Goal: Task Accomplishment & Management: Manage account settings

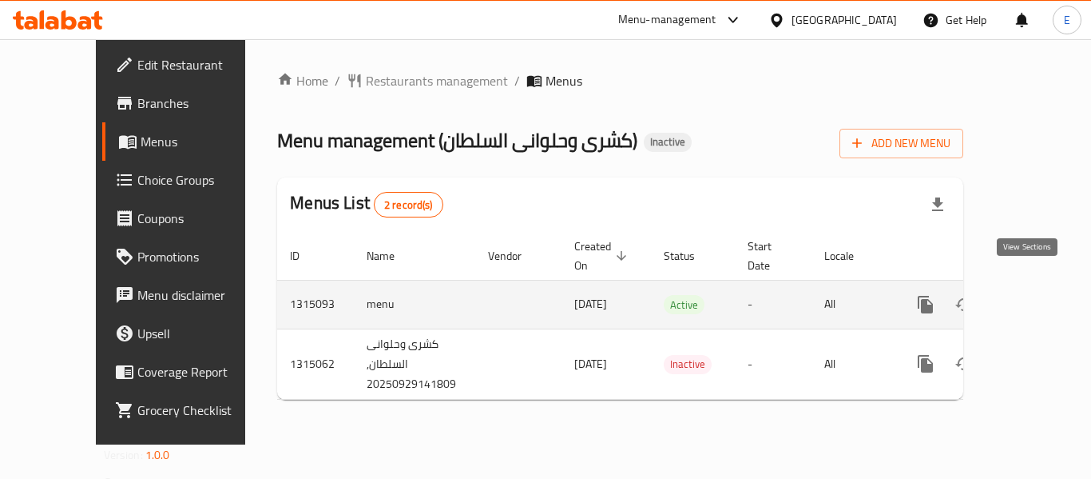
click at [1032, 295] on icon "enhanced table" at bounding box center [1041, 304] width 19 height 19
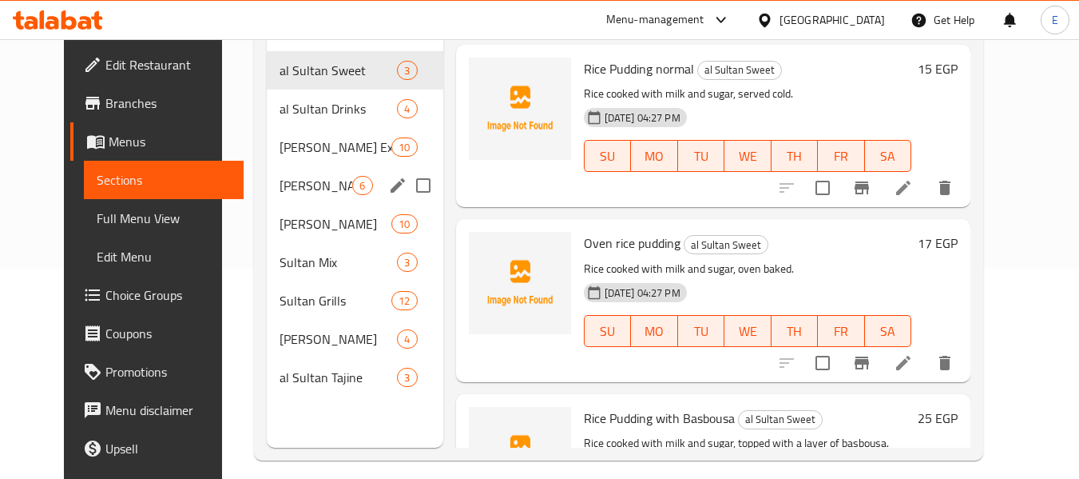
scroll to position [224, 0]
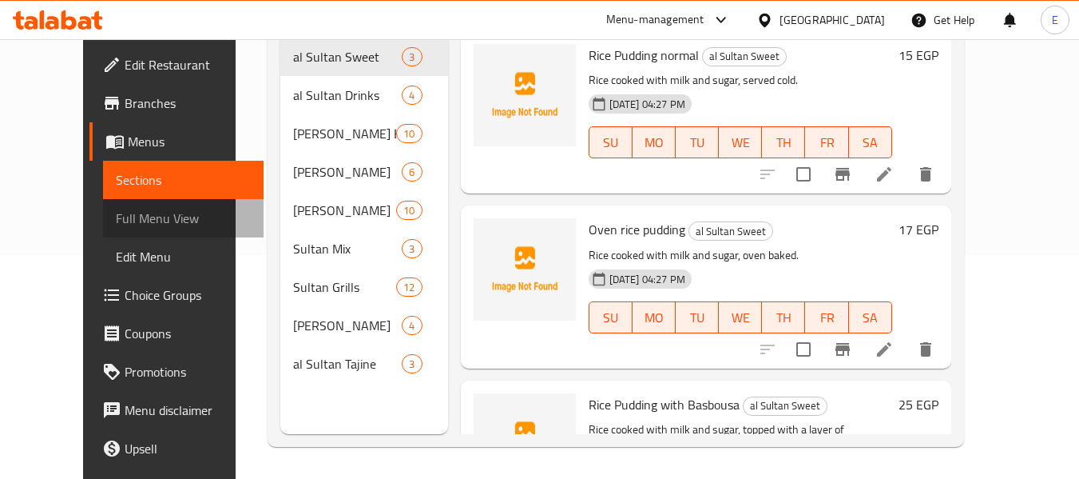
click at [116, 213] on span "Full Menu View" at bounding box center [183, 218] width 135 height 19
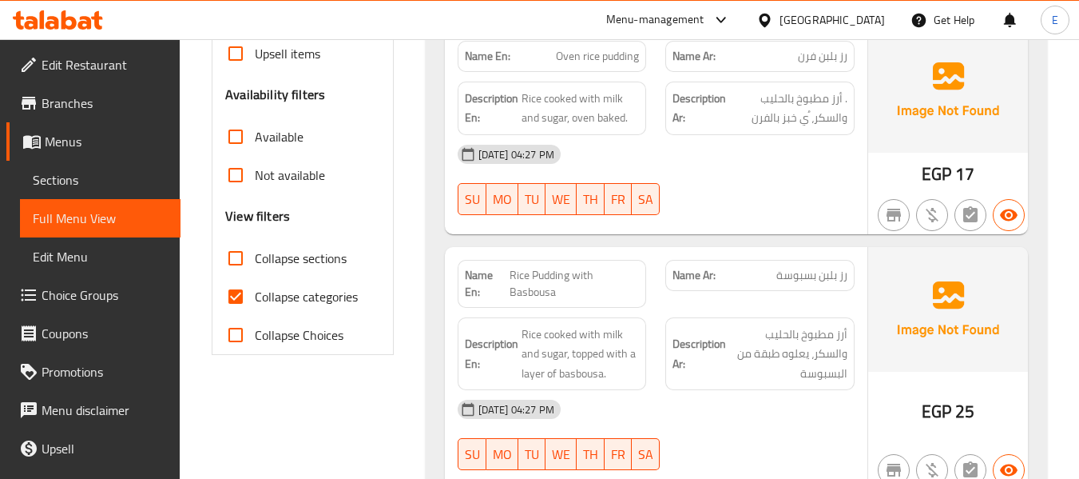
scroll to position [703, 0]
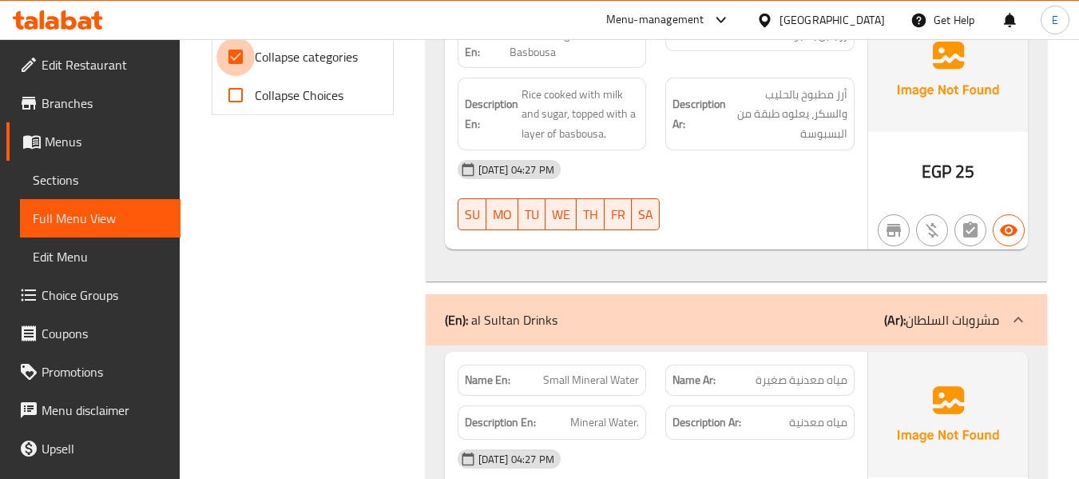
click at [236, 61] on input "Collapse categories" at bounding box center [236, 57] width 38 height 38
checkbox input "false"
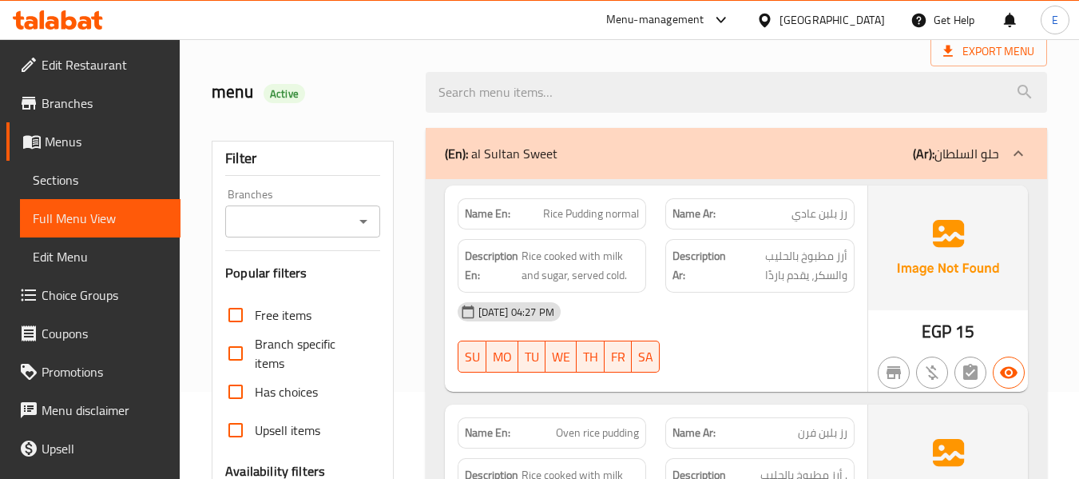
scroll to position [0, 0]
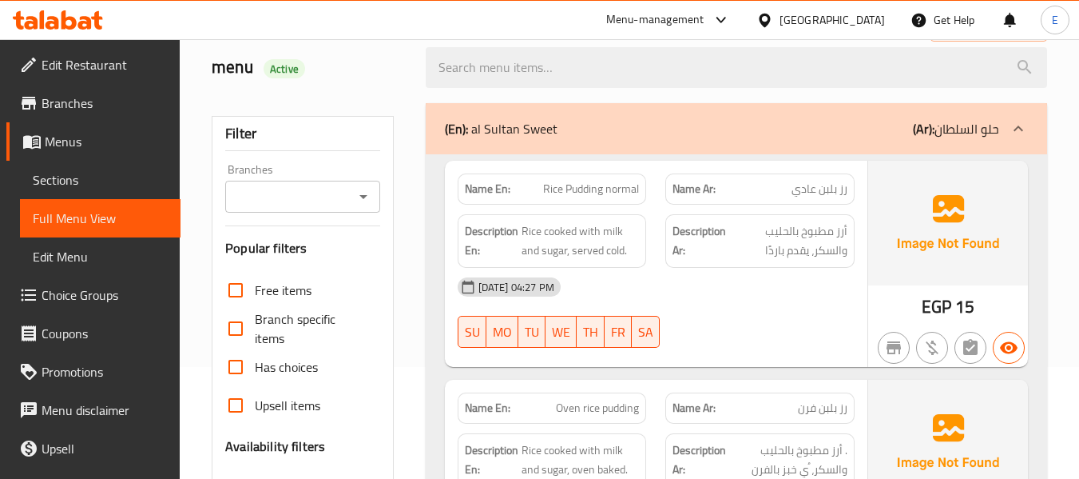
scroll to position [160, 0]
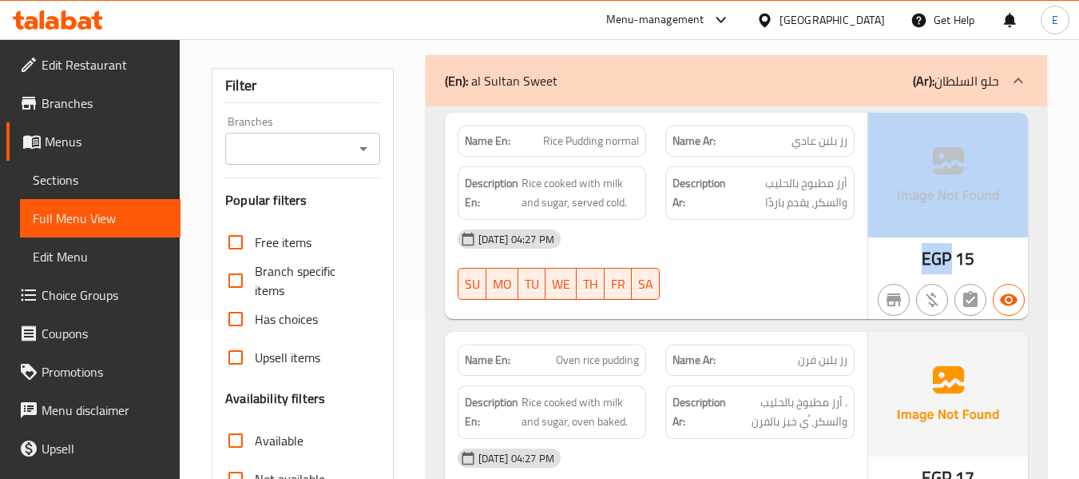
drag, startPoint x: 908, startPoint y: 250, endPoint x: 951, endPoint y: 260, distance: 44.2
click at [951, 260] on div "EGP 15" at bounding box center [949, 216] width 160 height 206
click at [951, 260] on span "EGP" at bounding box center [937, 258] width 30 height 31
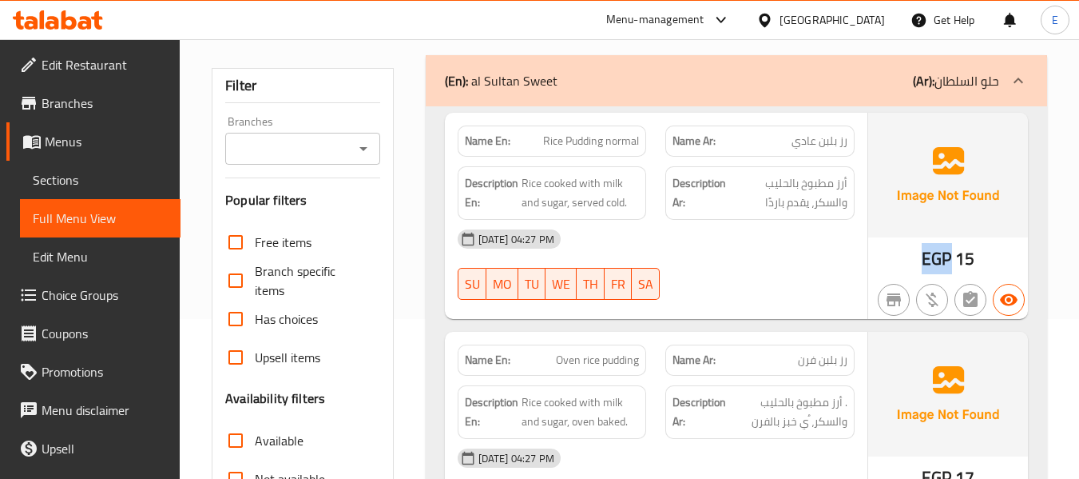
drag, startPoint x: 920, startPoint y: 257, endPoint x: 948, endPoint y: 260, distance: 28.1
click at [948, 260] on div "EGP 15" at bounding box center [949, 216] width 160 height 206
copy span "EGP"
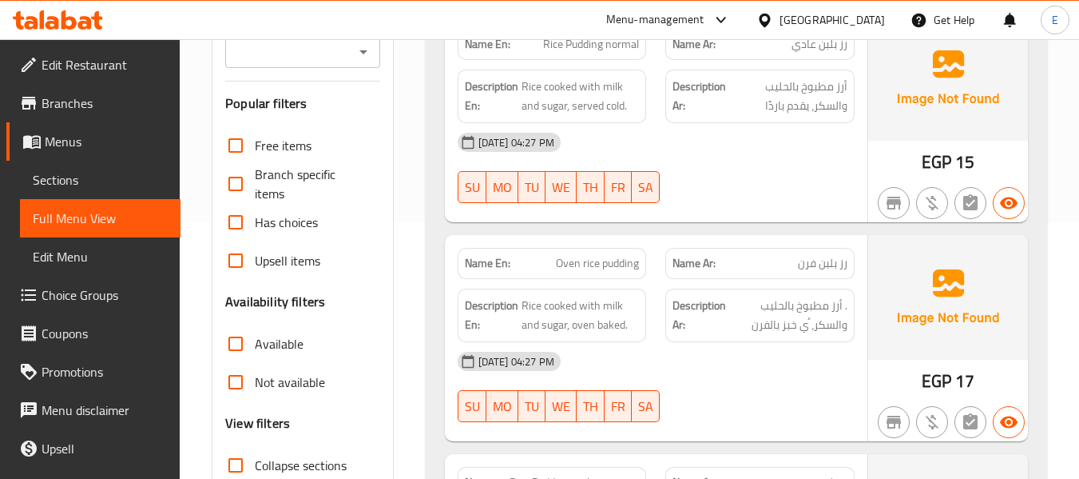
scroll to position [0, 0]
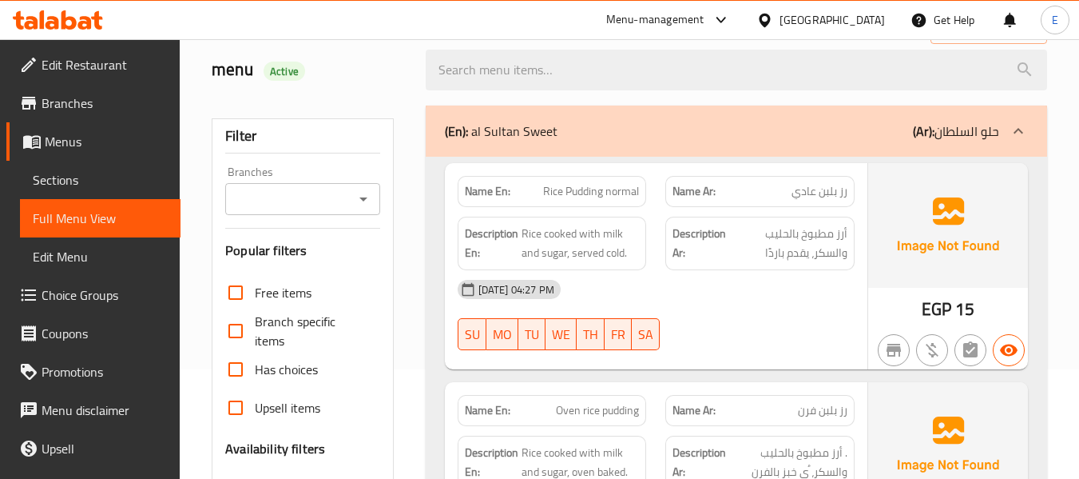
scroll to position [160, 0]
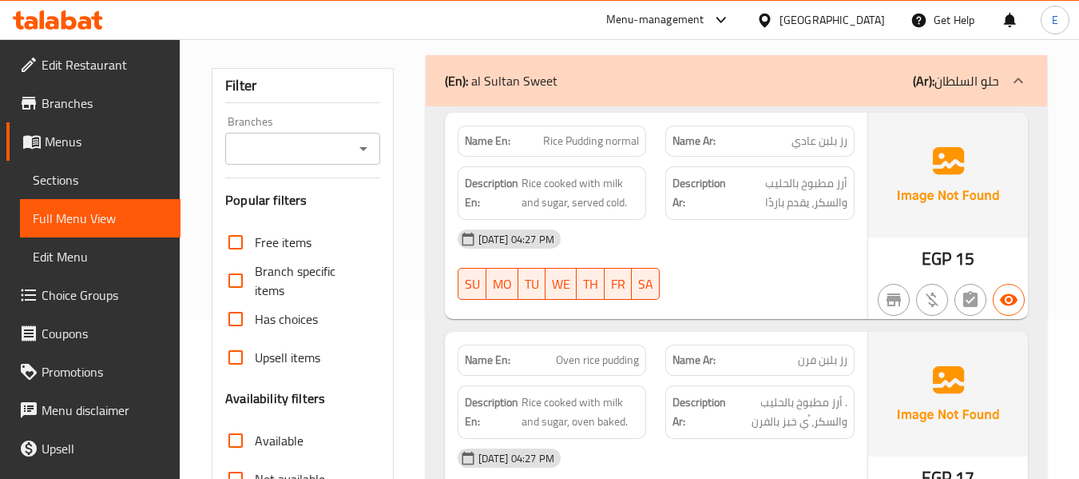
click at [944, 260] on span "EGP" at bounding box center [937, 258] width 30 height 31
click at [815, 140] on span "رز بلبن عادي" at bounding box center [820, 141] width 56 height 17
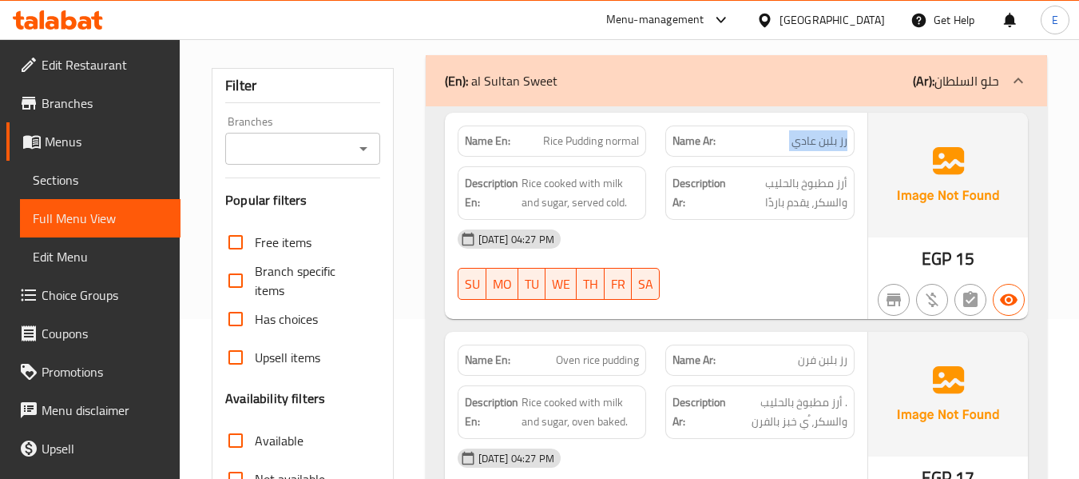
click at [815, 140] on span "رز بلبن عادي" at bounding box center [820, 141] width 56 height 17
click at [624, 145] on span "Rice Pudding normal" at bounding box center [591, 141] width 96 height 17
click at [627, 146] on span "Rice Pudding normal" at bounding box center [591, 141] width 96 height 17
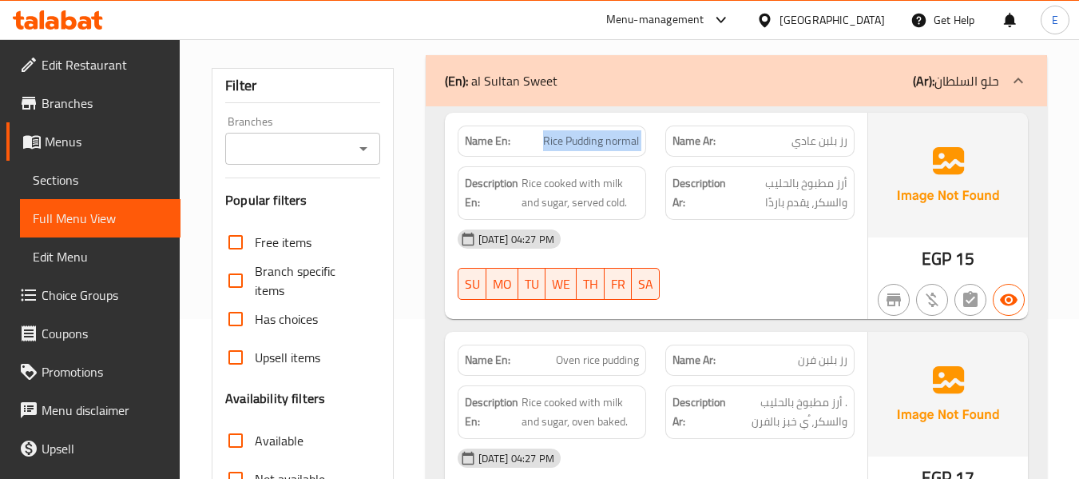
click at [627, 146] on span "Rice Pudding normal" at bounding box center [591, 141] width 96 height 17
click at [863, 149] on div "Name Ar: رز بلبن عادي" at bounding box center [760, 141] width 209 height 50
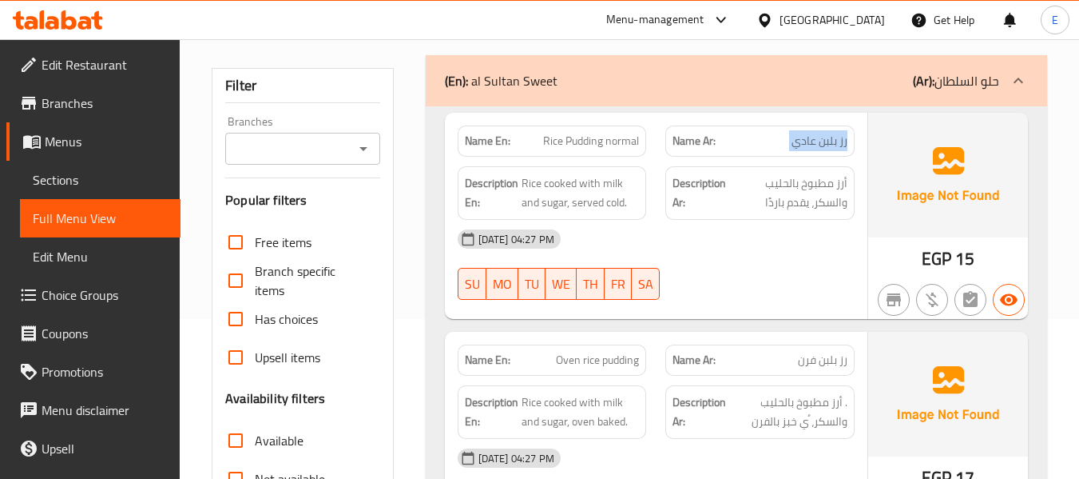
click at [863, 149] on div "Name Ar: رز بلبن عادي" at bounding box center [760, 141] width 209 height 50
click at [636, 136] on span "Rice Pudding normal" at bounding box center [591, 141] width 96 height 17
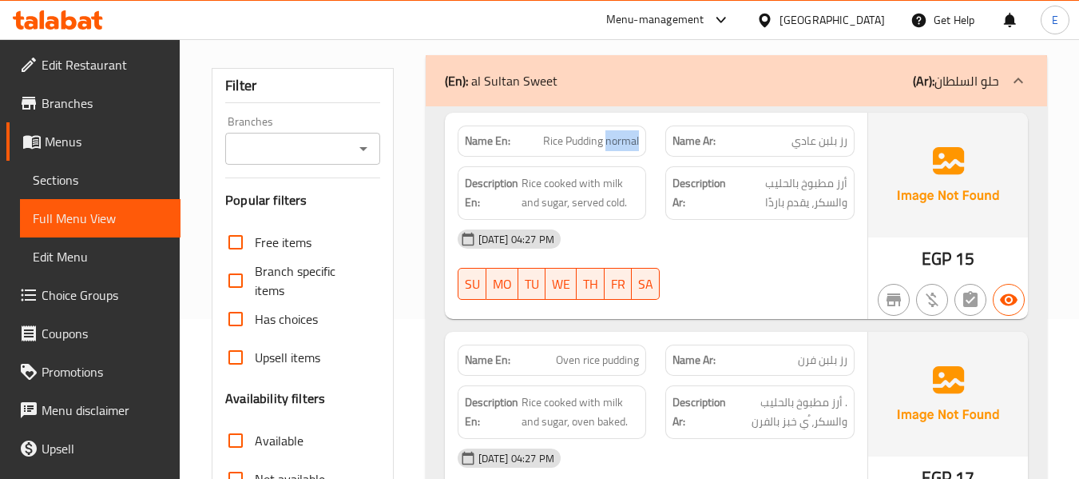
click at [636, 136] on span "Rice Pudding normal" at bounding box center [591, 141] width 96 height 17
click at [795, 143] on span "رز بلبن عادي" at bounding box center [820, 141] width 56 height 17
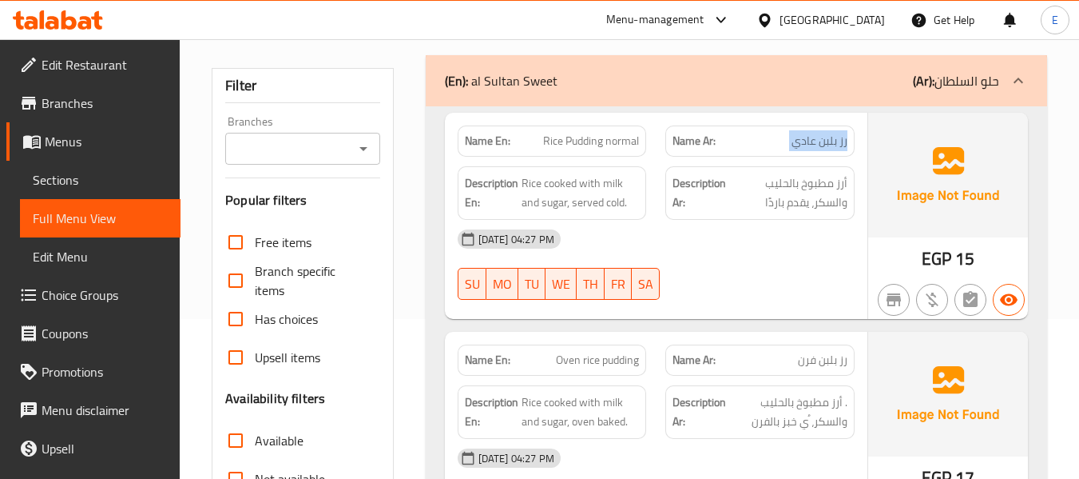
click at [795, 143] on span "رز بلبن عادي" at bounding box center [820, 141] width 56 height 17
copy span "رز بلبن عادي"
click at [777, 300] on div at bounding box center [760, 299] width 209 height 19
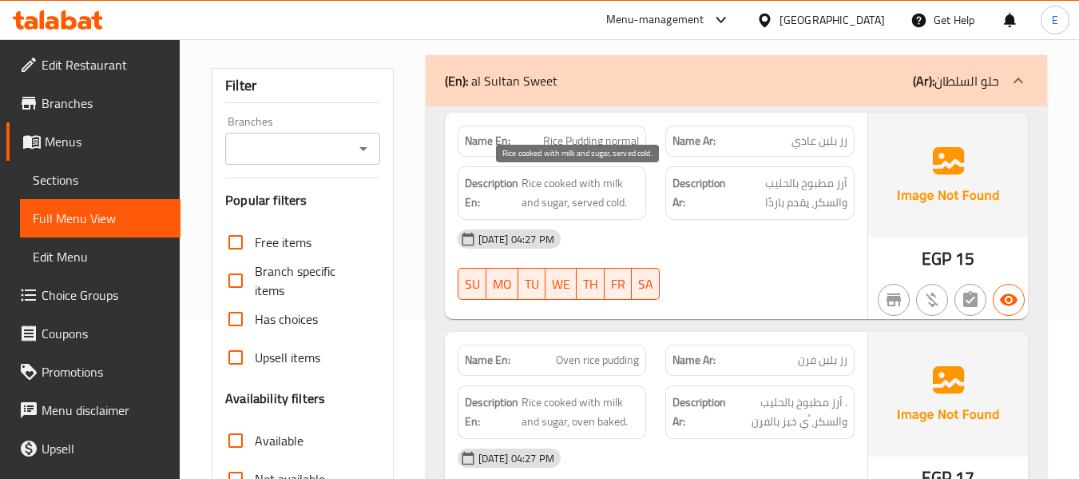
drag, startPoint x: 523, startPoint y: 184, endPoint x: 629, endPoint y: 205, distance: 107.5
click at [629, 205] on span "Rice cooked with milk and sugar, served cold." at bounding box center [581, 192] width 118 height 39
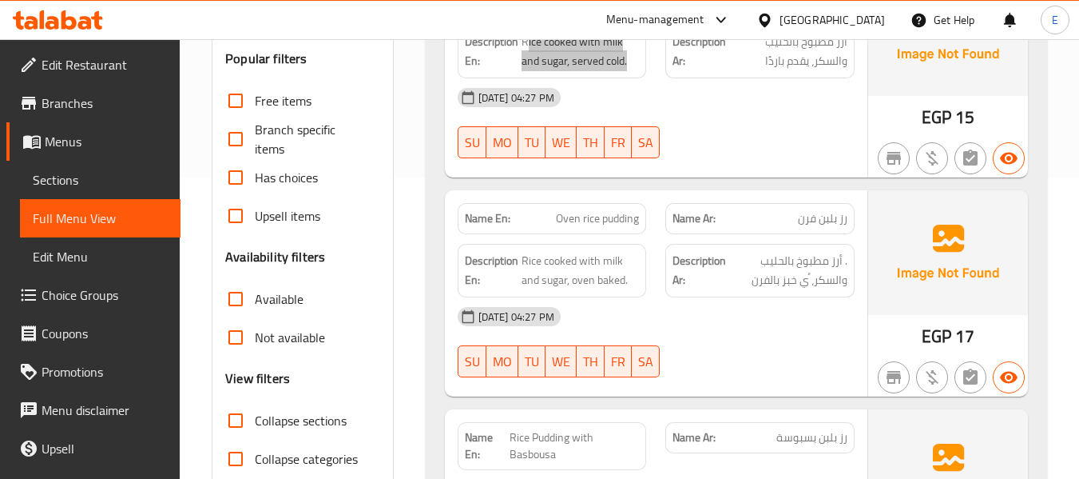
scroll to position [320, 0]
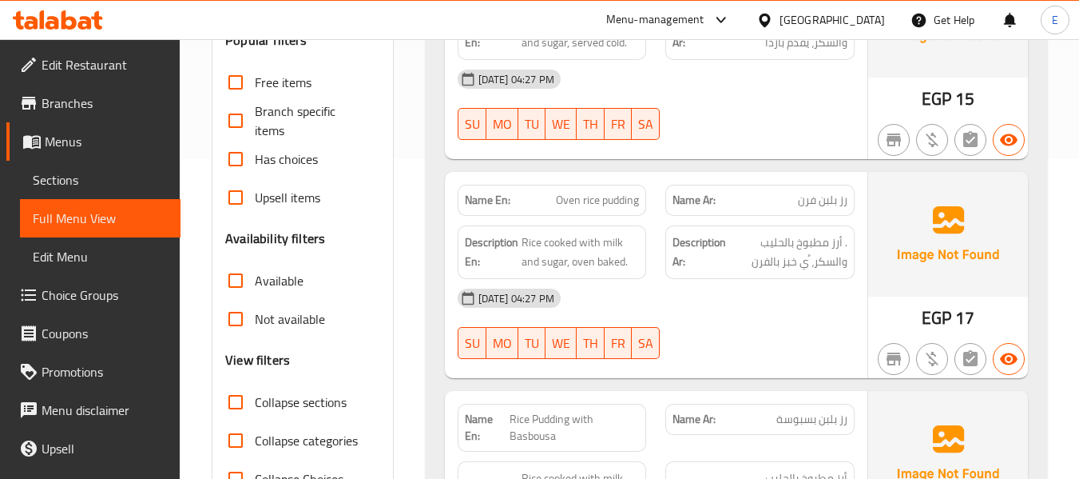
click at [934, 314] on span "EGP" at bounding box center [937, 317] width 30 height 31
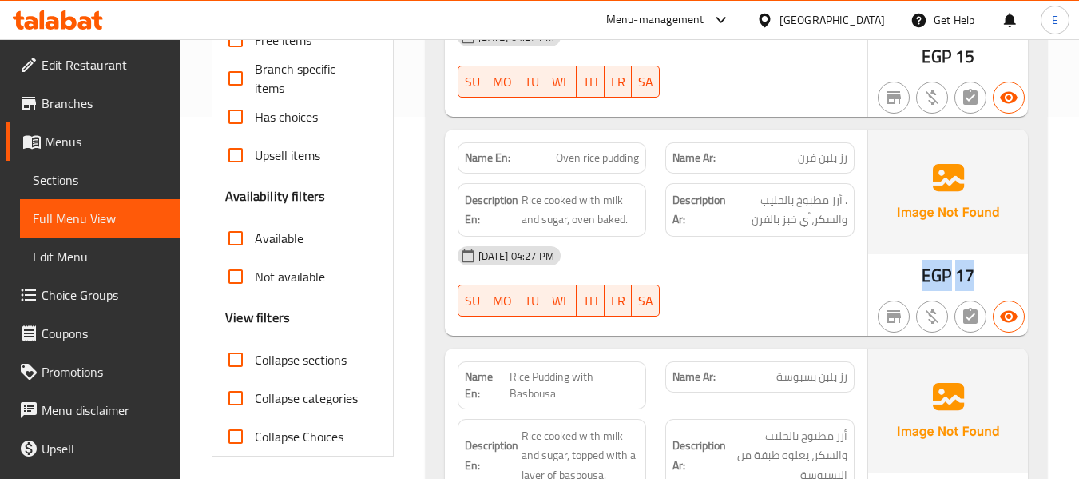
scroll to position [400, 0]
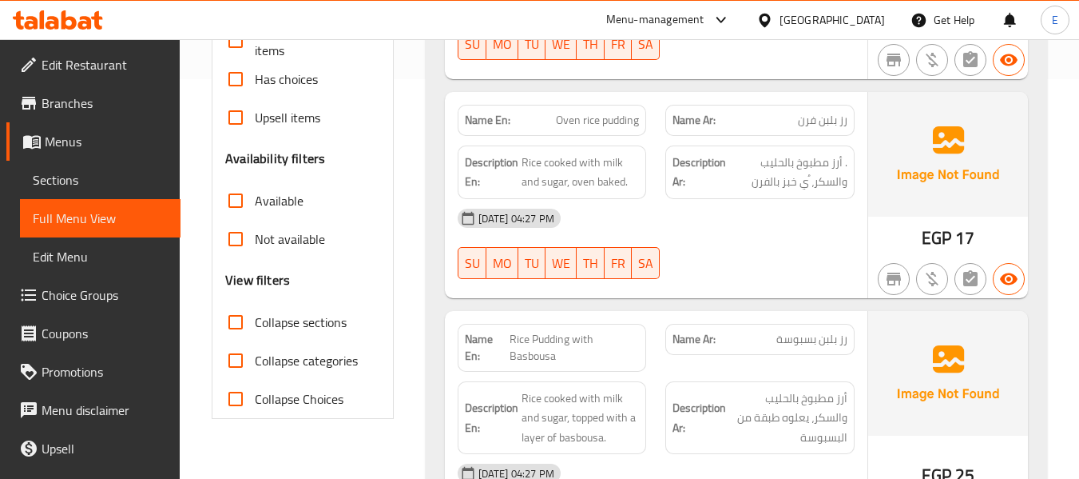
click at [834, 125] on span "رز بلبن فرن" at bounding box center [823, 120] width 50 height 17
click at [619, 119] on span "Oven rice pudding" at bounding box center [597, 120] width 83 height 17
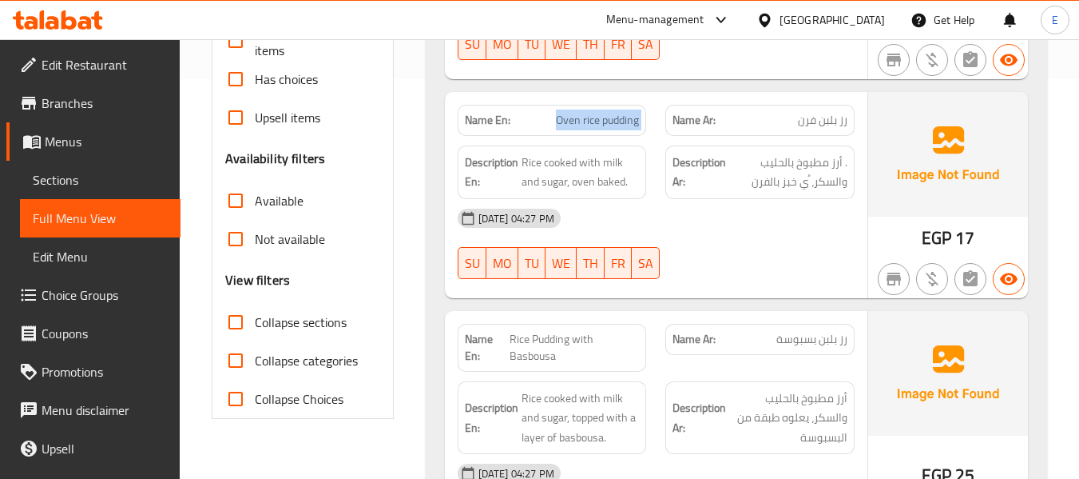
click at [619, 119] on span "Oven rice pudding" at bounding box center [597, 120] width 83 height 17
click at [801, 244] on div "[DATE] 04:27 PM SU MO TU WE TH FR SA" at bounding box center [656, 243] width 416 height 89
drag, startPoint x: 525, startPoint y: 161, endPoint x: 634, endPoint y: 181, distance: 111.3
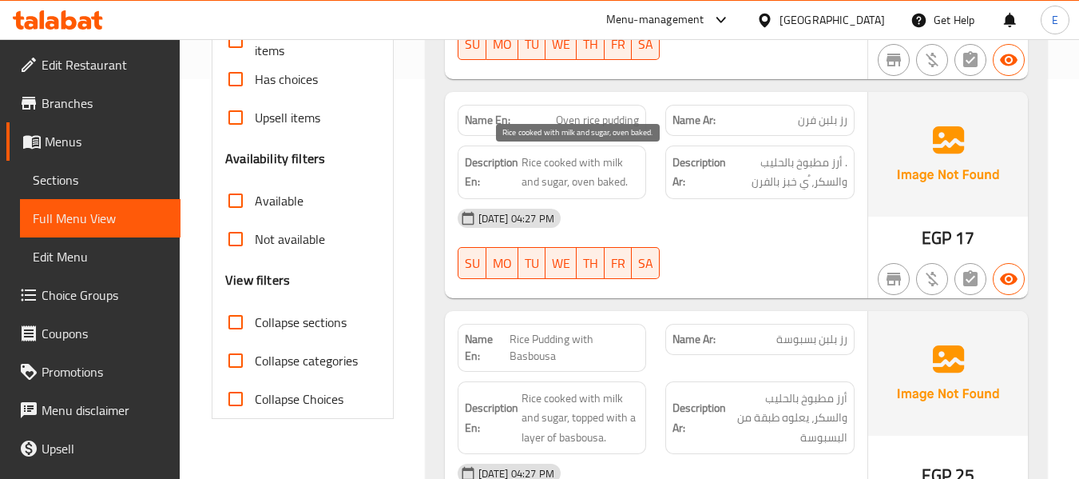
click at [634, 181] on span "Rice cooked with milk and sugar, oven baked." at bounding box center [581, 172] width 118 height 39
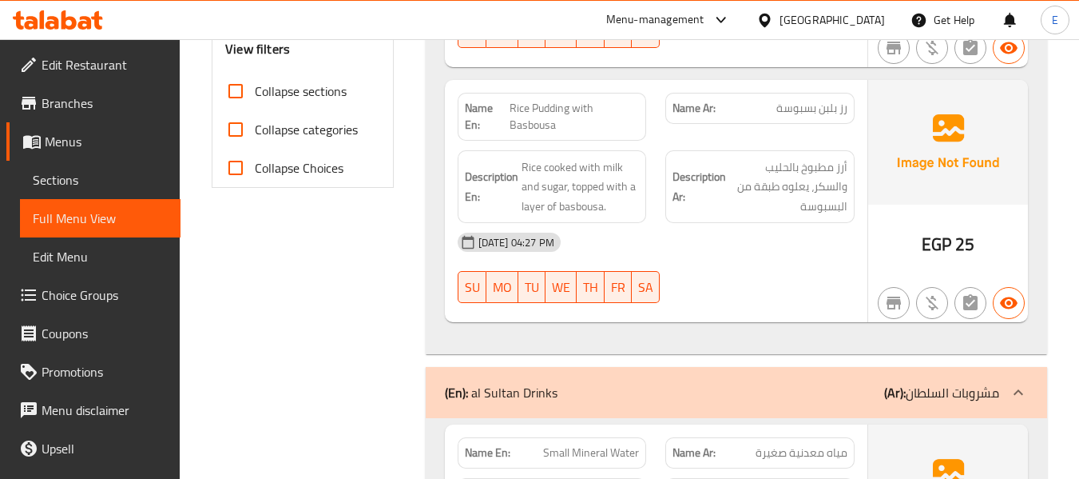
scroll to position [639, 0]
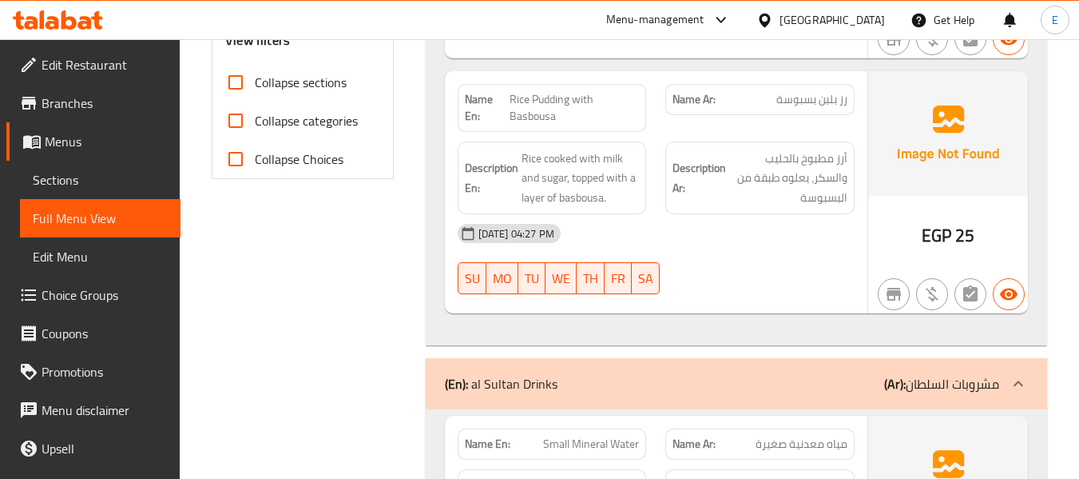
click at [815, 96] on span "رز بلبن بسبوسة" at bounding box center [812, 99] width 71 height 17
click at [565, 100] on span "Rice Pudding with Basbousa" at bounding box center [575, 108] width 130 height 34
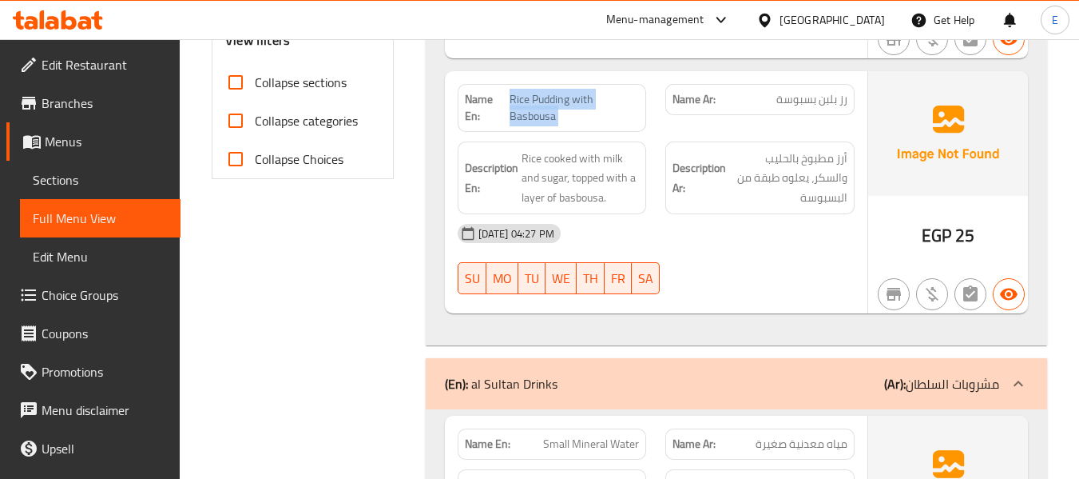
click at [565, 100] on span "Rice Pudding with Basbousa" at bounding box center [575, 108] width 130 height 34
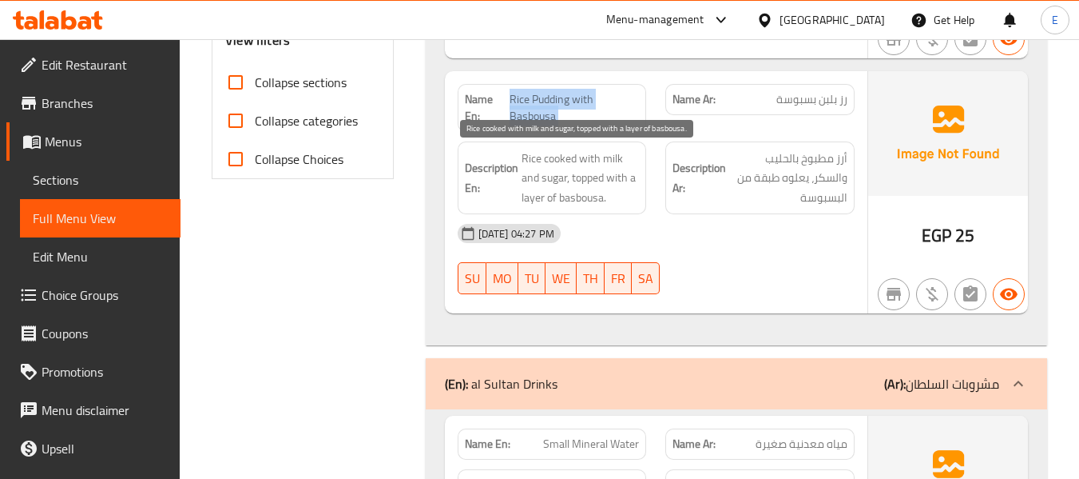
drag, startPoint x: 519, startPoint y: 161, endPoint x: 633, endPoint y: 197, distance: 119.8
click at [633, 197] on h6 "Description En: Rice cooked with milk and sugar, topped with a layer of basbous…" at bounding box center [552, 178] width 175 height 59
click at [633, 197] on span "Rice cooked with milk and sugar, topped with a layer of basbousa." at bounding box center [581, 178] width 118 height 59
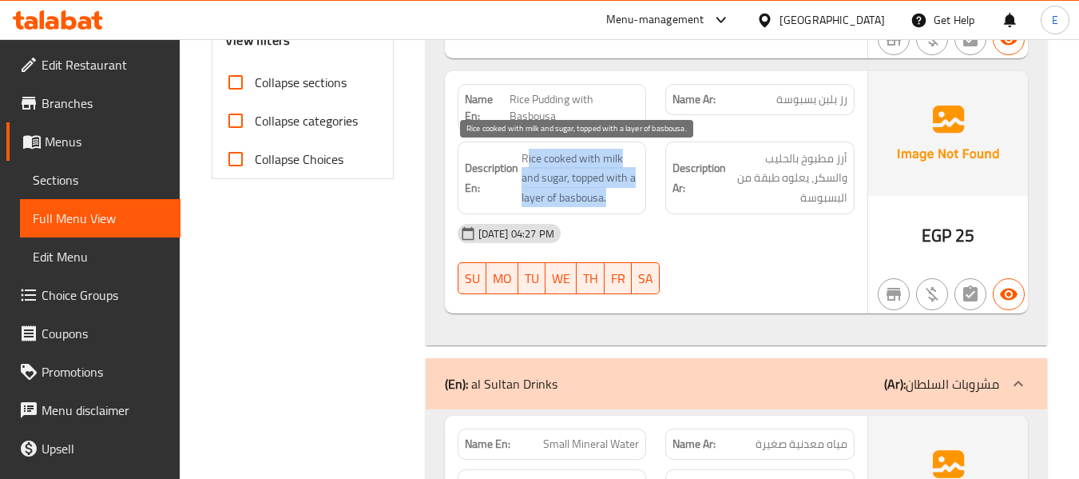
click at [633, 197] on span "Rice cooked with milk and sugar, topped with a layer of basbousa." at bounding box center [581, 178] width 118 height 59
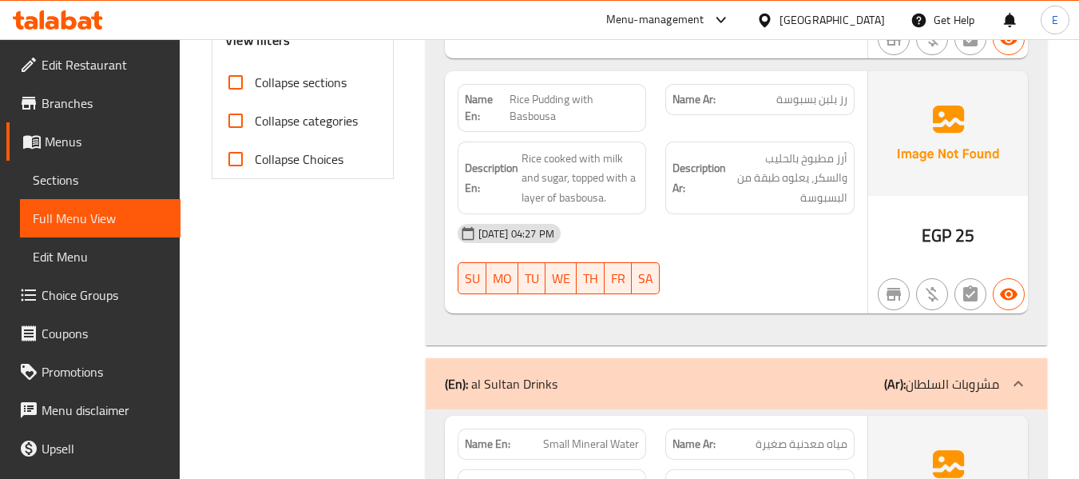
click at [772, 267] on div "[DATE] 04:27 PM SU MO TU WE TH FR SA" at bounding box center [656, 258] width 416 height 89
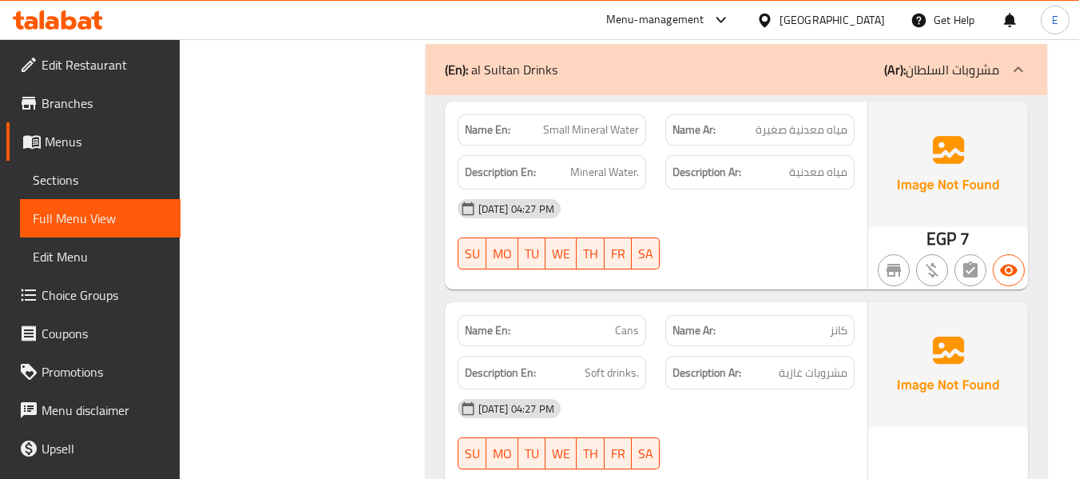
scroll to position [959, 0]
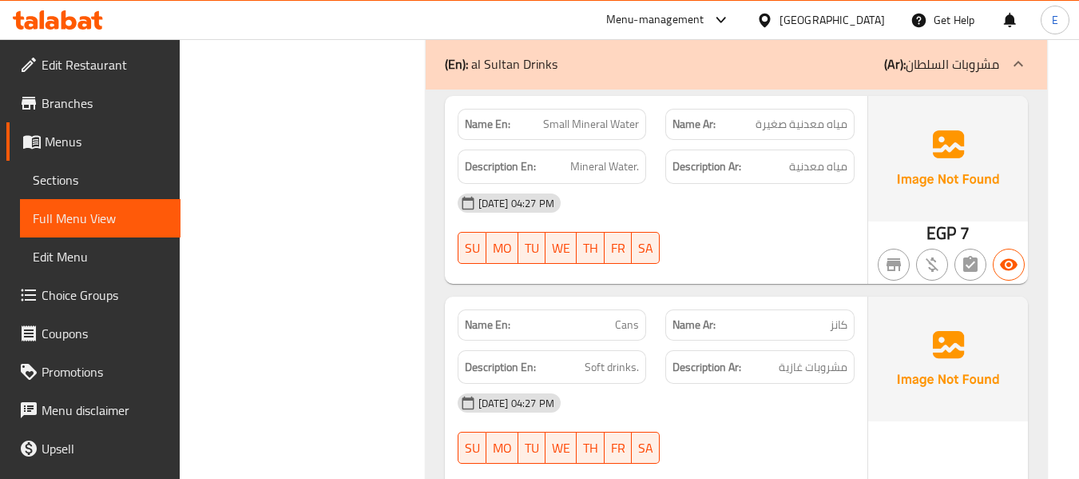
click at [590, 138] on div "Name En: Small Mineral Water" at bounding box center [552, 124] width 189 height 31
click at [809, 119] on span "مياه معدنية صغيرة" at bounding box center [802, 124] width 92 height 17
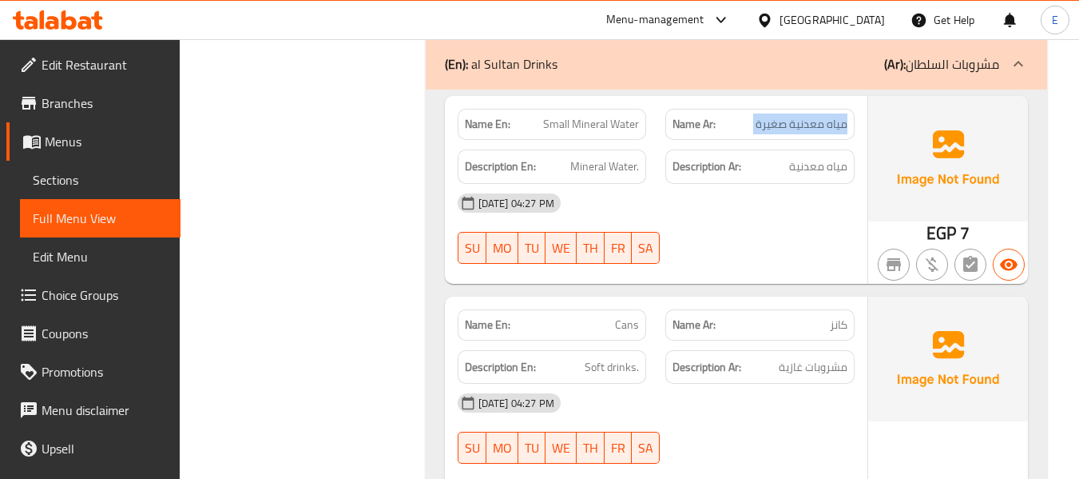
click at [809, 119] on span "مياه معدنية صغيرة" at bounding box center [802, 124] width 92 height 17
click at [830, 157] on span "مياه معدنية" at bounding box center [818, 167] width 58 height 20
click at [831, 157] on span "مياه معدنية" at bounding box center [818, 167] width 58 height 20
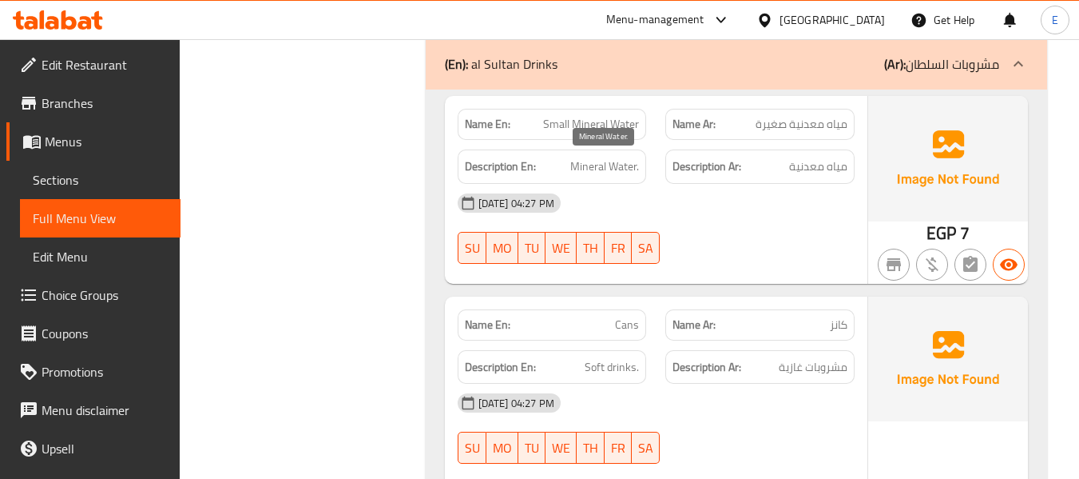
click at [614, 166] on span "Mineral Water." at bounding box center [605, 167] width 69 height 20
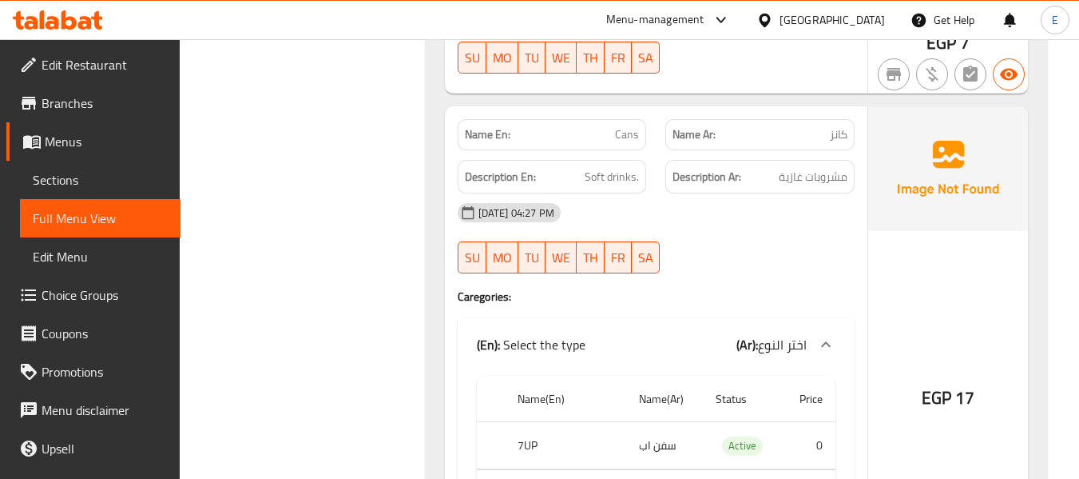
scroll to position [1199, 0]
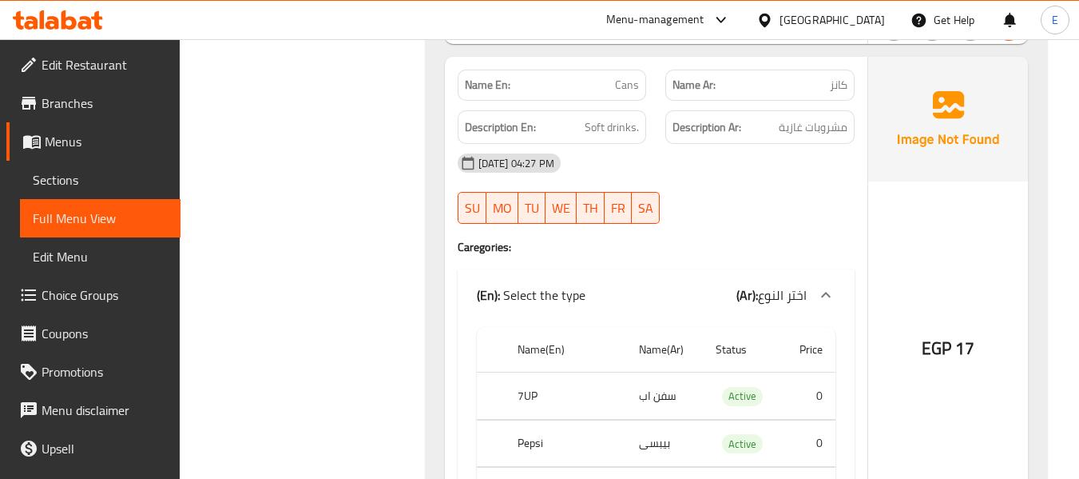
click at [836, 78] on span "كانز" at bounding box center [839, 85] width 18 height 17
click at [615, 87] on p "Name En: Cans" at bounding box center [552, 85] width 175 height 17
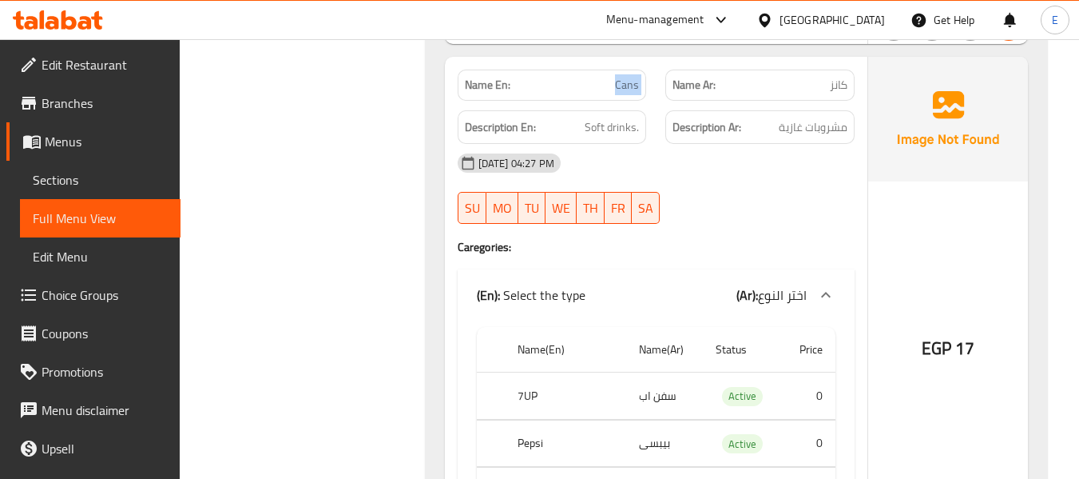
click at [615, 87] on p "Name En: Cans" at bounding box center [552, 85] width 175 height 17
click at [814, 133] on span "مشروبات غازية" at bounding box center [813, 127] width 69 height 20
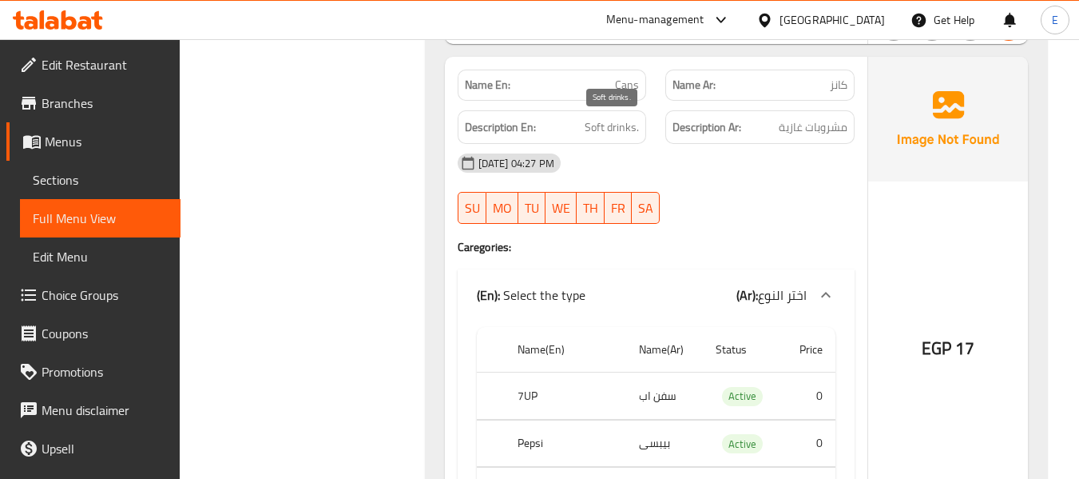
click at [592, 129] on span "Soft drinks." at bounding box center [612, 127] width 54 height 20
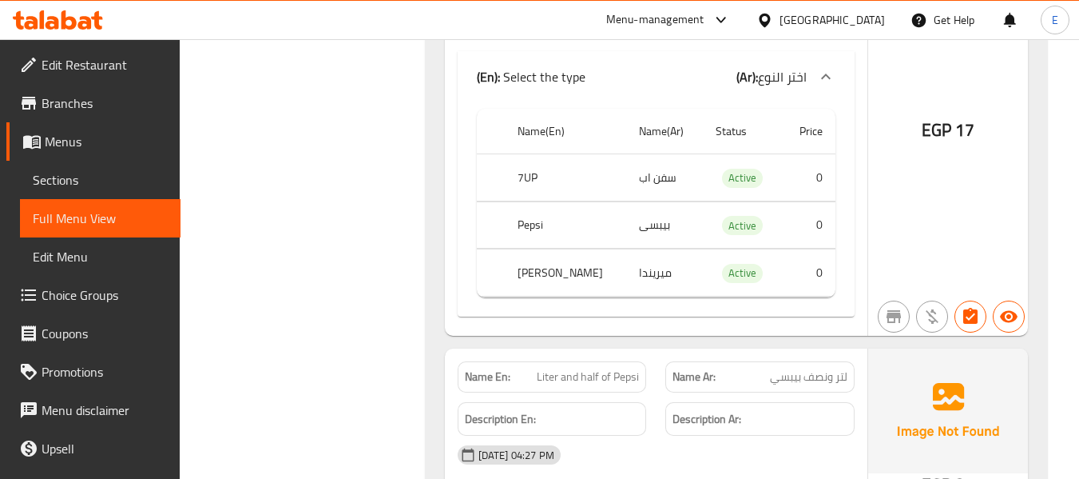
scroll to position [1438, 0]
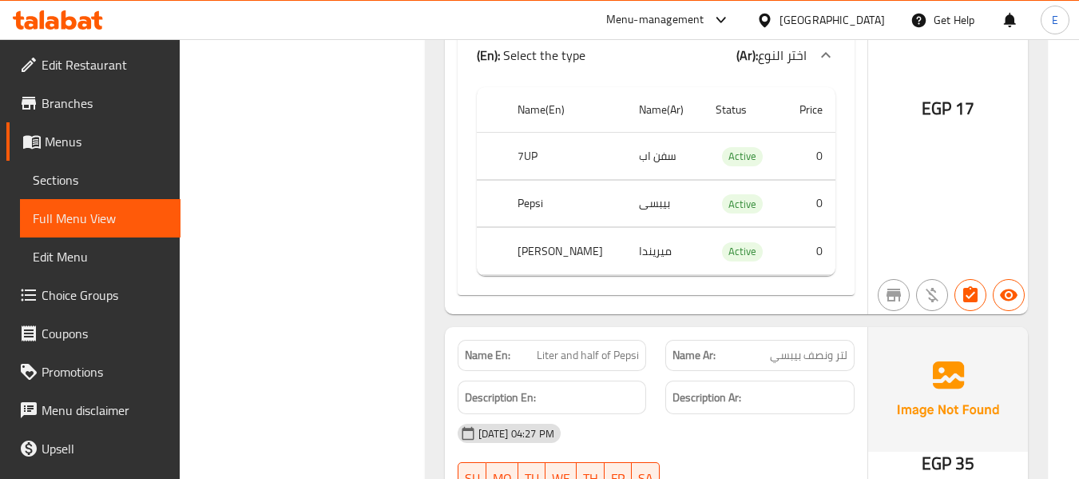
click at [648, 217] on td "بيبسى" at bounding box center [664, 203] width 77 height 47
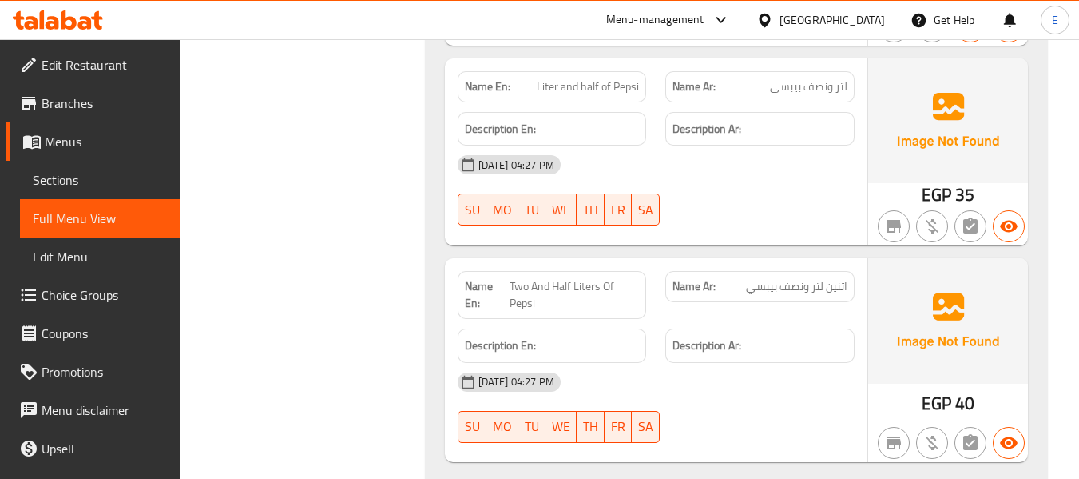
scroll to position [1678, 0]
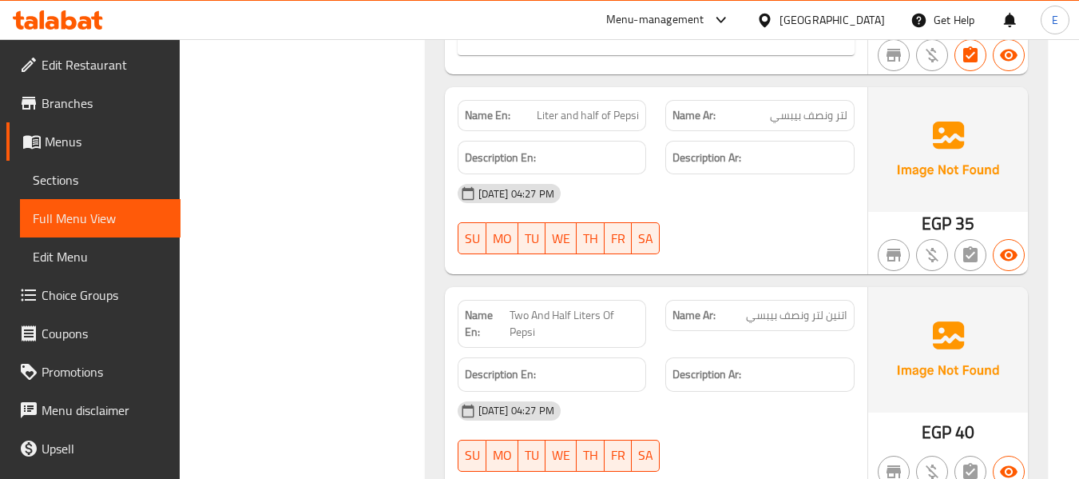
click at [827, 123] on span "لتر ونصف بيبسي" at bounding box center [809, 115] width 78 height 17
click at [578, 124] on span "Liter and half of Pepsi" at bounding box center [588, 115] width 102 height 17
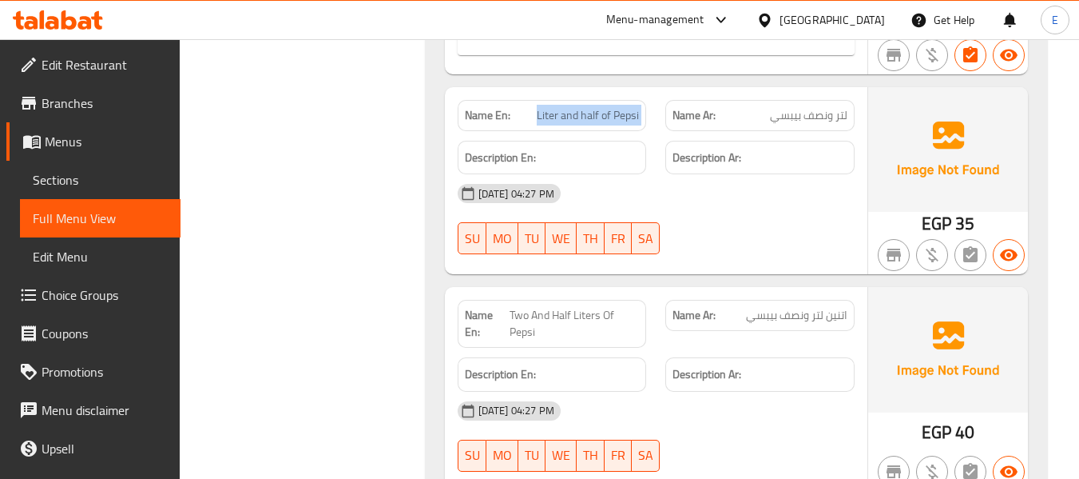
click at [578, 124] on span "Liter and half of Pepsi" at bounding box center [588, 115] width 102 height 17
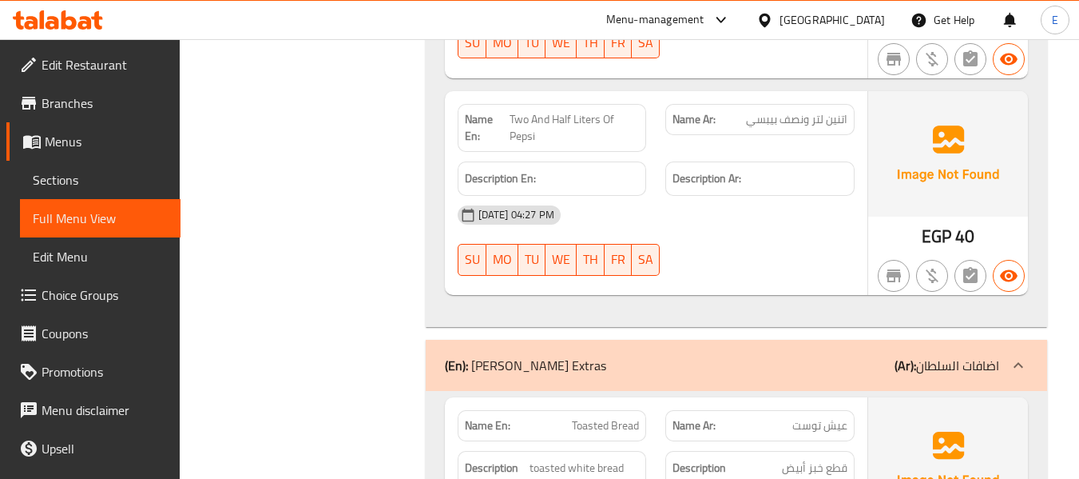
scroll to position [1918, 0]
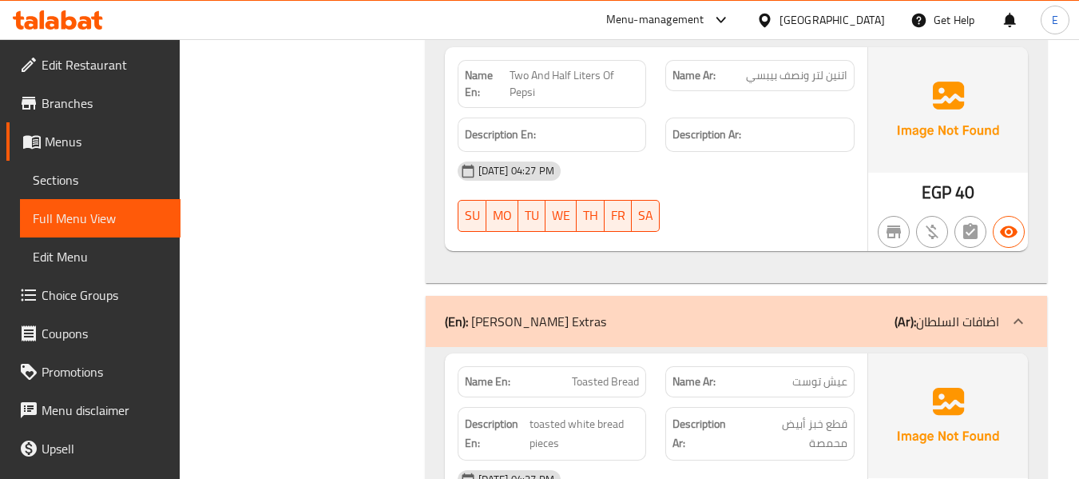
click at [810, 64] on div "Name Ar: اتنين لتر ونصف بيبسي" at bounding box center [760, 75] width 189 height 31
click at [815, 169] on div "[DATE] 04:27 PM" at bounding box center [656, 171] width 416 height 38
click at [586, 83] on span "Two And Half Liters Of Pepsi" at bounding box center [575, 84] width 130 height 34
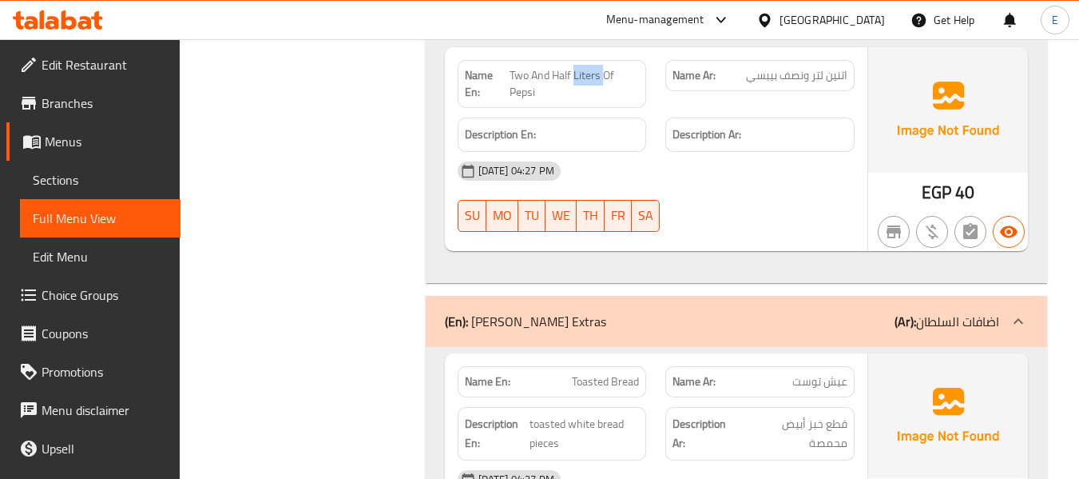
click at [586, 83] on span "Two And Half Liters Of Pepsi" at bounding box center [575, 84] width 130 height 34
click at [594, 82] on span "Two And Half Liters Of Pepsi" at bounding box center [575, 84] width 130 height 34
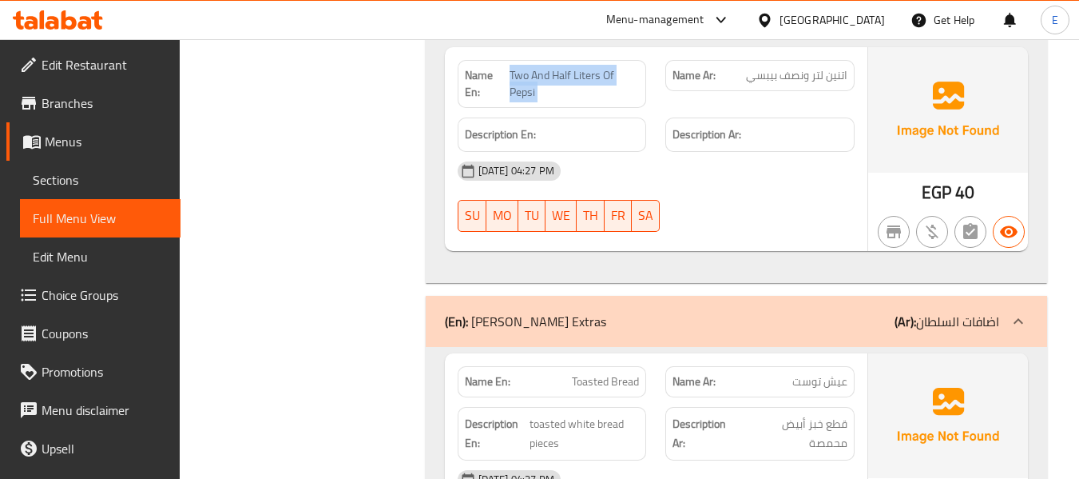
click at [594, 82] on span "Two And Half Liters Of Pepsi" at bounding box center [575, 84] width 130 height 34
click at [702, 185] on div "[DATE] 04:27 PM" at bounding box center [656, 171] width 416 height 38
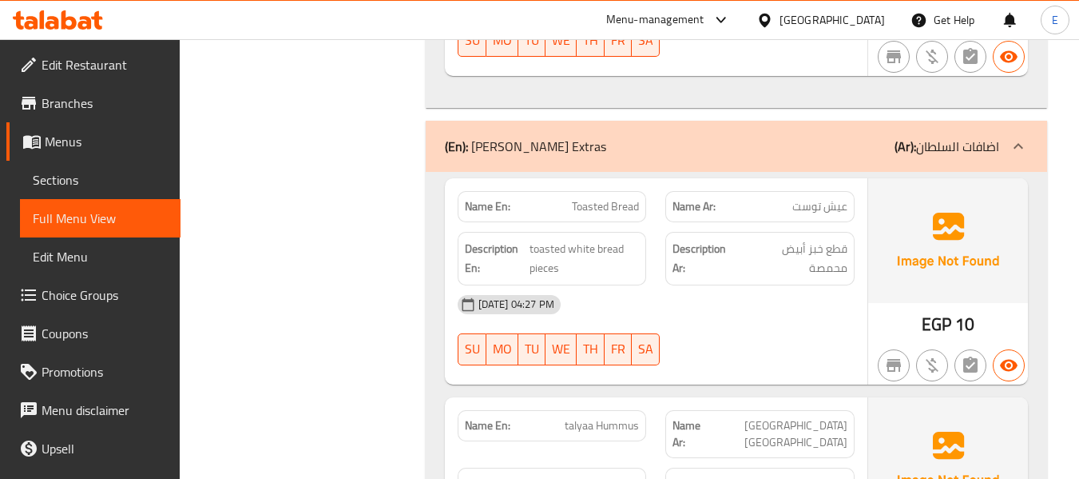
scroll to position [2077, 0]
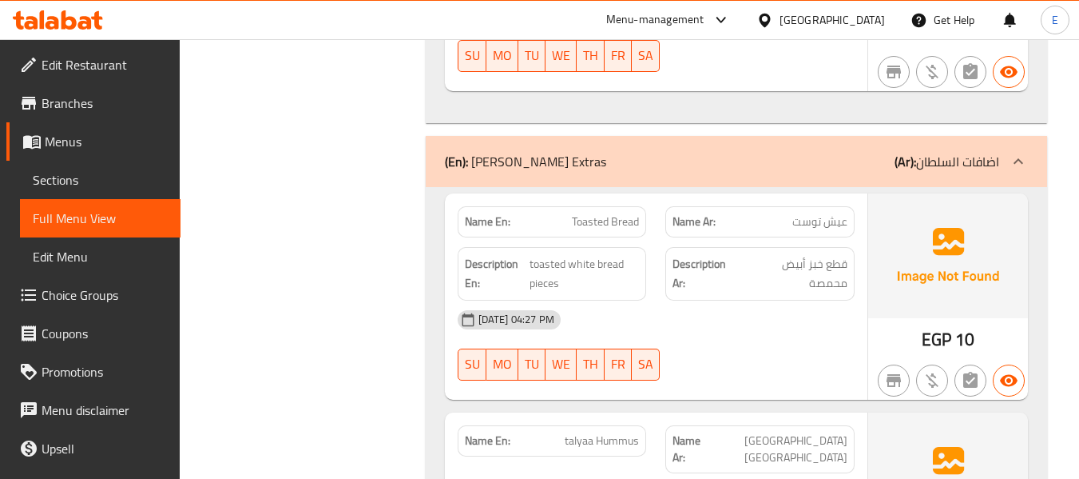
click at [738, 173] on div "(En): Sultan's Extras (Ar): اضافات السلطان" at bounding box center [737, 161] width 622 height 51
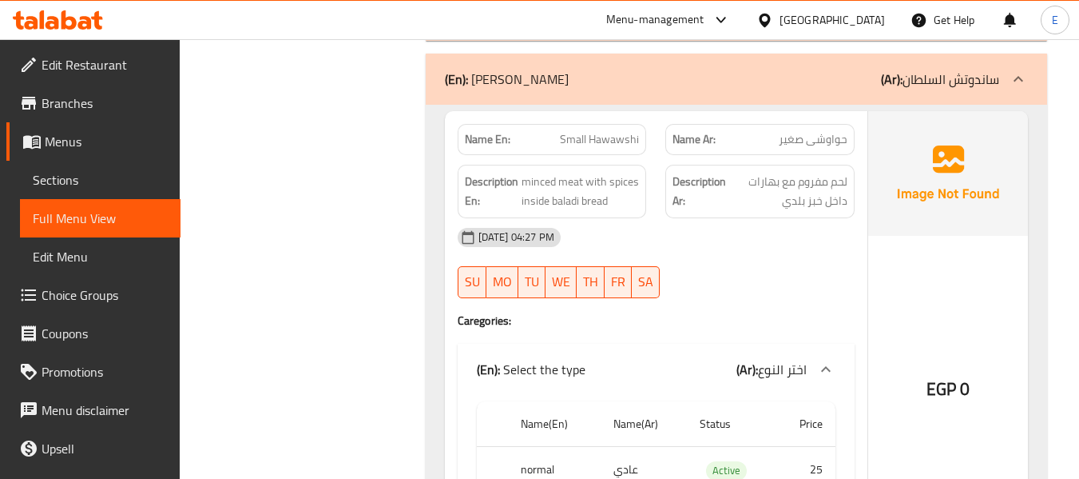
scroll to position [2237, 0]
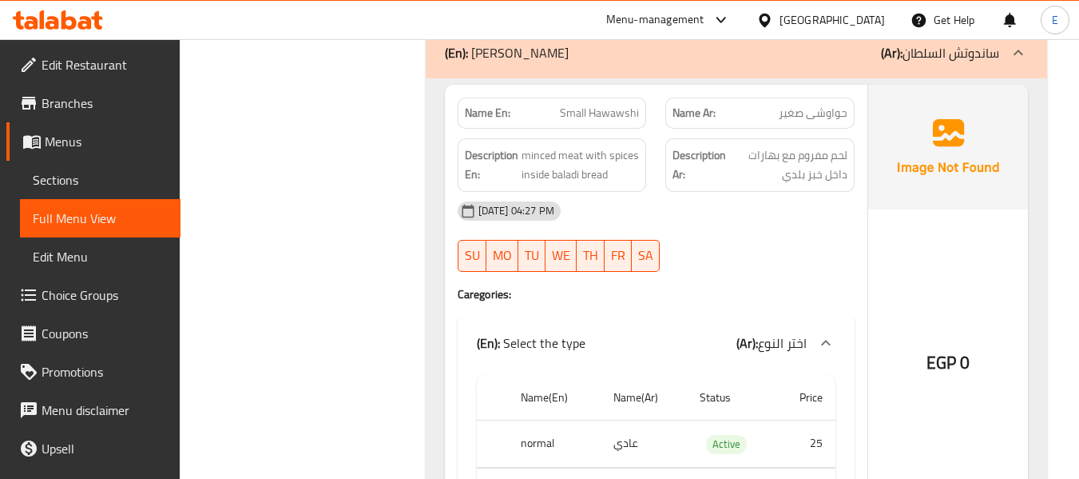
click at [809, 113] on span "حواوشى صغير" at bounding box center [813, 113] width 69 height 17
click at [617, 125] on div "Name En: Small Hawawshi" at bounding box center [552, 112] width 189 height 31
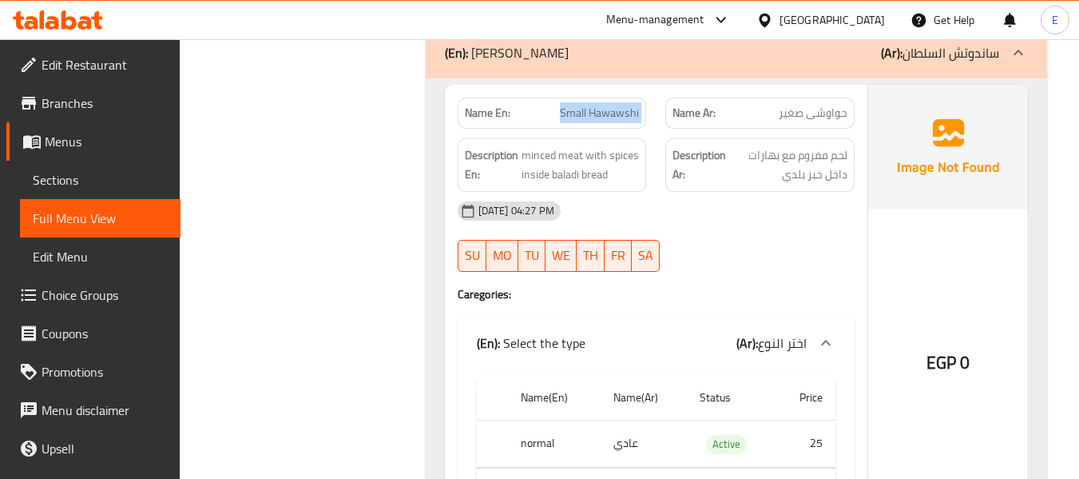
click at [617, 125] on div "Name En: Small Hawawshi" at bounding box center [552, 112] width 189 height 31
click at [830, 246] on div "29-09-2025 04:27 PM SU MO TU WE TH FR SA" at bounding box center [656, 236] width 416 height 89
click at [773, 209] on div "[DATE] 04:27 PM" at bounding box center [656, 211] width 416 height 38
drag, startPoint x: 523, startPoint y: 155, endPoint x: 647, endPoint y: 172, distance: 125.8
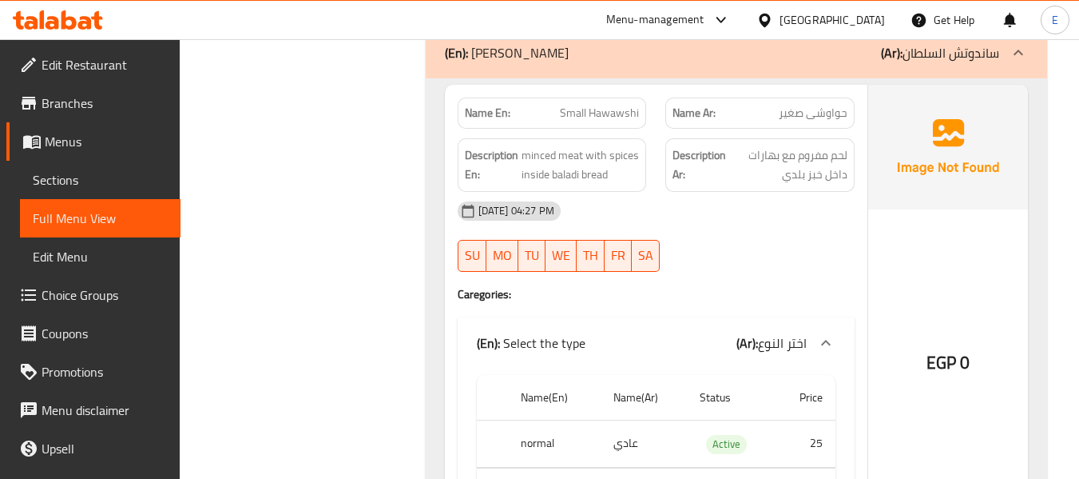
click at [647, 172] on div "Description En: minced meat with spices inside baladi bread" at bounding box center [552, 165] width 209 height 73
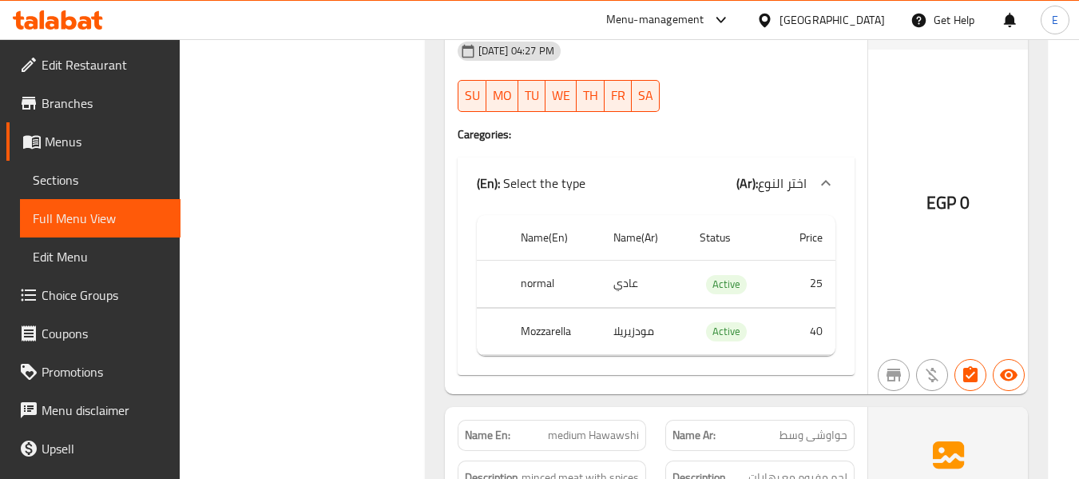
scroll to position [2477, 0]
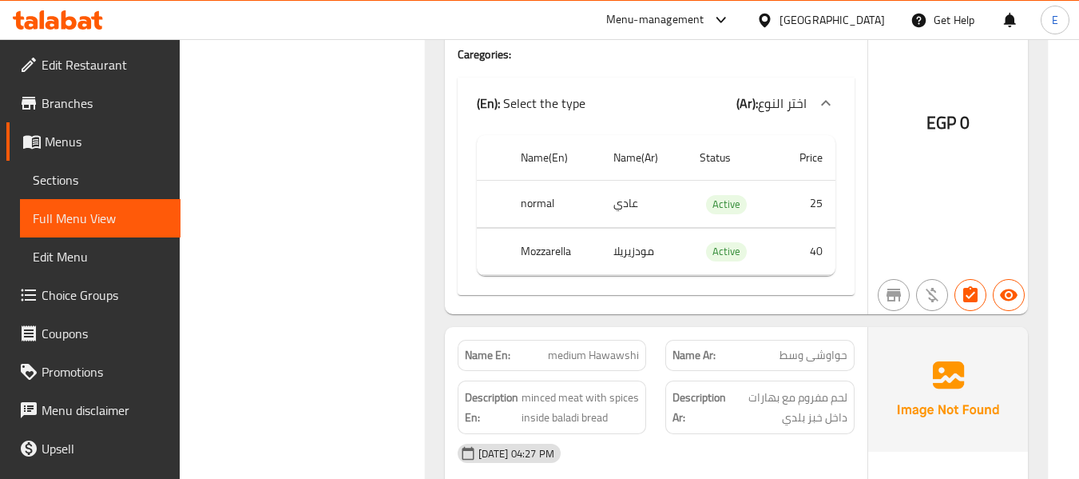
click at [614, 259] on td "مودزيريلا" at bounding box center [644, 251] width 86 height 47
click at [630, 256] on td "مودزيريلا" at bounding box center [644, 251] width 86 height 47
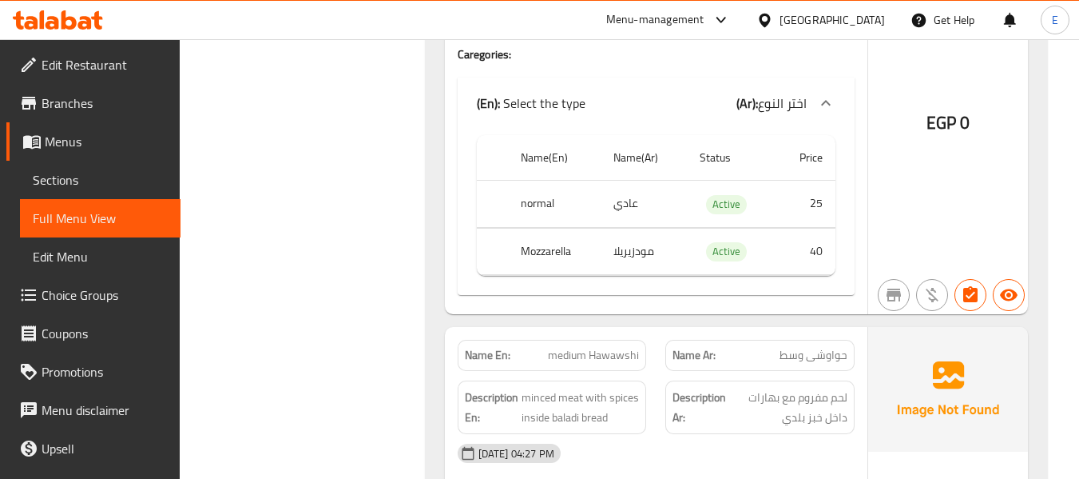
click at [557, 245] on th "Mozzarella" at bounding box center [554, 251] width 93 height 47
click at [641, 250] on td "مودزيريلا" at bounding box center [644, 251] width 86 height 47
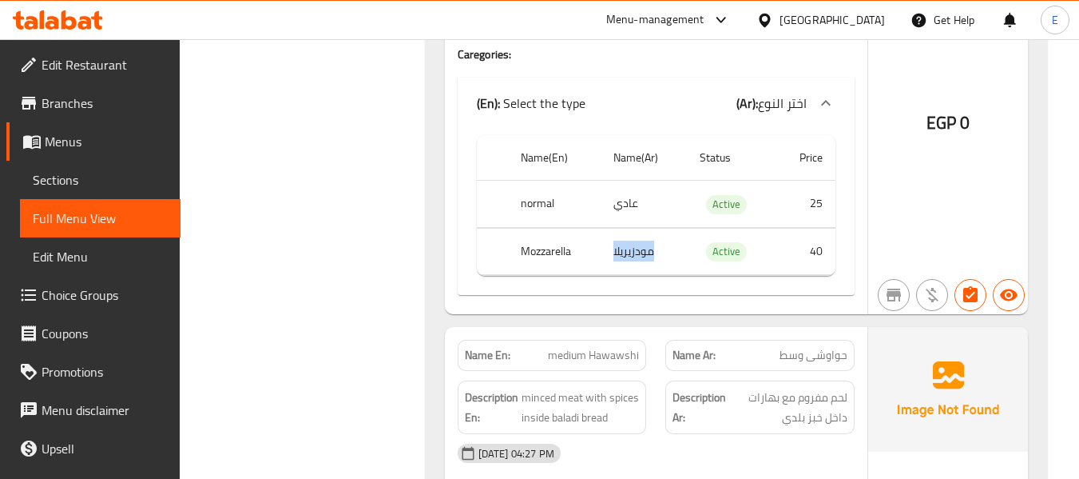
copy td "مودزيريلا"
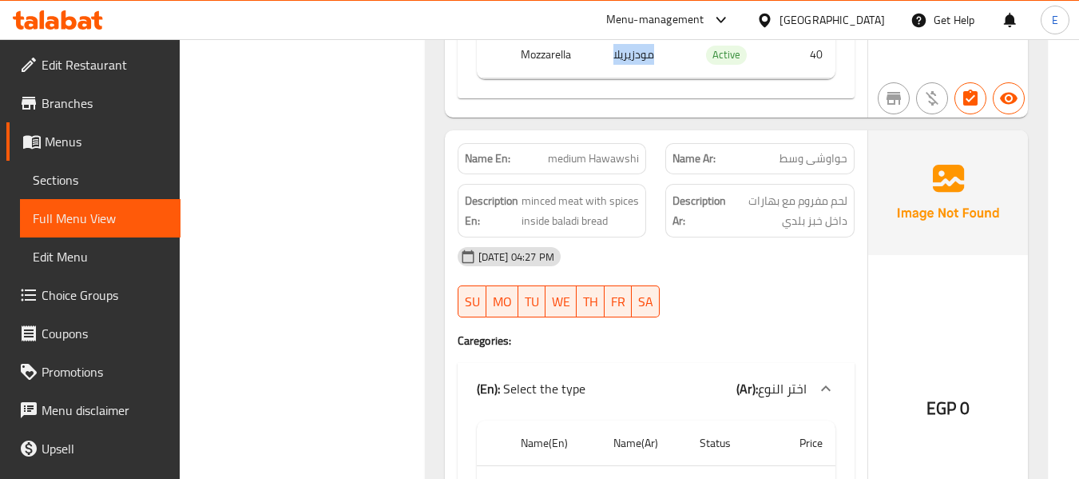
scroll to position [2717, 0]
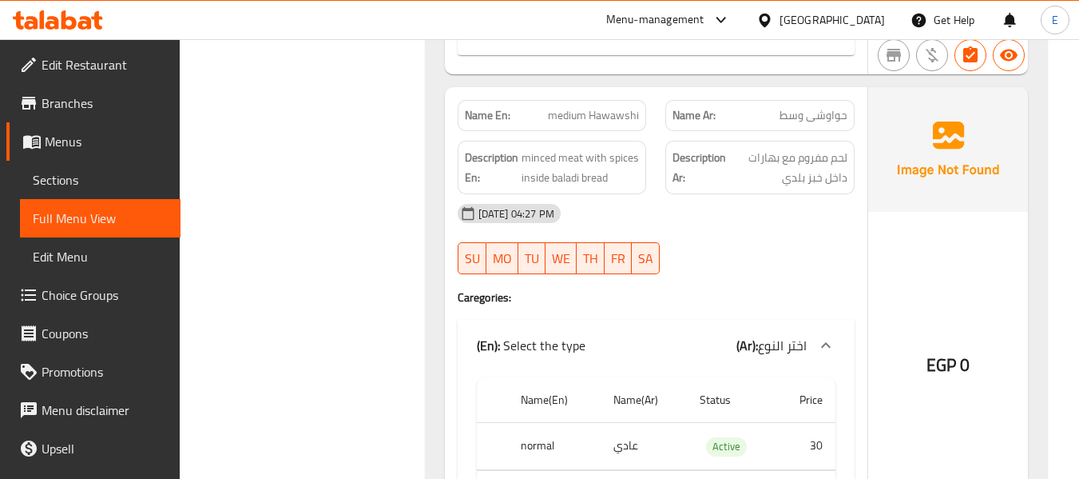
click at [813, 120] on span "حواوشى وسط" at bounding box center [814, 115] width 68 height 17
click at [813, 119] on span "حواوشى وسط" at bounding box center [814, 115] width 68 height 17
click at [582, 109] on span "medium Hawawshi" at bounding box center [593, 115] width 91 height 17
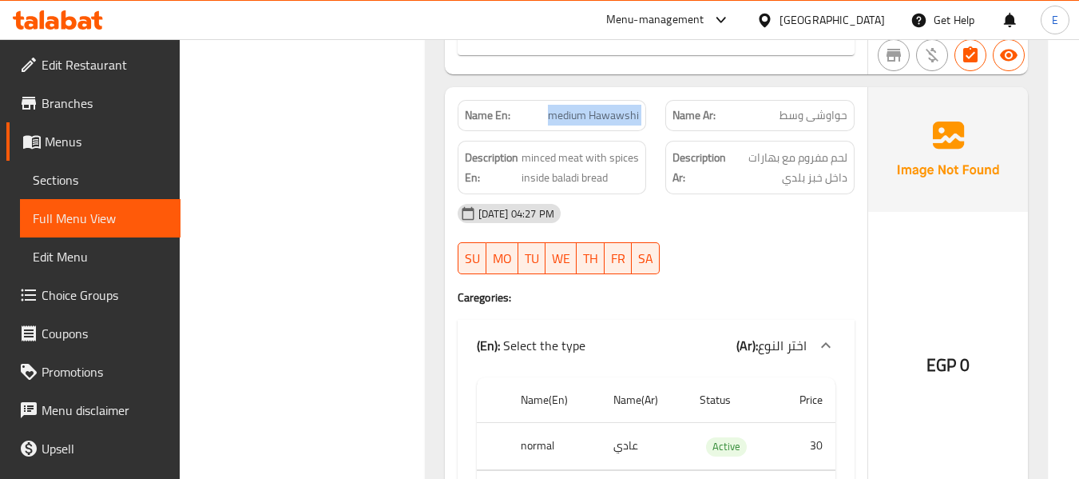
click at [582, 109] on span "medium Hawawshi" at bounding box center [593, 115] width 91 height 17
click at [841, 262] on div "29-09-2025 04:27 PM SU MO TU WE TH FR SA" at bounding box center [656, 238] width 416 height 89
drag, startPoint x: 523, startPoint y: 157, endPoint x: 640, endPoint y: 180, distance: 118.8
click at [640, 180] on div "Description En: minced meat with spices inside baladi bread" at bounding box center [552, 168] width 189 height 54
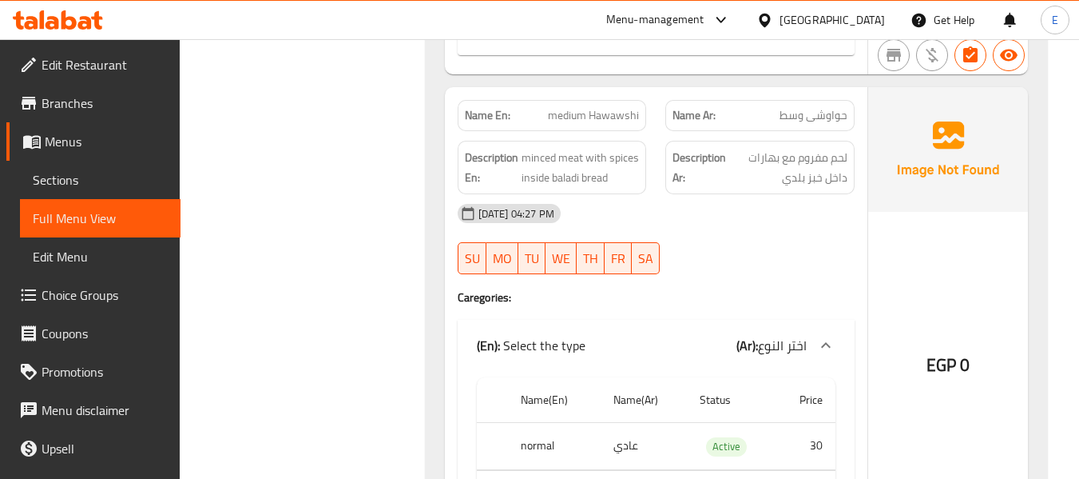
click at [640, 180] on div "Description En: minced meat with spices inside baladi bread" at bounding box center [552, 168] width 189 height 54
click at [759, 231] on div "[DATE] 04:27 PM" at bounding box center [656, 213] width 416 height 38
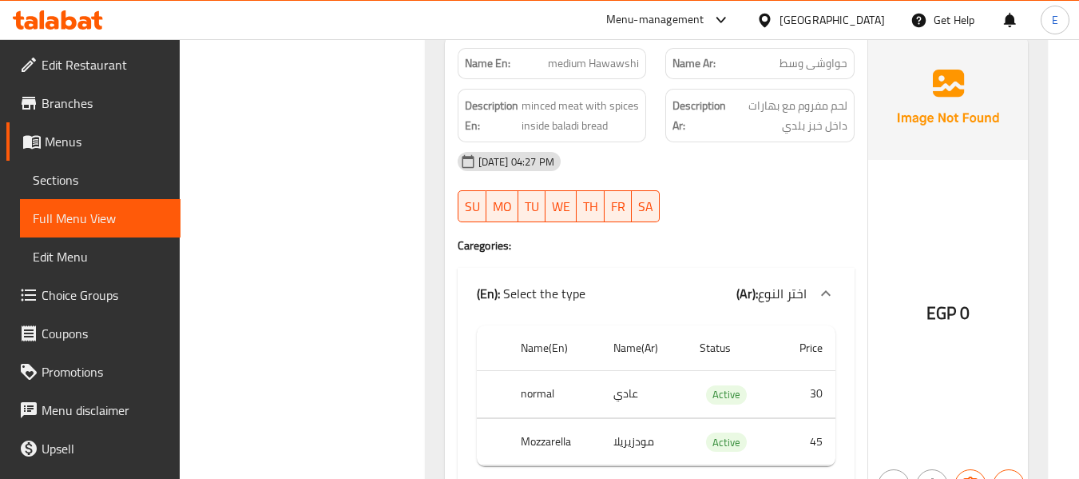
scroll to position [2797, 0]
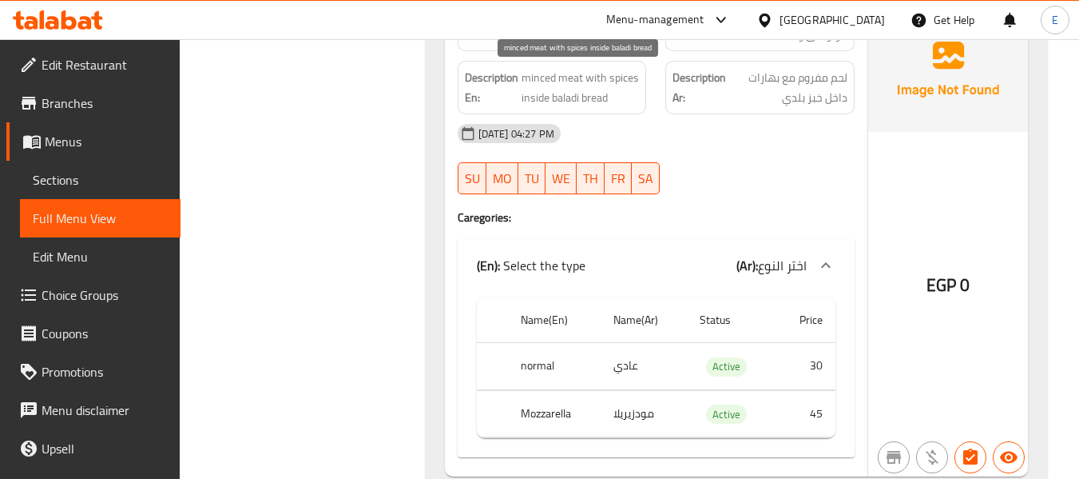
click at [587, 89] on span "minced meat with spices inside baladi bread" at bounding box center [581, 87] width 118 height 39
click at [588, 88] on span "minced meat with spices inside baladi bread" at bounding box center [581, 87] width 118 height 39
click at [734, 122] on div "[DATE] 04:27 PM" at bounding box center [656, 133] width 416 height 38
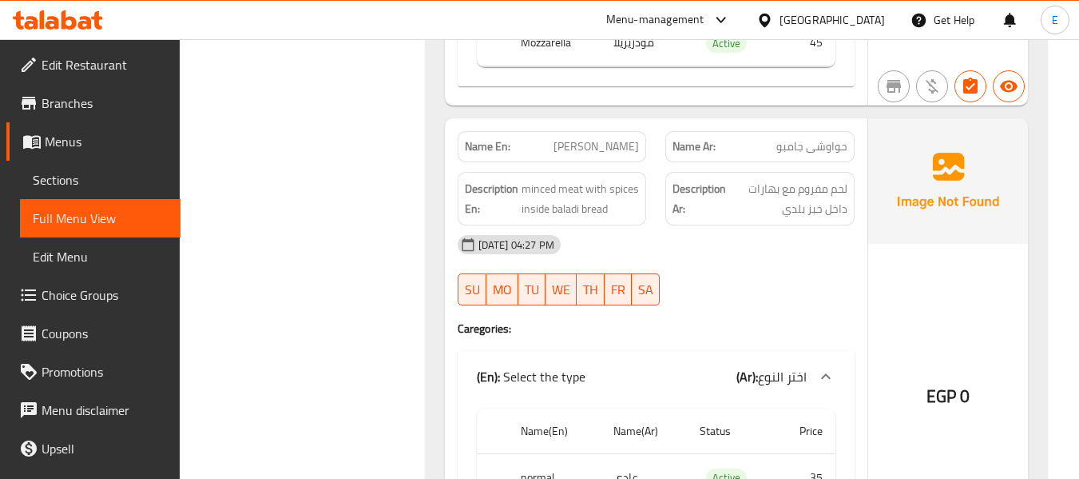
scroll to position [3196, 0]
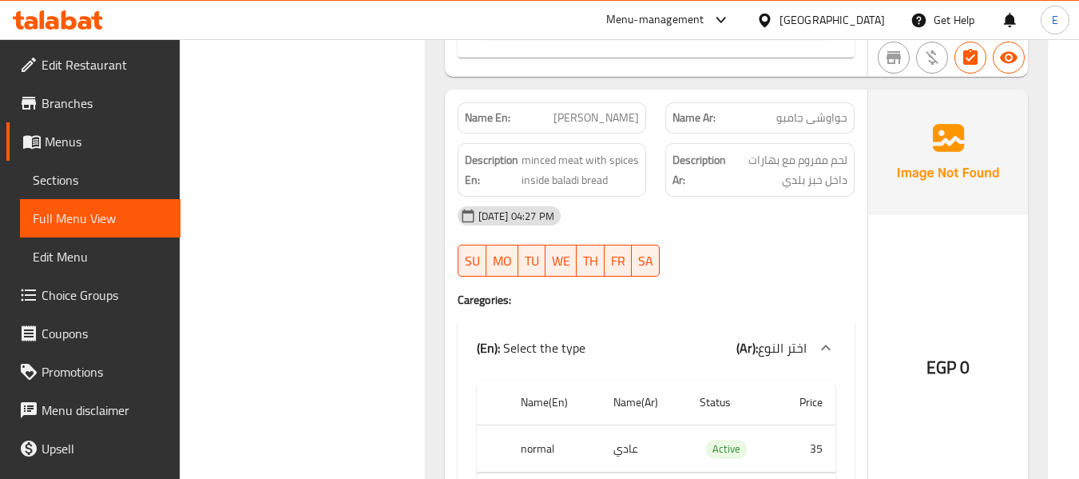
click at [638, 117] on span "[PERSON_NAME]" at bounding box center [596, 117] width 85 height 17
click at [812, 158] on span "لحم مفروم مع بهارات داخل خبز بلدي" at bounding box center [789, 169] width 118 height 39
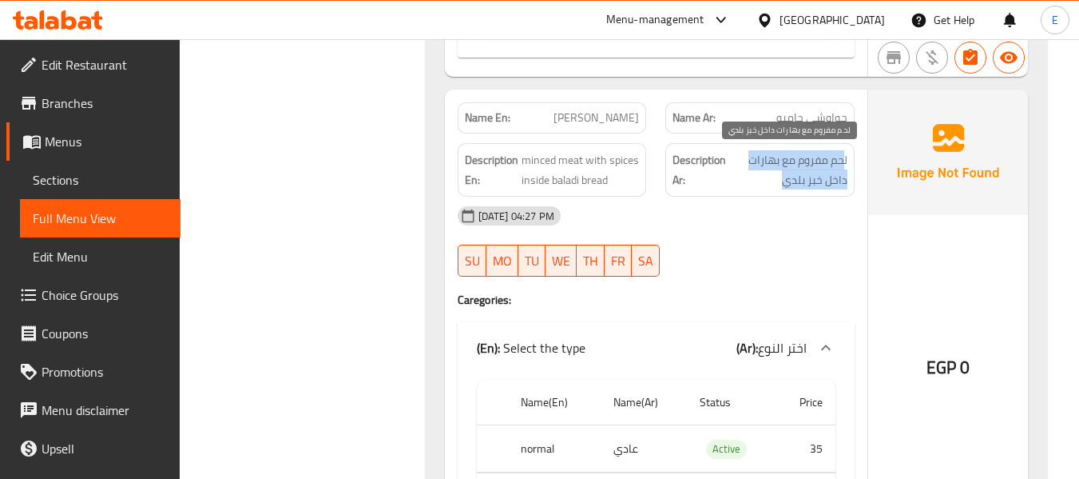
click at [812, 158] on span "لحم مفروم مع بهارات داخل خبز بلدي" at bounding box center [789, 169] width 118 height 39
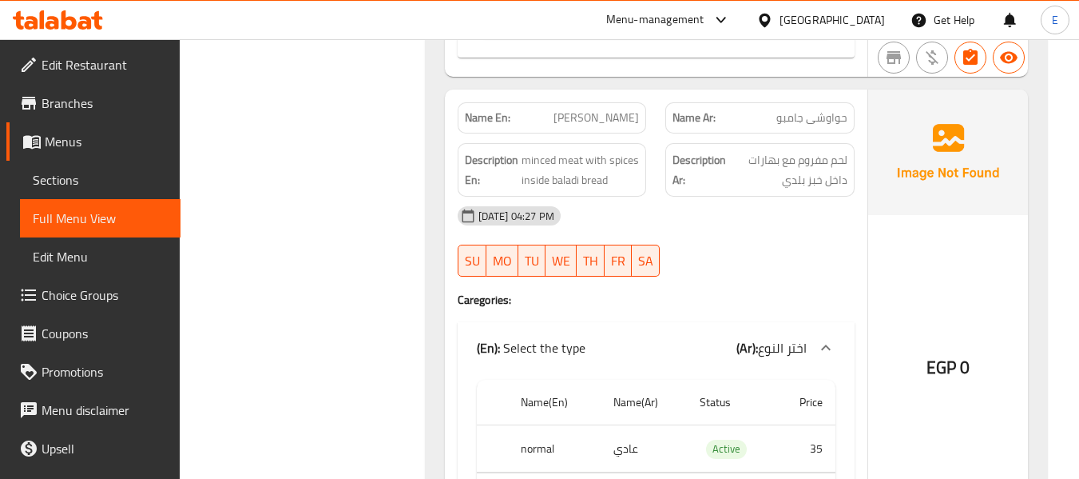
drag, startPoint x: 752, startPoint y: 282, endPoint x: 511, endPoint y: 185, distance: 260.0
click at [750, 282] on div at bounding box center [760, 276] width 209 height 19
drag, startPoint x: 522, startPoint y: 155, endPoint x: 632, endPoint y: 181, distance: 113.4
click at [632, 181] on span "minced meat with spices inside baladi bread" at bounding box center [581, 169] width 118 height 39
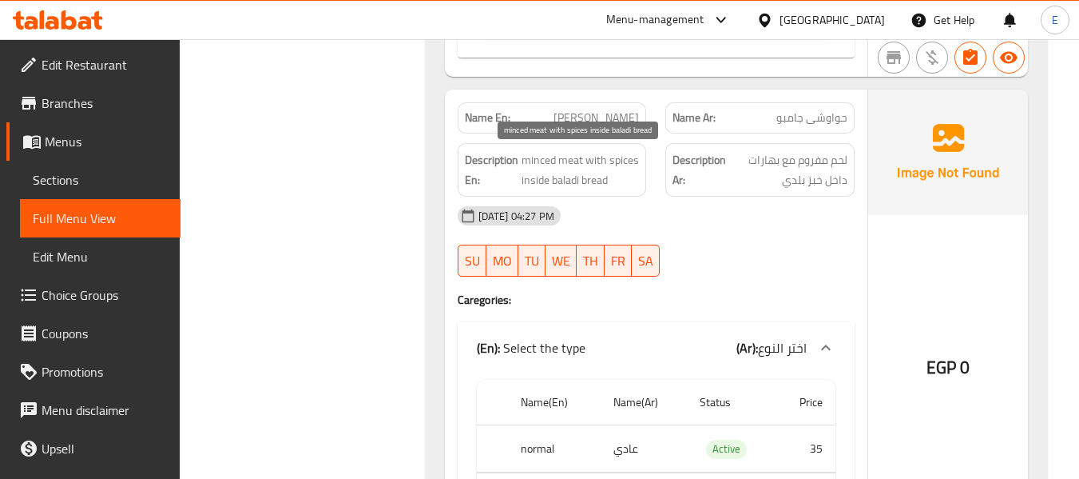
click at [632, 181] on span "minced meat with spices inside baladi bread" at bounding box center [581, 169] width 118 height 39
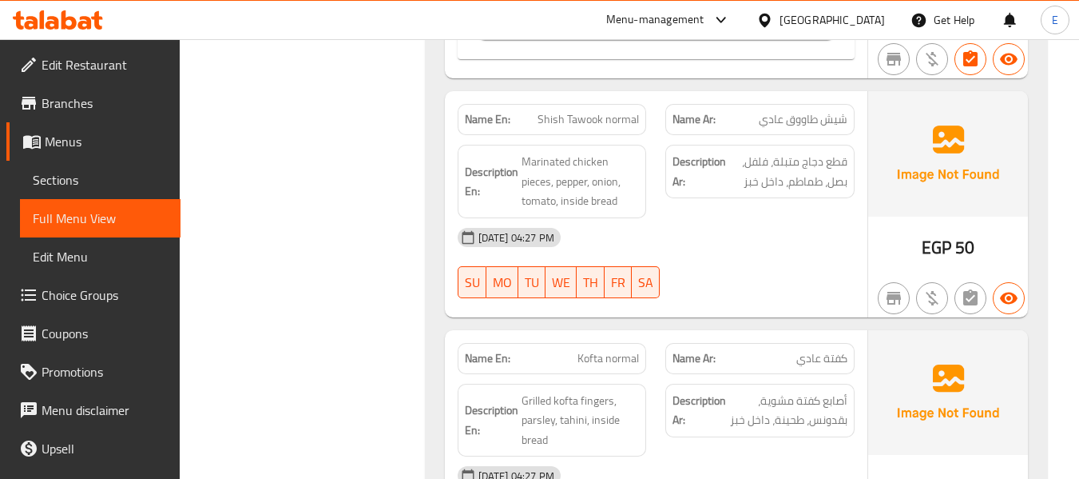
scroll to position [3676, 0]
click at [813, 123] on span "شيش طاووق عادي" at bounding box center [803, 120] width 89 height 17
click at [630, 112] on span "Shish Tawook normal" at bounding box center [588, 120] width 101 height 17
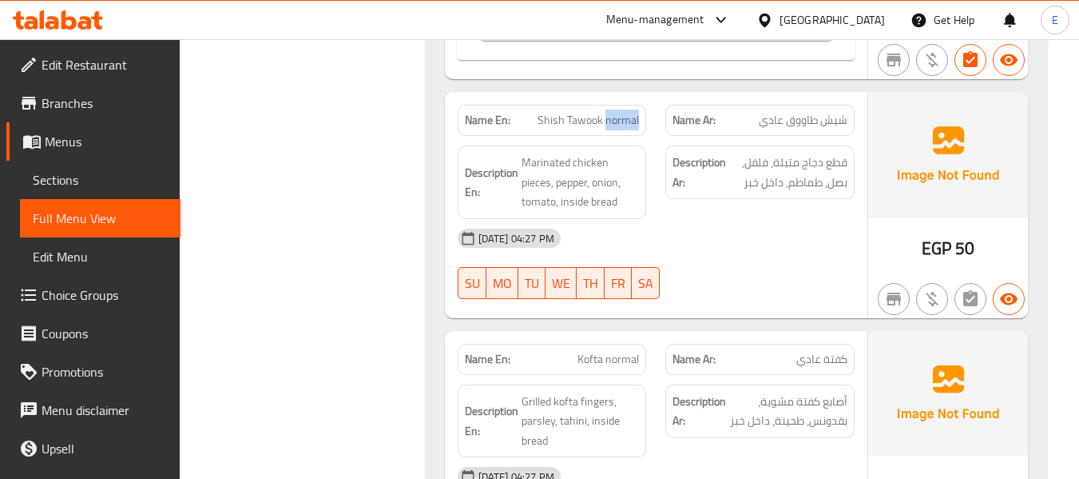
click at [630, 112] on span "Shish Tawook normal" at bounding box center [588, 120] width 101 height 17
click at [791, 278] on div "29-09-2025 04:27 PM SU MO TU WE TH FR SA" at bounding box center [656, 263] width 416 height 89
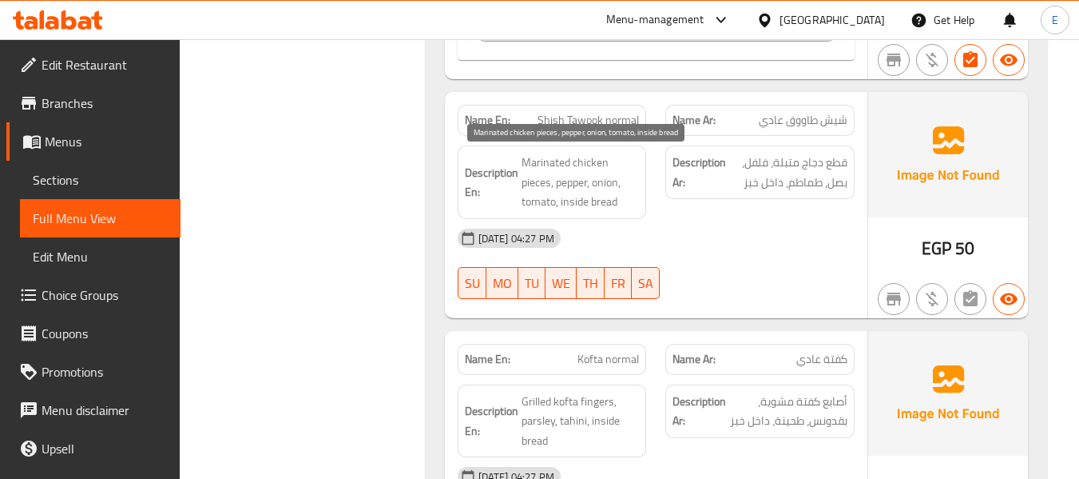
drag, startPoint x: 515, startPoint y: 149, endPoint x: 636, endPoint y: 205, distance: 133.3
click at [636, 205] on div "Description En: Marinated chicken pieces, pepper, onion, tomato, inside bread" at bounding box center [552, 182] width 189 height 74
click at [636, 205] on span "Marinated chicken pieces, pepper, onion, tomato, inside bread" at bounding box center [581, 182] width 118 height 59
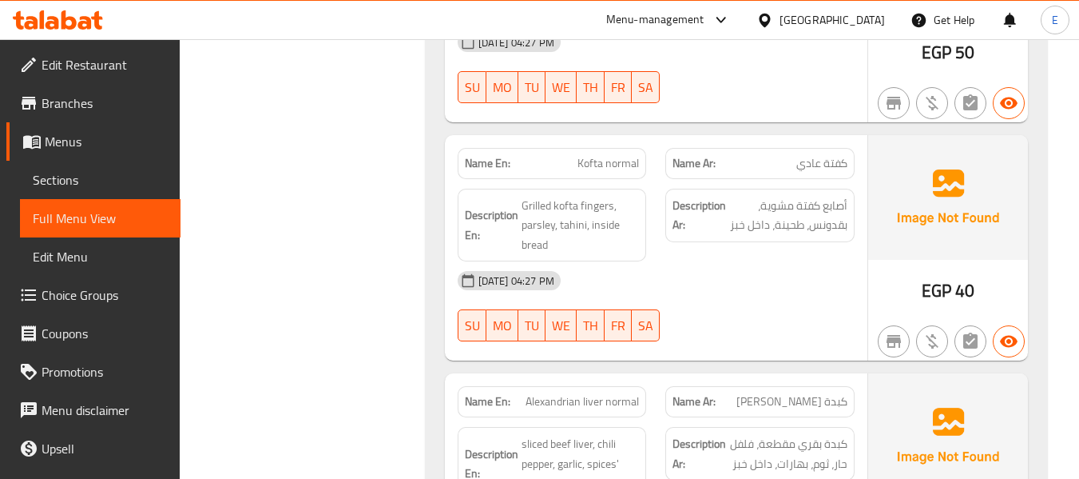
scroll to position [3915, 0]
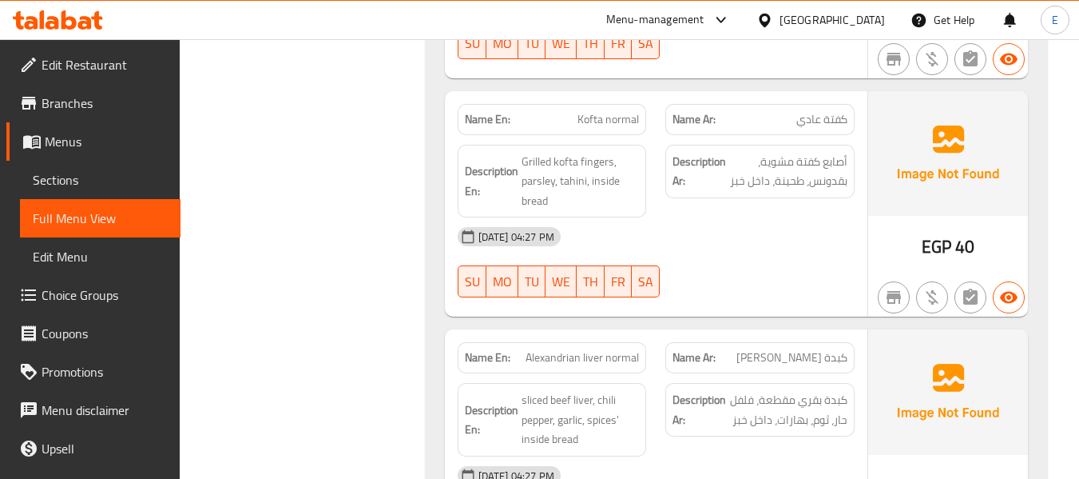
click at [941, 246] on span "EGP" at bounding box center [937, 246] width 30 height 31
click at [827, 113] on span "كفتة عادي" at bounding box center [822, 119] width 51 height 17
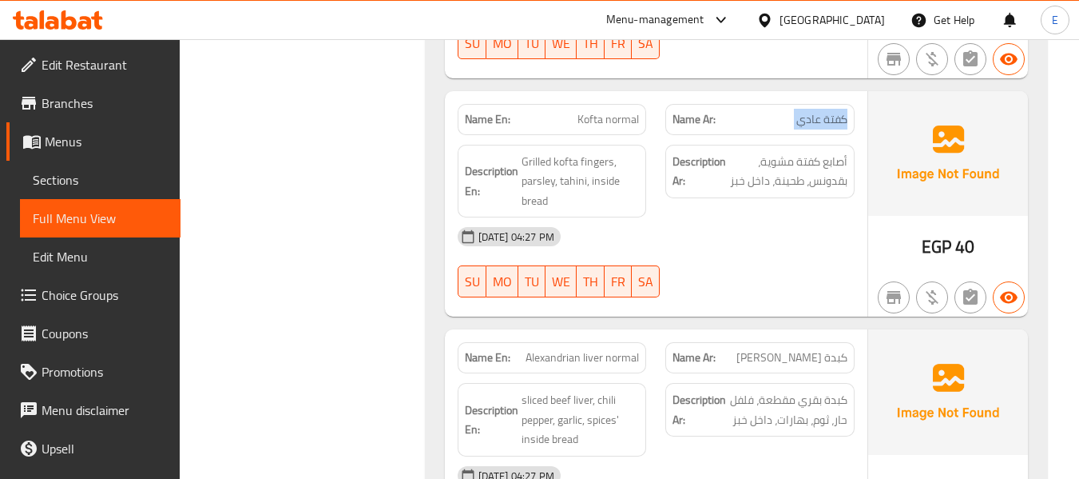
click at [827, 113] on span "كفتة عادي" at bounding box center [822, 119] width 51 height 17
click at [638, 105] on div "Name En: Kofta normal" at bounding box center [552, 119] width 189 height 31
click at [776, 234] on div "29-09-2025 04:27 PM" at bounding box center [656, 236] width 416 height 38
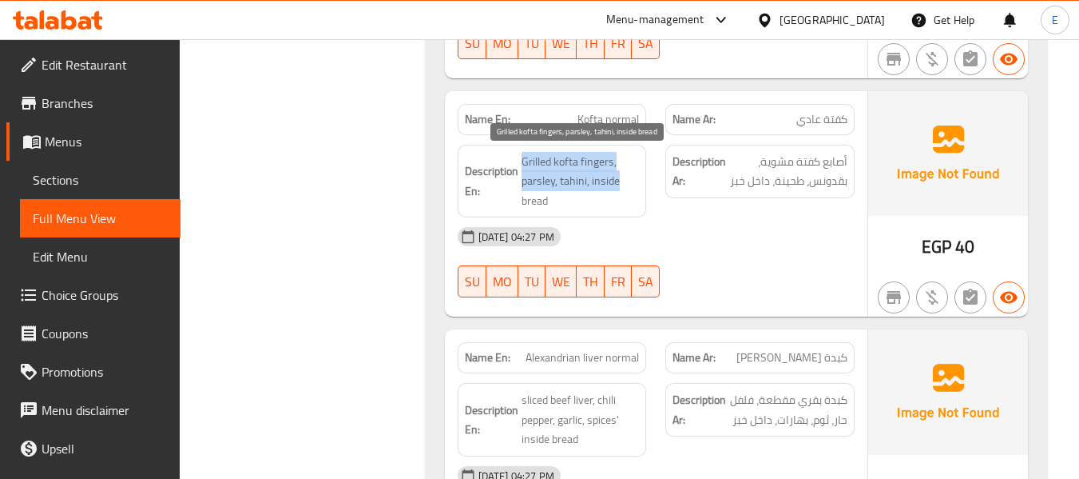
drag, startPoint x: 519, startPoint y: 158, endPoint x: 635, endPoint y: 187, distance: 119.4
click at [635, 187] on h6 "Description En: Grilled kofta fingers, parsley, tahini, inside bread" at bounding box center [552, 181] width 175 height 59
click at [635, 187] on span "Grilled kofta fingers, parsley, tahini, inside bread" at bounding box center [581, 181] width 118 height 59
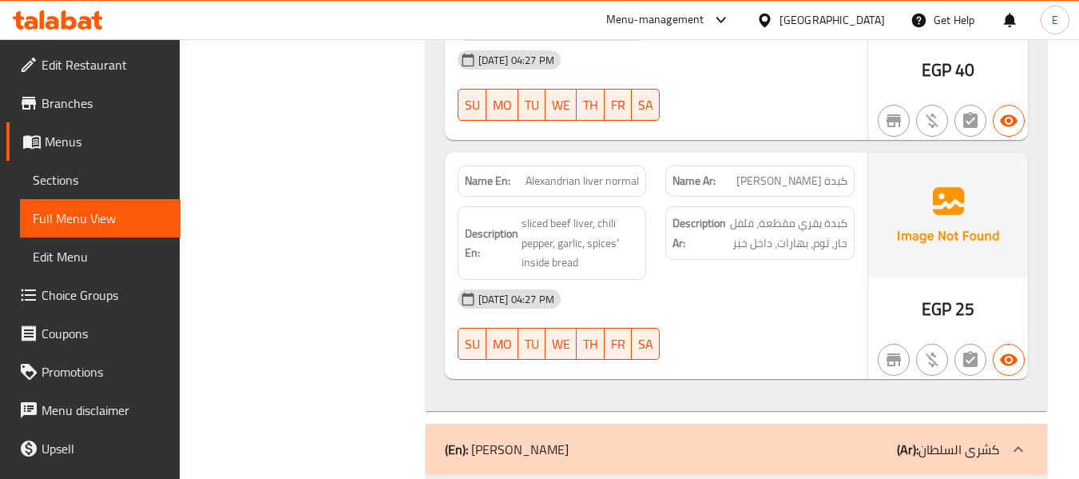
scroll to position [4155, 0]
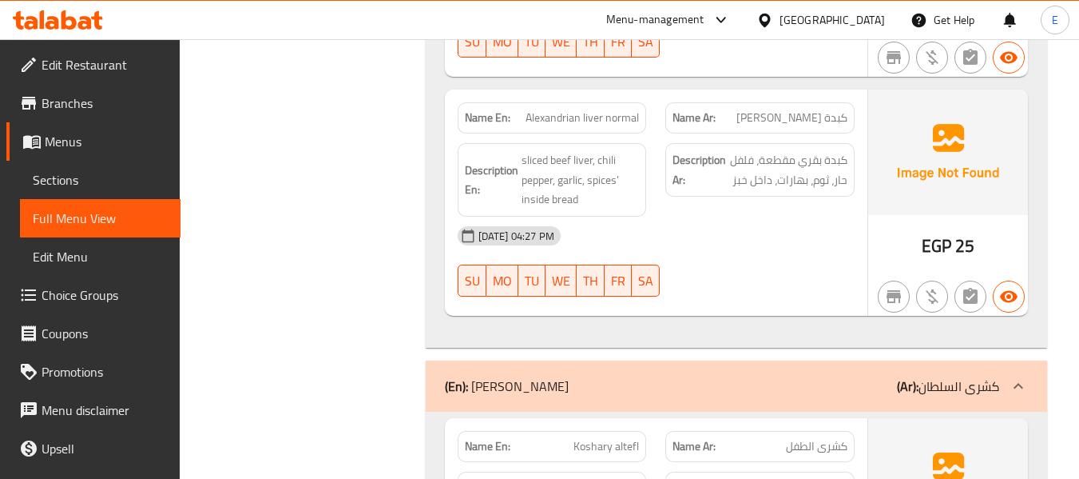
click at [588, 141] on div "Description En: sliced beef liver, chili pepper, garlic, spices' inside bread" at bounding box center [552, 179] width 209 height 93
click at [588, 140] on div "Description En: sliced beef liver, chili pepper, garlic, spices' inside bread" at bounding box center [552, 179] width 209 height 93
click at [779, 122] on span "كبدة اسكندراني عادي" at bounding box center [792, 117] width 111 height 17
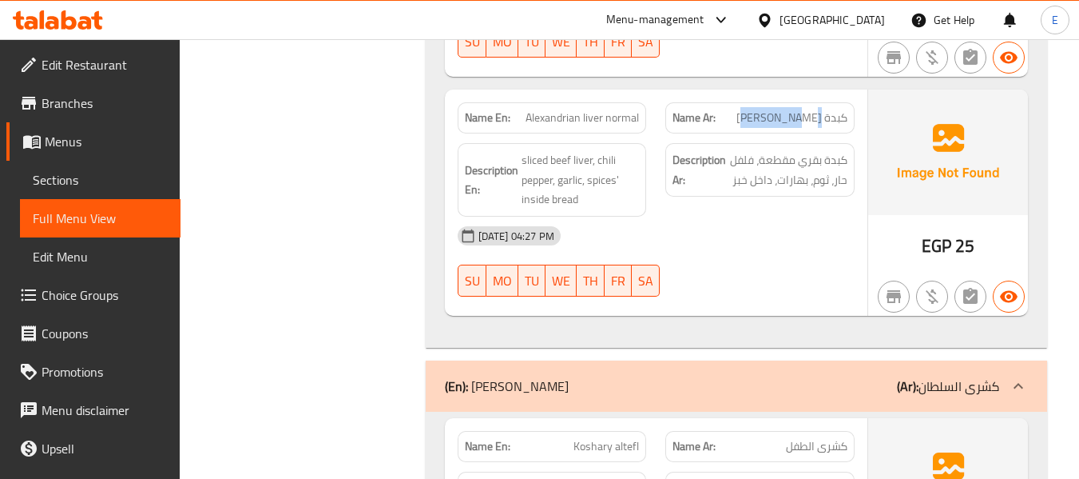
click at [779, 122] on span "كبدة اسكندراني عادي" at bounding box center [792, 117] width 111 height 17
drag, startPoint x: 754, startPoint y: 277, endPoint x: 555, endPoint y: 192, distance: 217.3
click at [752, 277] on div "29-09-2025 04:27 PM SU MO TU WE TH FR SA" at bounding box center [656, 261] width 416 height 89
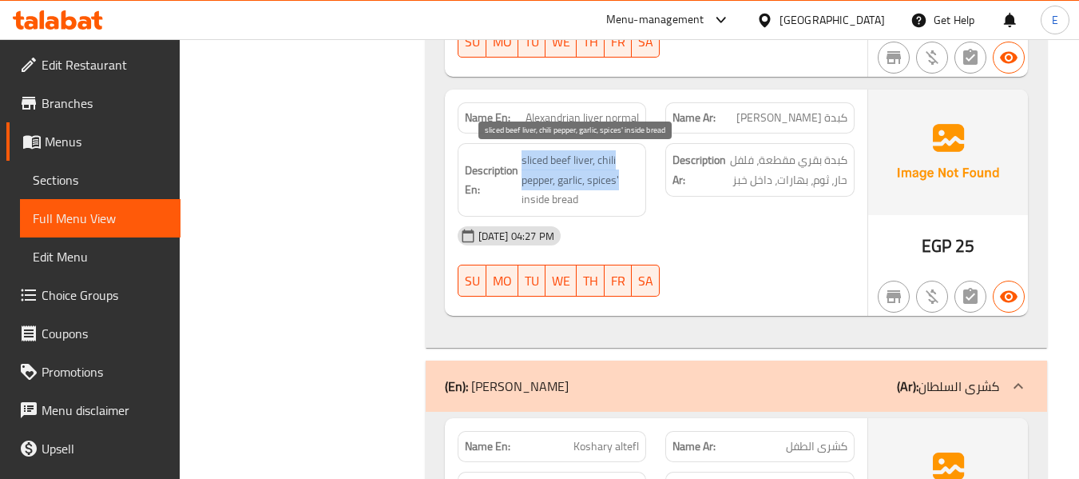
drag, startPoint x: 517, startPoint y: 151, endPoint x: 619, endPoint y: 189, distance: 109.2
click at [619, 189] on h6 "Description En: sliced beef liver, chili pepper, garlic, spices' inside bread" at bounding box center [552, 179] width 175 height 59
click at [619, 189] on span "sliced beef liver, chili pepper, garlic, spices' inside bread" at bounding box center [581, 179] width 118 height 59
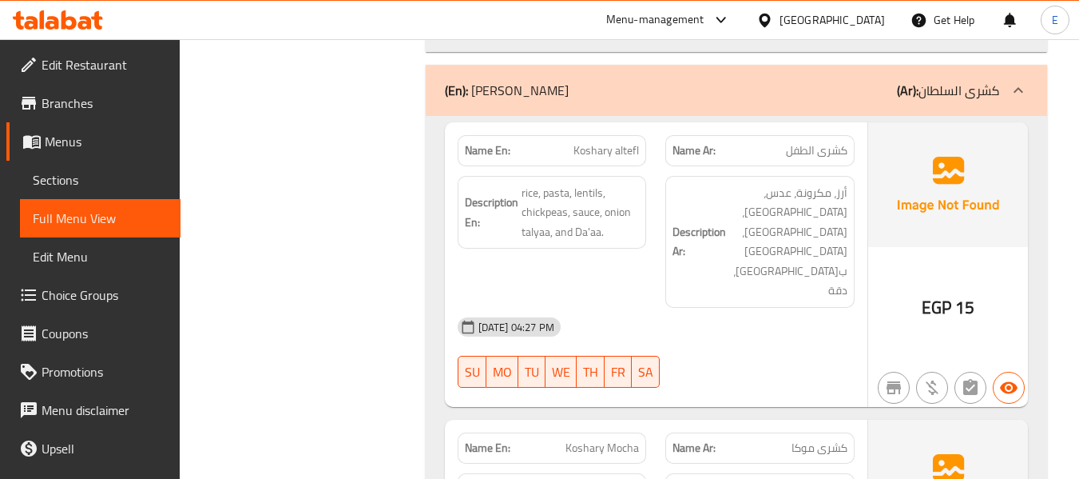
scroll to position [4475, 0]
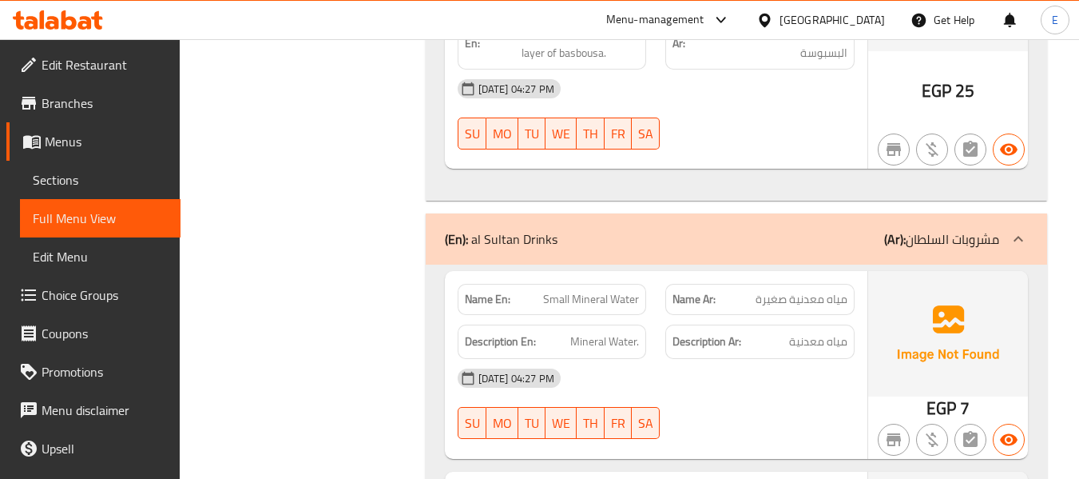
scroll to position [1993, 0]
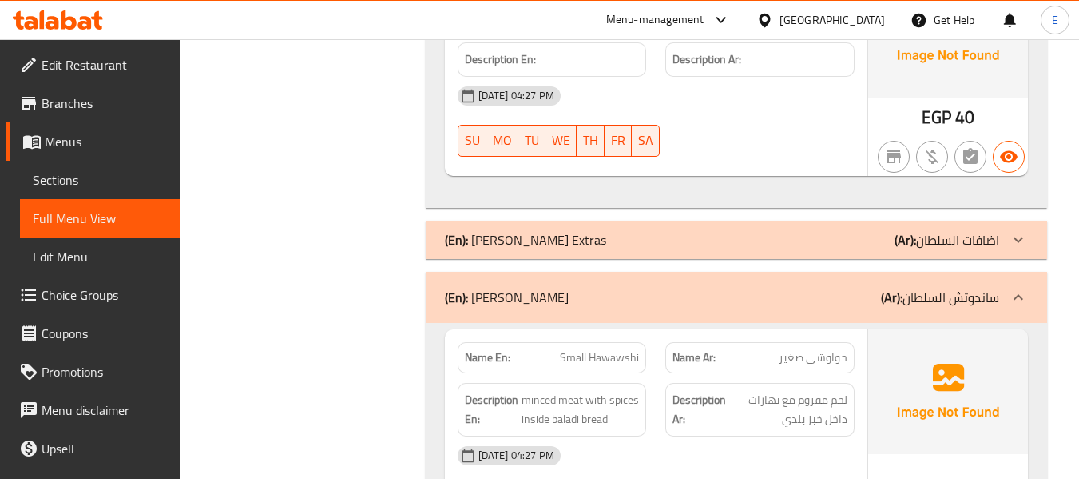
click at [613, 238] on div "(En): Sultan's Extras (Ar): اضافات السلطان" at bounding box center [722, 239] width 555 height 19
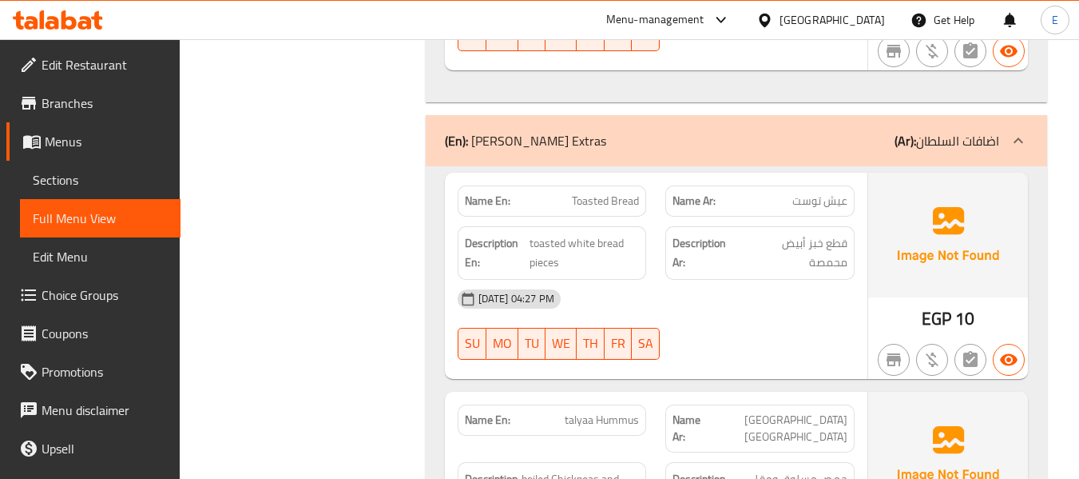
scroll to position [2153, 0]
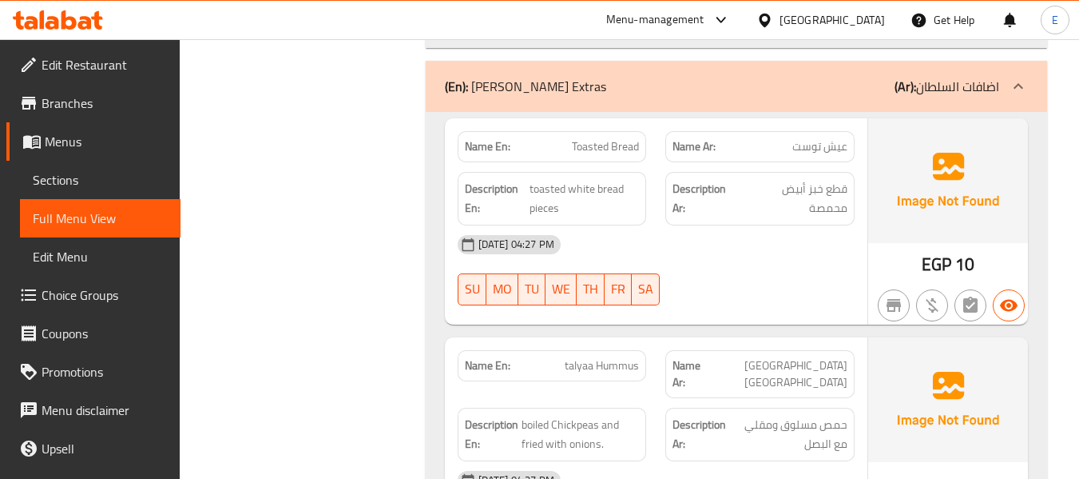
click at [815, 161] on div "Name Ar: عيش توست" at bounding box center [760, 146] width 189 height 31
click at [629, 151] on span "Toasted Bread" at bounding box center [605, 146] width 67 height 17
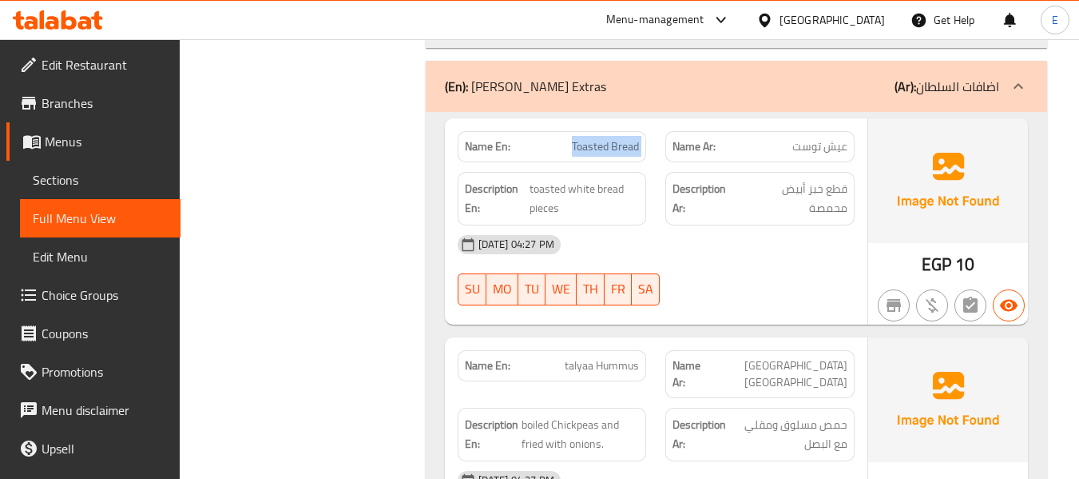
click at [629, 151] on span "Toasted Bread" at bounding box center [605, 146] width 67 height 17
click at [803, 278] on div "29-09-2025 04:27 PM SU MO TU WE TH FR SA" at bounding box center [656, 269] width 416 height 89
click at [830, 201] on span "قطع خبز أبيض محمصة" at bounding box center [796, 198] width 104 height 39
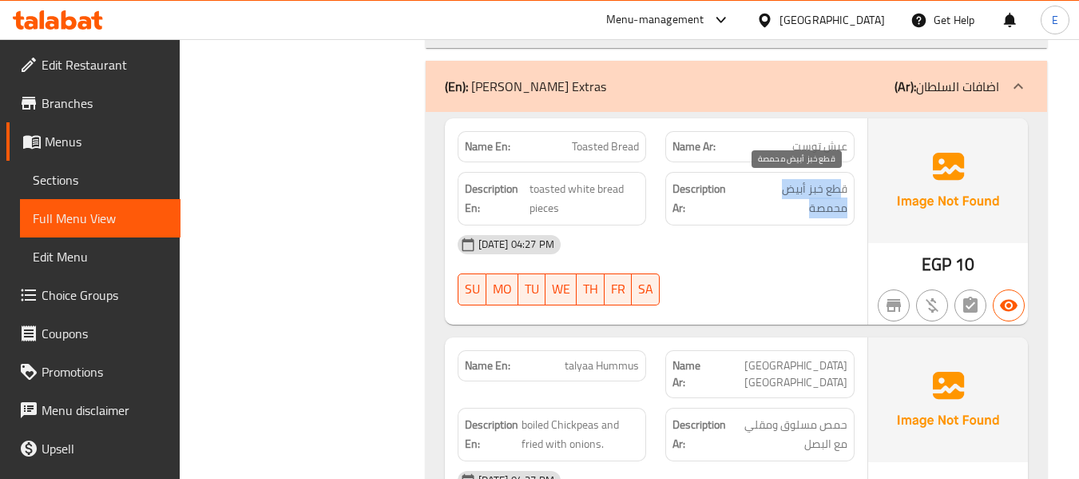
click at [830, 201] on span "قطع خبز أبيض محمصة" at bounding box center [796, 198] width 104 height 39
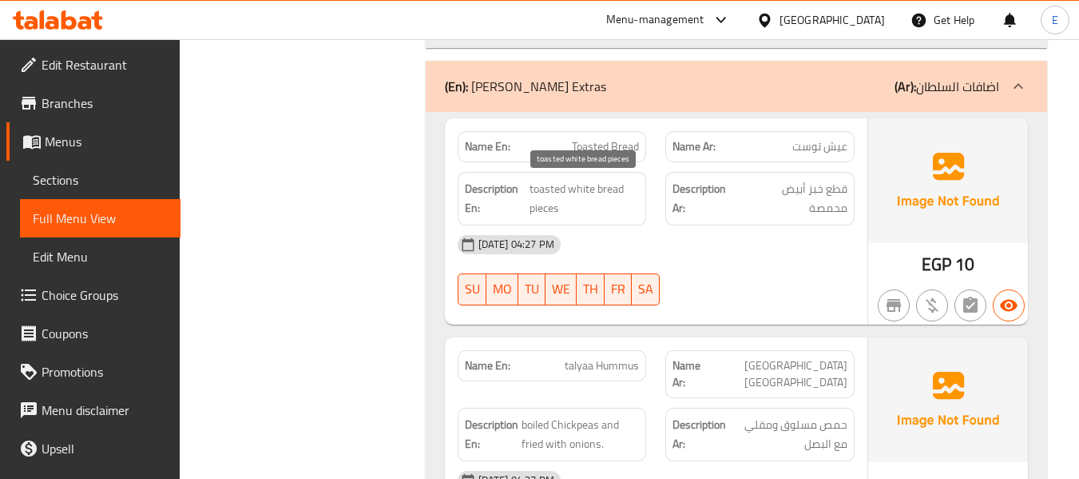
click at [591, 184] on span "toasted white bread pieces" at bounding box center [584, 198] width 109 height 39
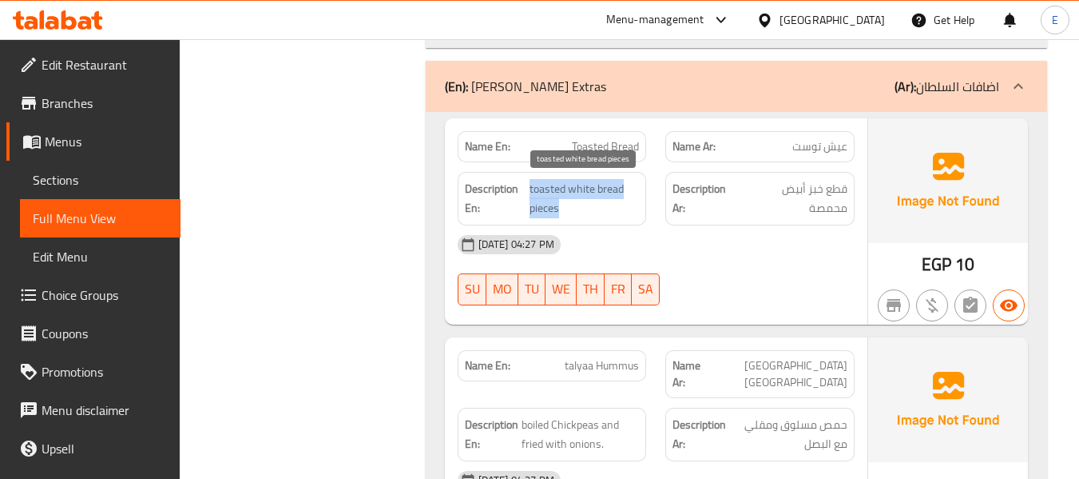
drag, startPoint x: 528, startPoint y: 191, endPoint x: 596, endPoint y: 217, distance: 72.6
click at [596, 217] on h6 "Description En: toasted white bread pieces" at bounding box center [552, 198] width 175 height 39
click at [596, 217] on span "toasted white bread pieces" at bounding box center [584, 198] width 109 height 39
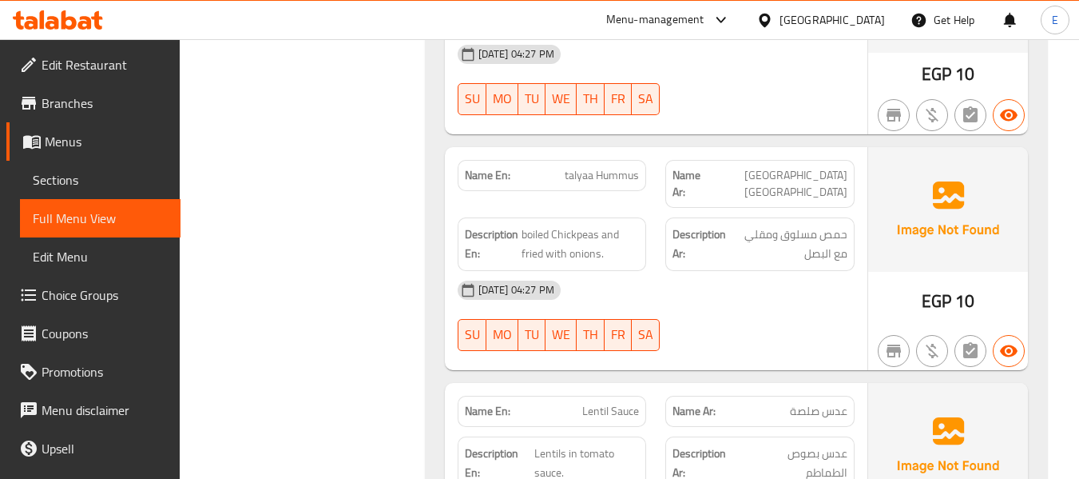
scroll to position [2392, 0]
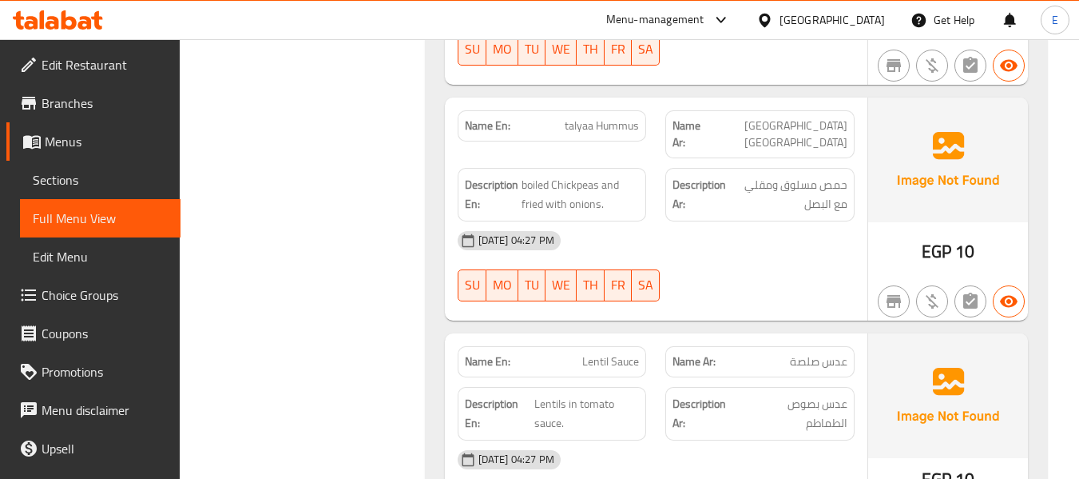
click at [819, 136] on div "Name Ar: تقلية حمص" at bounding box center [760, 134] width 189 height 48
click at [578, 126] on span "talyaa Hummus" at bounding box center [602, 125] width 74 height 17
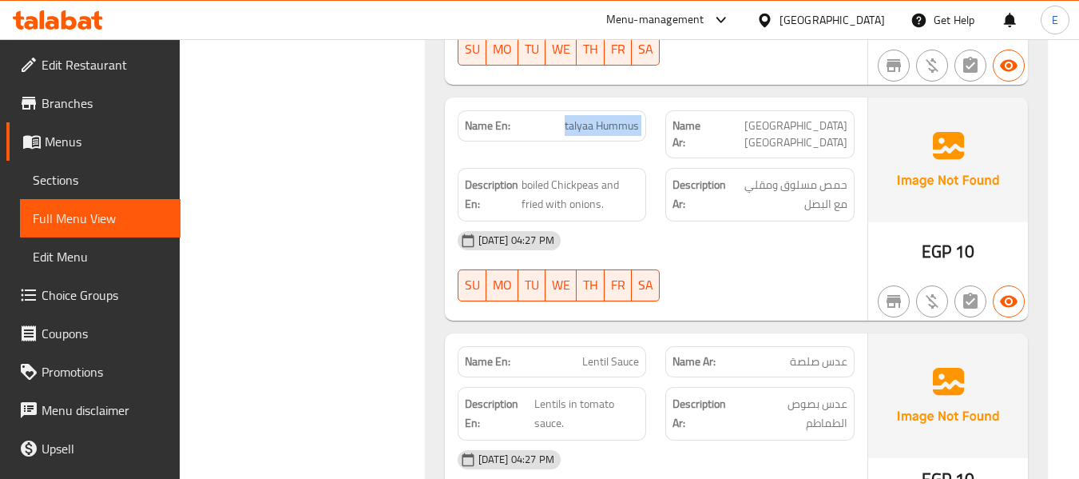
click at [578, 126] on span "talyaa Hummus" at bounding box center [602, 125] width 74 height 17
click at [757, 244] on div "29-09-2025 04:27 PM SU MO TU WE TH FR SA" at bounding box center [656, 265] width 416 height 89
drag, startPoint x: 524, startPoint y: 164, endPoint x: 630, endPoint y: 179, distance: 106.6
click at [630, 179] on span "boiled Chickpeas and fried with onions." at bounding box center [581, 194] width 118 height 39
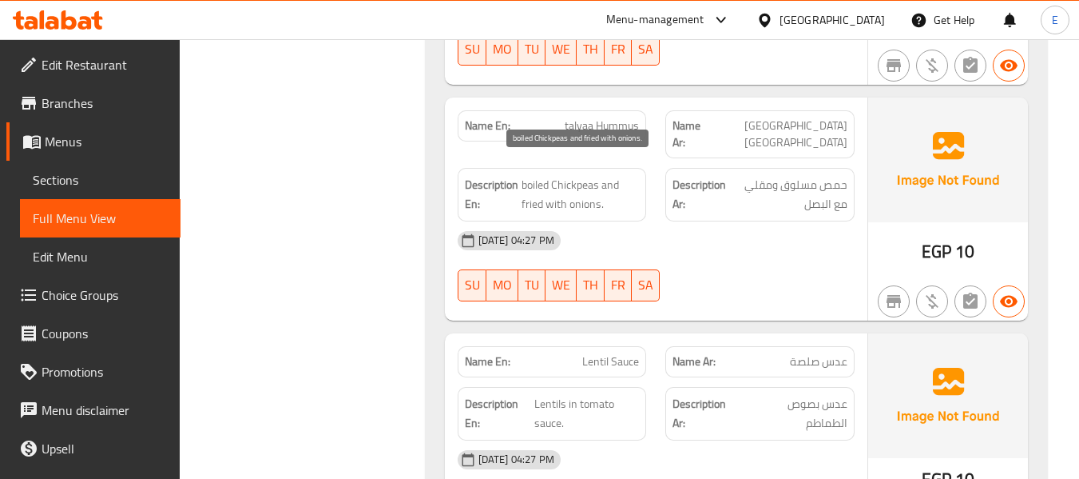
click at [630, 179] on span "boiled Chickpeas and fried with onions." at bounding box center [581, 194] width 118 height 39
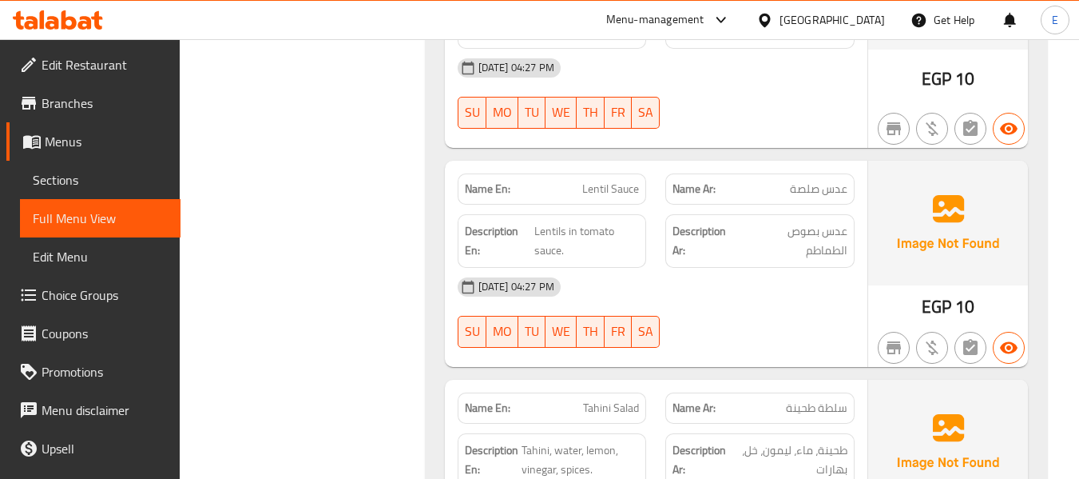
scroll to position [2632, 0]
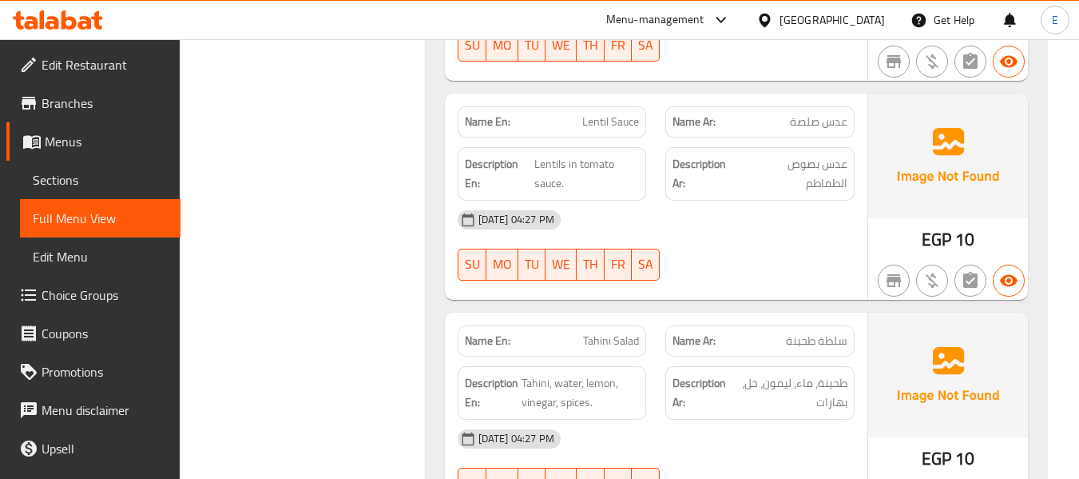
click at [933, 226] on span "EGP" at bounding box center [937, 239] width 30 height 31
click at [827, 113] on span "عدس صلصة" at bounding box center [819, 121] width 58 height 17
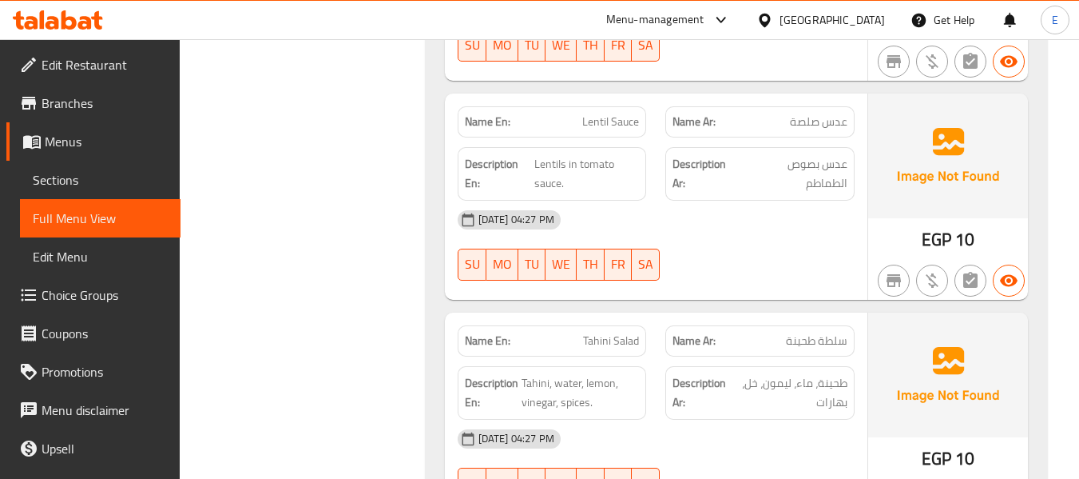
click at [625, 113] on span "Lentil Sauce" at bounding box center [610, 121] width 57 height 17
click at [761, 201] on div "29-09-2025 04:27 PM" at bounding box center [656, 220] width 416 height 38
click at [579, 160] on span "Lentils in tomato sauce." at bounding box center [587, 173] width 105 height 39
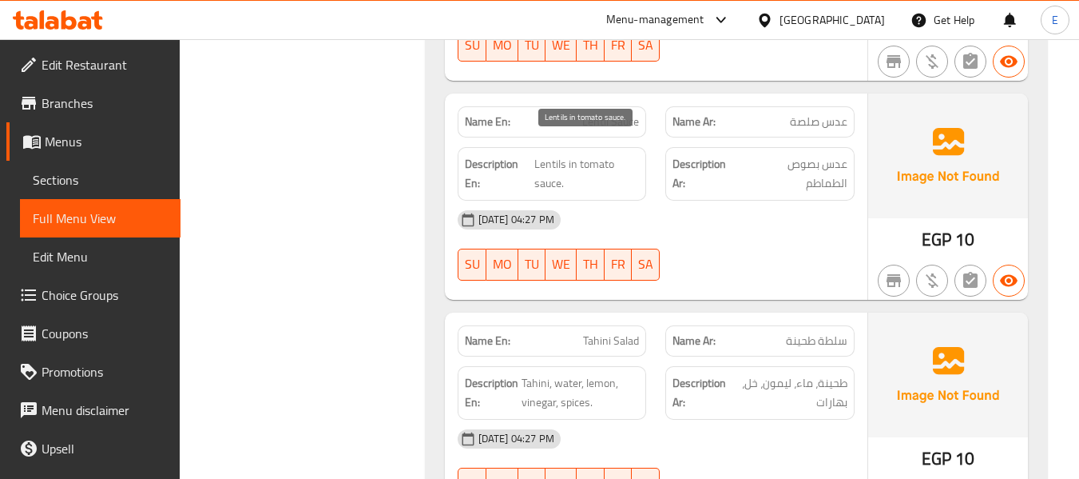
click at [579, 160] on span "Lentils in tomato sauce." at bounding box center [587, 173] width 105 height 39
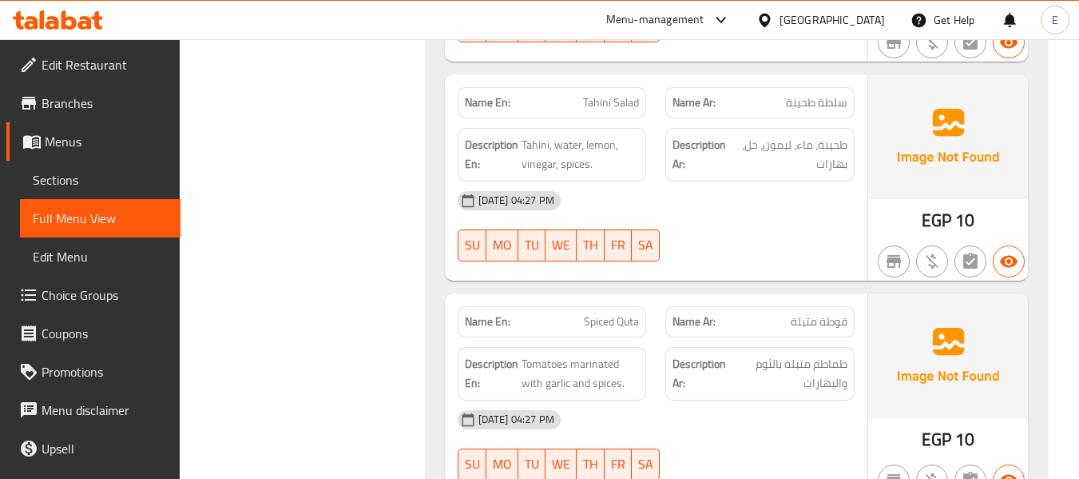
scroll to position [2872, 0]
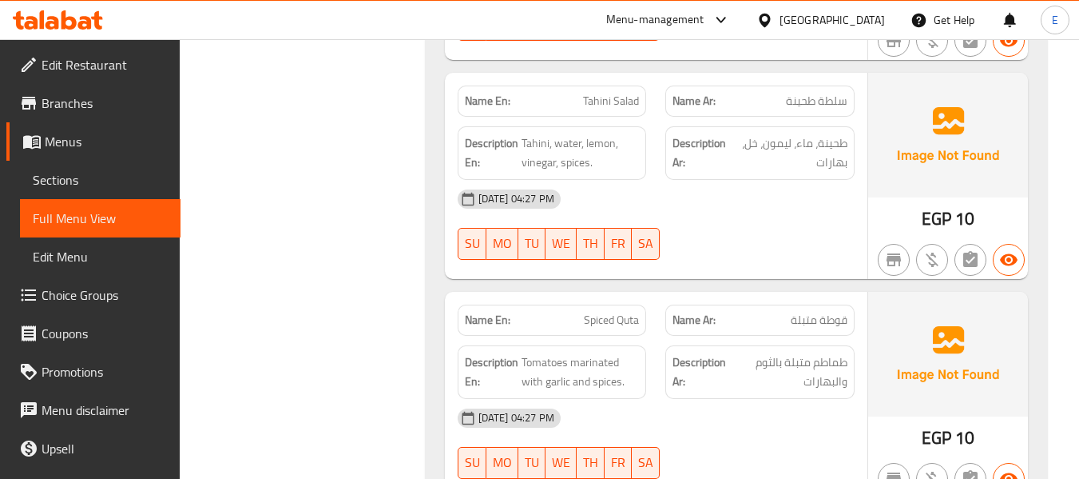
click at [977, 202] on div "EGP 10" at bounding box center [949, 176] width 160 height 206
click at [812, 85] on div "Name Ar: سلطة طحينة" at bounding box center [760, 100] width 189 height 31
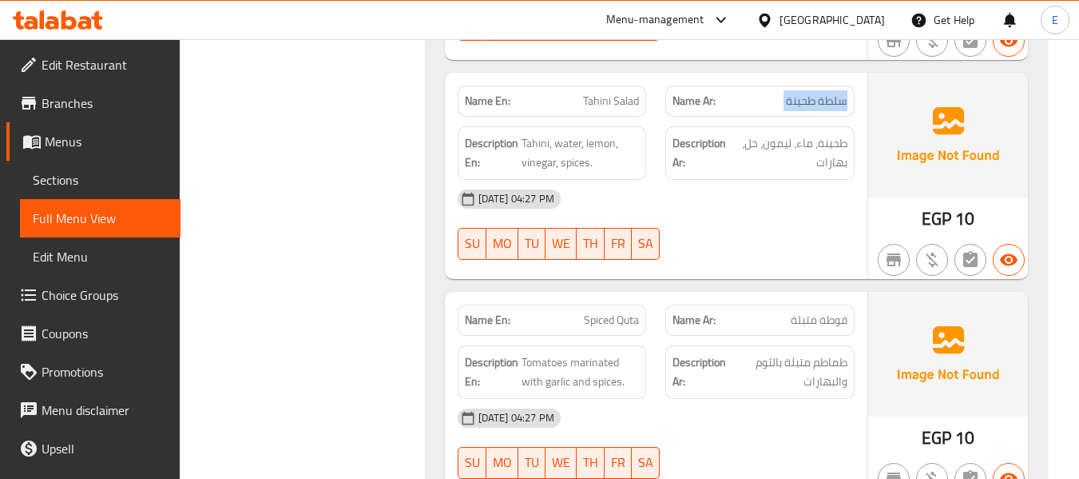
click at [812, 85] on div "Name Ar: سلطة طحينة" at bounding box center [760, 100] width 189 height 31
click at [638, 93] on span "Tahini Salad" at bounding box center [611, 101] width 56 height 17
drag, startPoint x: 522, startPoint y: 122, endPoint x: 630, endPoint y: 166, distance: 116.5
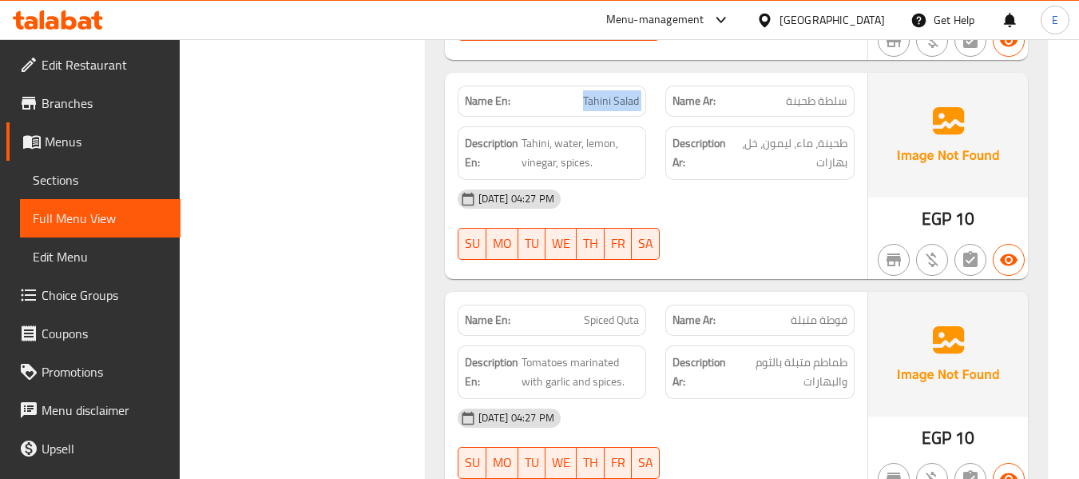
click at [630, 166] on div "Name En: Tahini Salad Name Ar: سلطة طحينة Description En: Tahini, water, lemon,…" at bounding box center [656, 176] width 423 height 206
click at [750, 180] on div "29-09-2025 04:27 PM" at bounding box center [656, 199] width 416 height 38
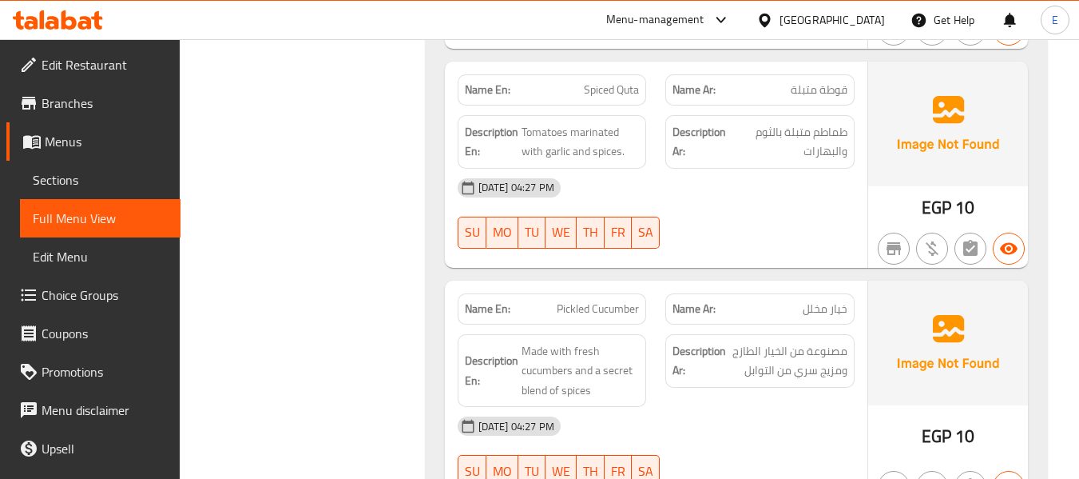
scroll to position [3111, 0]
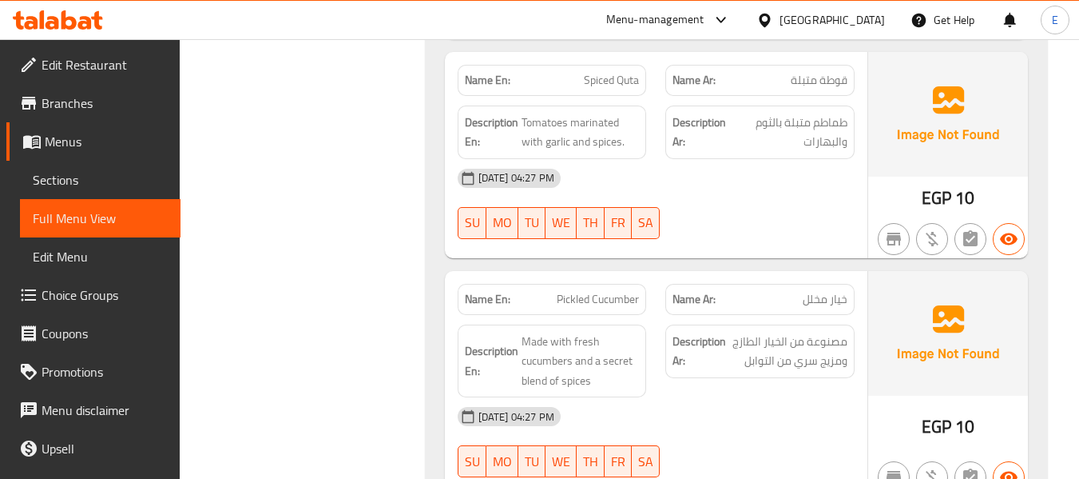
click at [838, 72] on span "قوطة متبلة" at bounding box center [819, 80] width 57 height 17
click at [622, 72] on span "Spiced Quta" at bounding box center [611, 80] width 55 height 17
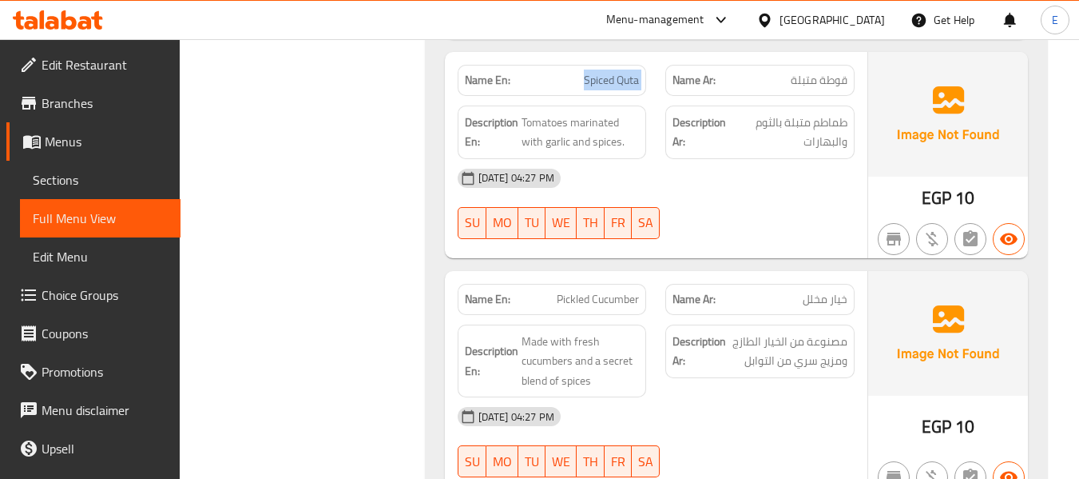
click at [622, 72] on span "Spiced Quta" at bounding box center [611, 80] width 55 height 17
copy span "Spiced Quta"
click at [785, 201] on div "29-09-2025 04:27 PM SU MO TU WE TH FR SA" at bounding box center [656, 203] width 416 height 89
click at [622, 119] on span "Tomatoes marinated with garlic and spices." at bounding box center [581, 132] width 118 height 39
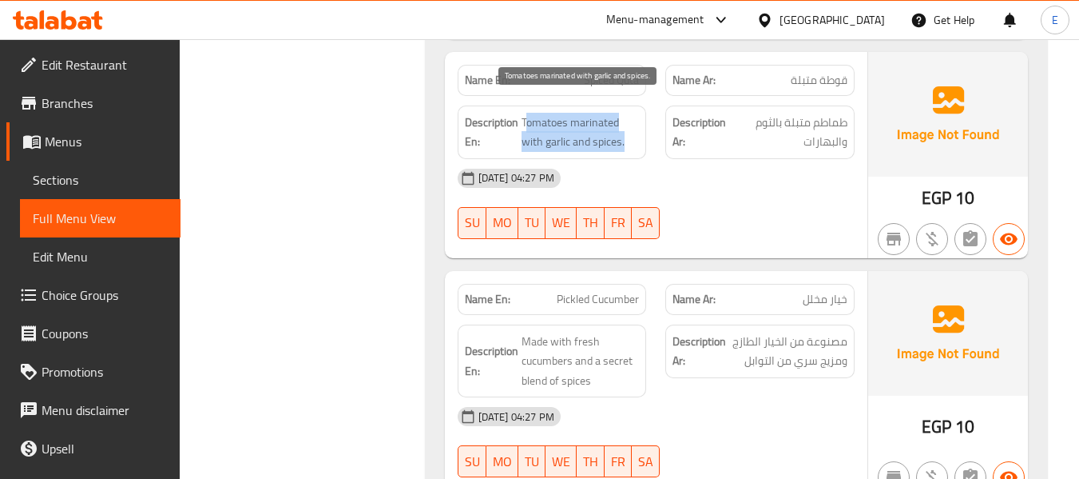
click at [622, 119] on span "Tomatoes marinated with garlic and spices." at bounding box center [581, 132] width 118 height 39
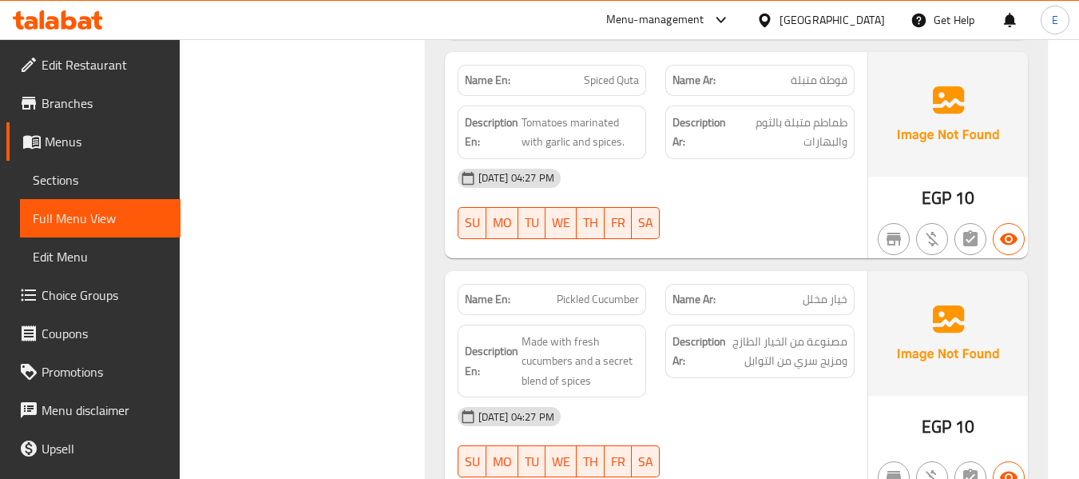
click at [709, 173] on div "29-09-2025 04:27 PM" at bounding box center [656, 178] width 416 height 38
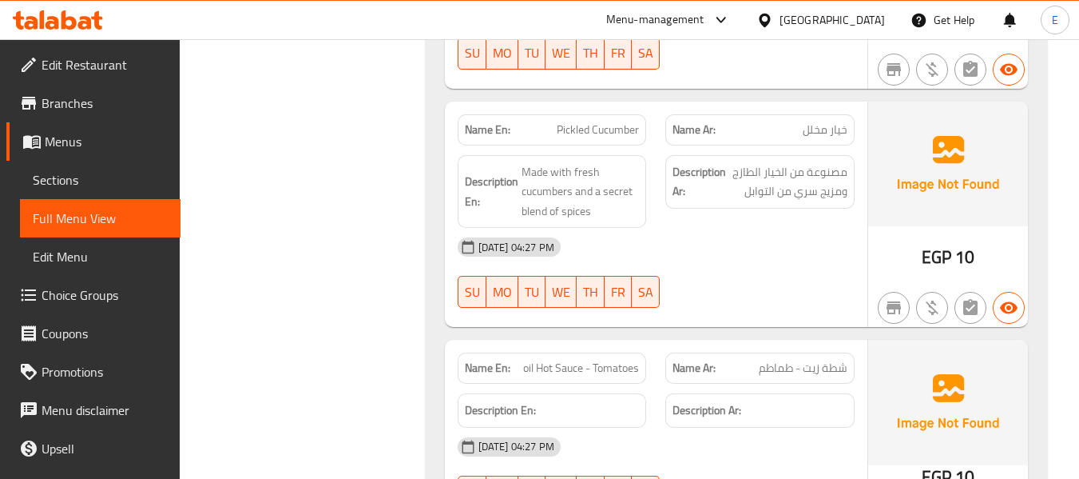
scroll to position [3271, 0]
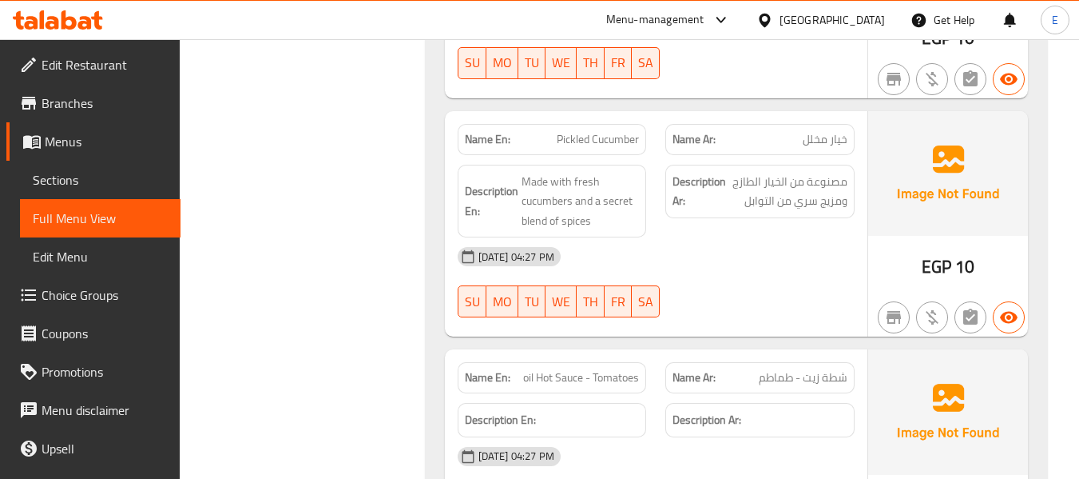
click at [821, 131] on span "خيار مخلل" at bounding box center [825, 139] width 45 height 17
click at [590, 155] on div "Description En: Made with fresh cucumbers and a secret blend of spices" at bounding box center [552, 201] width 209 height 93
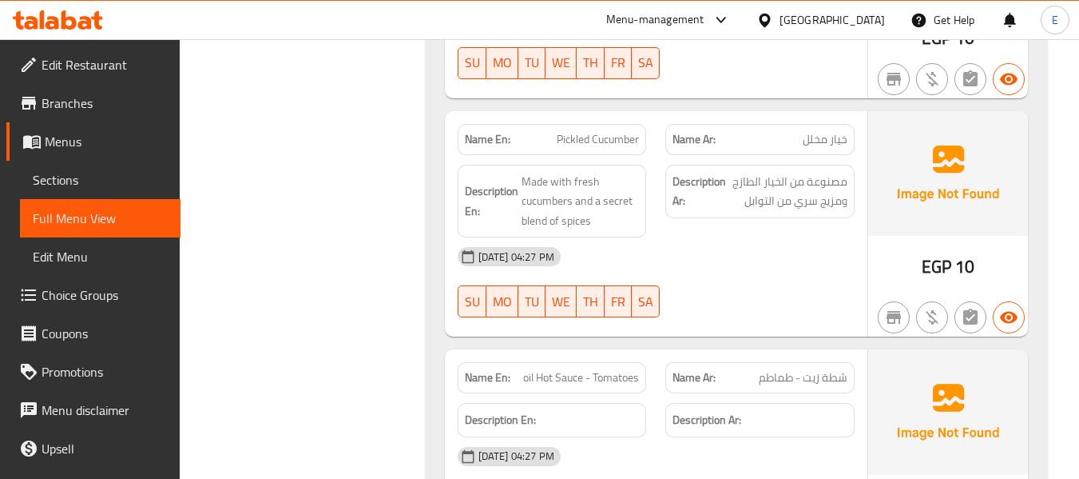
click at [839, 206] on div "Description Ar: مصنوعة من الخيار الطازج ومزيج سري من التوابل" at bounding box center [760, 201] width 209 height 93
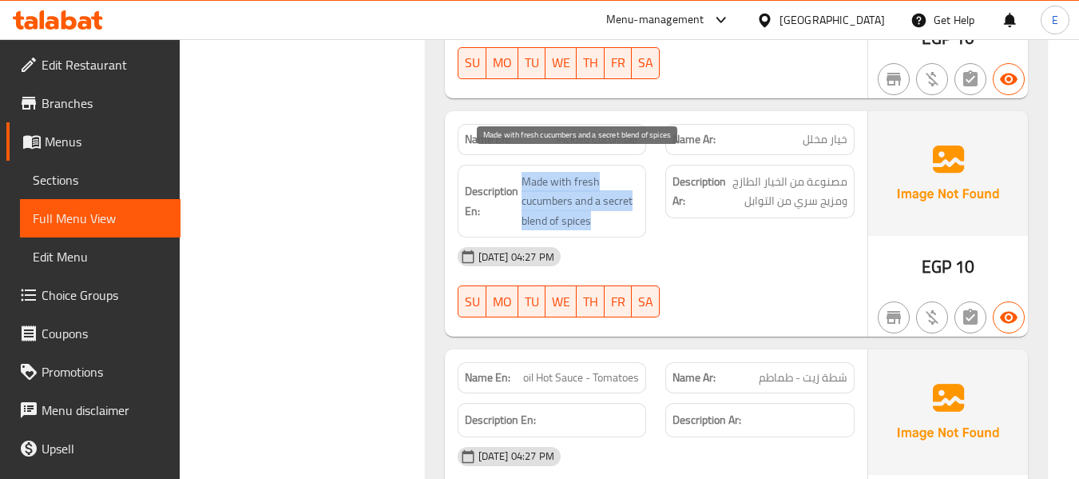
drag, startPoint x: 519, startPoint y: 157, endPoint x: 629, endPoint y: 204, distance: 119.6
click at [629, 204] on h6 "Description En: Made with fresh cucumbers and a secret blend of spices" at bounding box center [552, 201] width 175 height 59
click at [629, 204] on span "Made with fresh cucumbers and a secret blend of spices" at bounding box center [581, 201] width 118 height 59
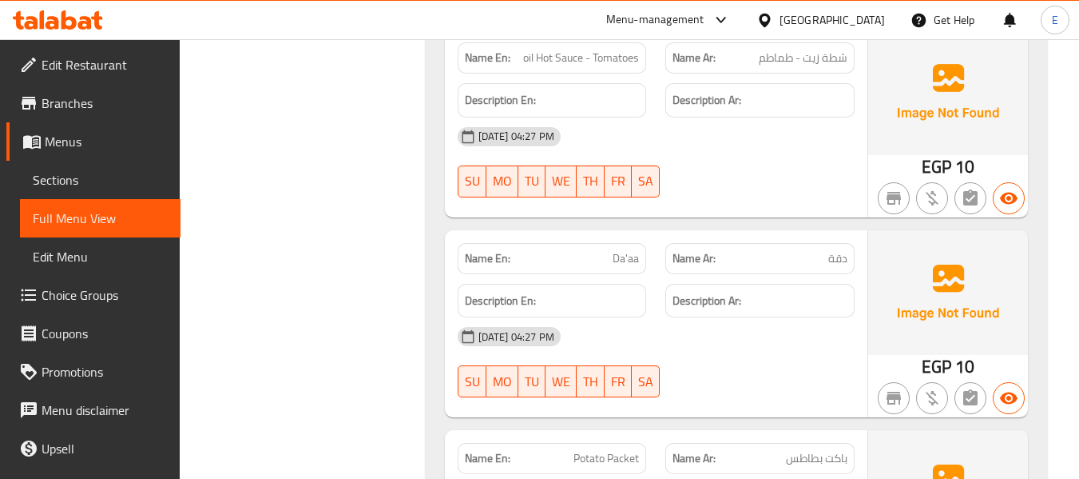
scroll to position [3511, 0]
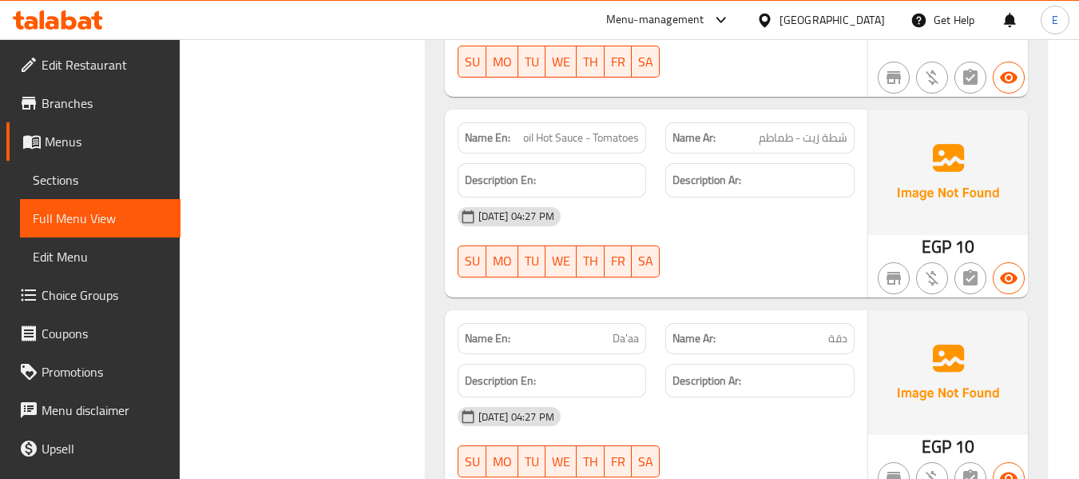
click at [814, 277] on div "Name En: oil Hot Sauce - Tomatoes Name Ar: شطة زيت - طماطم Description En: Desc…" at bounding box center [656, 202] width 423 height 187
click at [793, 129] on span "شطة زيت - طماطم" at bounding box center [803, 137] width 89 height 17
click at [569, 129] on span "oil Hot Sauce - Tomatoes" at bounding box center [581, 137] width 116 height 17
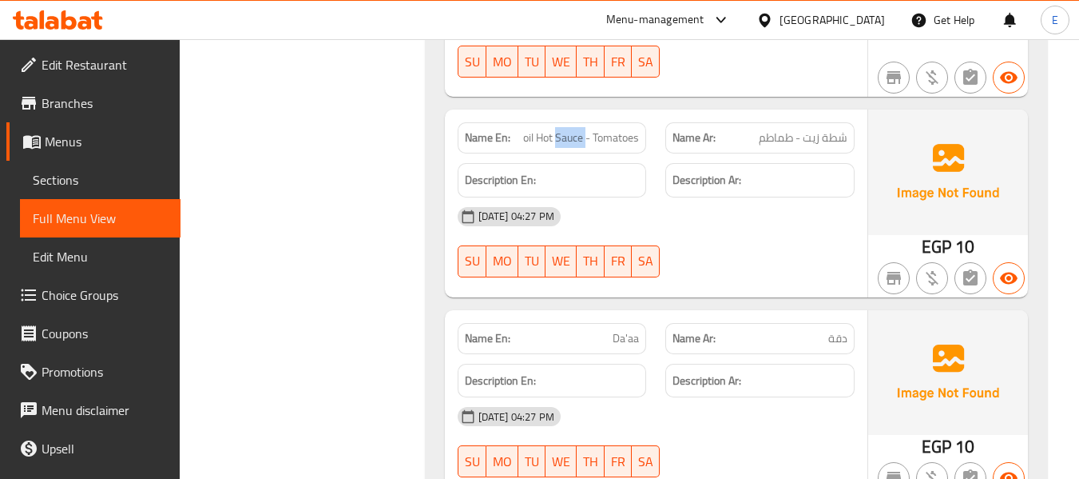
click at [569, 129] on span "oil Hot Sauce - Tomatoes" at bounding box center [581, 137] width 116 height 17
click at [769, 216] on div "29-09-2025 04:27 PM" at bounding box center [656, 216] width 416 height 38
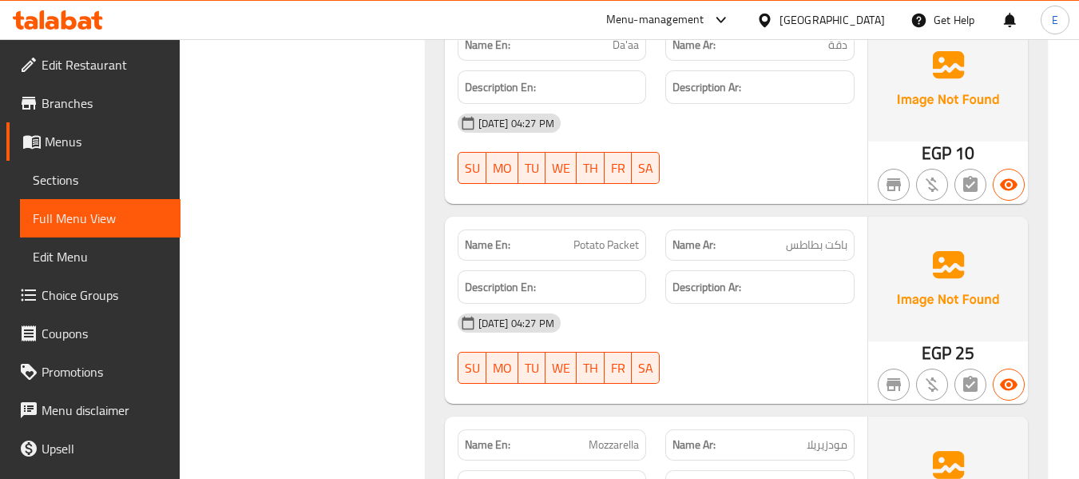
scroll to position [3910, 0]
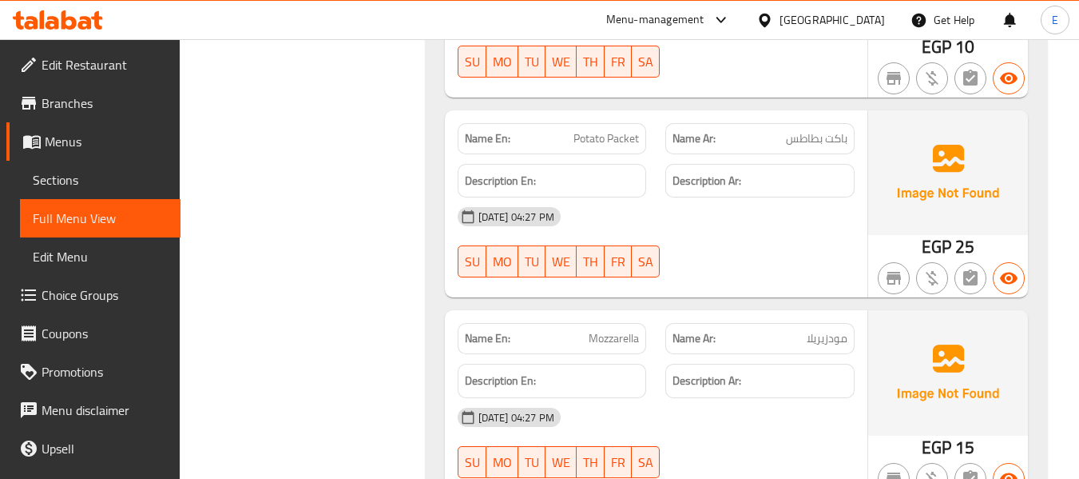
click at [829, 130] on span "باكت بطاطس" at bounding box center [817, 138] width 62 height 17
click at [830, 130] on span "باكت بطاطس" at bounding box center [817, 138] width 62 height 17
click at [624, 130] on span "Potato Packet" at bounding box center [607, 138] width 66 height 17
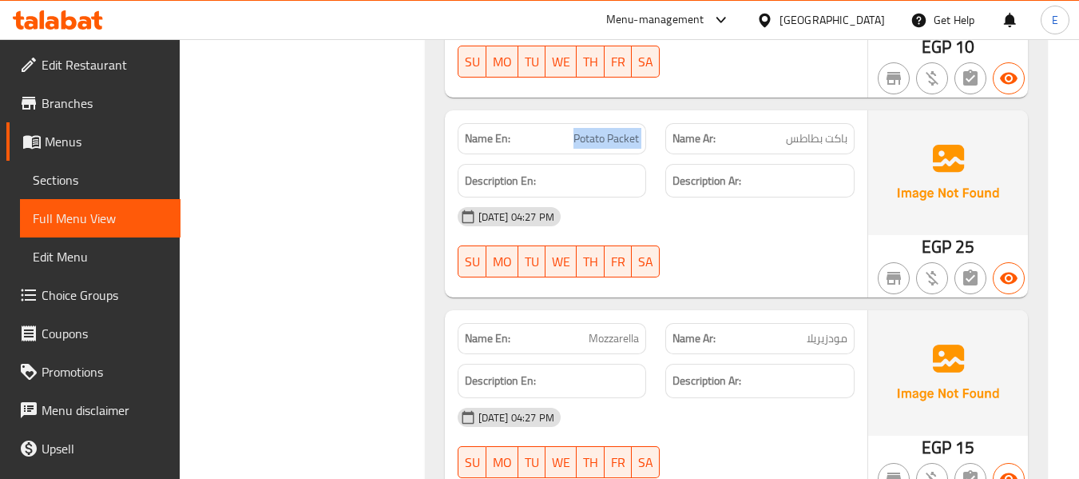
click at [624, 130] on span "Potato Packet" at bounding box center [607, 138] width 66 height 17
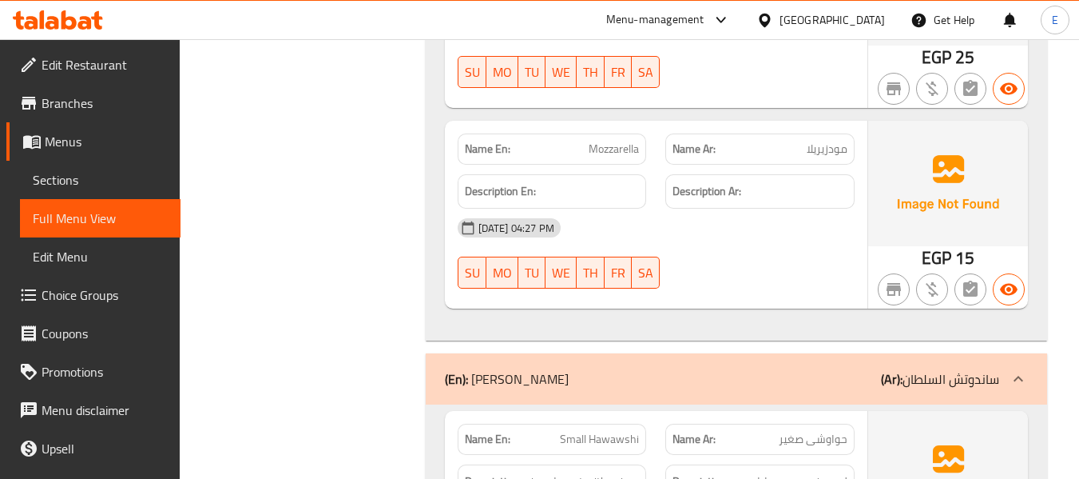
scroll to position [4070, 0]
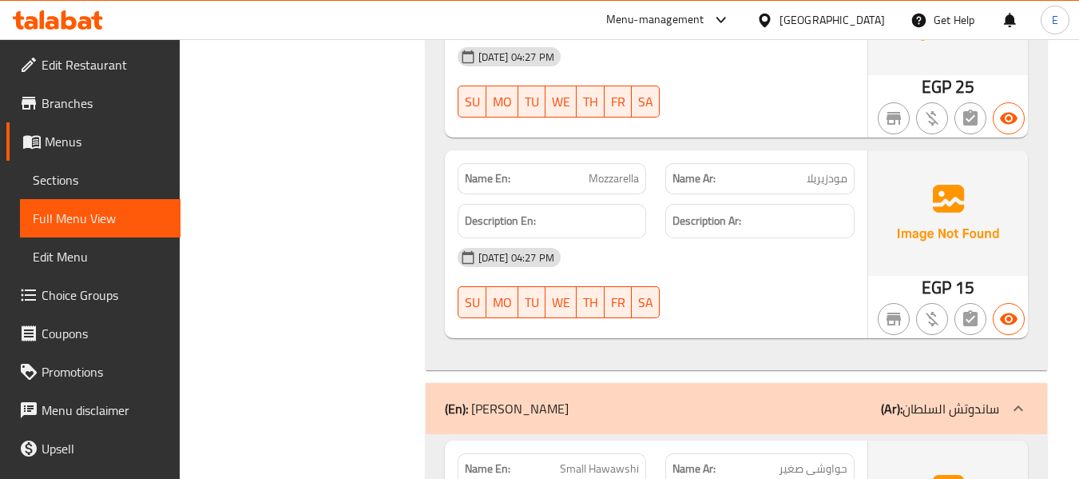
click at [668, 399] on div "(En): Sultan Sandwich (Ar): ساندوتش السلطان" at bounding box center [722, 408] width 555 height 19
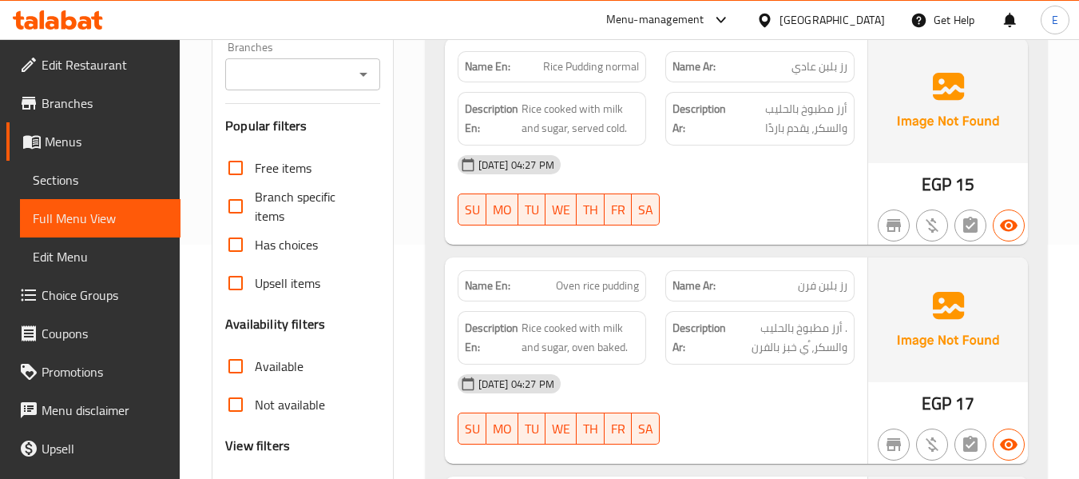
scroll to position [475, 0]
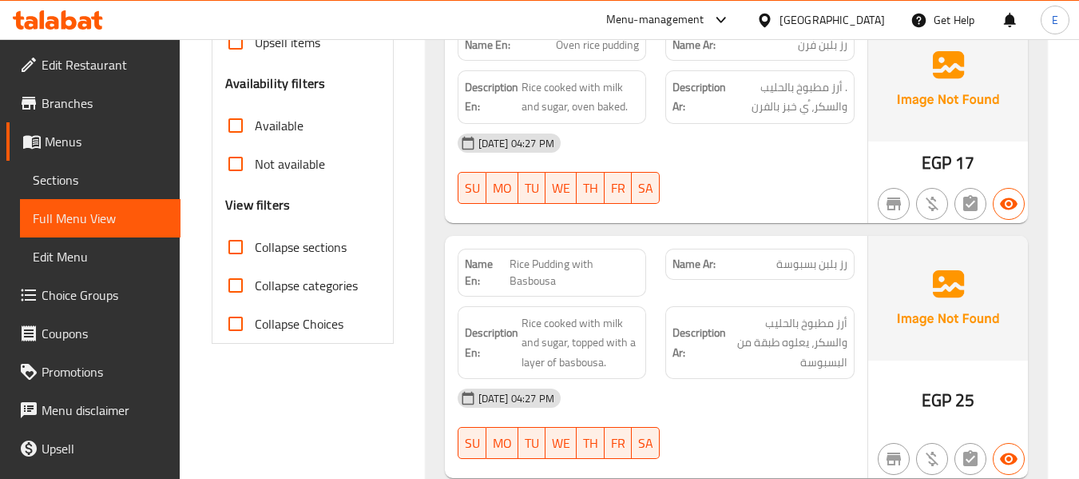
click at [234, 247] on input "Collapse sections" at bounding box center [236, 247] width 38 height 38
checkbox input "true"
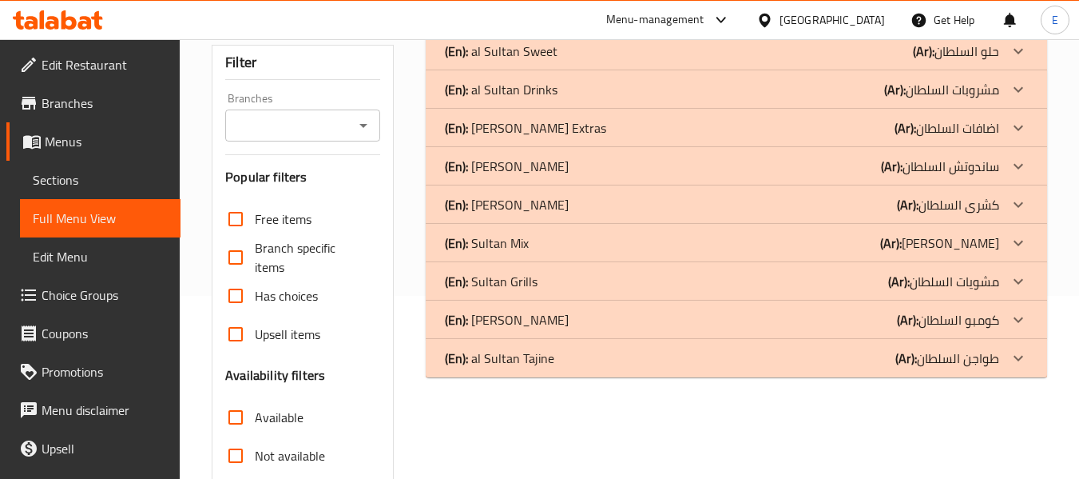
scroll to position [132, 0]
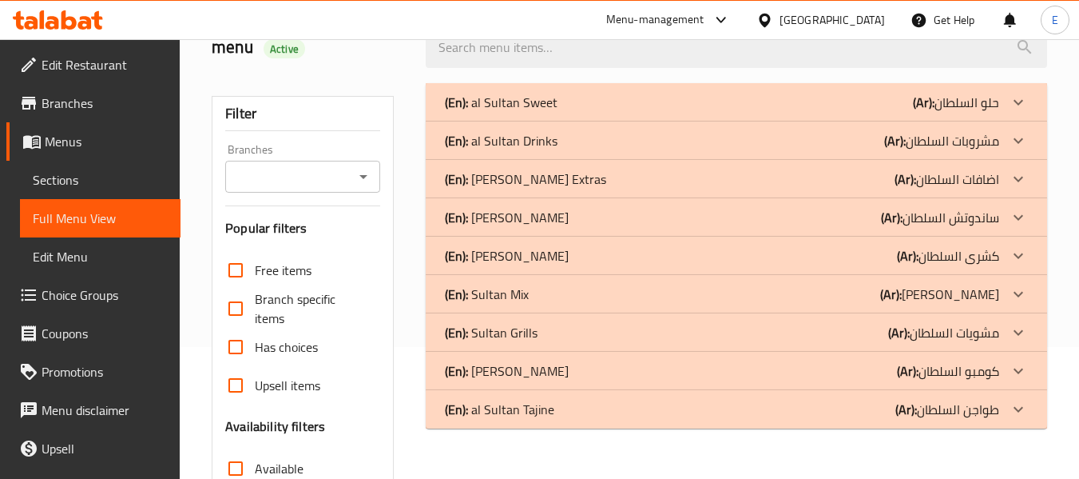
click at [852, 251] on div "(En): Sultan Koshari (Ar): كشرى السلطان" at bounding box center [722, 255] width 555 height 19
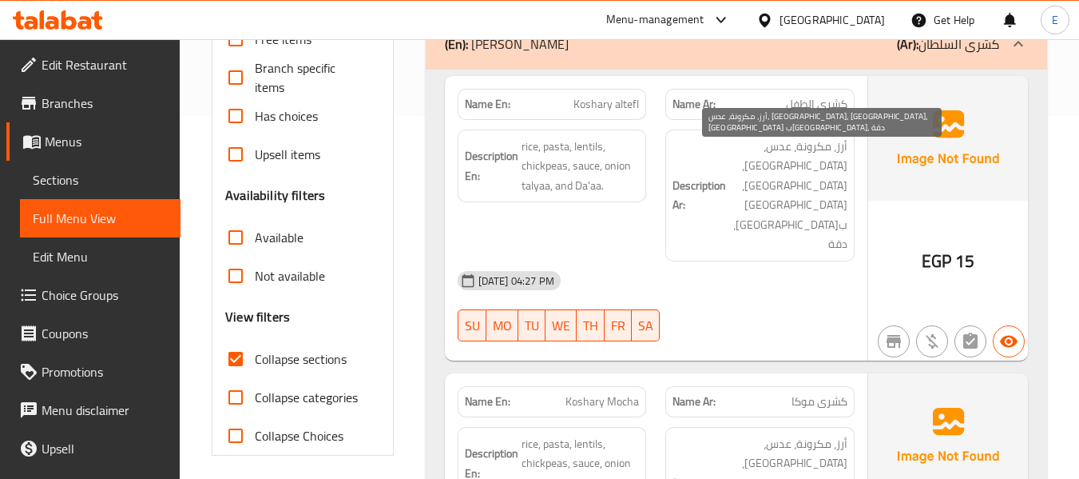
scroll to position [372, 0]
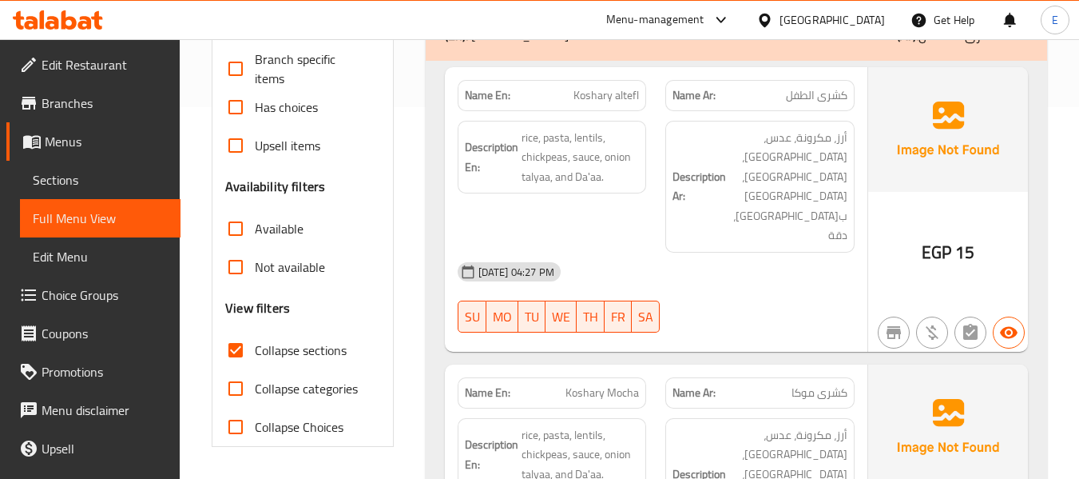
click at [937, 237] on span "EGP" at bounding box center [937, 252] width 30 height 31
click at [618, 109] on div "Name En: Koshary altefl" at bounding box center [552, 95] width 189 height 31
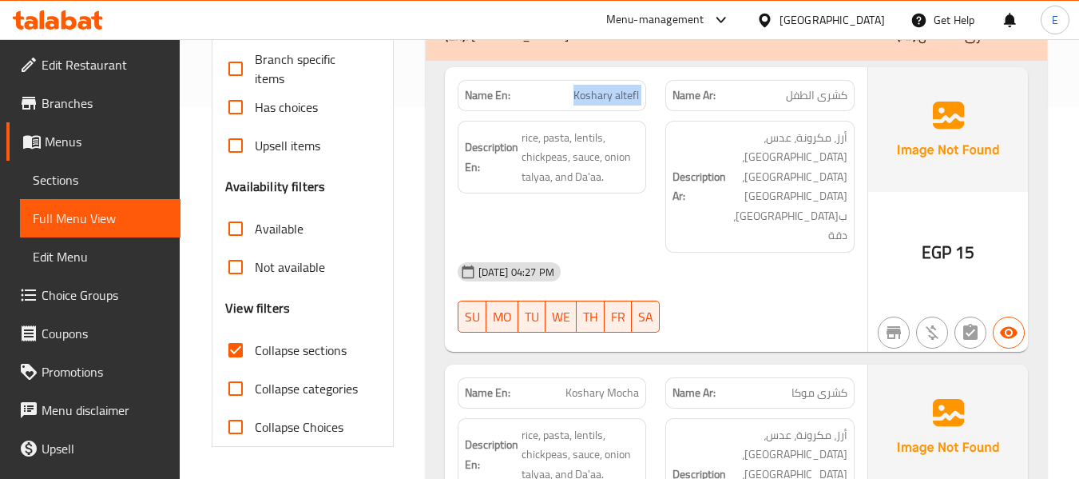
click at [618, 109] on div "Name En: Koshary altefl" at bounding box center [552, 95] width 189 height 31
click at [841, 97] on span "كشرى الطفل" at bounding box center [817, 95] width 62 height 17
click at [789, 252] on div "29-09-2025 04:27 PM" at bounding box center [656, 271] width 416 height 38
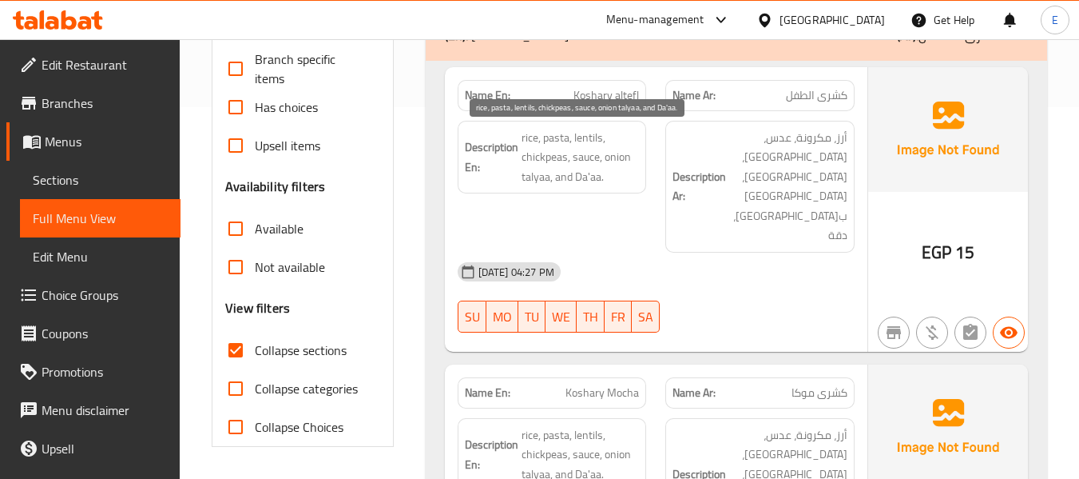
drag, startPoint x: 521, startPoint y: 135, endPoint x: 638, endPoint y: 177, distance: 124.9
click at [638, 177] on span "rice, pasta, lentils, chickpeas, sauce, onion talyaa, and Da'aa." at bounding box center [581, 157] width 118 height 59
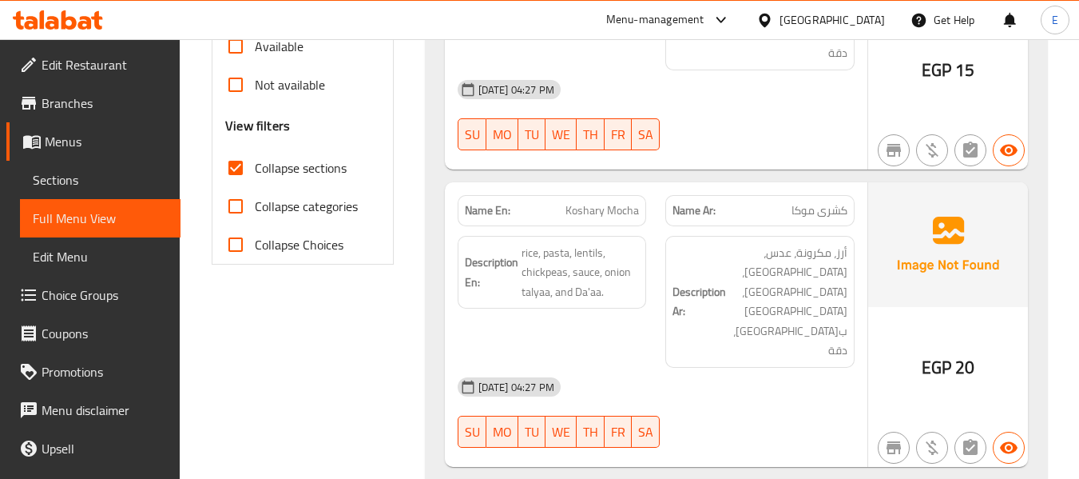
scroll to position [611, 0]
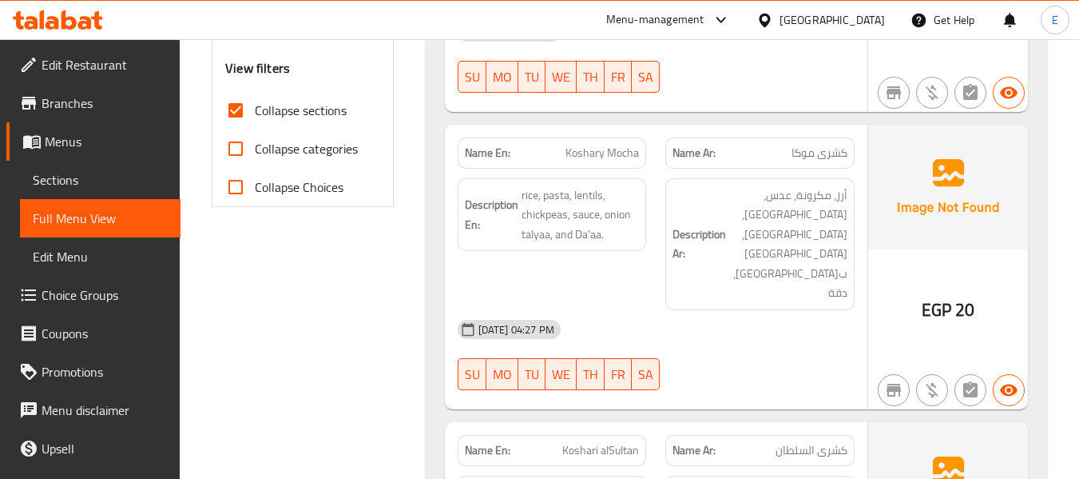
click at [936, 294] on span "EGP" at bounding box center [937, 309] width 30 height 31
click at [799, 145] on span "كشرى موكا" at bounding box center [820, 153] width 56 height 17
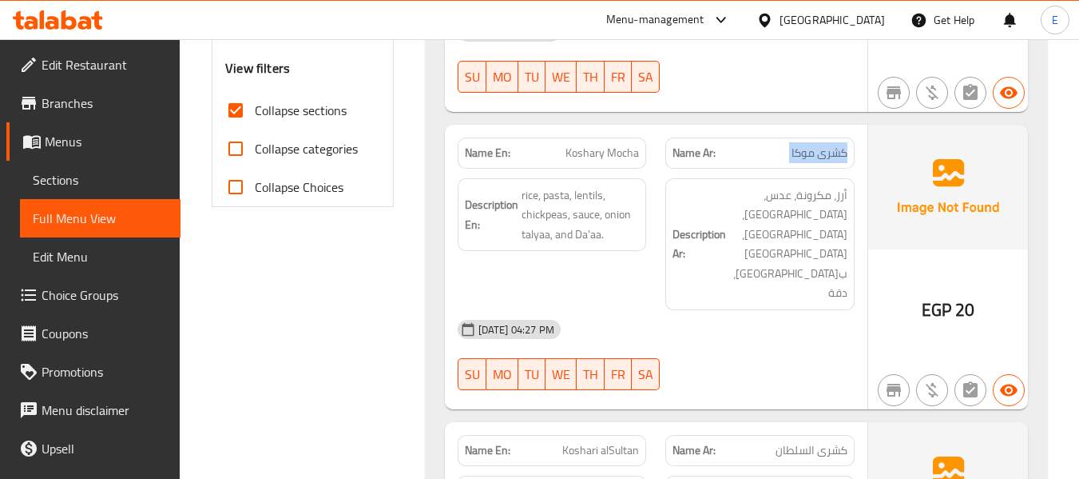
click at [799, 145] on span "كشرى موكا" at bounding box center [820, 153] width 56 height 17
click at [626, 145] on span "Koshary Mocha" at bounding box center [603, 153] width 74 height 17
click at [795, 310] on div "29-09-2025 04:27 PM" at bounding box center [656, 329] width 416 height 38
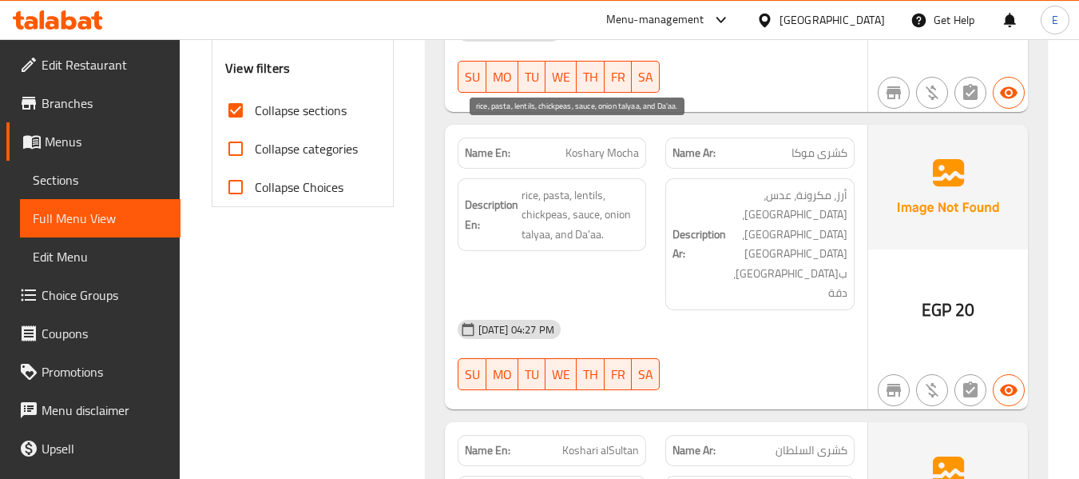
drag, startPoint x: 519, startPoint y: 132, endPoint x: 630, endPoint y: 177, distance: 119.7
click at [630, 185] on h6 "Description En: rice, pasta, lentils, chickpeas, sauce, onion talyaa, and Da'aa." at bounding box center [552, 214] width 175 height 59
click at [630, 185] on span "rice, pasta, lentils, chickpeas, sauce, onion talyaa, and Da'aa." at bounding box center [581, 214] width 118 height 59
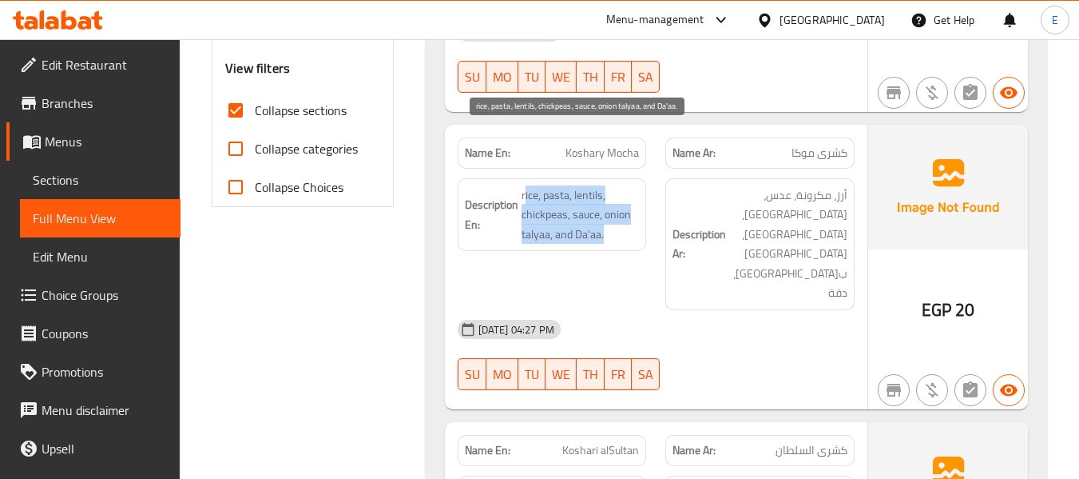
click at [630, 185] on span "rice, pasta, lentils, chickpeas, sauce, onion talyaa, and Da'aa." at bounding box center [581, 214] width 118 height 59
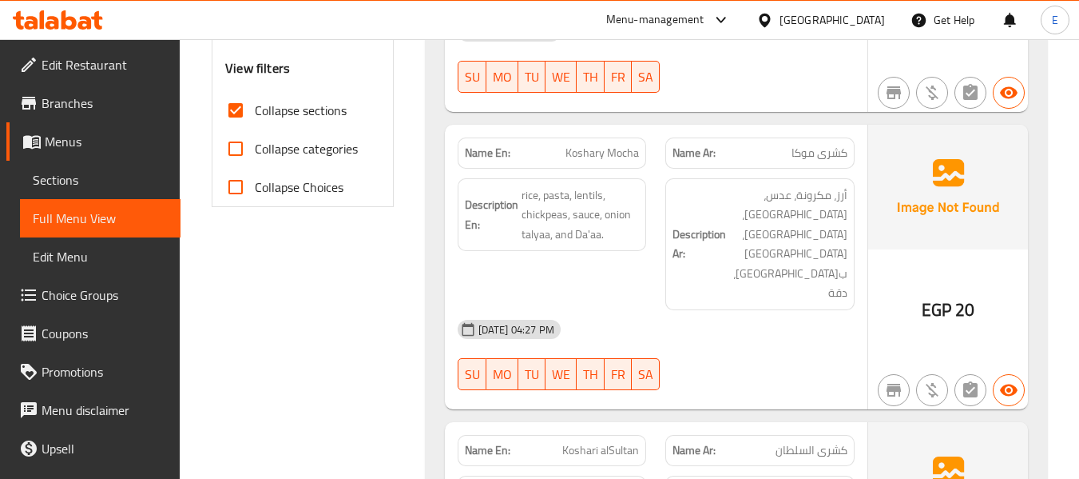
click at [787, 310] on div "29-09-2025 04:27 PM" at bounding box center [656, 329] width 416 height 38
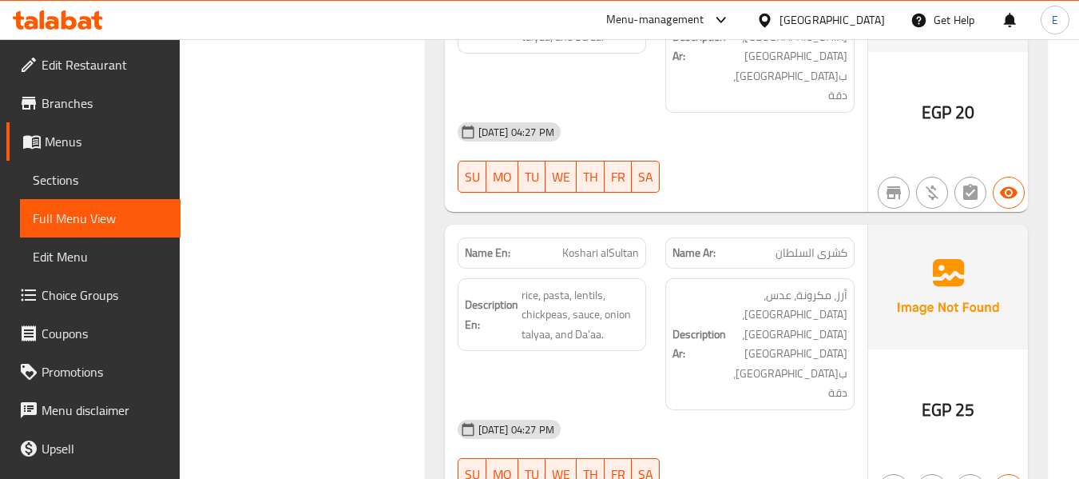
scroll to position [851, 0]
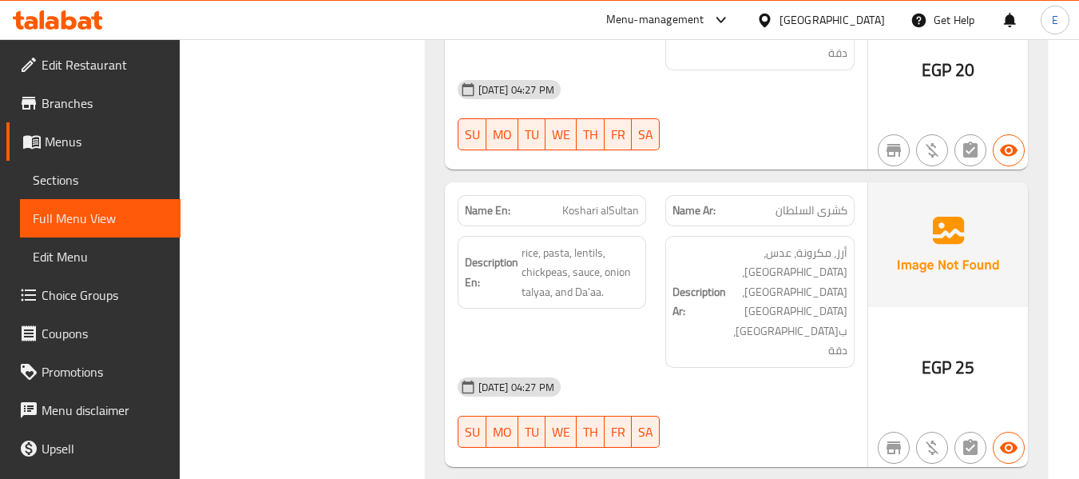
click at [839, 202] on span "كشرى السلطان" at bounding box center [812, 210] width 72 height 17
click at [594, 202] on span "Koshari alSultan" at bounding box center [601, 210] width 77 height 17
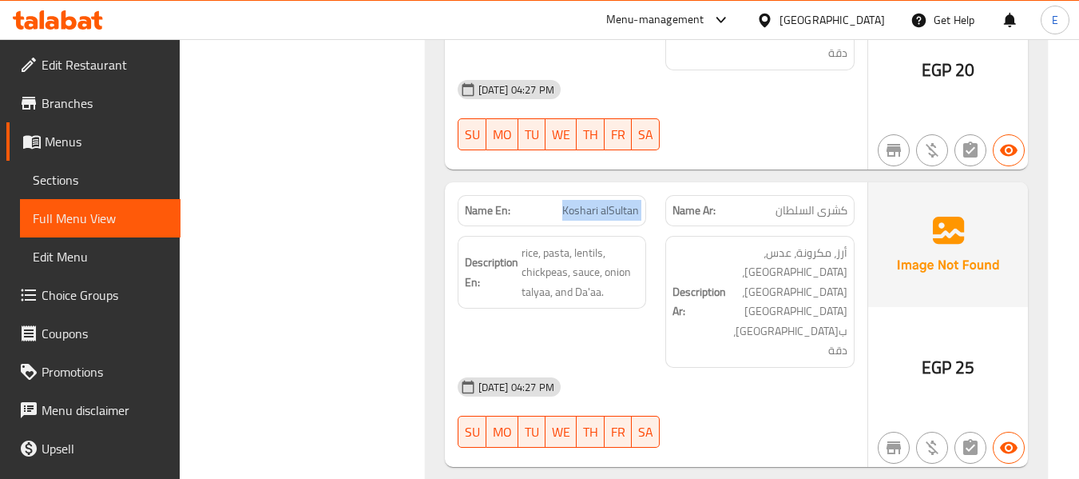
click at [594, 202] on span "Koshari alSultan" at bounding box center [601, 210] width 77 height 17
click at [769, 368] on div "29-09-2025 04:27 PM" at bounding box center [656, 387] width 416 height 38
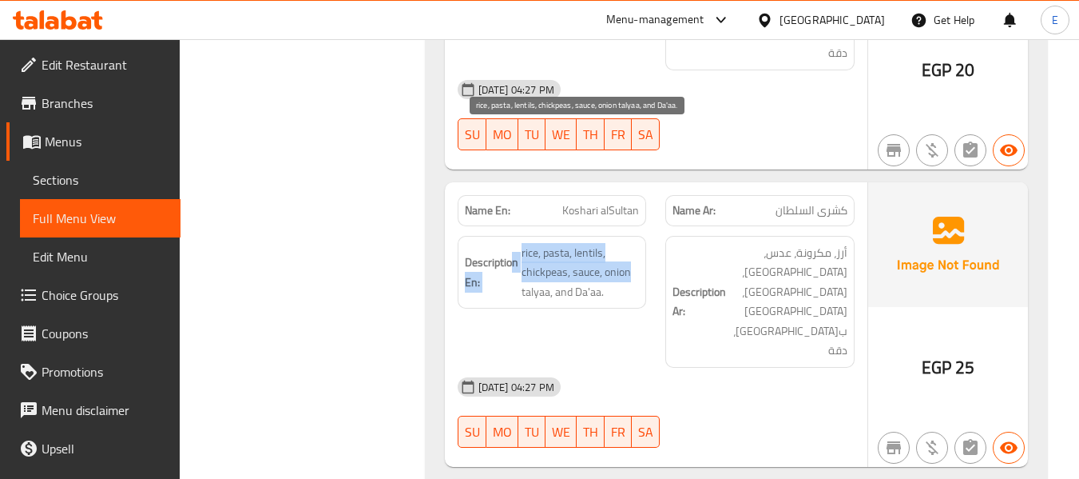
drag, startPoint x: 514, startPoint y: 130, endPoint x: 630, endPoint y: 162, distance: 120.2
click at [630, 243] on h6 "Description En: rice, pasta, lentils, chickpeas, sauce, onion talyaa, and Da'aa." at bounding box center [552, 272] width 175 height 59
click at [629, 243] on span "rice, pasta, lentils, chickpeas, sauce, onion talyaa, and Da'aa." at bounding box center [581, 272] width 118 height 59
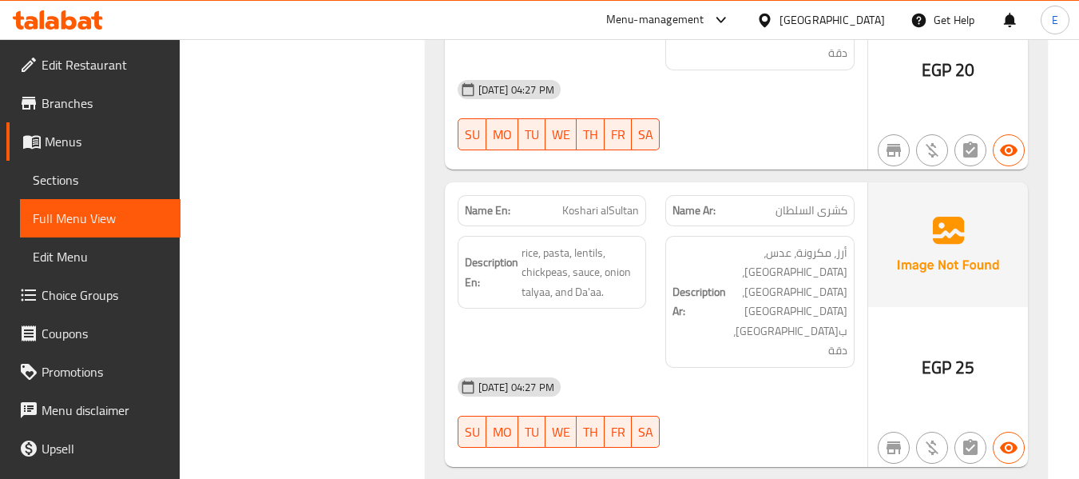
drag, startPoint x: 738, startPoint y: 209, endPoint x: 722, endPoint y: 179, distance: 34.3
click at [732, 368] on div "29-09-2025 04:27 PM" at bounding box center [656, 387] width 416 height 38
click at [721, 226] on div "Description Ar: أرز، مكرونة، عدس، حمص، صلصة، تقلية بصل، دقة" at bounding box center [760, 301] width 209 height 151
drag, startPoint x: 515, startPoint y: 123, endPoint x: 616, endPoint y: 188, distance: 119.7
click at [616, 236] on div "Description En: rice, pasta, lentils, chickpeas, sauce, onion talyaa, and Da'aa." at bounding box center [552, 273] width 189 height 74
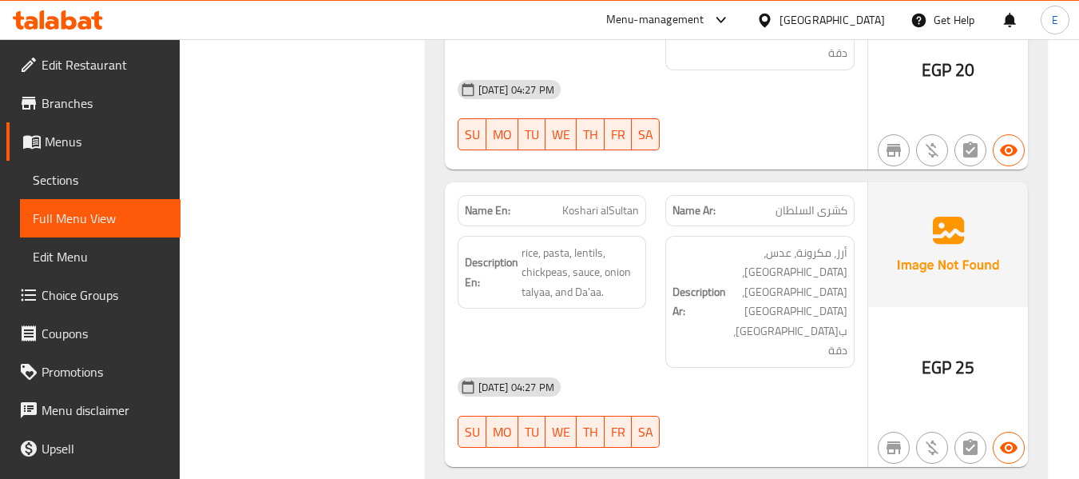
click at [616, 236] on div "Description En: rice, pasta, lentils, chickpeas, sauce, onion talyaa, and Da'aa." at bounding box center [552, 273] width 189 height 74
click at [744, 368] on div "29-09-2025 04:27 PM" at bounding box center [656, 387] width 416 height 38
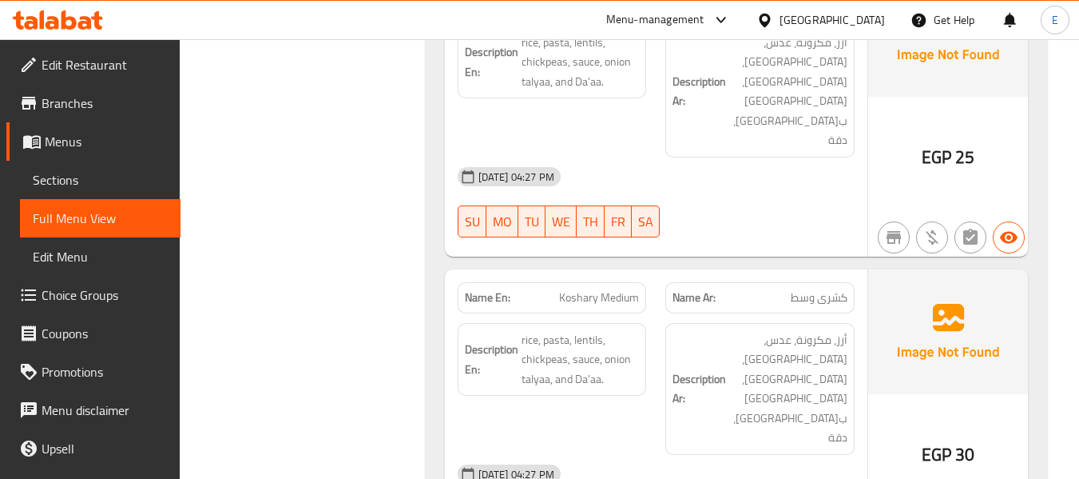
scroll to position [1091, 0]
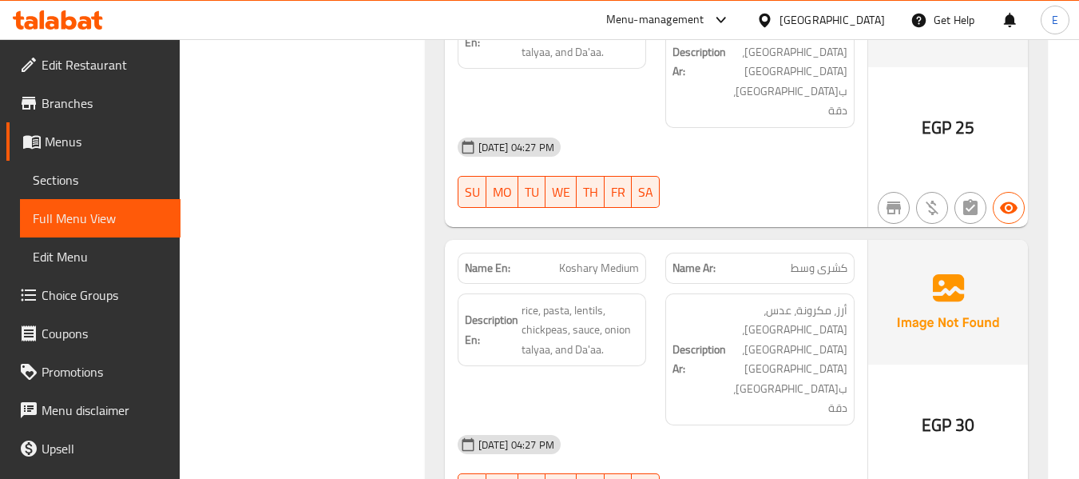
click at [821, 260] on span "كشرى وسط" at bounding box center [819, 268] width 57 height 17
click at [623, 260] on span "Koshary Medium" at bounding box center [599, 268] width 80 height 17
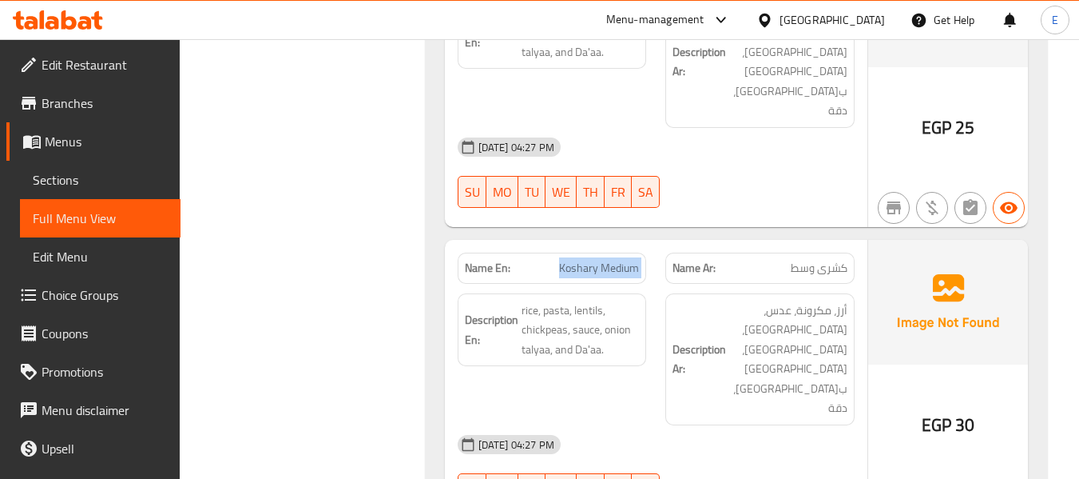
click at [623, 260] on span "Koshary Medium" at bounding box center [599, 268] width 80 height 17
click at [797, 425] on div "29-09-2025 04:27 PM" at bounding box center [656, 444] width 416 height 38
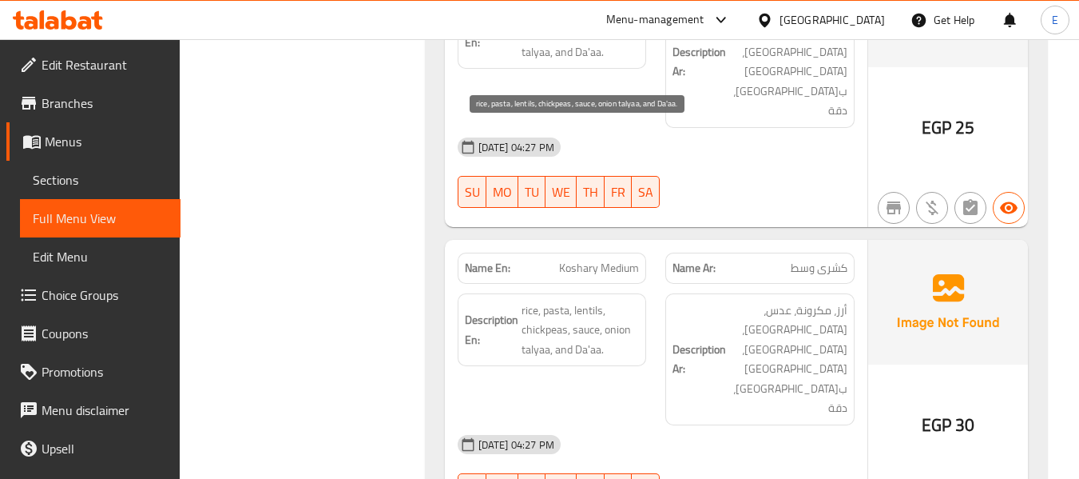
drag, startPoint x: 516, startPoint y: 130, endPoint x: 639, endPoint y: 170, distance: 129.4
click at [639, 300] on h6 "Description En: rice, pasta, lentils, chickpeas, sauce, onion talyaa, and Da'aa." at bounding box center [552, 329] width 175 height 59
click at [639, 300] on span "rice, pasta, lentils, chickpeas, sauce, onion talyaa, and Da'aa." at bounding box center [581, 329] width 118 height 59
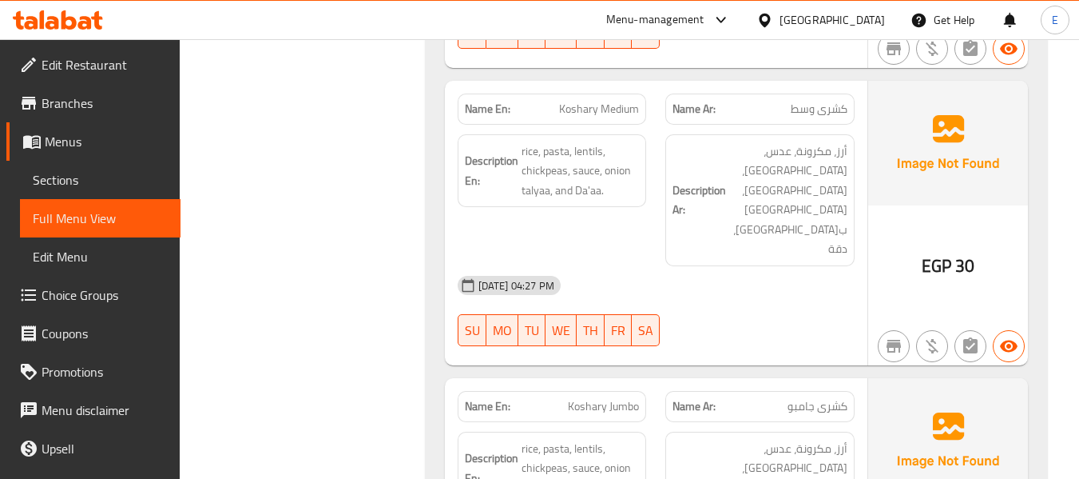
scroll to position [1250, 0]
click at [821, 397] on span "كشرى جامبو" at bounding box center [818, 405] width 60 height 17
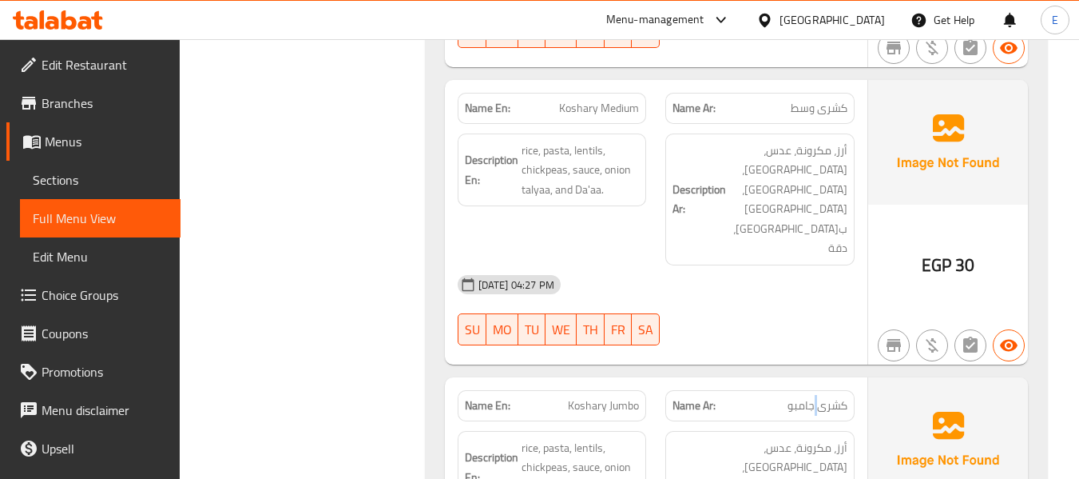
click at [821, 397] on span "كشرى جامبو" at bounding box center [818, 405] width 60 height 17
click at [634, 397] on span "Koshary Jumbo" at bounding box center [603, 405] width 71 height 17
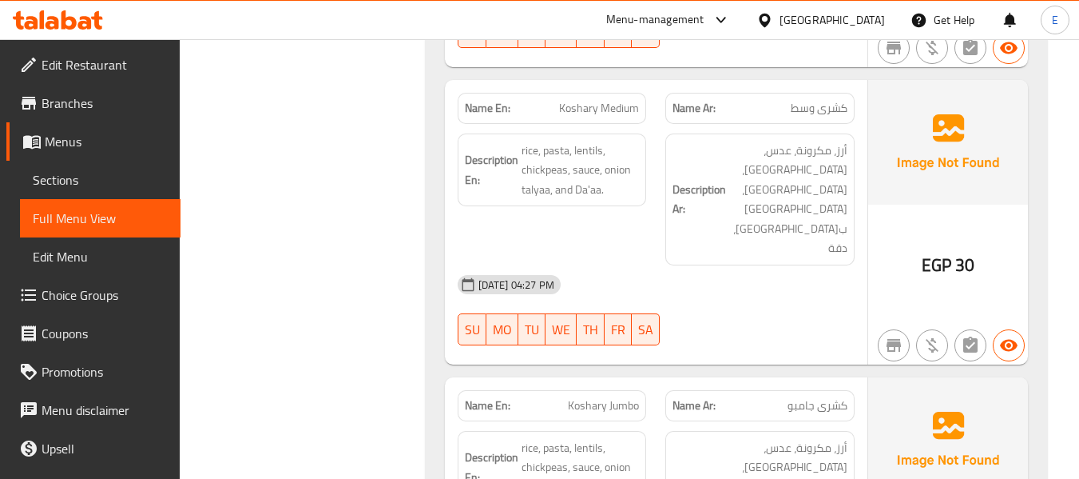
drag, startPoint x: 519, startPoint y: 206, endPoint x: 629, endPoint y: 261, distance: 122.6
click at [629, 438] on h6 "Description En: rice, pasta, lentils, chickpeas, sauce, onion talyaa, and Da'aa." at bounding box center [552, 467] width 175 height 59
click at [629, 438] on span "rice, pasta, lentils, chickpeas, sauce, onion talyaa, and Da'aa." at bounding box center [581, 467] width 118 height 59
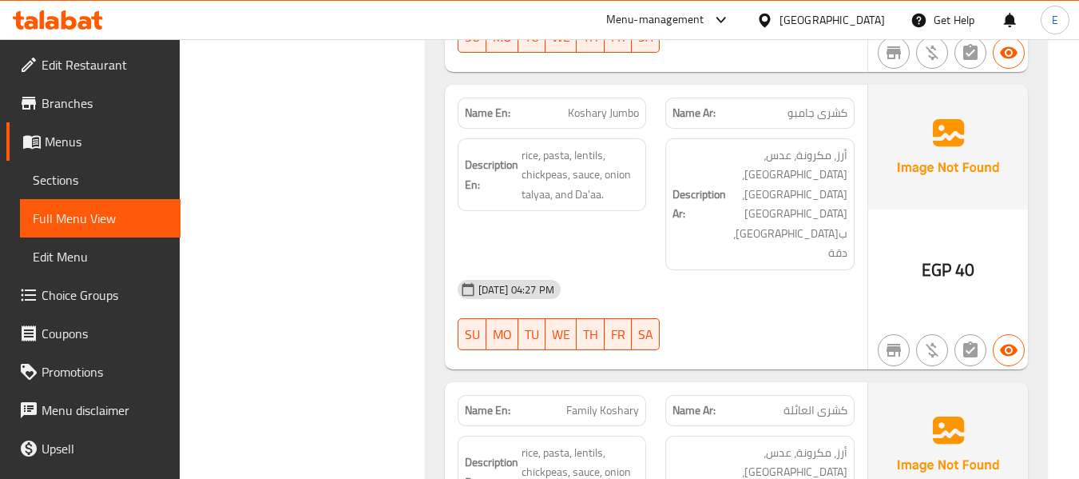
scroll to position [1570, 0]
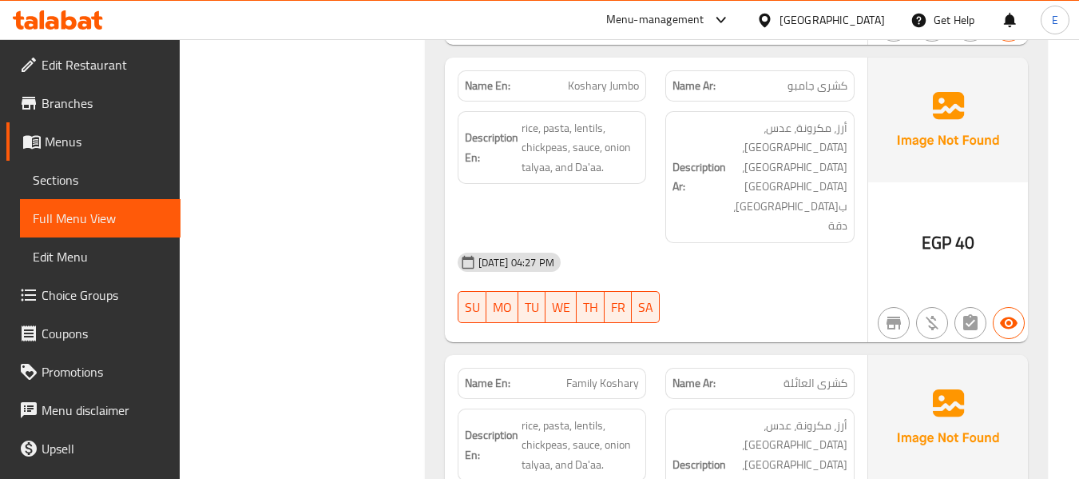
click at [805, 375] on span "كشرى العائلة" at bounding box center [816, 383] width 64 height 17
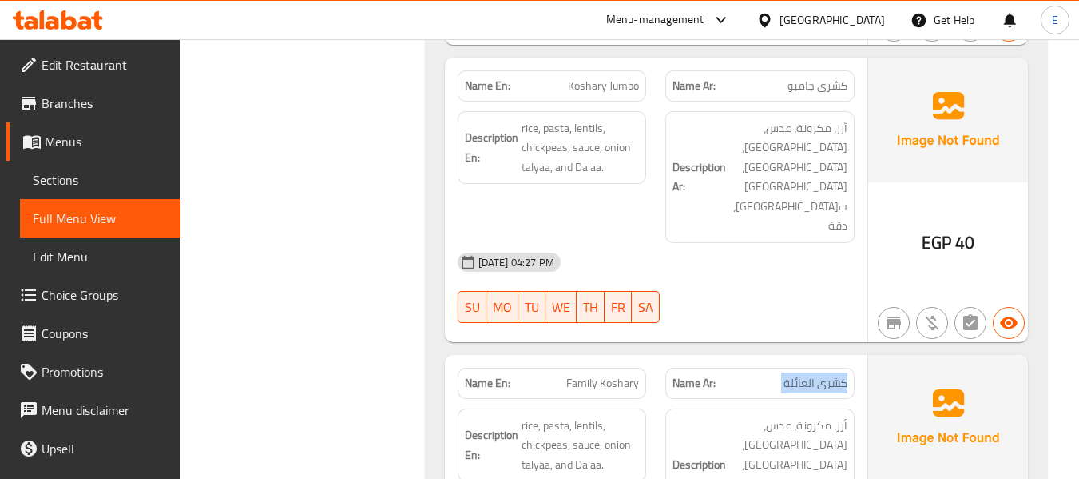
click at [805, 375] on span "كشرى العائلة" at bounding box center [816, 383] width 64 height 17
click at [568, 399] on div "Description En: rice, pasta, lentils, chickpeas, sauce, onion talyaa, and Da'aa." at bounding box center [552, 474] width 209 height 151
click at [599, 375] on span "Family Koshary" at bounding box center [603, 383] width 73 height 17
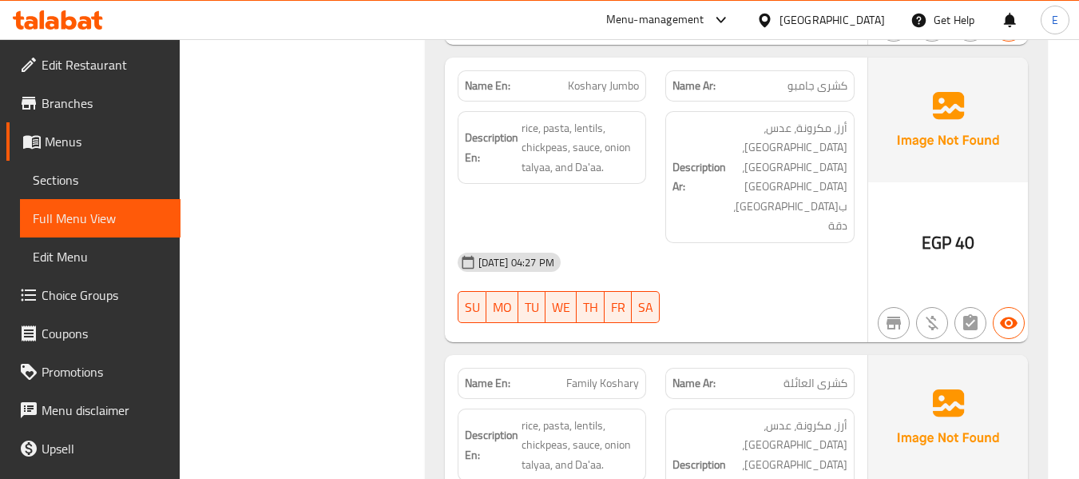
drag, startPoint x: 724, startPoint y: 207, endPoint x: 565, endPoint y: 139, distance: 172.9
drag, startPoint x: 522, startPoint y: 130, endPoint x: 626, endPoint y: 173, distance: 112.5
click at [626, 415] on span "rice, pasta, lentils, chickpeas, sauce, onion talyaa, and Da'aa." at bounding box center [581, 444] width 118 height 59
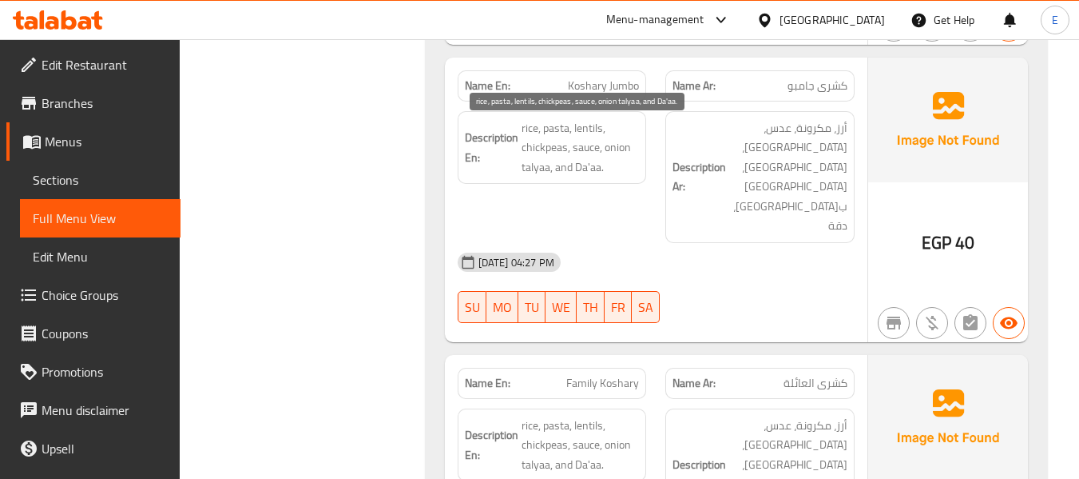
click at [626, 415] on span "rice, pasta, lentils, chickpeas, sauce, onion talyaa, and Da'aa." at bounding box center [581, 444] width 118 height 59
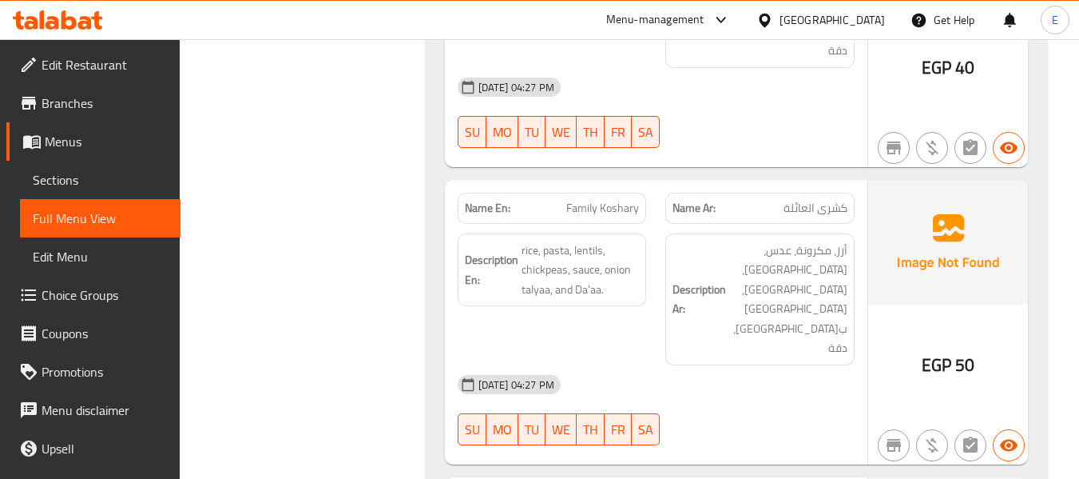
scroll to position [1810, 0]
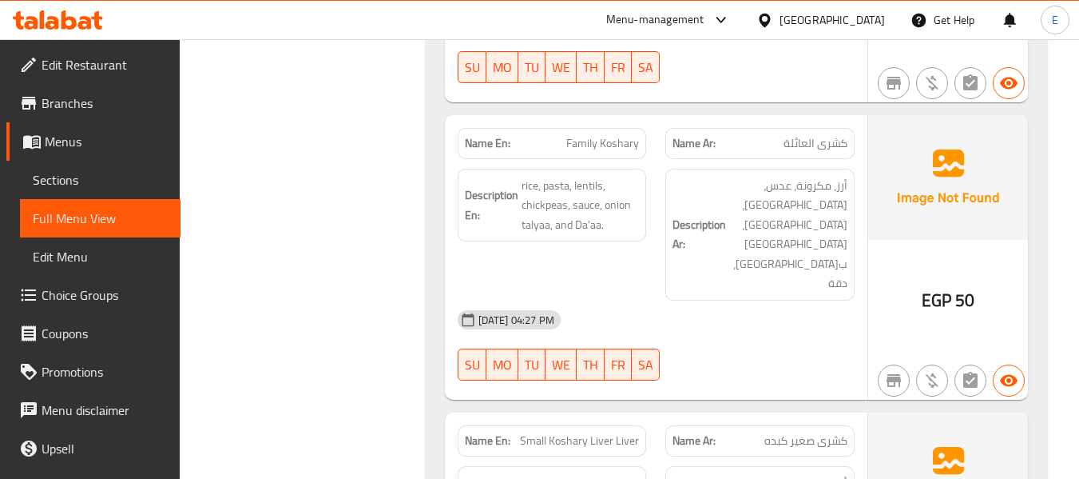
click at [831, 432] on span "كشرى صغير كبده" at bounding box center [806, 440] width 83 height 17
click at [607, 432] on span "Small Koshary Liver Liver" at bounding box center [579, 440] width 119 height 17
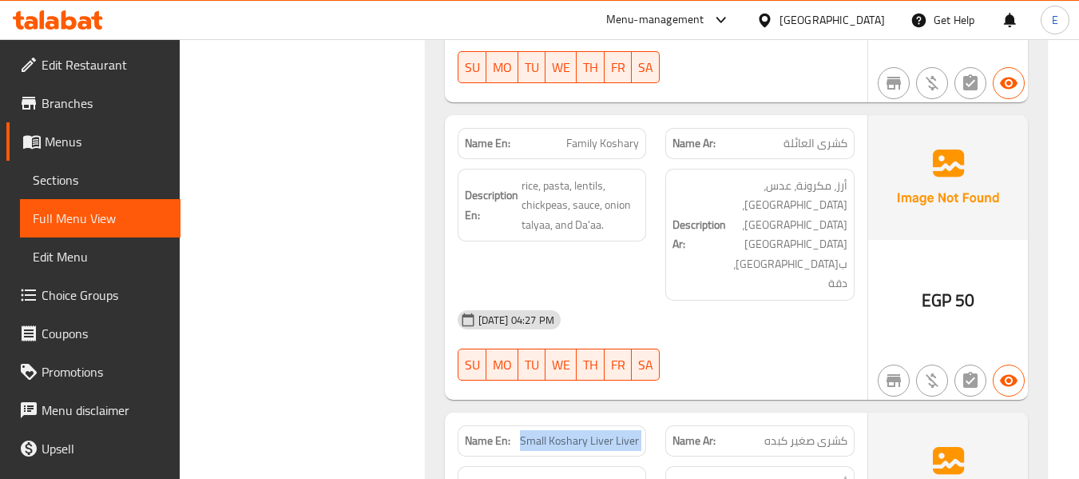
click at [607, 432] on span "Small Koshary Liver Liver" at bounding box center [579, 440] width 119 height 17
click at [610, 432] on span "Small Koshary Liver Liver" at bounding box center [579, 440] width 119 height 17
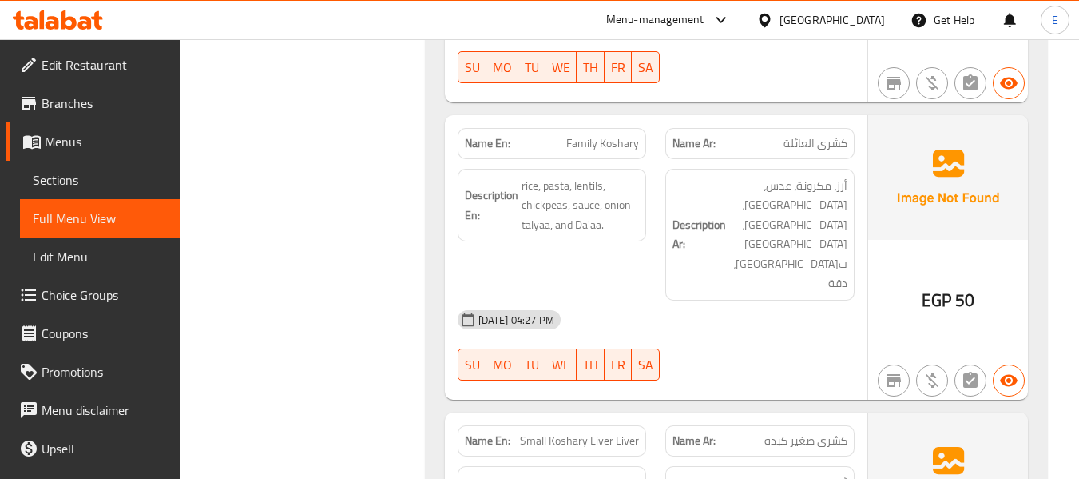
click at [610, 432] on span "Small Koshary Liver Liver" at bounding box center [579, 440] width 119 height 17
copy span "Small Koshary Liver Liver"
click at [793, 432] on span "كشرى صغير كبده" at bounding box center [806, 440] width 83 height 17
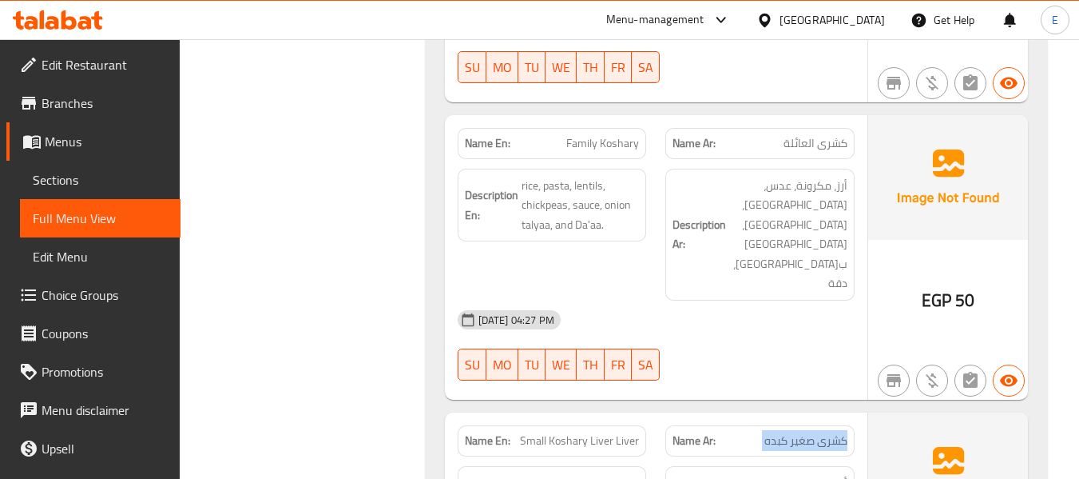
click at [793, 432] on span "كشرى صغير كبده" at bounding box center [806, 440] width 83 height 17
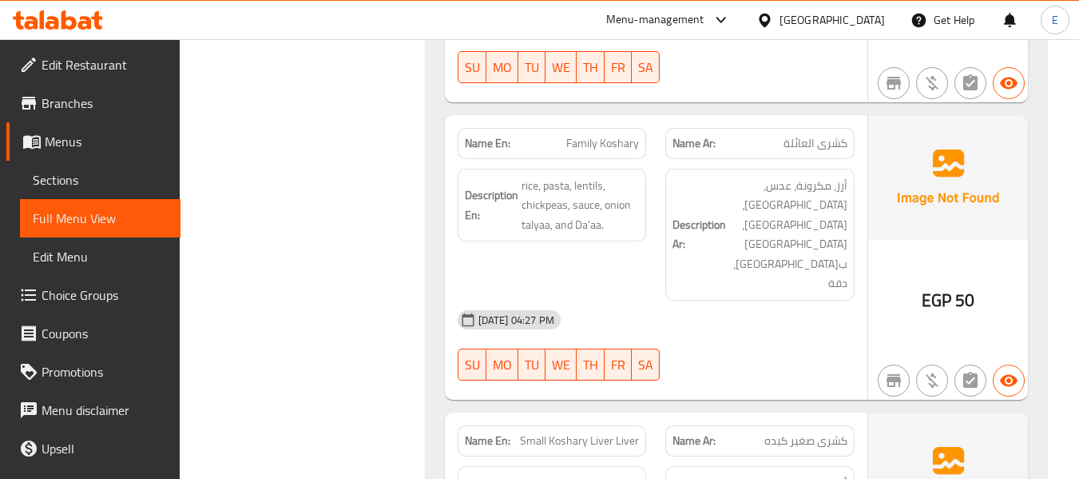
click at [817, 425] on div "Name Ar: كشرى صغير كبده" at bounding box center [760, 440] width 189 height 31
click at [586, 432] on span "Small Koshary Liver Liver" at bounding box center [579, 440] width 119 height 17
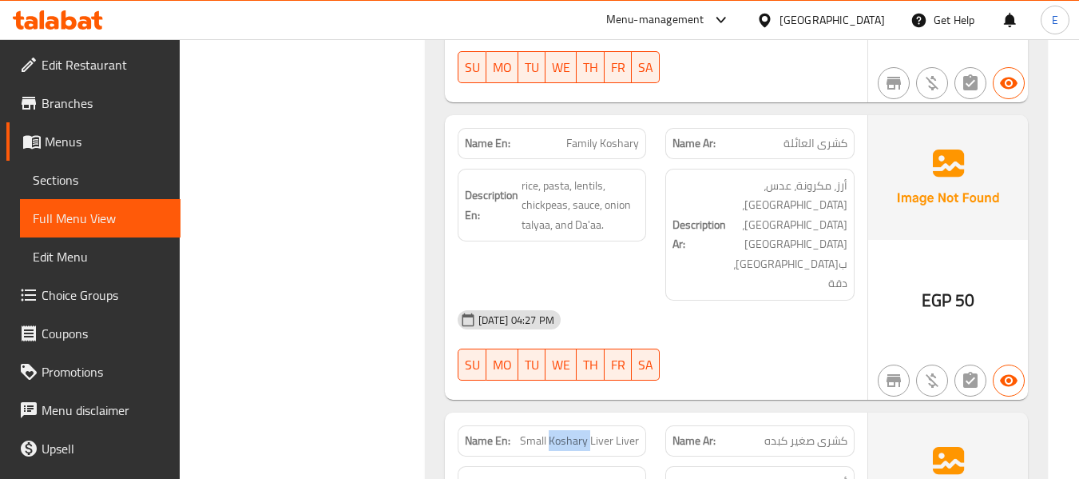
click at [586, 432] on span "Small Koshary Liver Liver" at bounding box center [579, 440] width 119 height 17
click at [585, 432] on span "Small Koshary Liver Liver" at bounding box center [579, 440] width 119 height 17
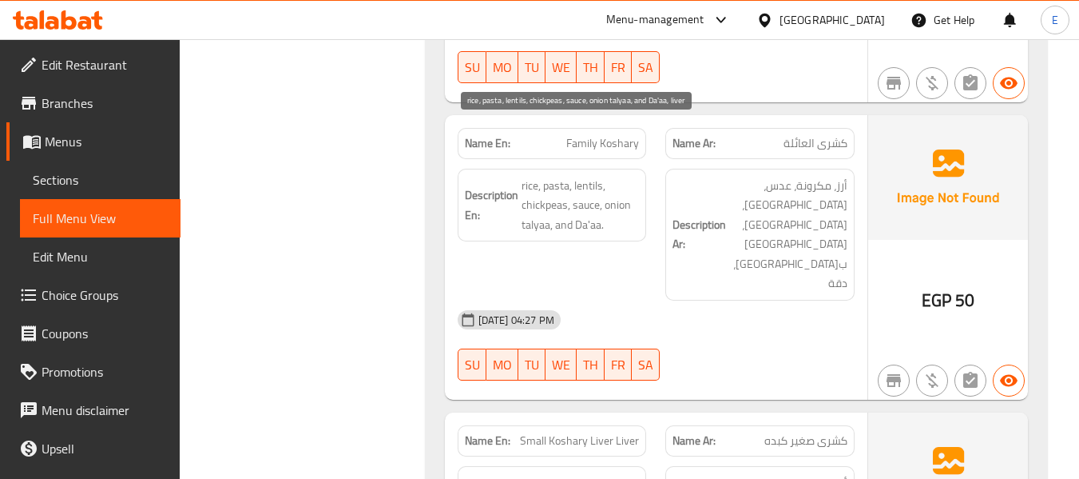
drag, startPoint x: 519, startPoint y: 122, endPoint x: 630, endPoint y: 176, distance: 123.3
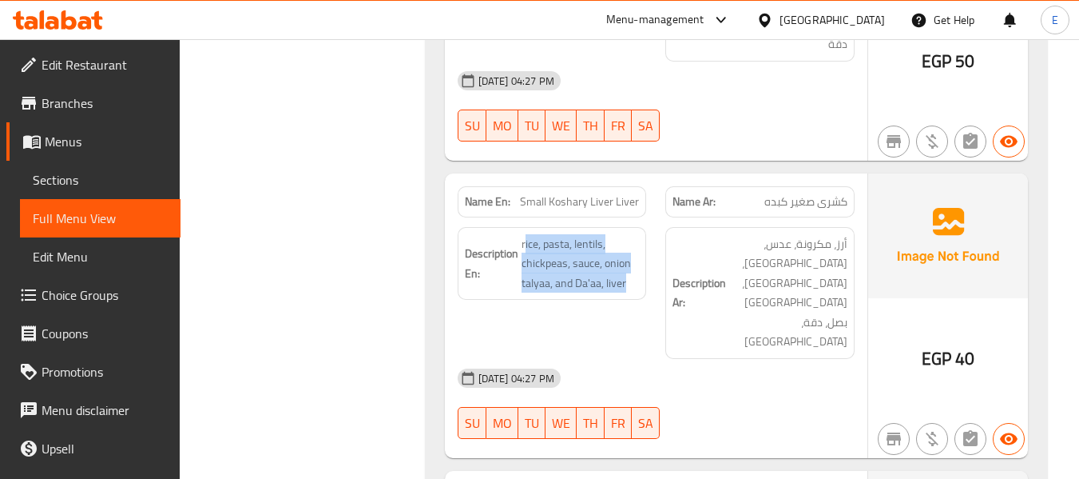
scroll to position [2050, 0]
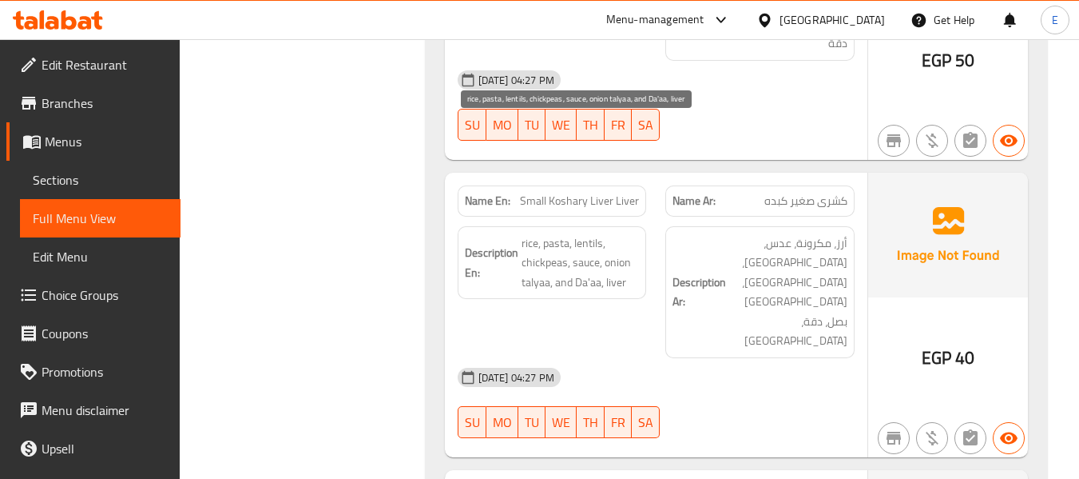
drag, startPoint x: 511, startPoint y: 117, endPoint x: 600, endPoint y: 149, distance: 94.3
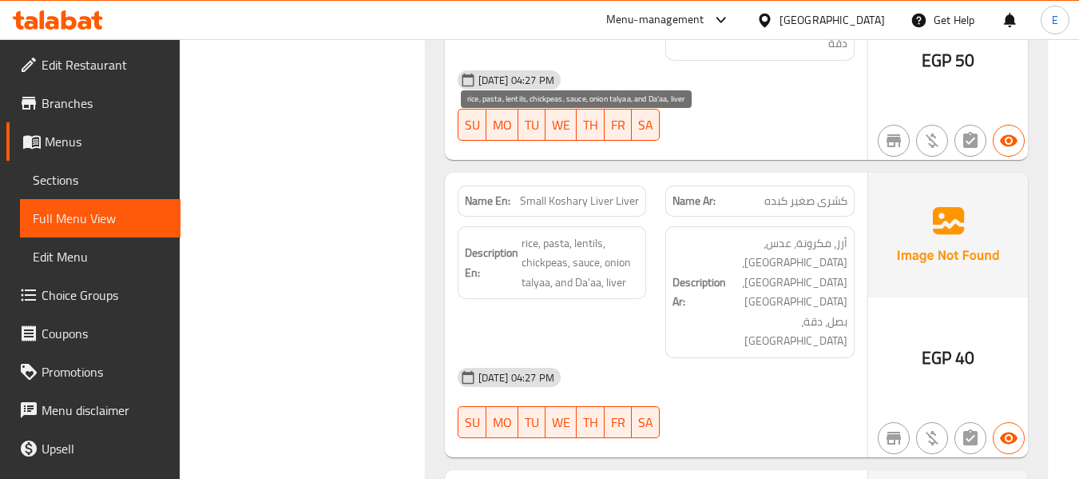
drag, startPoint x: 551, startPoint y: 154, endPoint x: 637, endPoint y: 169, distance: 87.5
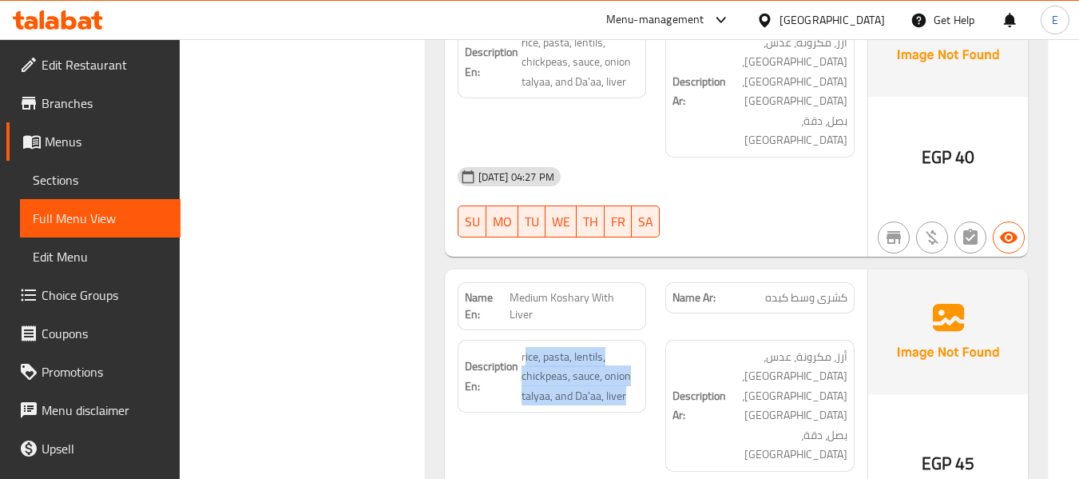
scroll to position [2289, 0]
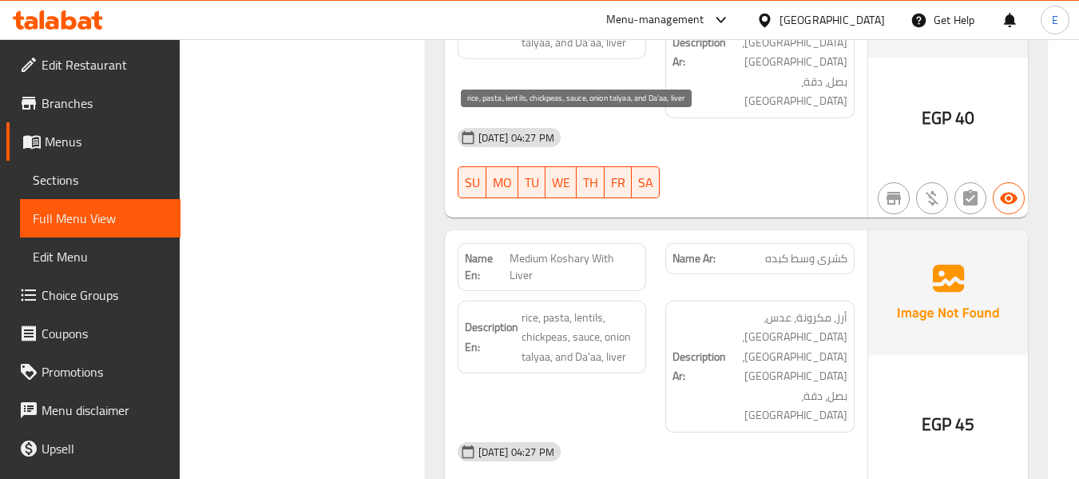
drag, startPoint x: 522, startPoint y: 125, endPoint x: 629, endPoint y: 168, distance: 115.1
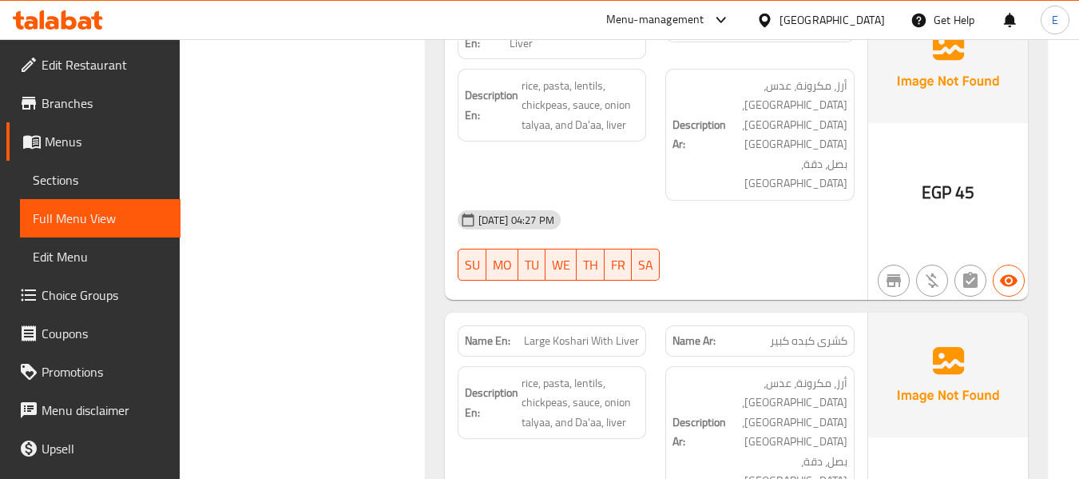
scroll to position [2529, 0]
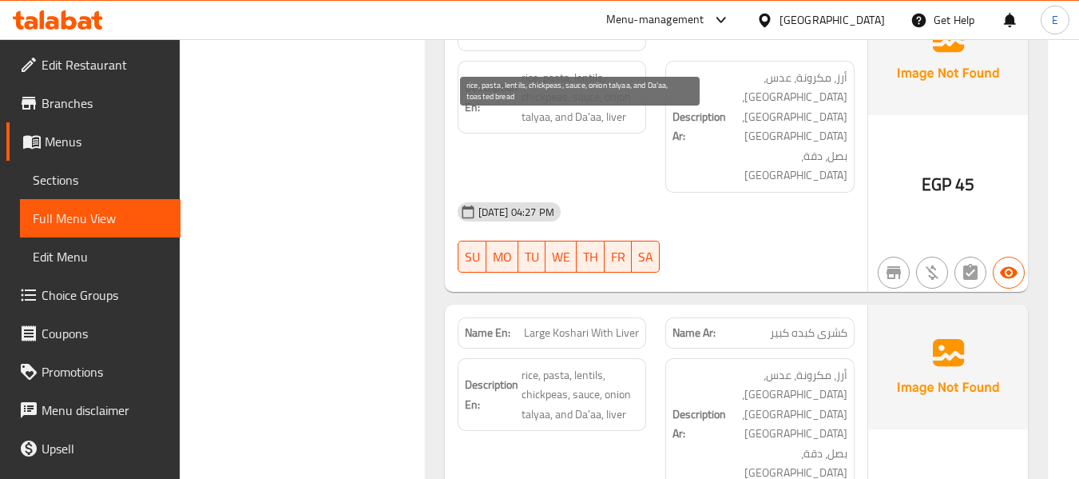
drag, startPoint x: 508, startPoint y: 121, endPoint x: 613, endPoint y: 189, distance: 124.8
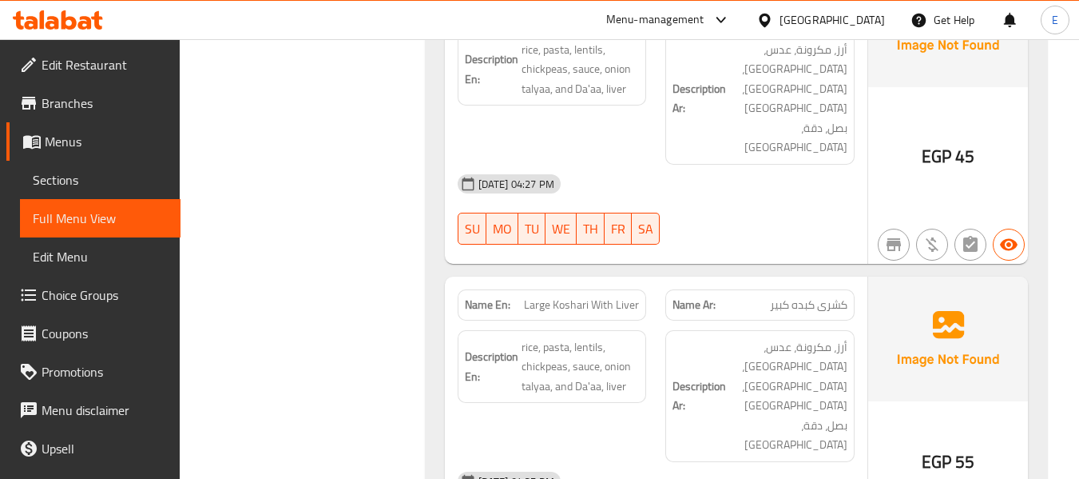
scroll to position [2582, 0]
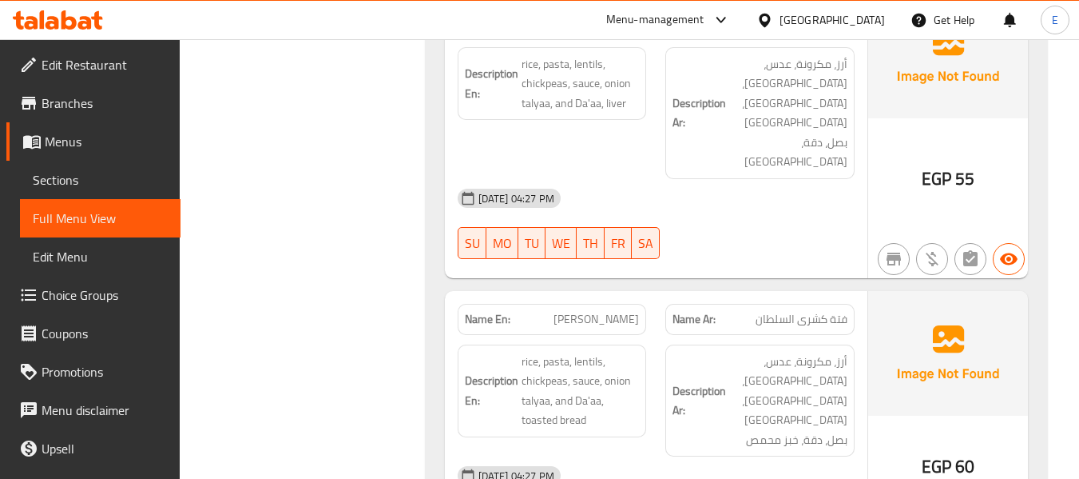
scroll to position [2901, 0]
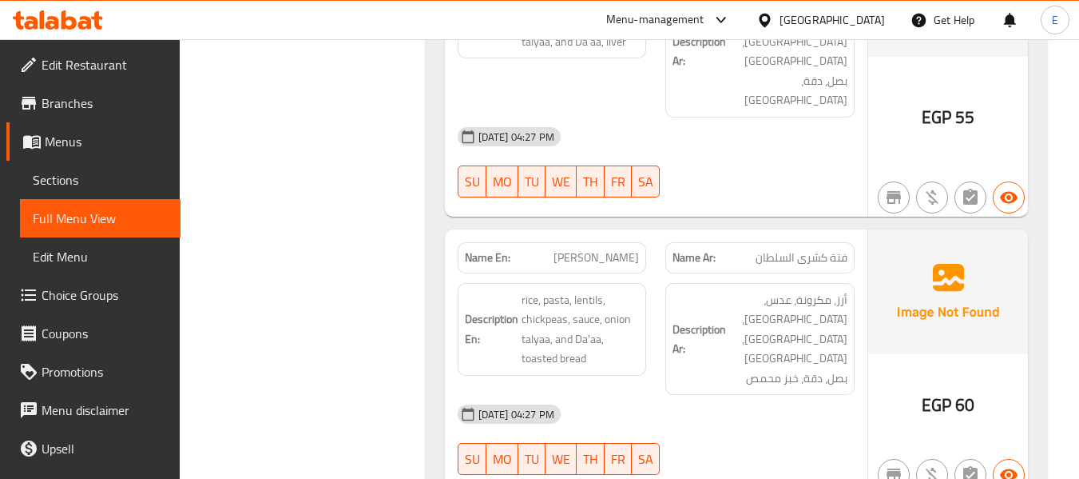
drag, startPoint x: 519, startPoint y: 186, endPoint x: 618, endPoint y: 218, distance: 104.1
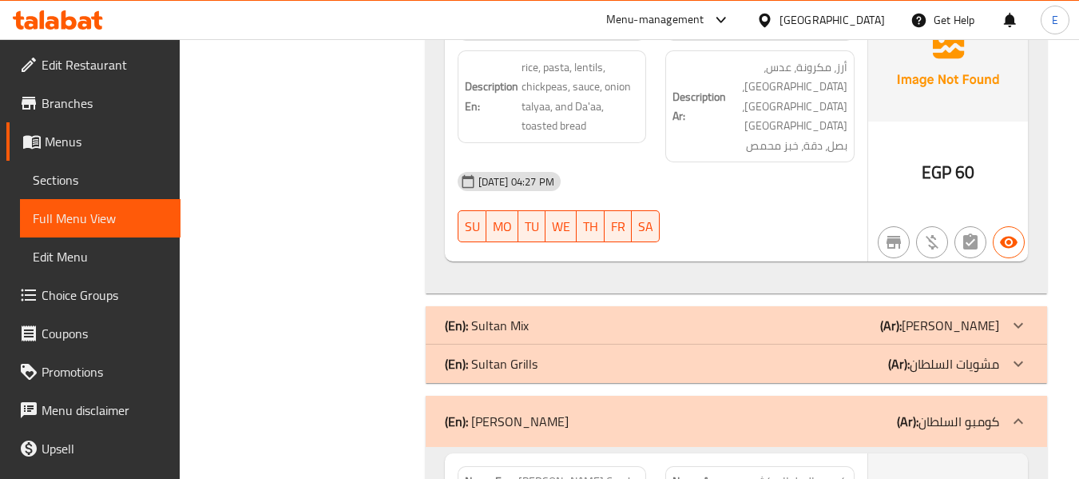
scroll to position [3141, 0]
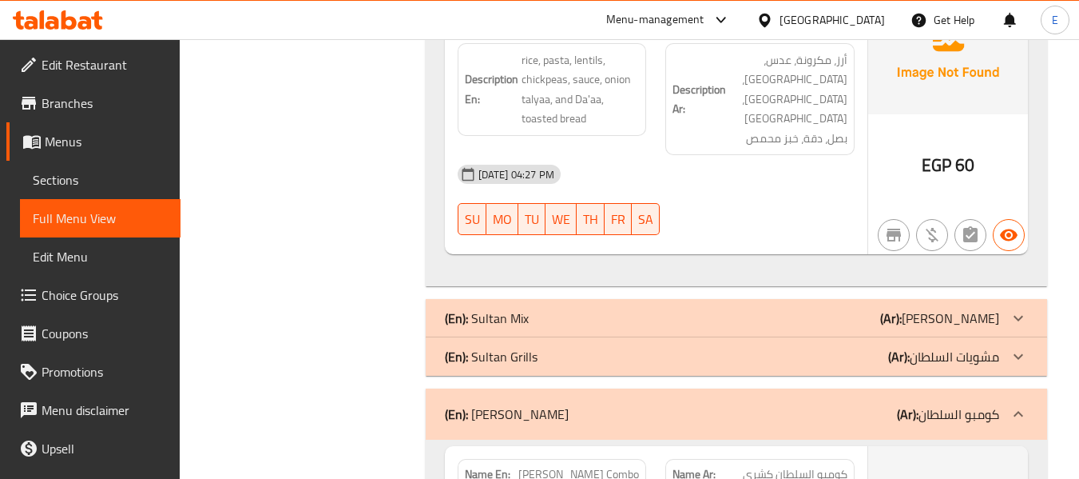
drag, startPoint x: 519, startPoint y: 169, endPoint x: 634, endPoint y: 189, distance: 116.0
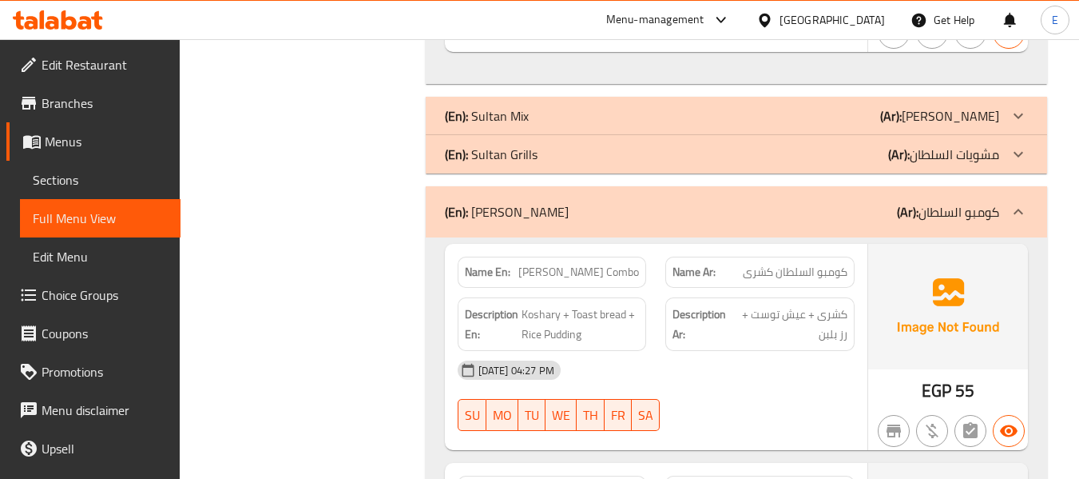
scroll to position [3381, 0]
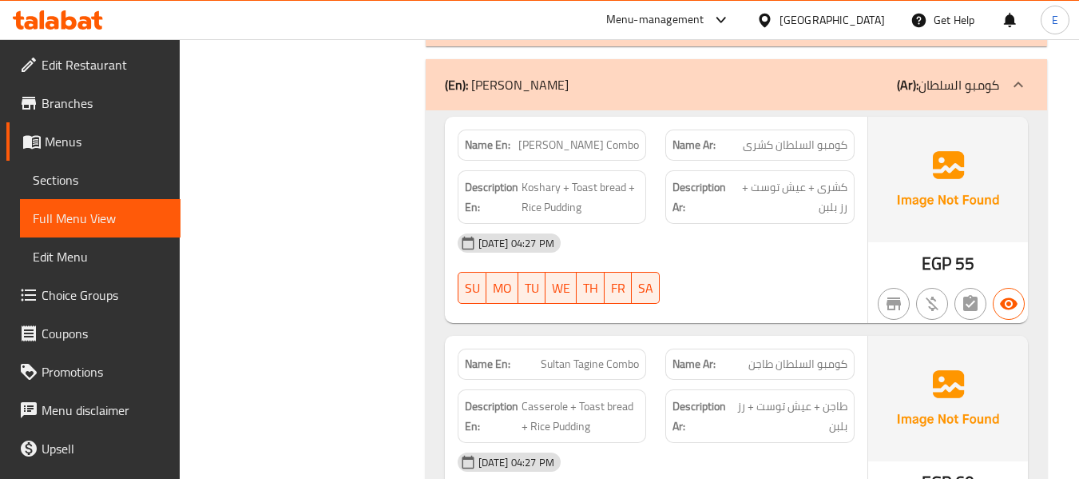
scroll to position [3484, 0]
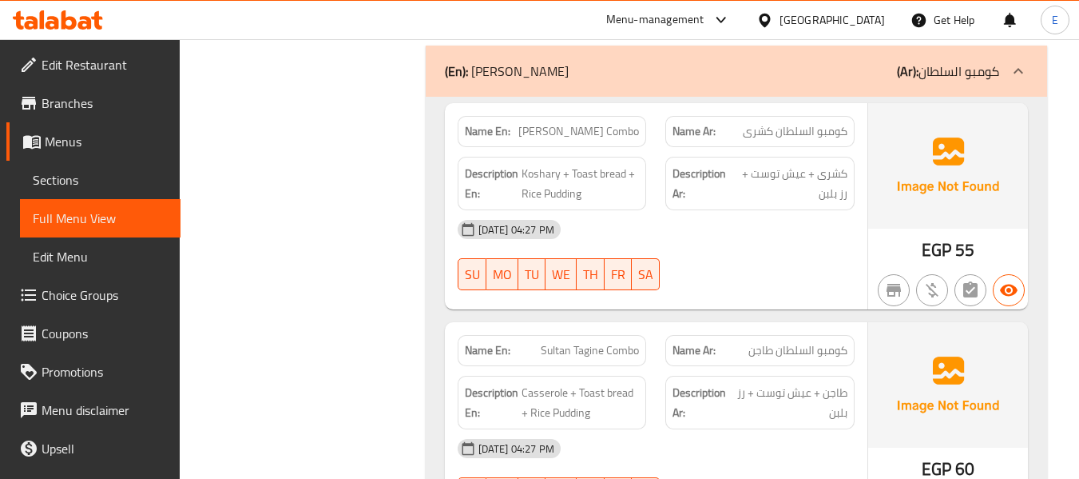
copy span "kebda"
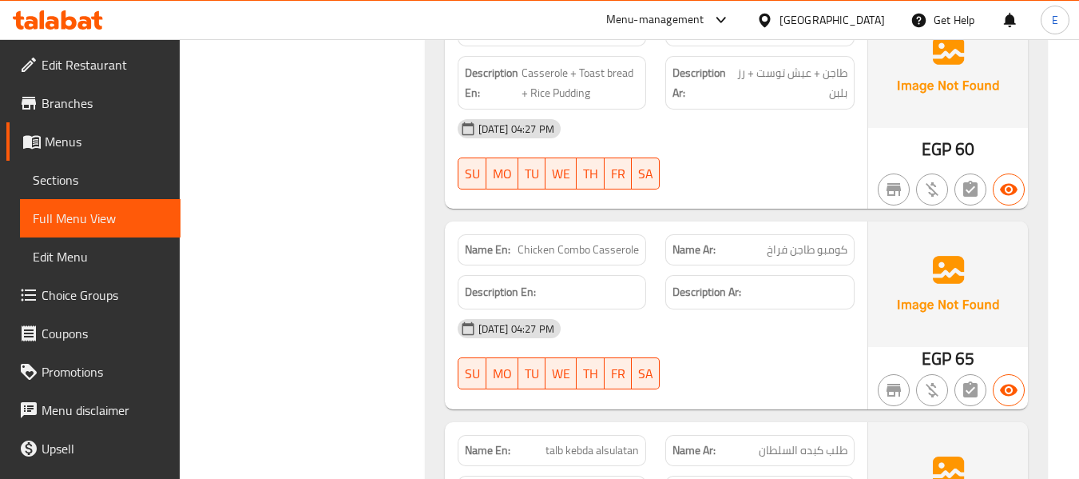
scroll to position [3883, 0]
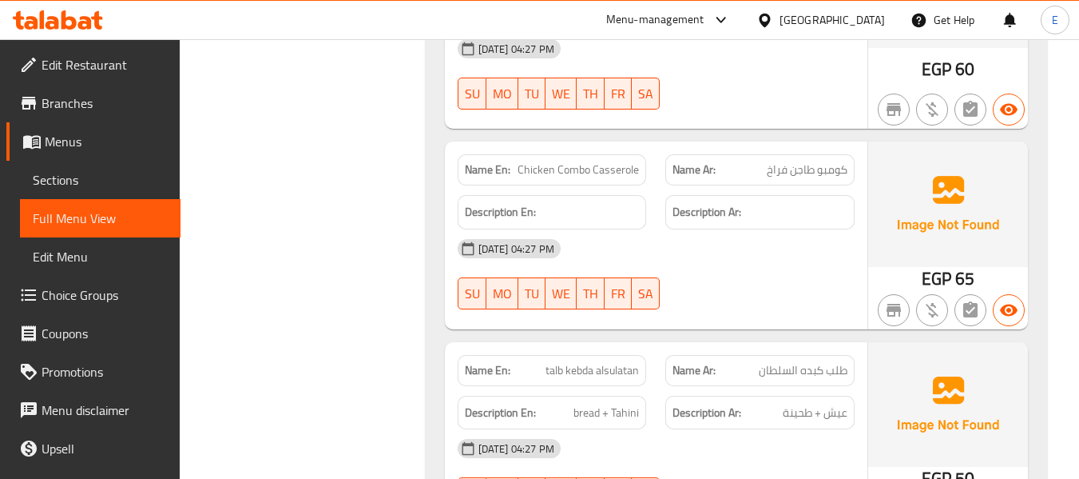
drag, startPoint x: 528, startPoint y: 131, endPoint x: 603, endPoint y: 183, distance: 91.3
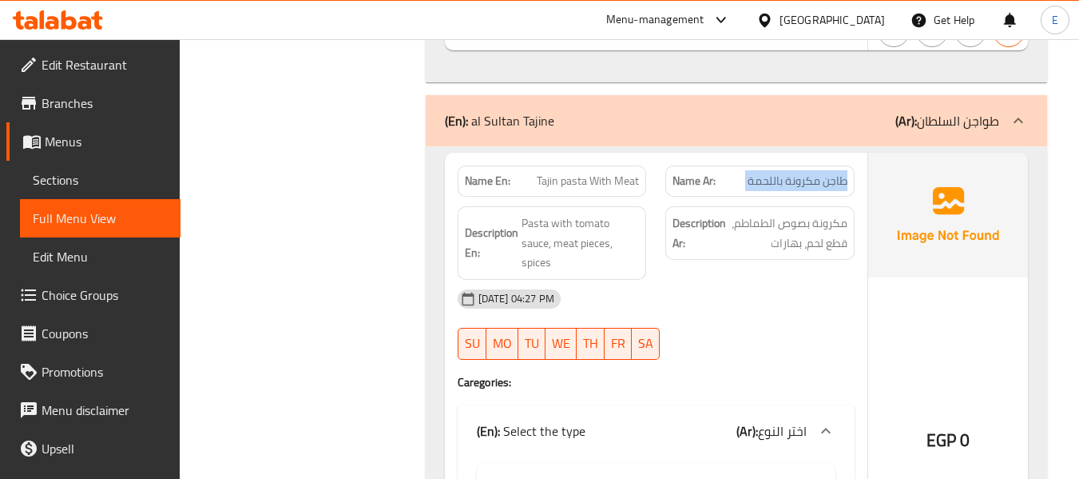
scroll to position [4363, 0]
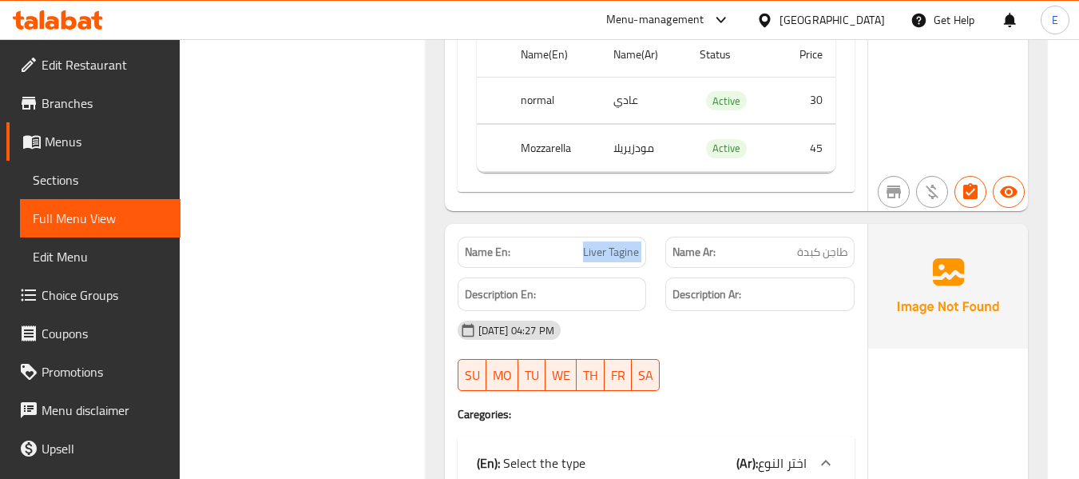
scroll to position [4842, 0]
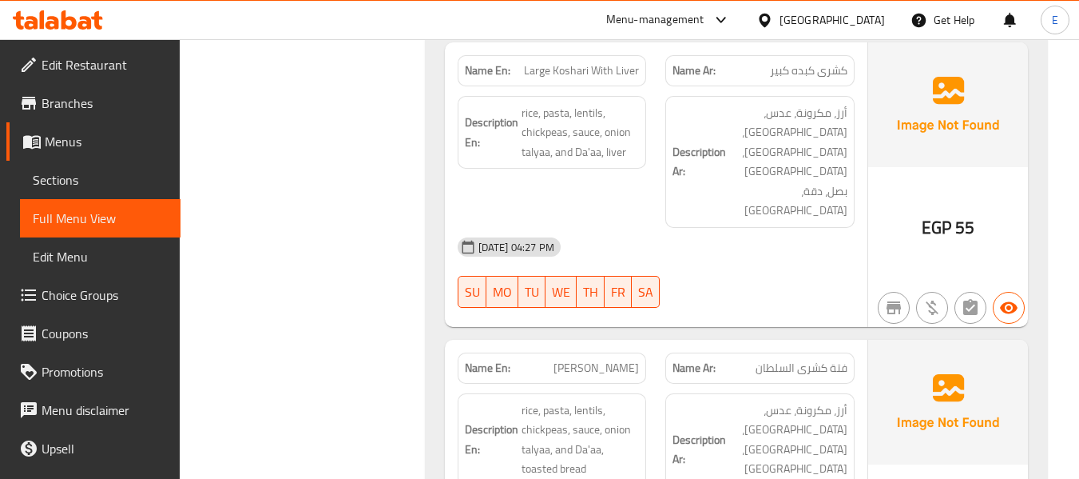
scroll to position [2711, 0]
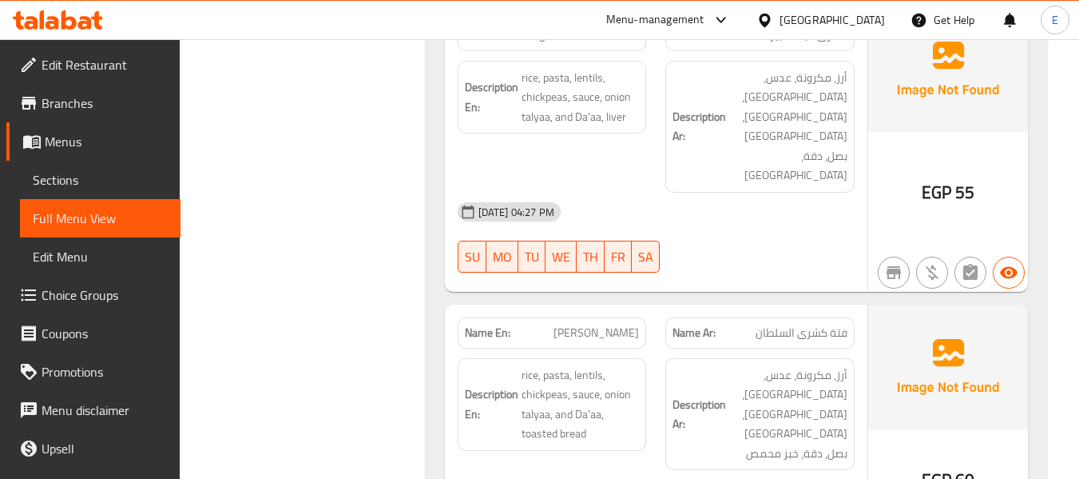
scroll to position [2871, 0]
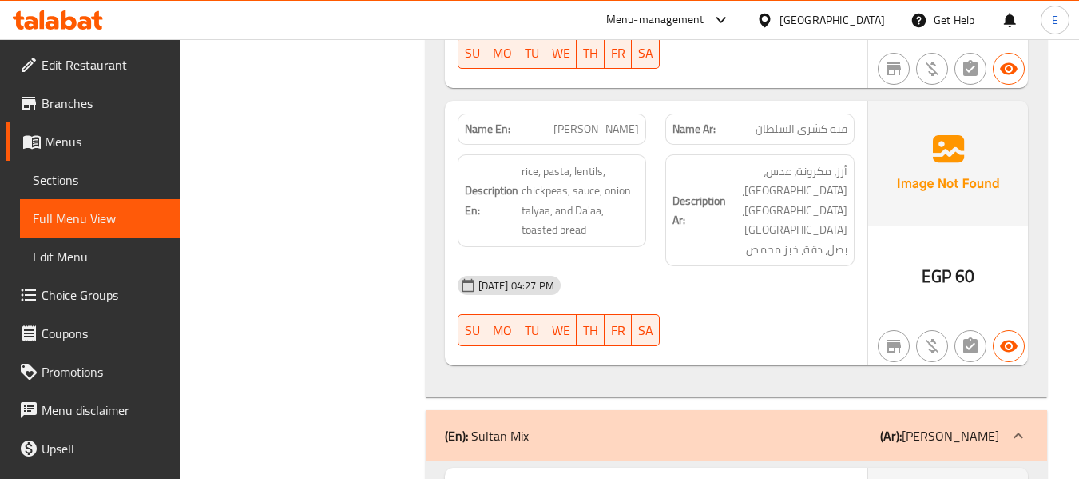
scroll to position [3031, 0]
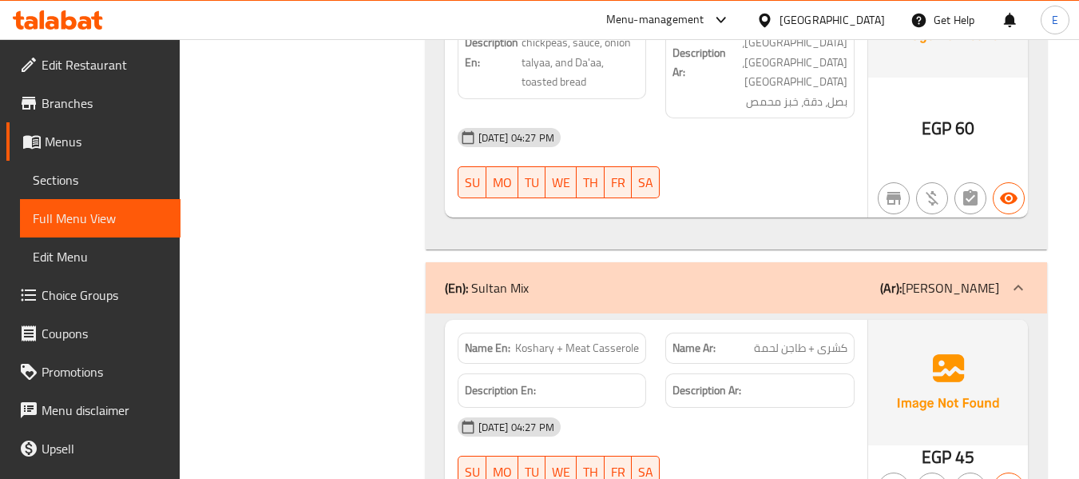
scroll to position [3191, 0]
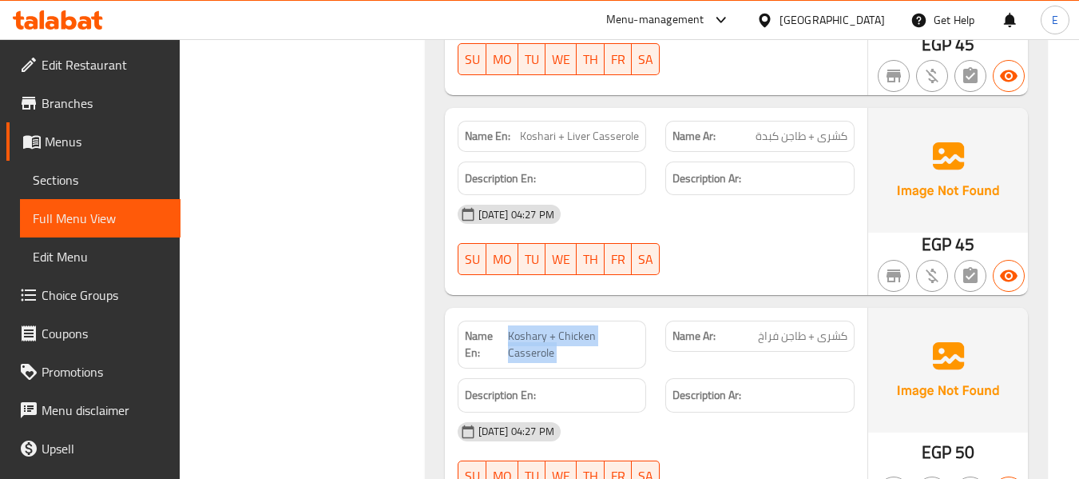
scroll to position [3510, 0]
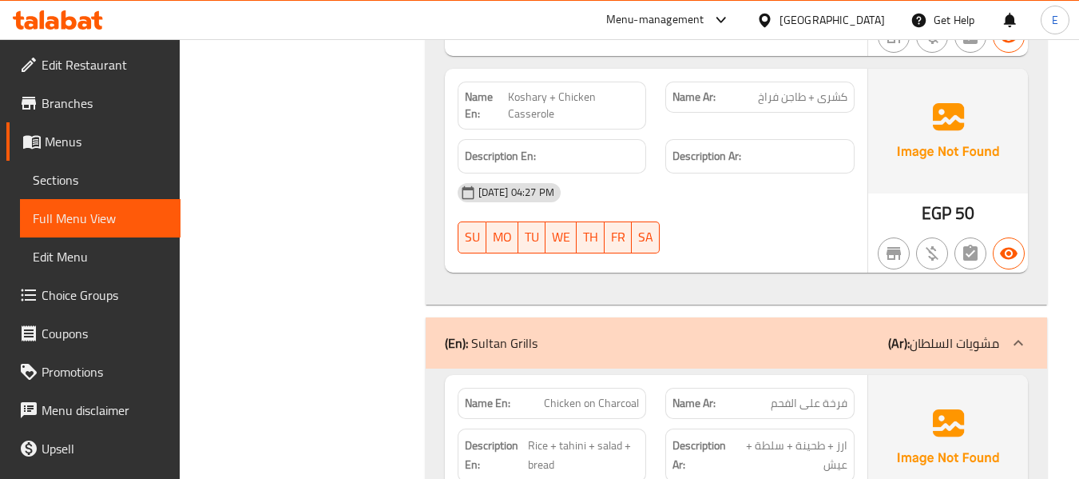
scroll to position [3830, 0]
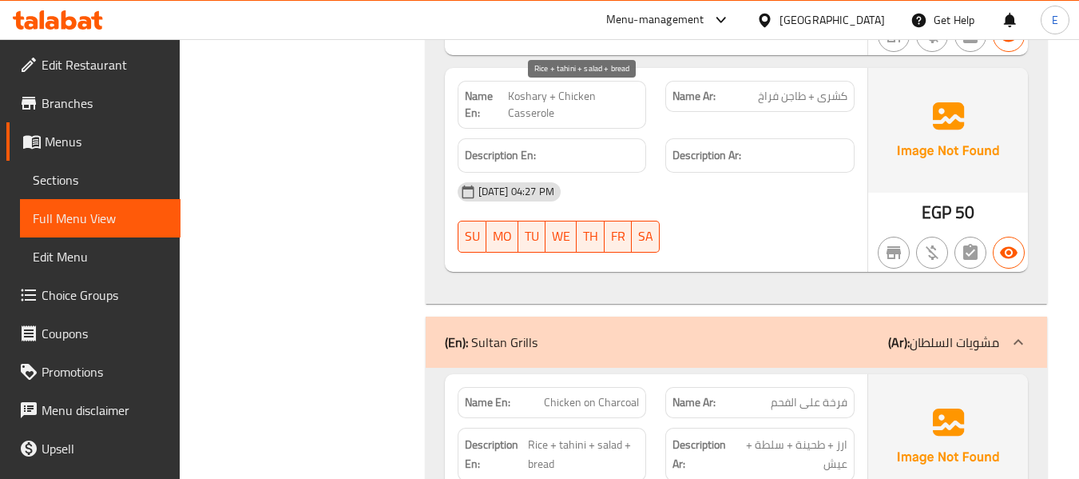
drag, startPoint x: 527, startPoint y: 94, endPoint x: 621, endPoint y: 121, distance: 97.9
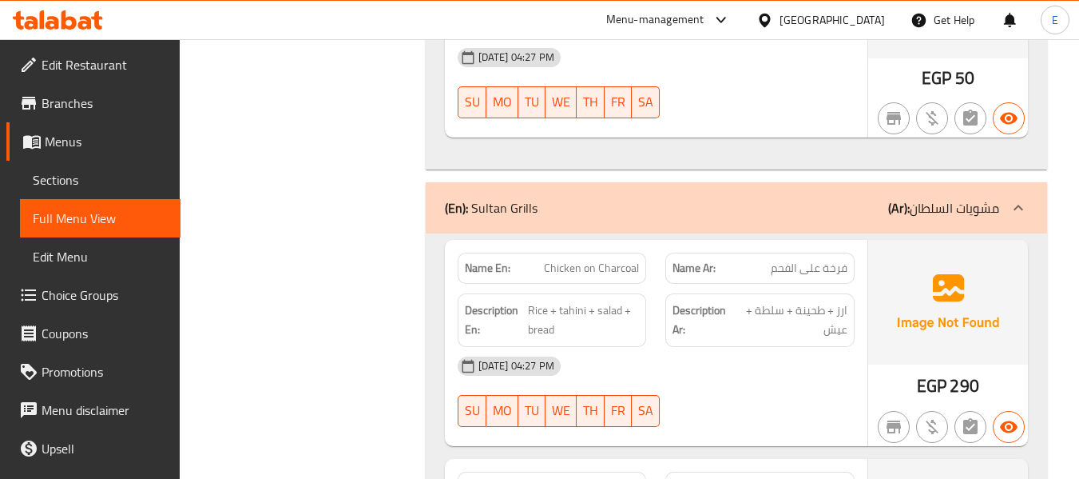
scroll to position [3990, 0]
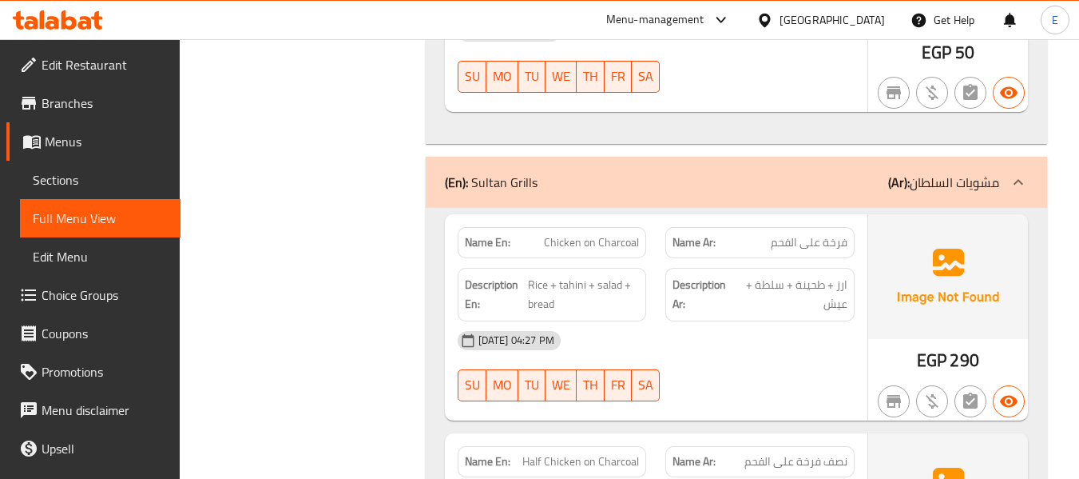
drag, startPoint x: 527, startPoint y: 150, endPoint x: 634, endPoint y: 181, distance: 112.1
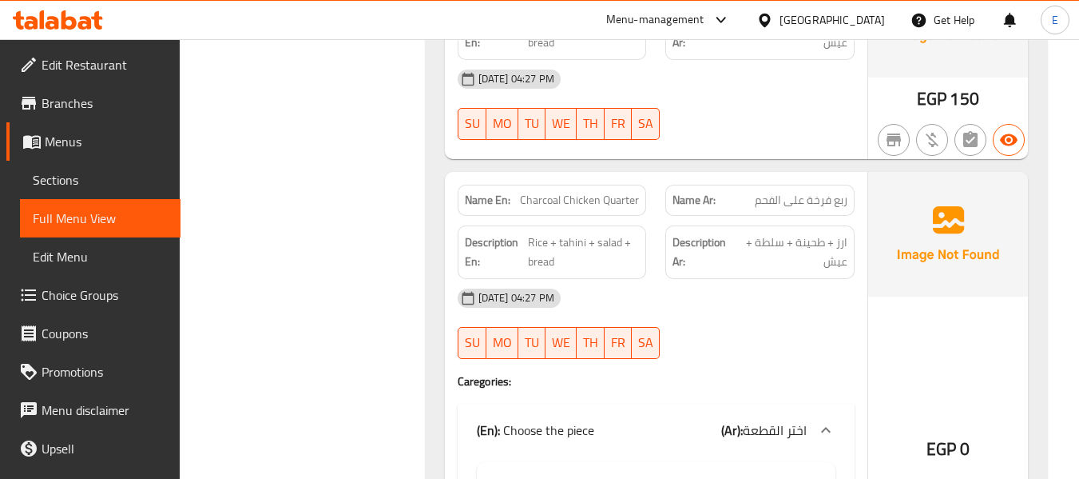
scroll to position [4469, 0]
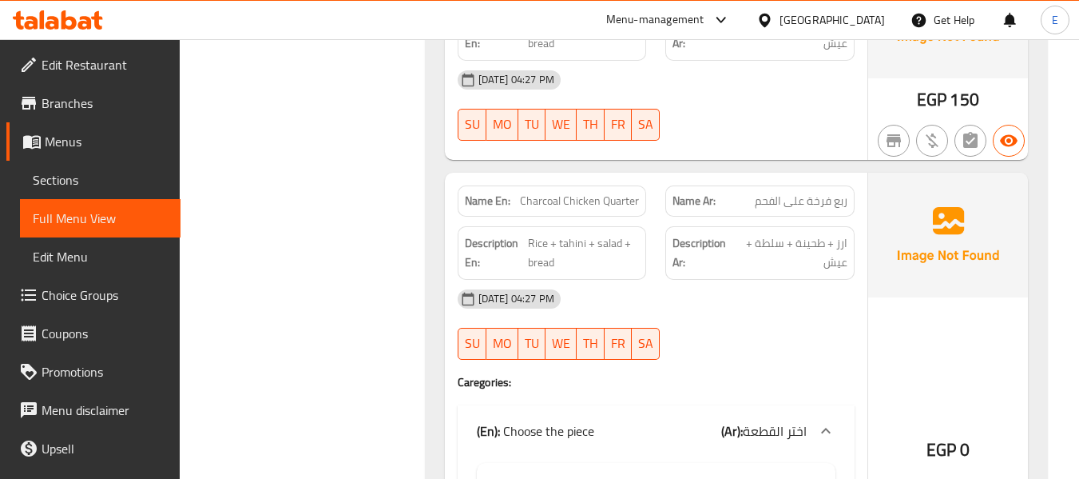
drag, startPoint x: 527, startPoint y: 162, endPoint x: 631, endPoint y: 176, distance: 105.6
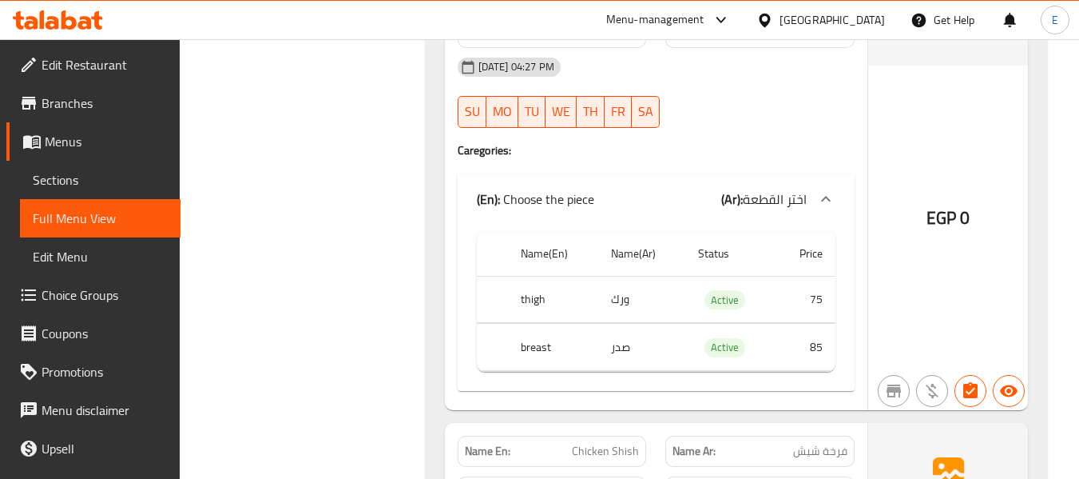
scroll to position [4709, 0]
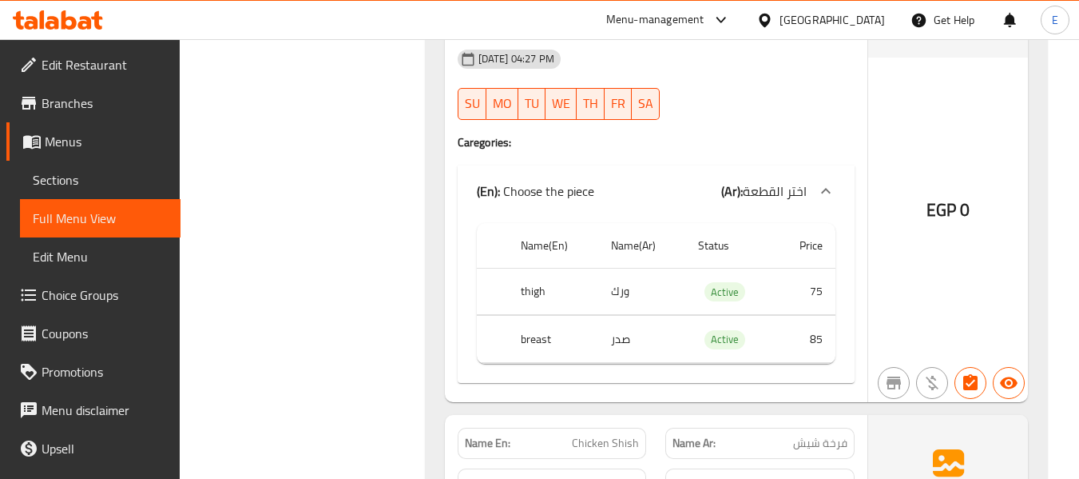
drag, startPoint x: 559, startPoint y: 141, endPoint x: 642, endPoint y: 158, distance: 84.2
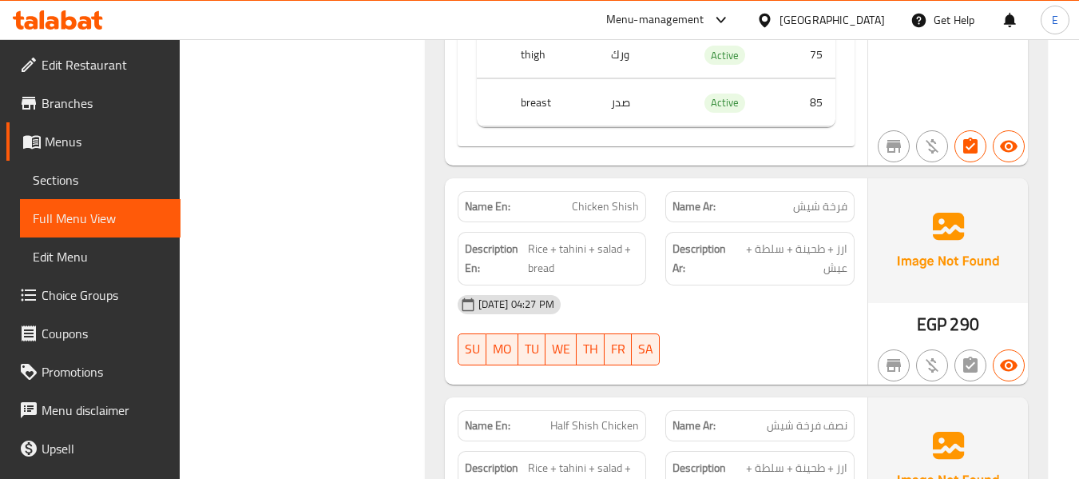
scroll to position [4948, 0]
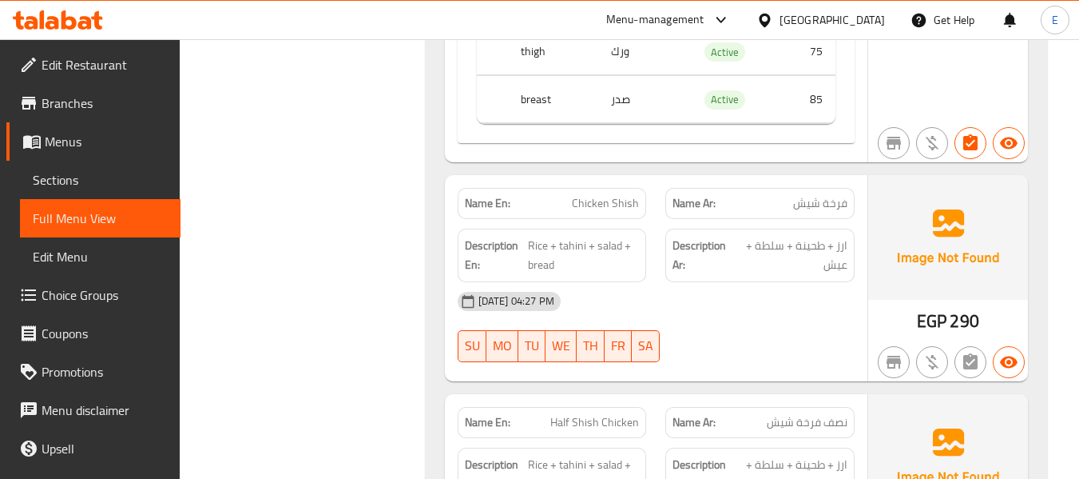
drag, startPoint x: 529, startPoint y: 117, endPoint x: 603, endPoint y: 128, distance: 75.0
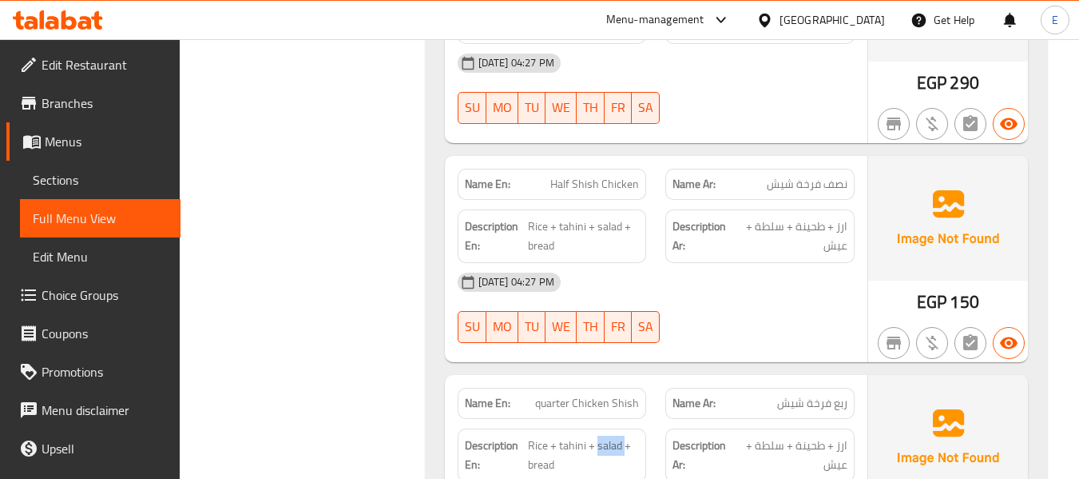
scroll to position [5188, 0]
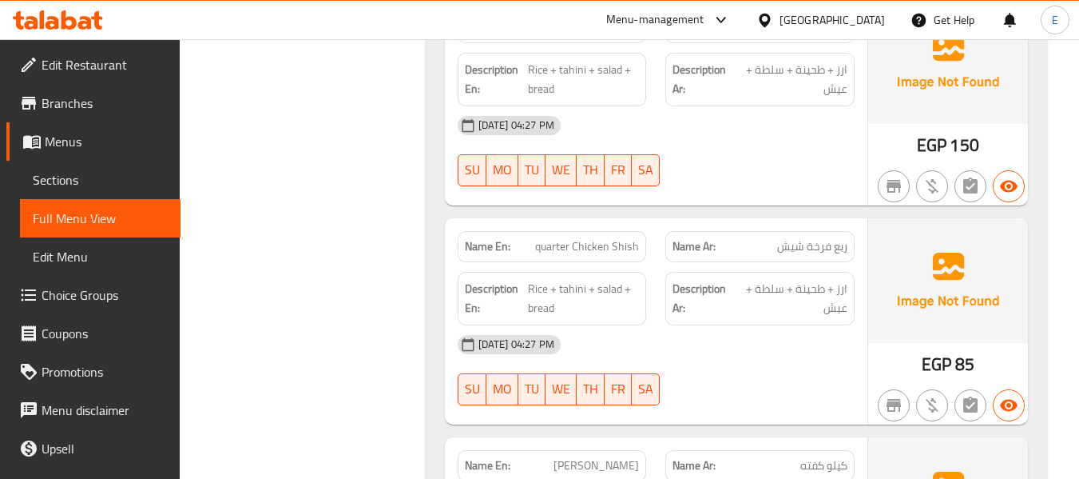
scroll to position [5348, 0]
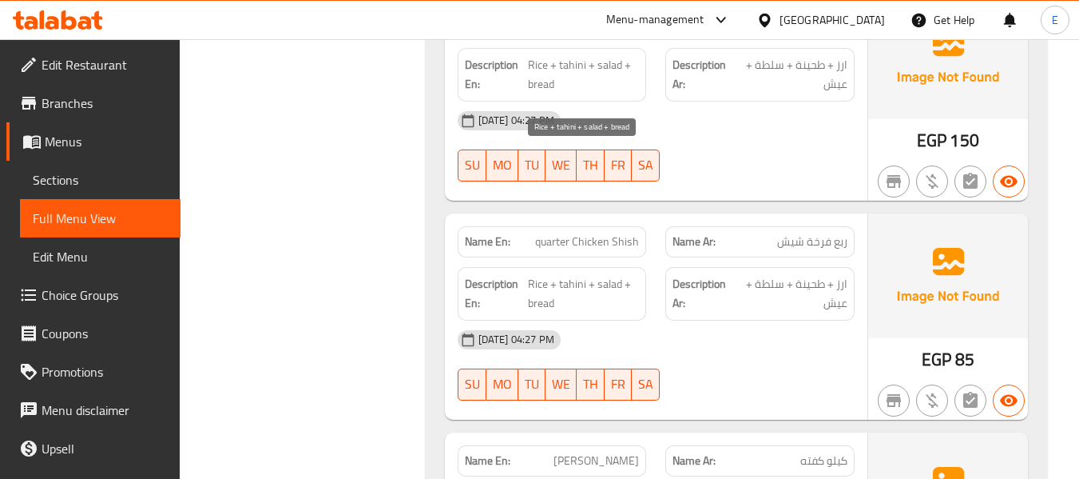
drag, startPoint x: 529, startPoint y: 153, endPoint x: 634, endPoint y: 183, distance: 108.8
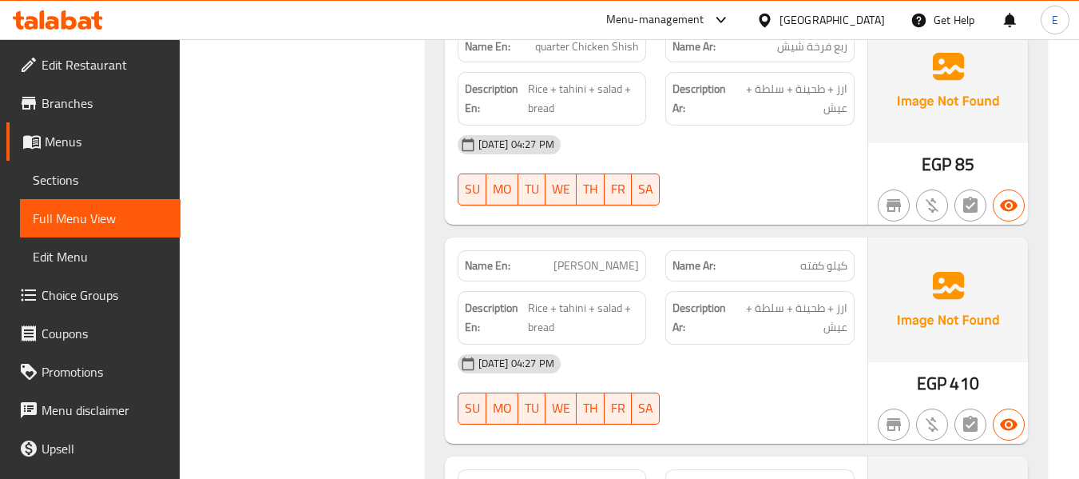
scroll to position [5588, 0]
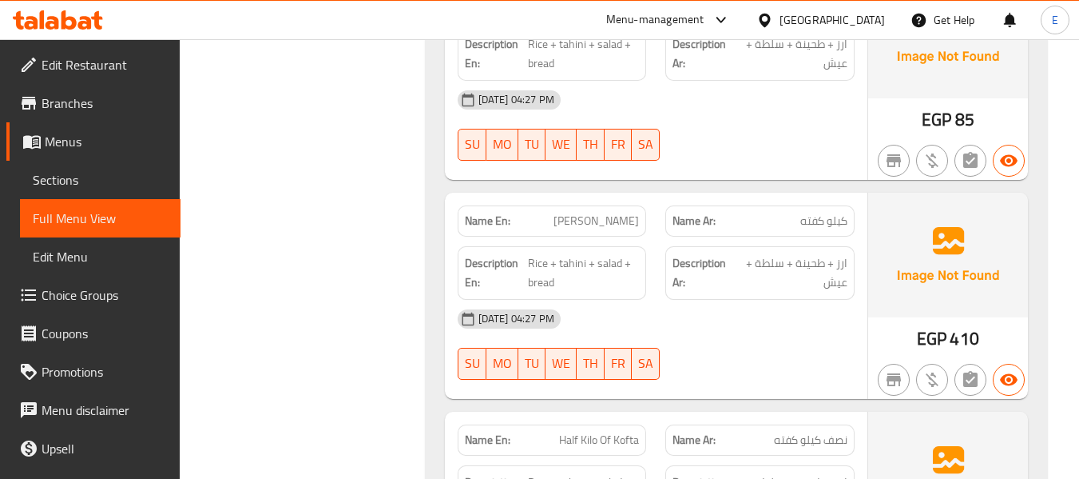
drag, startPoint x: 528, startPoint y: 134, endPoint x: 634, endPoint y: 138, distance: 105.5
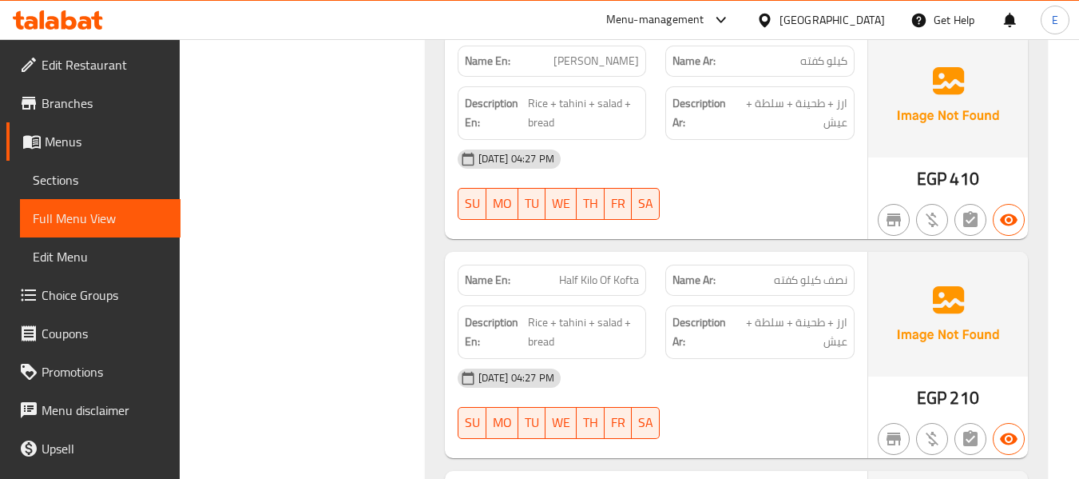
scroll to position [5827, 0]
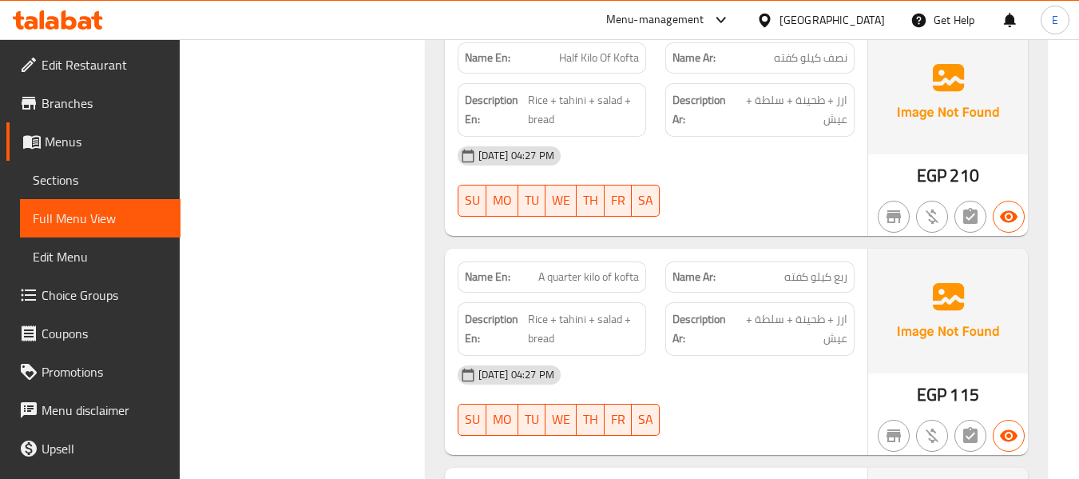
scroll to position [5987, 0]
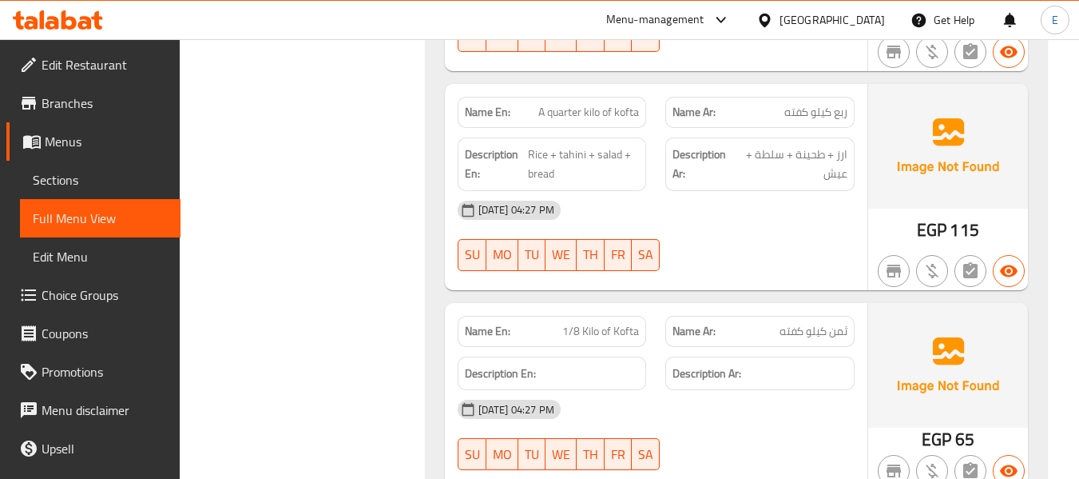
scroll to position [6147, 0]
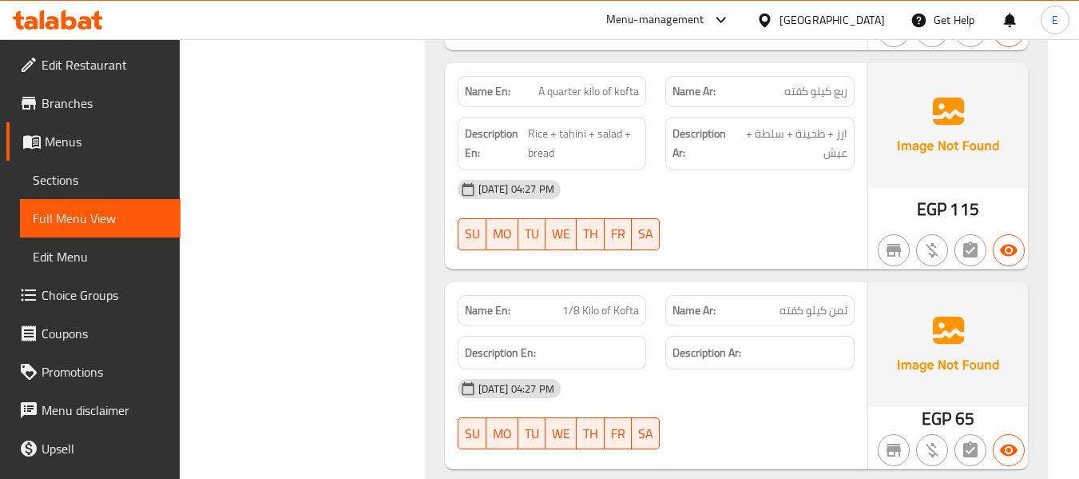
scroll to position [6227, 0]
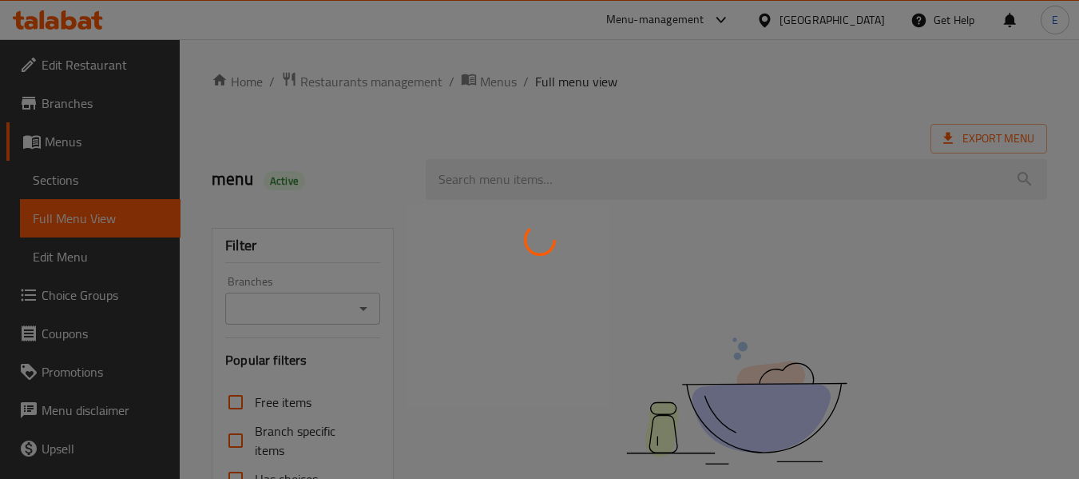
click at [74, 188] on div at bounding box center [539, 239] width 1079 height 479
click at [69, 181] on div at bounding box center [539, 239] width 1079 height 479
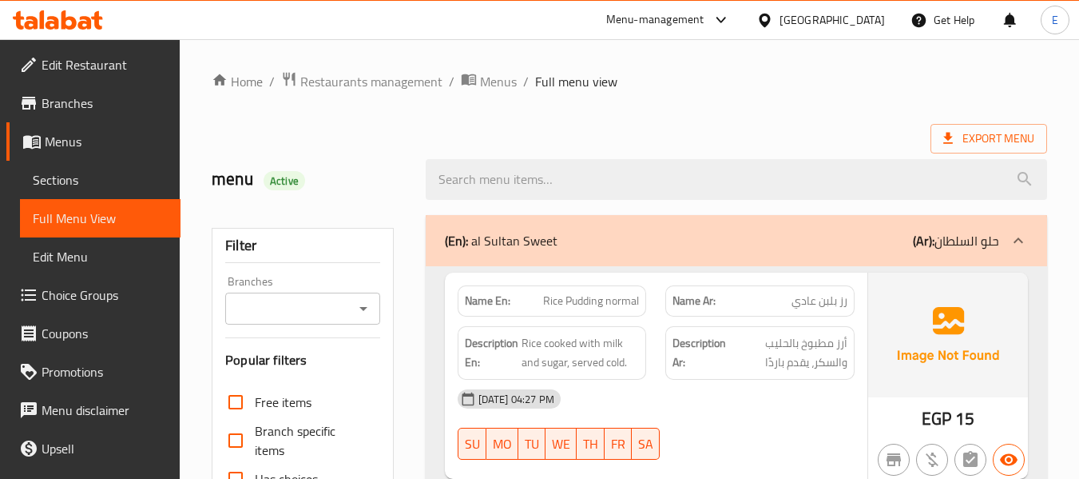
click at [69, 181] on span "Sections" at bounding box center [100, 179] width 135 height 19
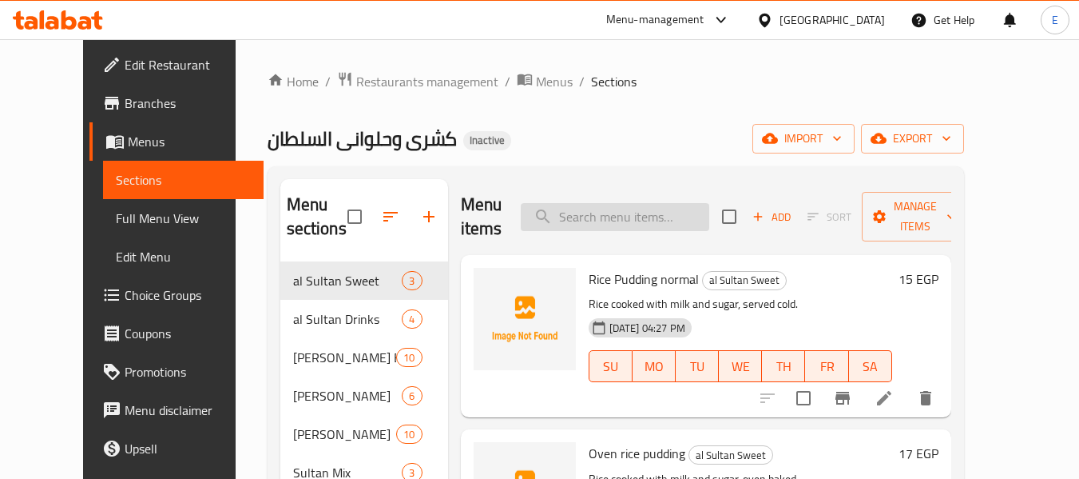
click at [653, 213] on input "search" at bounding box center [615, 217] width 189 height 28
paste input "Spiced Quta"
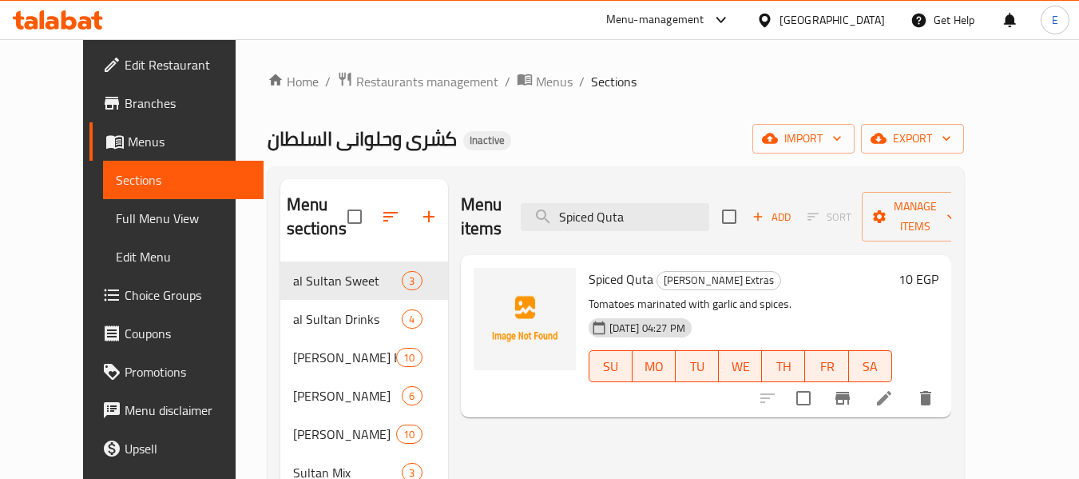
type input "Spiced Quta"
click at [894, 388] on icon at bounding box center [884, 397] width 19 height 19
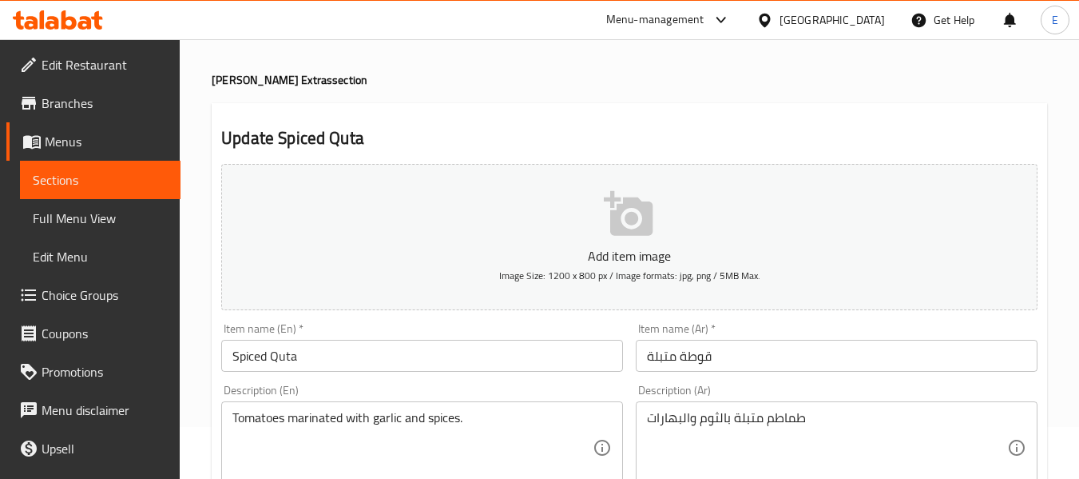
scroll to position [80, 0]
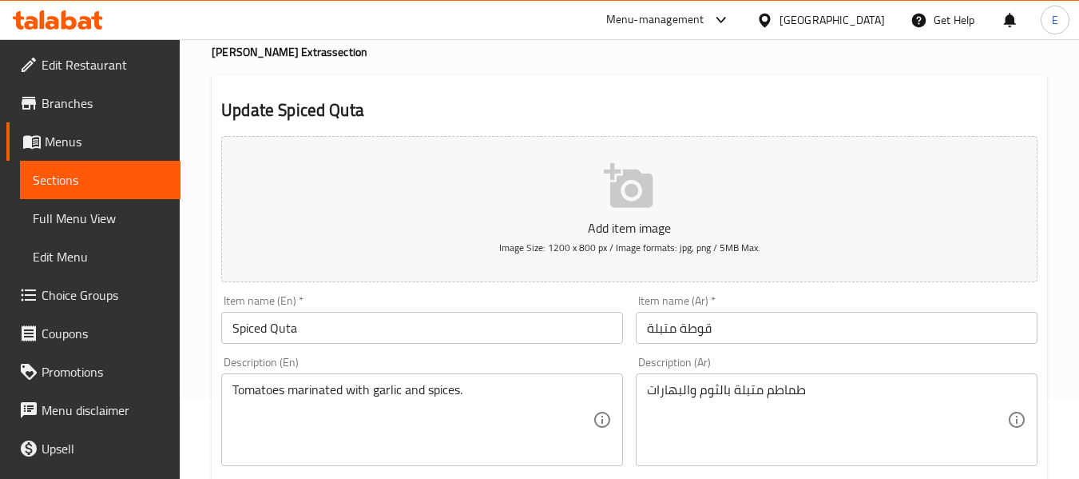
click at [416, 332] on input "Spiced Quta" at bounding box center [422, 328] width 402 height 32
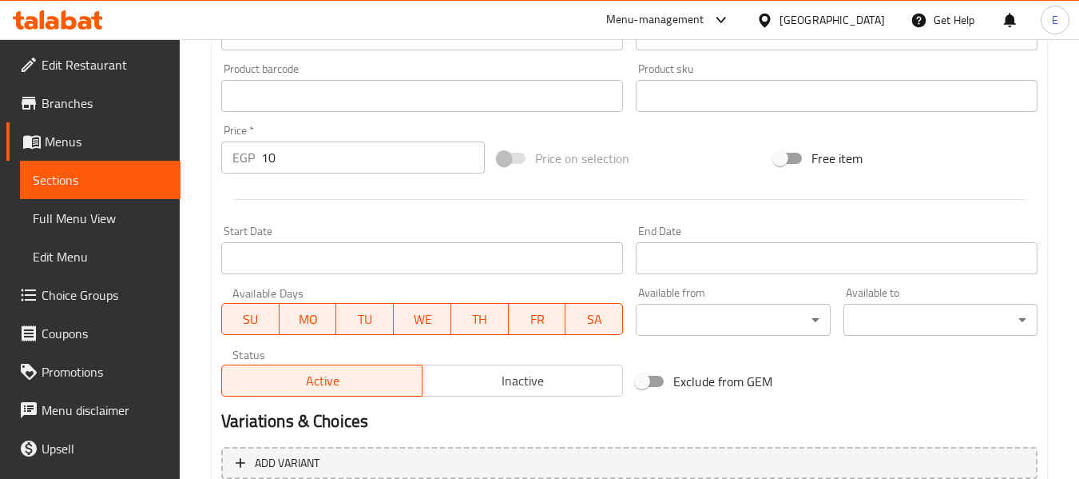
scroll to position [650, 0]
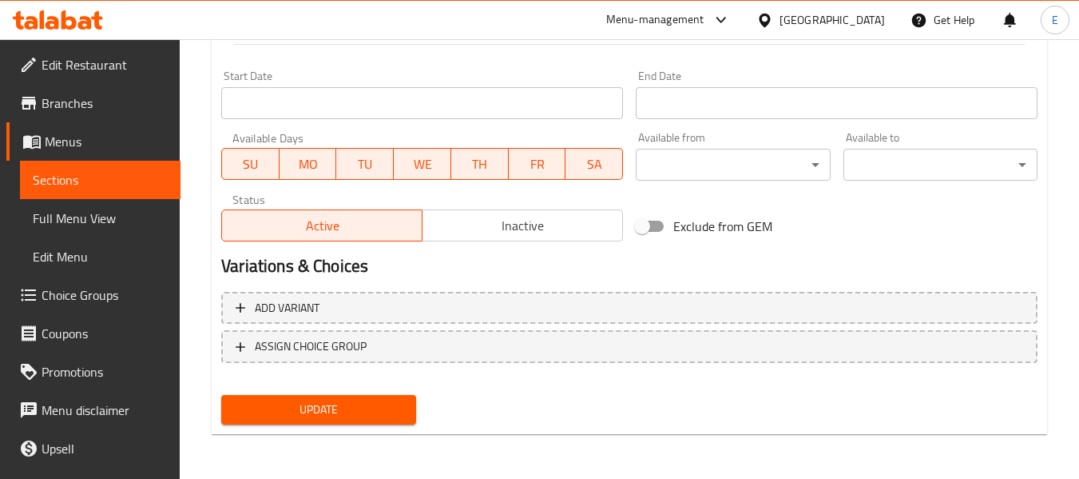
type input "Spiced tomato"
click at [379, 415] on span "Update" at bounding box center [318, 410] width 169 height 20
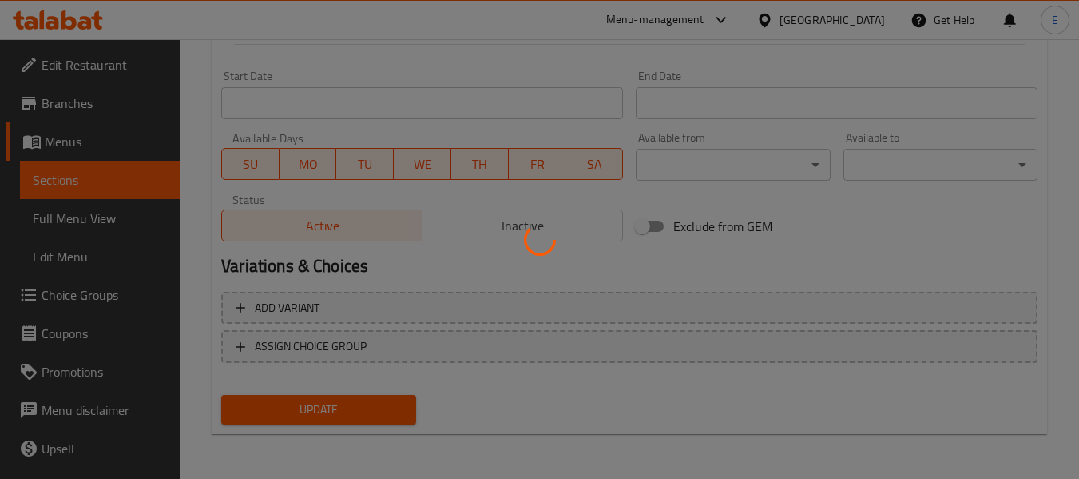
click at [379, 415] on div at bounding box center [539, 239] width 1079 height 479
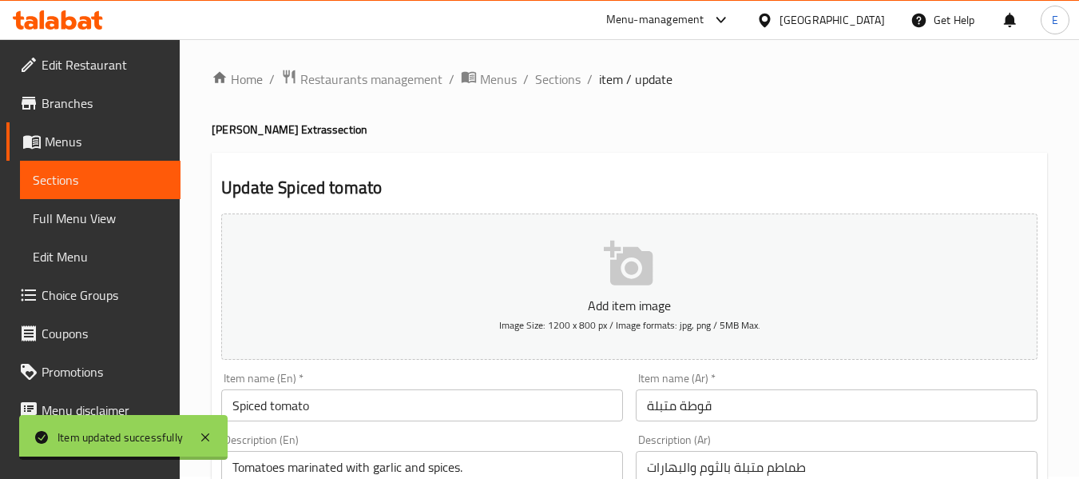
scroll to position [0, 0]
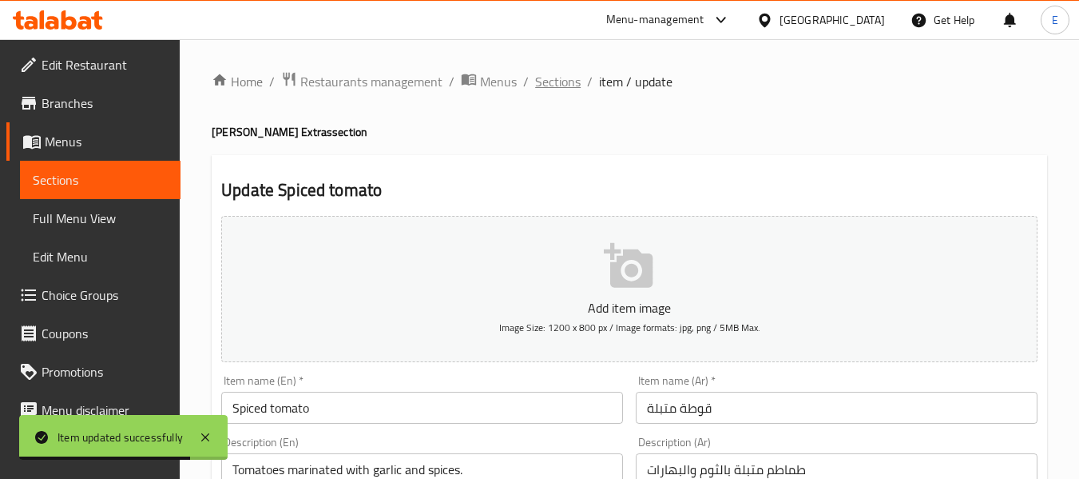
click at [563, 79] on span "Sections" at bounding box center [558, 81] width 46 height 19
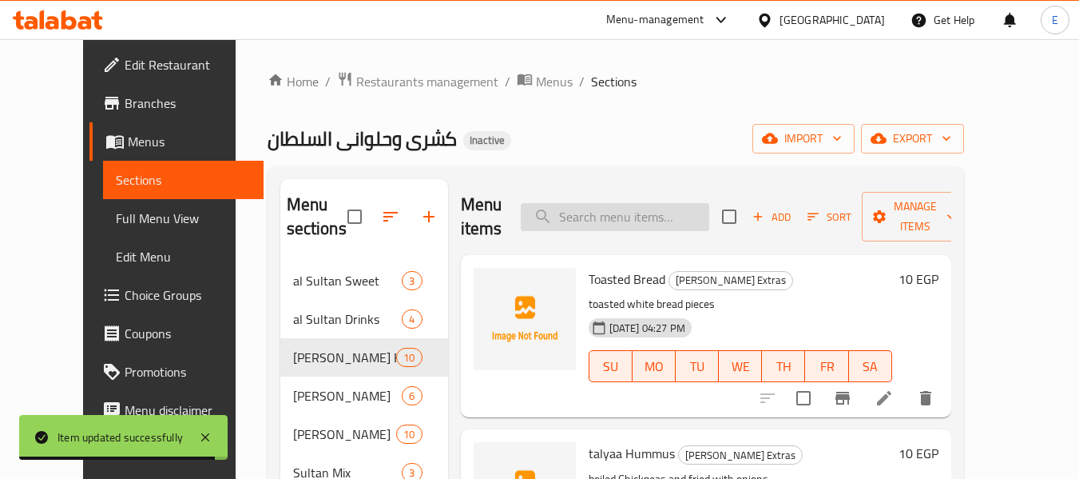
click at [614, 221] on input "search" at bounding box center [615, 217] width 189 height 28
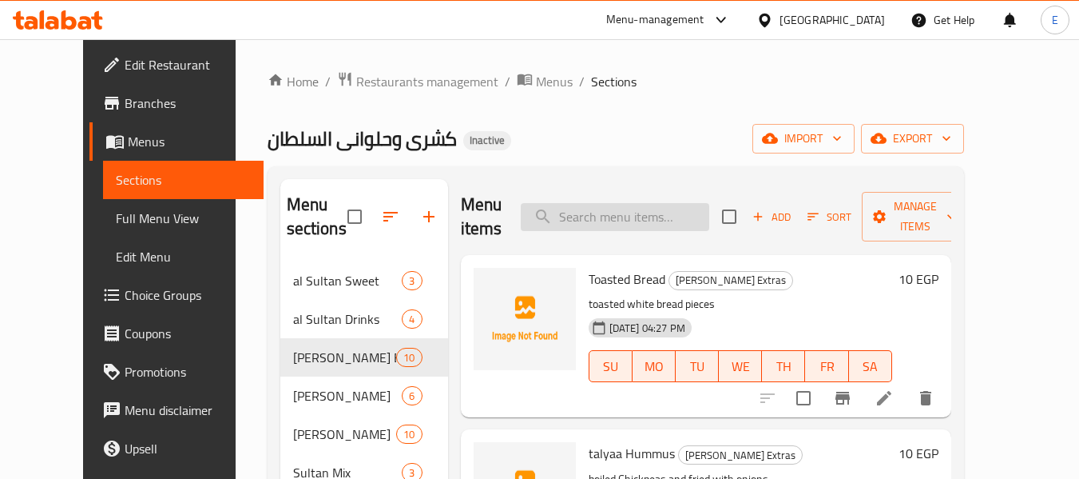
paste input "oil Hot Sauce - Tomatoes"
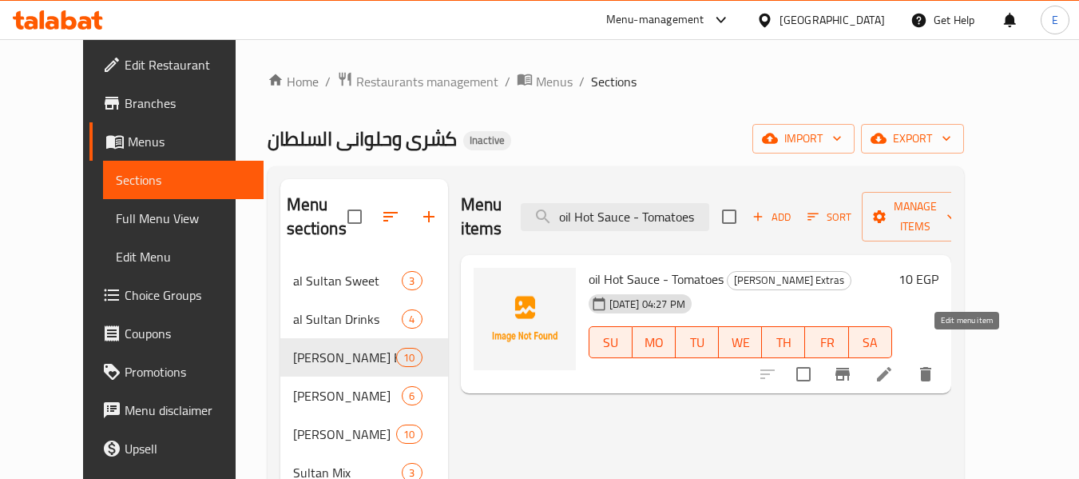
type input "oil Hot Sauce - Tomatoes"
click at [894, 364] on icon at bounding box center [884, 373] width 19 height 19
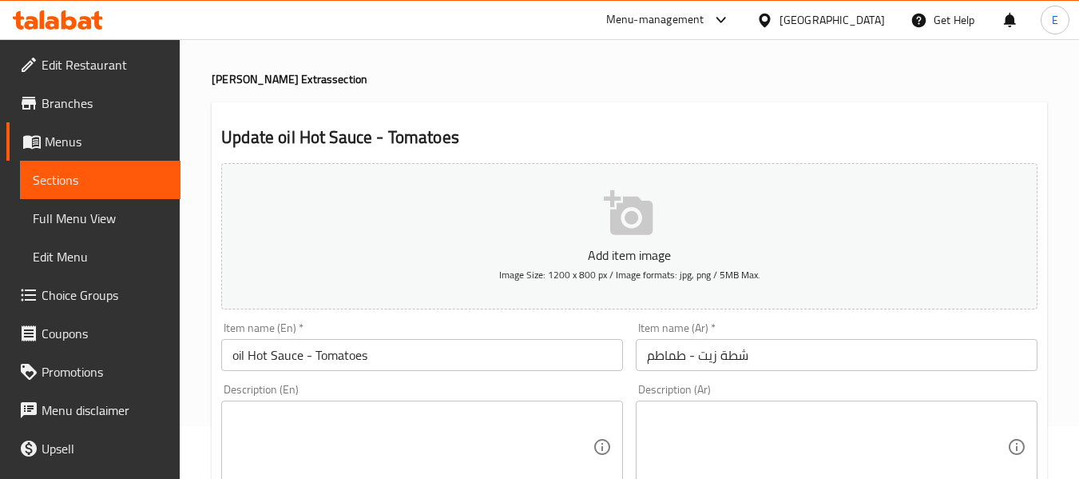
scroll to position [80, 0]
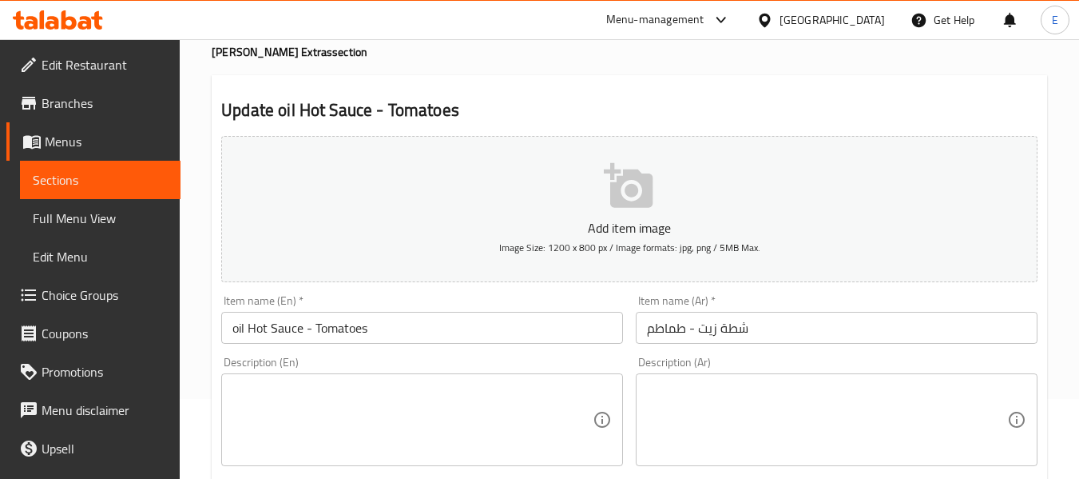
click at [695, 396] on textarea at bounding box center [827, 420] width 360 height 76
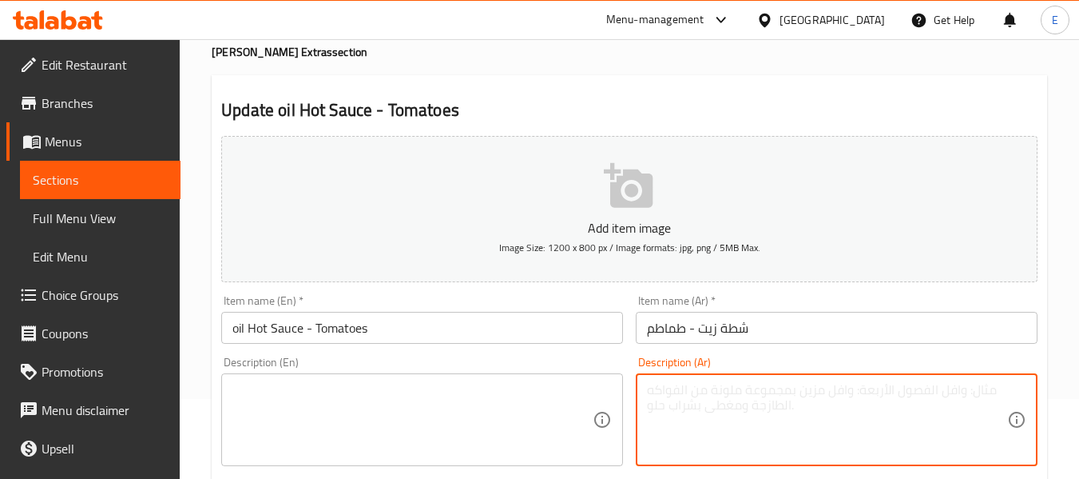
paste textarea "شطة، زيت، قطع طماطم"
type textarea "شطة، زيت، قطع طماطم"
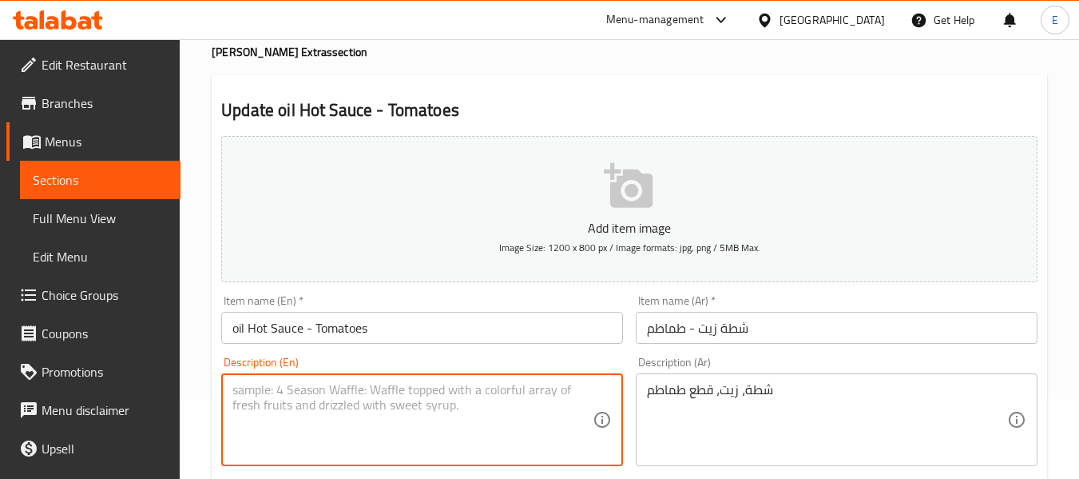
click at [396, 403] on textarea at bounding box center [413, 420] width 360 height 76
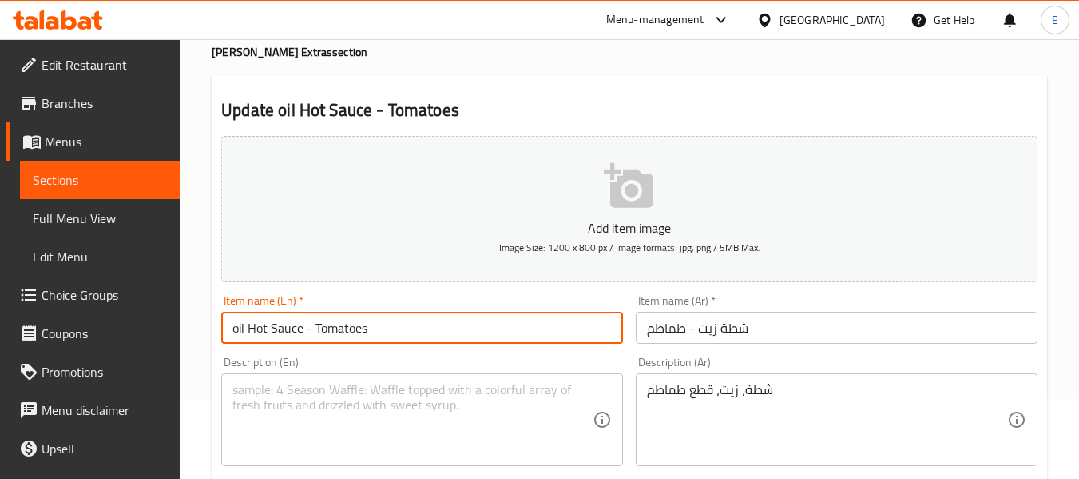
drag, startPoint x: 300, startPoint y: 330, endPoint x: 246, endPoint y: 331, distance: 54.3
click at [246, 331] on input "oil Hot Sauce - Tomatoes" at bounding box center [422, 328] width 402 height 32
click at [260, 382] on textarea at bounding box center [413, 420] width 360 height 76
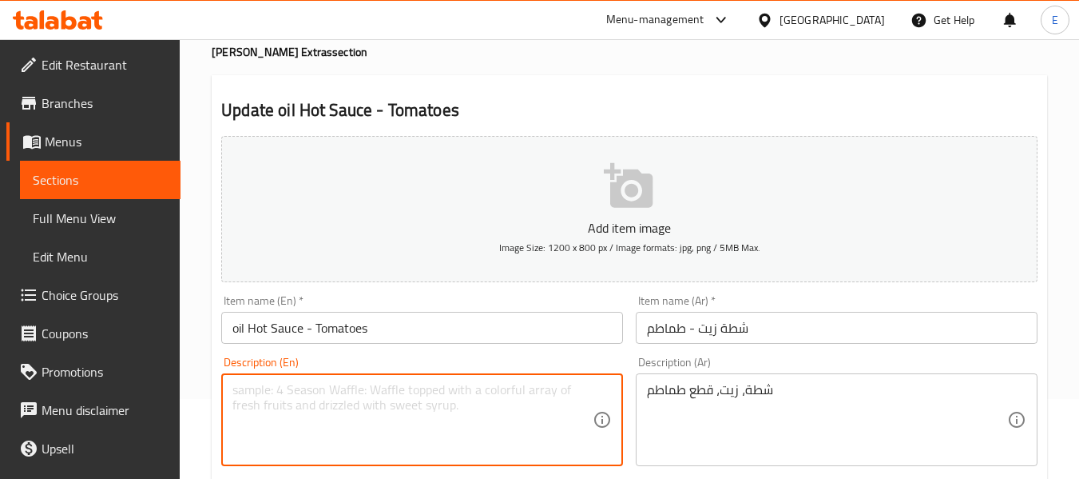
paste textarea "Hot Sauce"
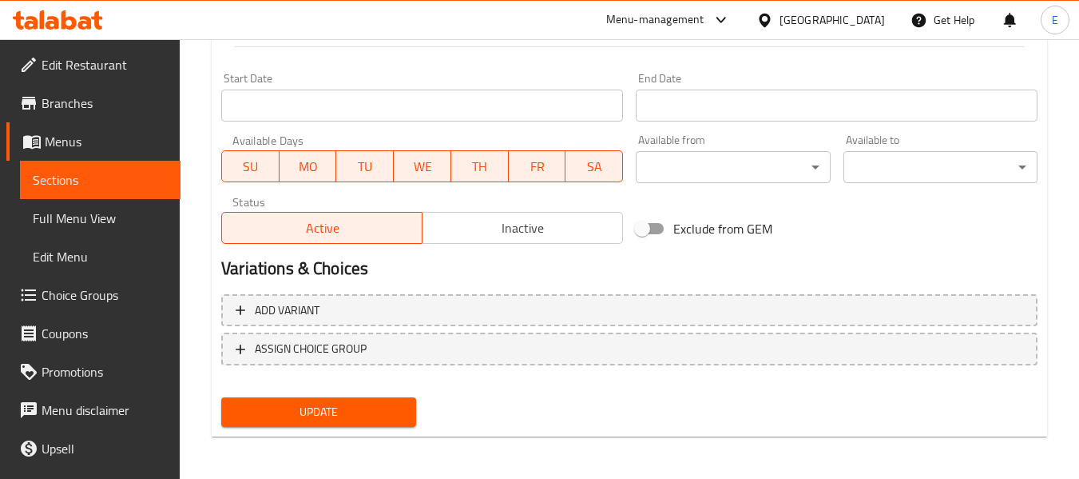
scroll to position [650, 0]
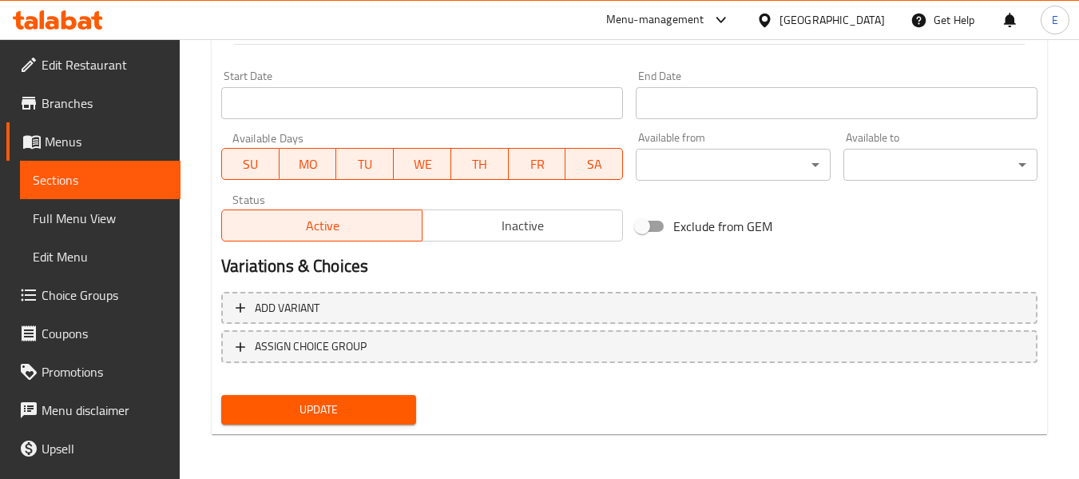
type textarea "Hot Sauce, oil, tomato pieces"
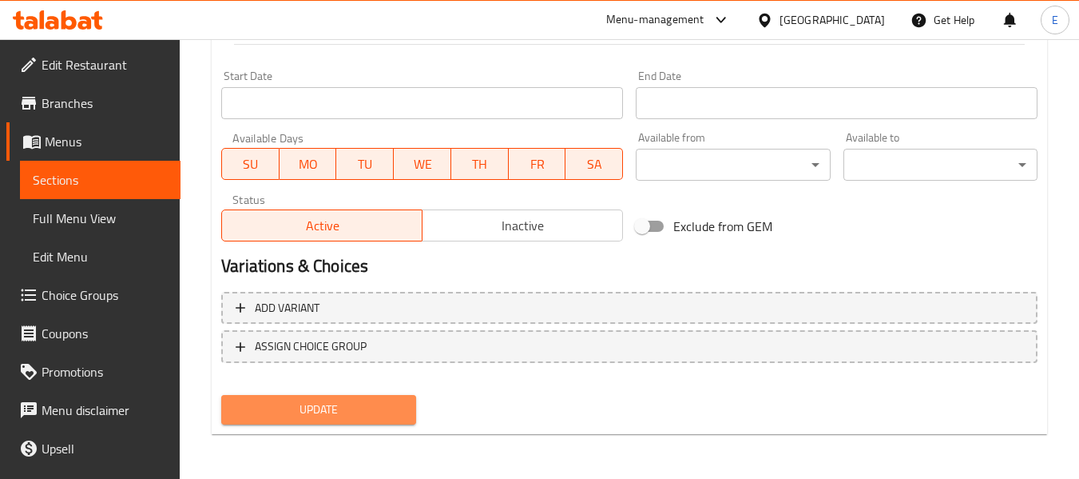
click at [395, 413] on span "Update" at bounding box center [318, 410] width 169 height 20
click at [395, 413] on div at bounding box center [539, 239] width 1079 height 479
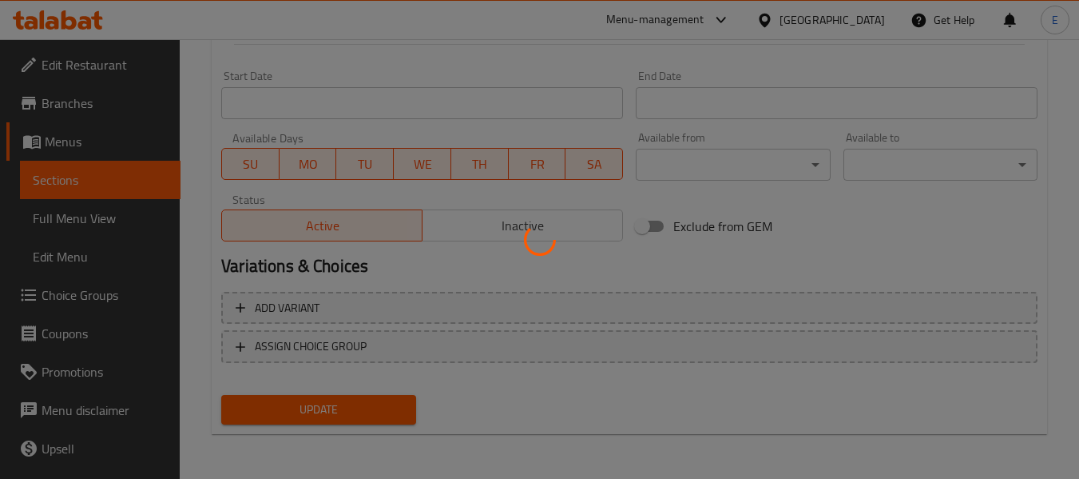
click at [395, 413] on div at bounding box center [539, 239] width 1079 height 479
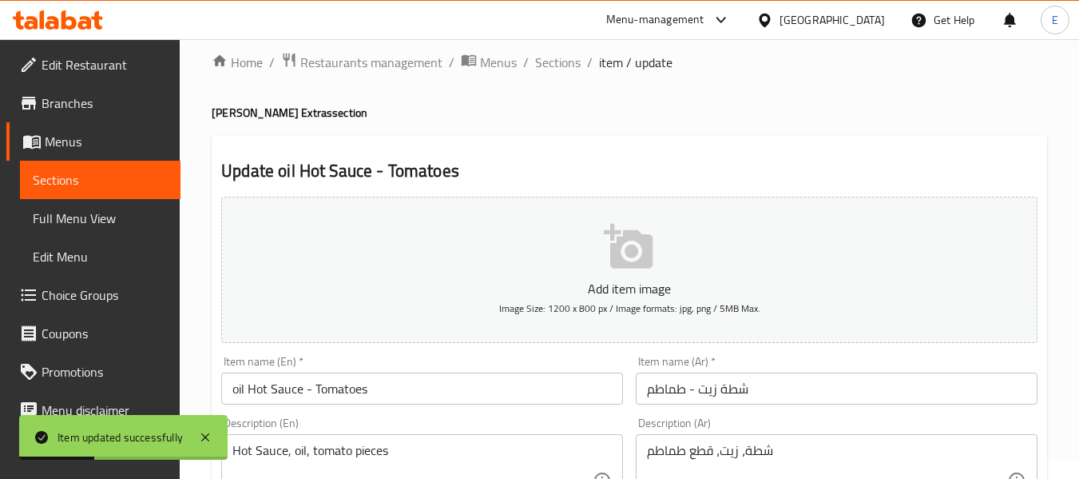
scroll to position [11, 0]
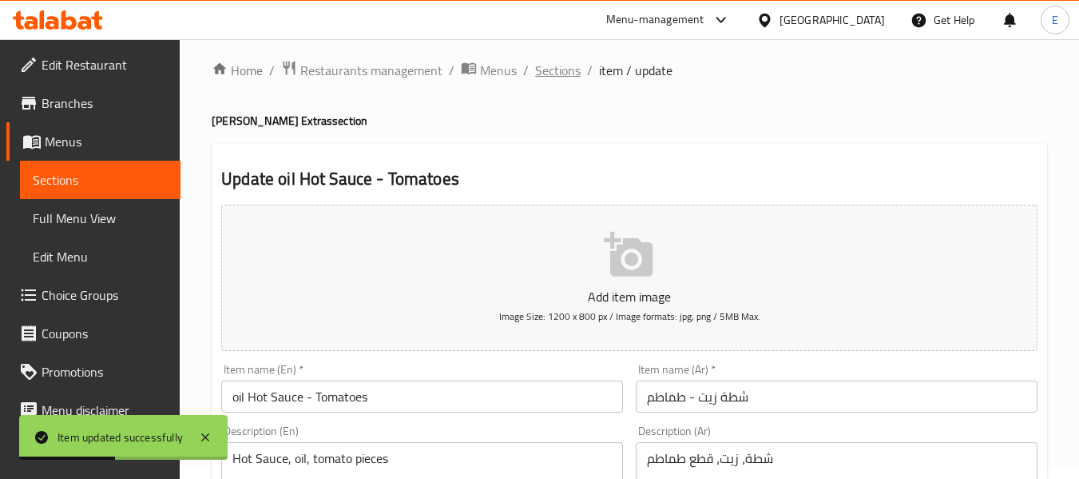
click at [562, 78] on span "Sections" at bounding box center [558, 70] width 46 height 19
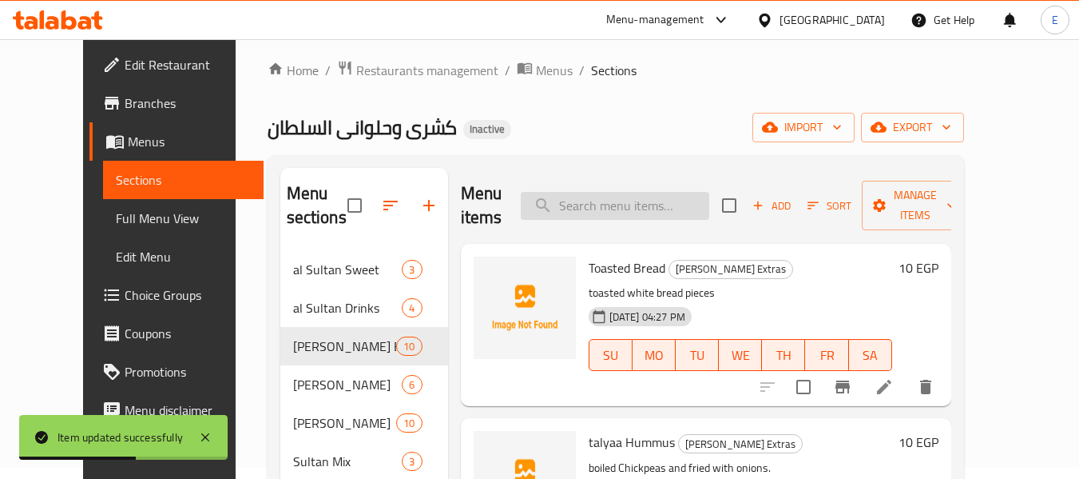
click at [634, 217] on input "search" at bounding box center [615, 206] width 189 height 28
paste input "Potato Packet"
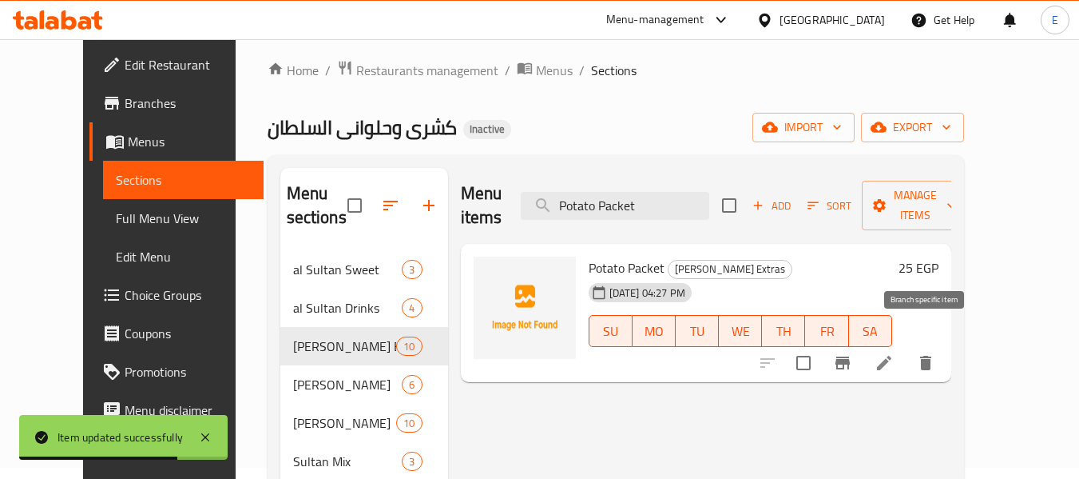
type input "Potato Packet"
click at [894, 353] on icon at bounding box center [884, 362] width 19 height 19
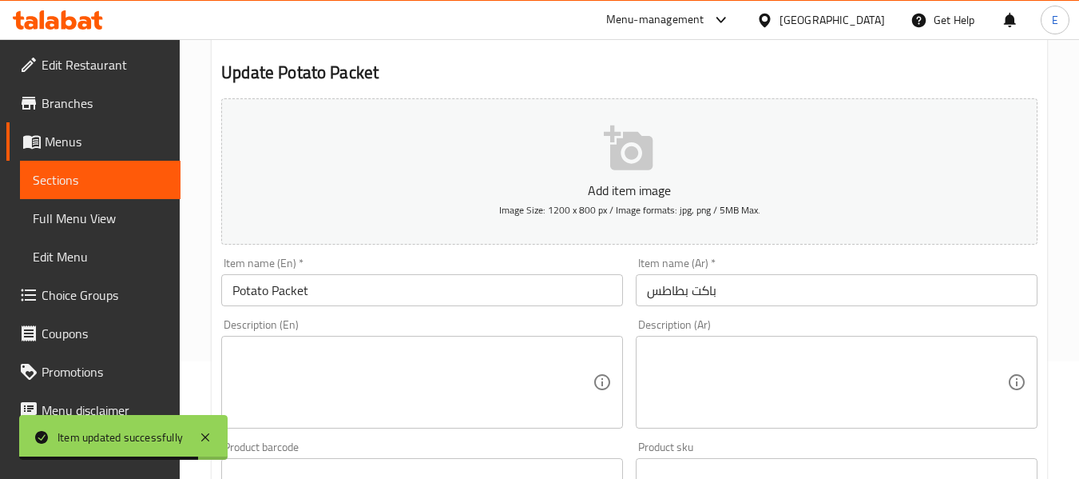
scroll to position [160, 0]
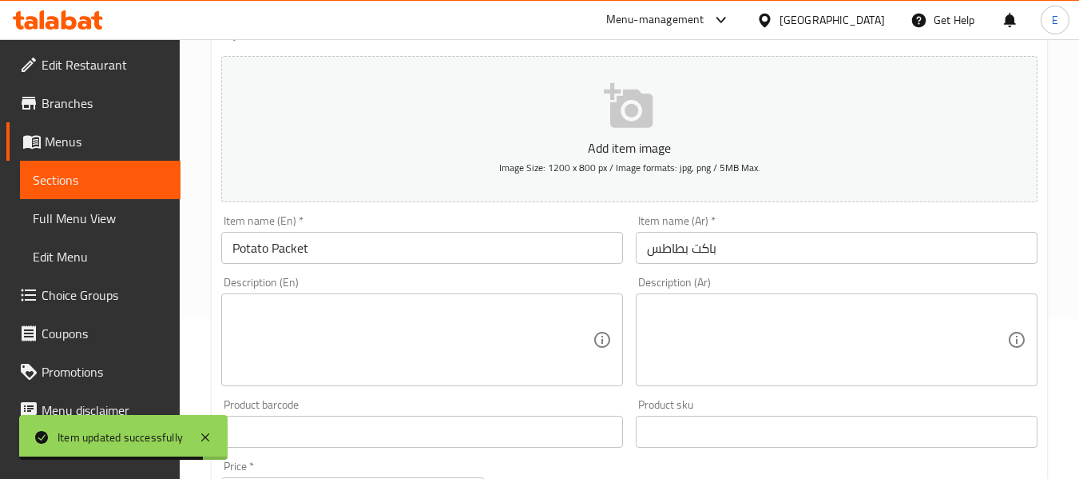
click at [742, 322] on textarea at bounding box center [827, 340] width 360 height 76
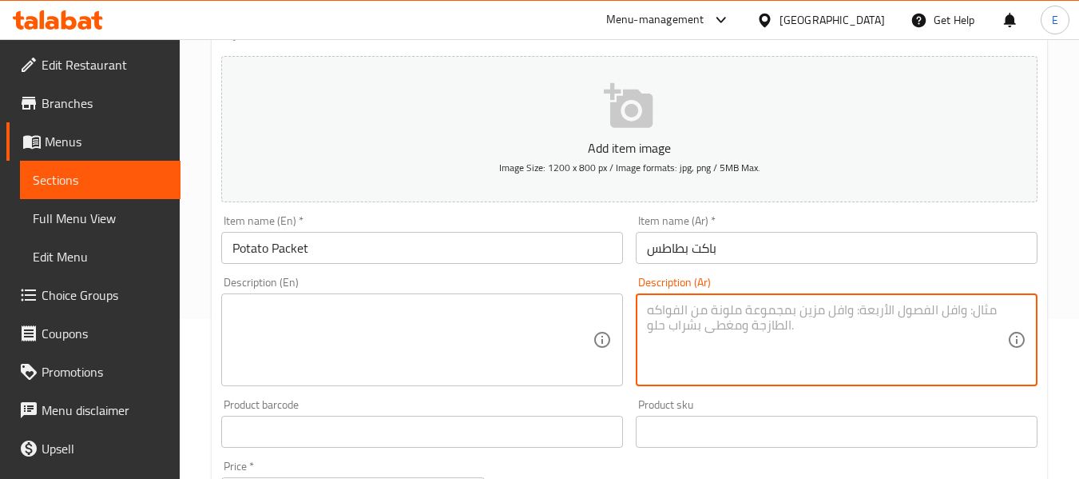
click at [745, 320] on textarea at bounding box center [827, 340] width 360 height 76
type textarea "بطاطس مقلية"
click at [522, 308] on textarea at bounding box center [413, 340] width 360 height 76
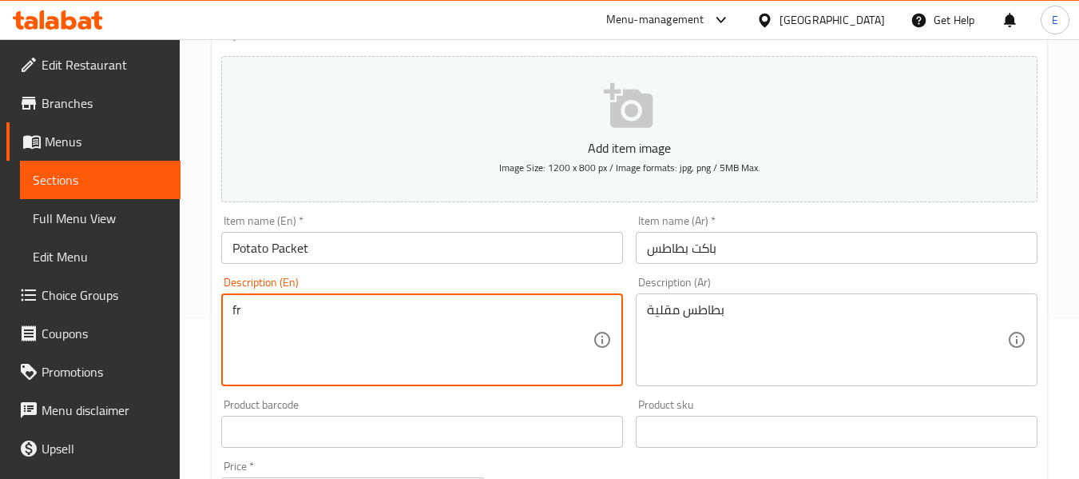
type textarea "f"
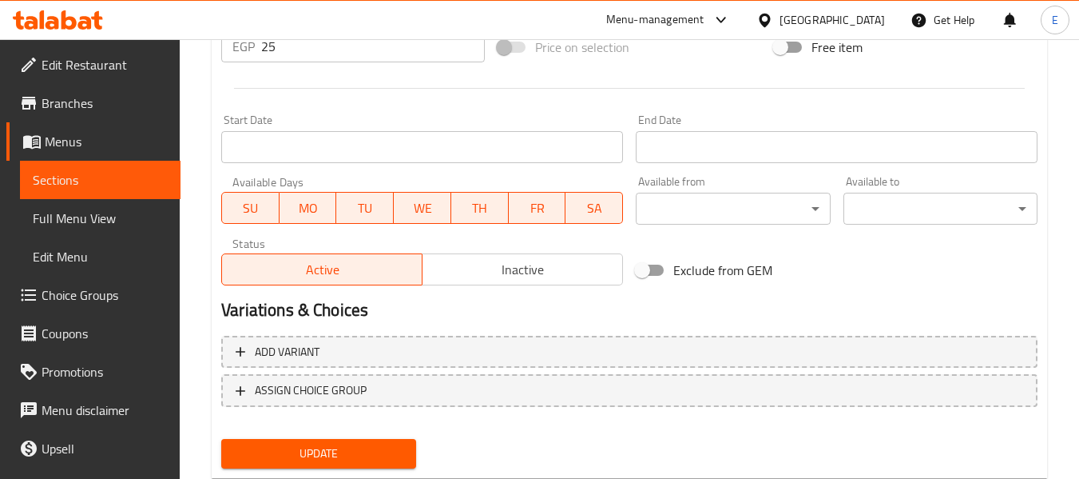
scroll to position [650, 0]
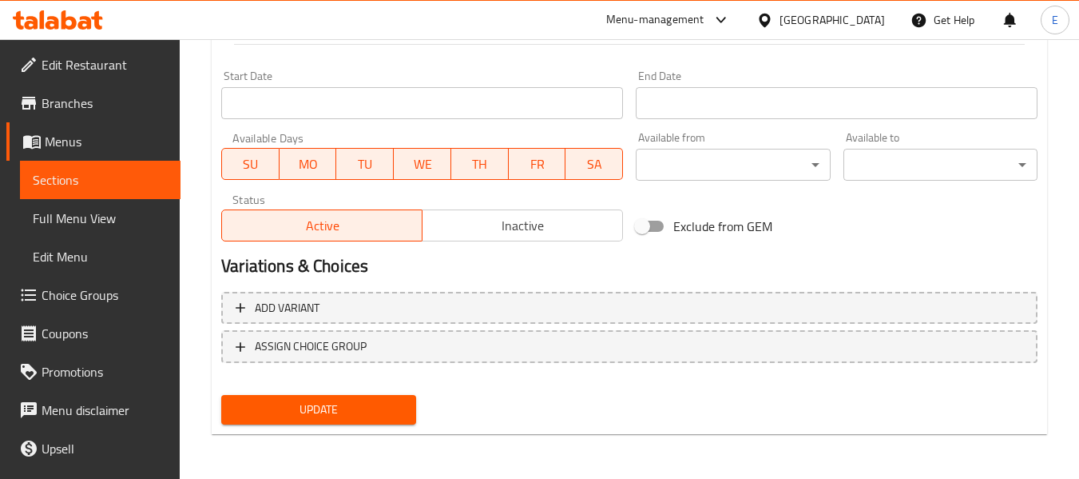
type textarea "French fries"
click at [384, 412] on span "Update" at bounding box center [318, 410] width 169 height 20
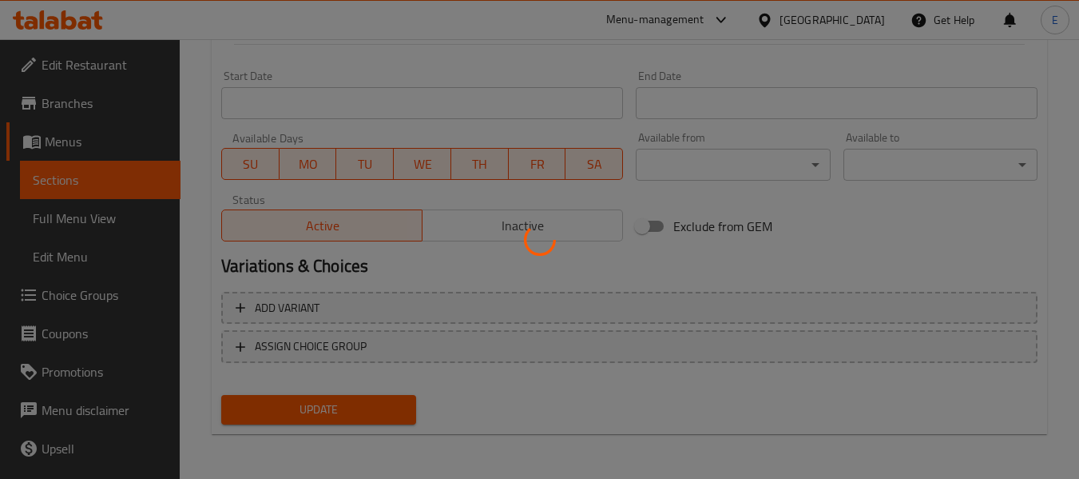
click at [384, 412] on div at bounding box center [539, 239] width 1079 height 479
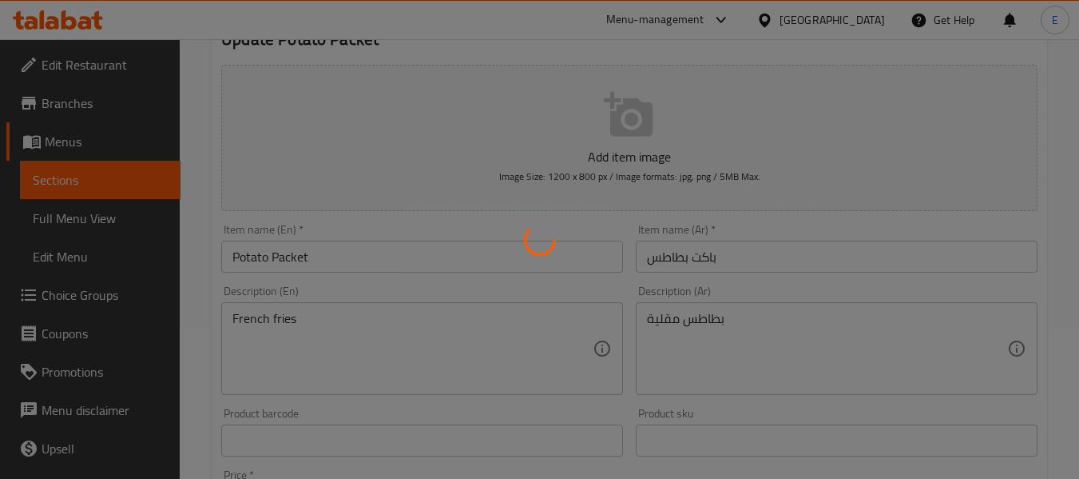
scroll to position [0, 0]
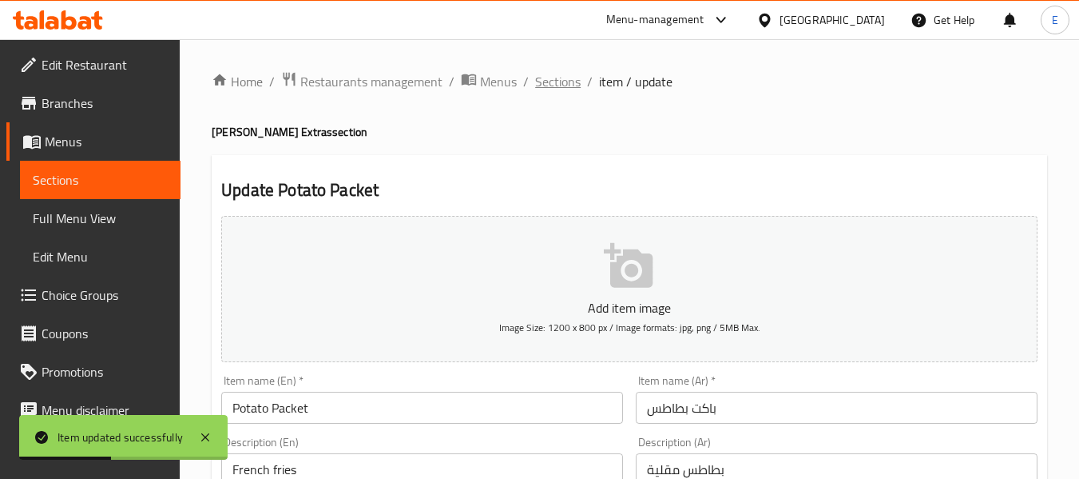
click at [554, 83] on span "Sections" at bounding box center [558, 81] width 46 height 19
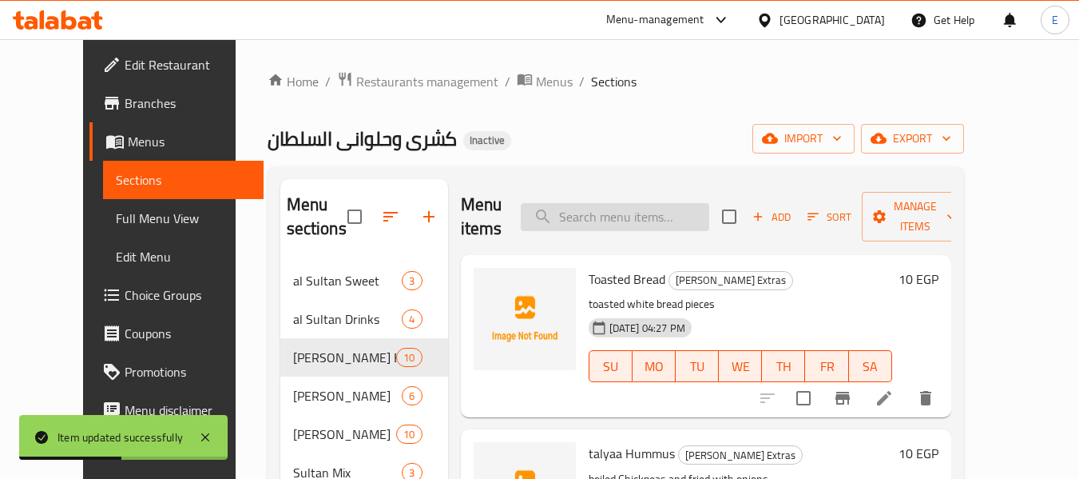
click at [621, 212] on input "search" at bounding box center [615, 217] width 189 height 28
paste input "Mozzarella"
type input "Mozzarella"
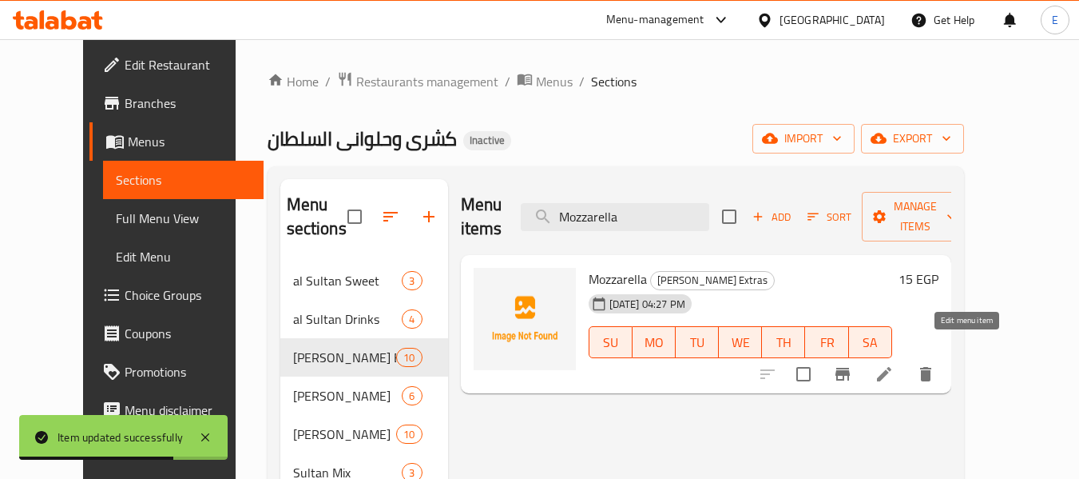
click at [894, 364] on icon at bounding box center [884, 373] width 19 height 19
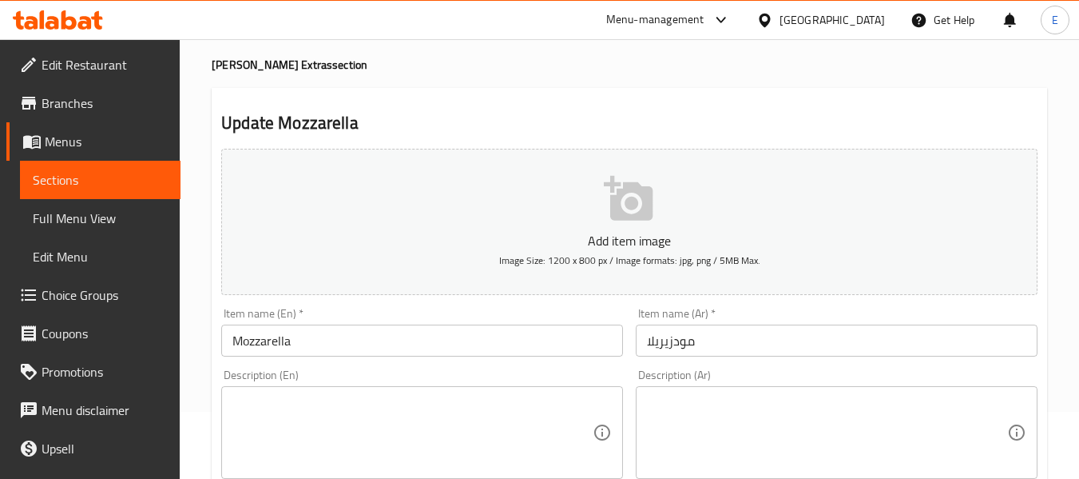
scroll to position [160, 0]
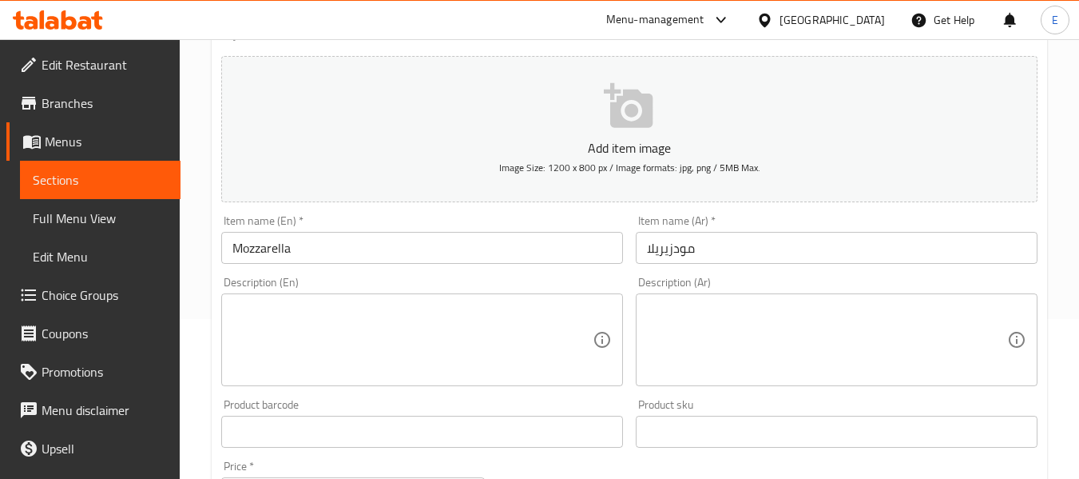
drag, startPoint x: 714, startPoint y: 312, endPoint x: 778, endPoint y: 289, distance: 68.5
click at [714, 312] on textarea at bounding box center [827, 340] width 360 height 76
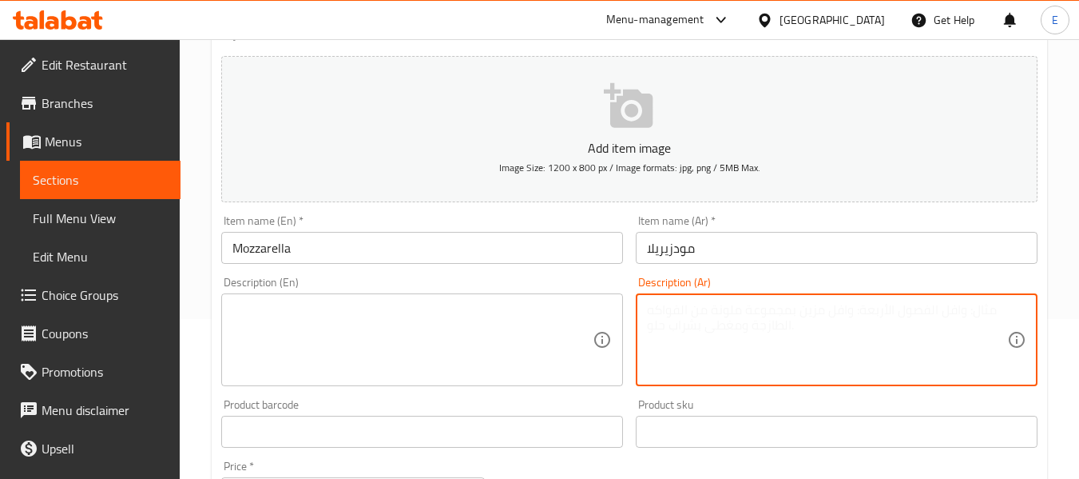
paste textarea "جبنة موزاريا"
type textarea "جبنة موزاريا"
click at [314, 249] on input "Mozzarella" at bounding box center [422, 248] width 402 height 32
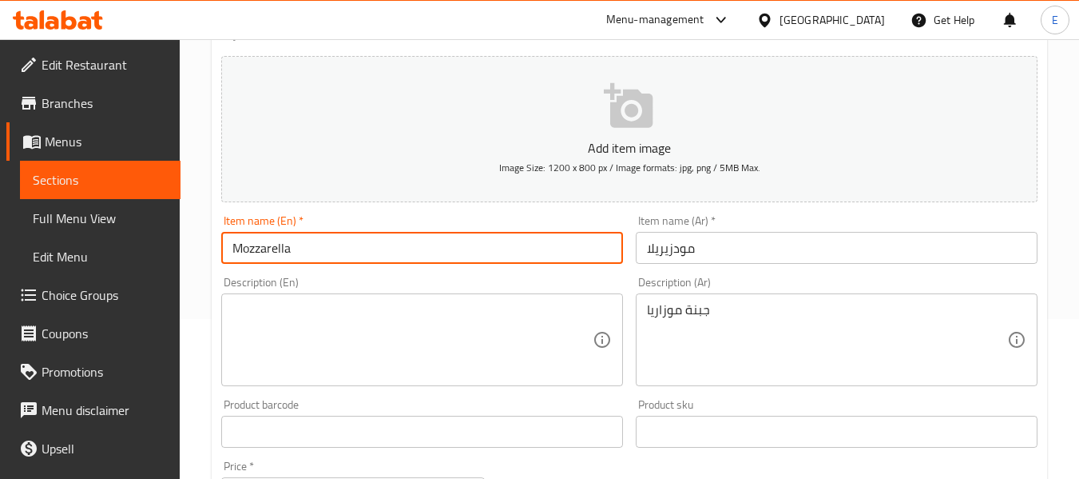
click at [314, 249] on input "Mozzarella" at bounding box center [422, 248] width 402 height 32
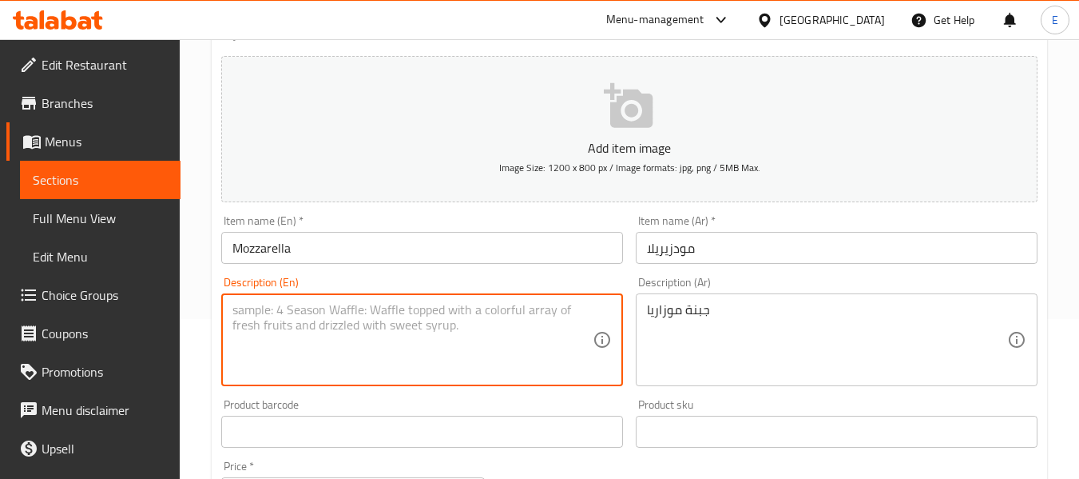
click at [233, 323] on textarea at bounding box center [413, 340] width 360 height 76
paste textarea "Mozzarella"
type textarea "Mozzarella Cheese"
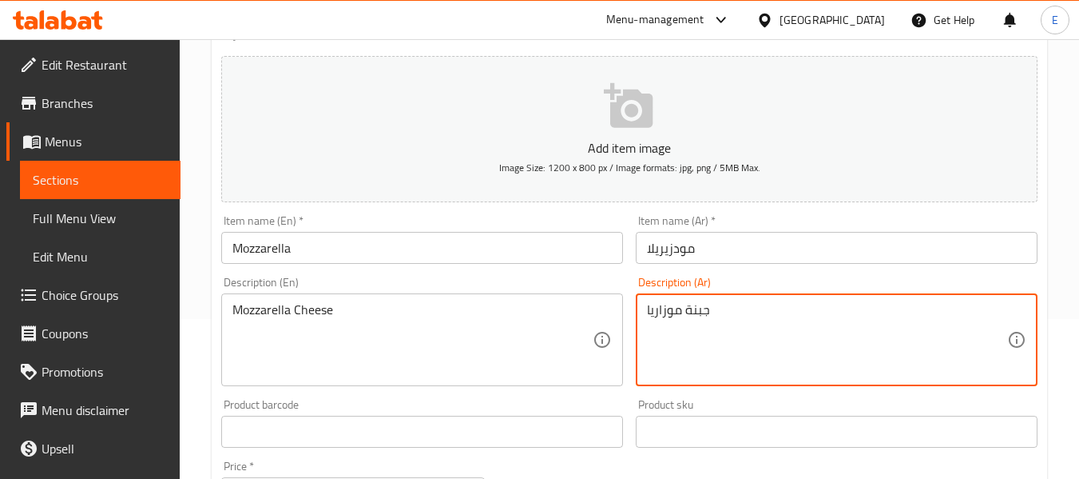
click at [665, 311] on textarea "جبنة موزاريا" at bounding box center [827, 340] width 360 height 76
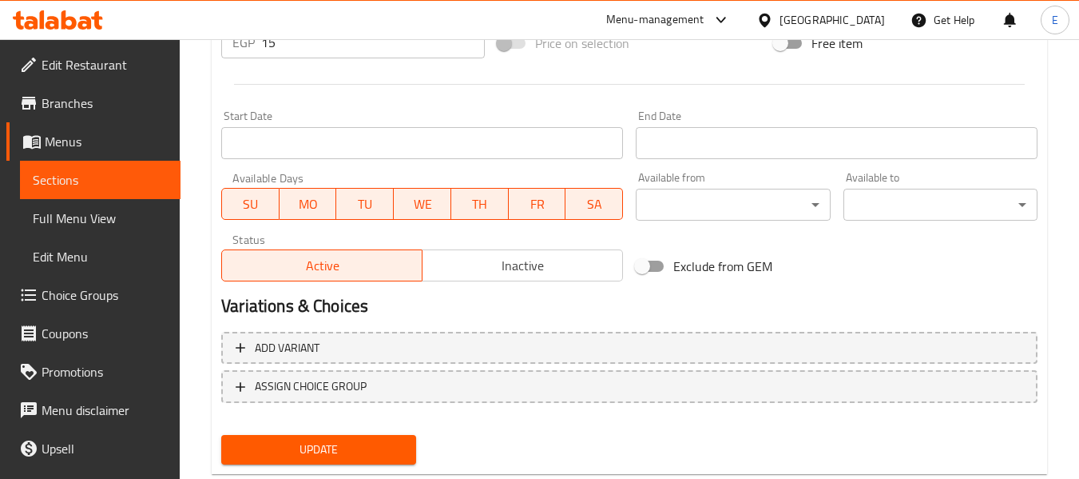
scroll to position [650, 0]
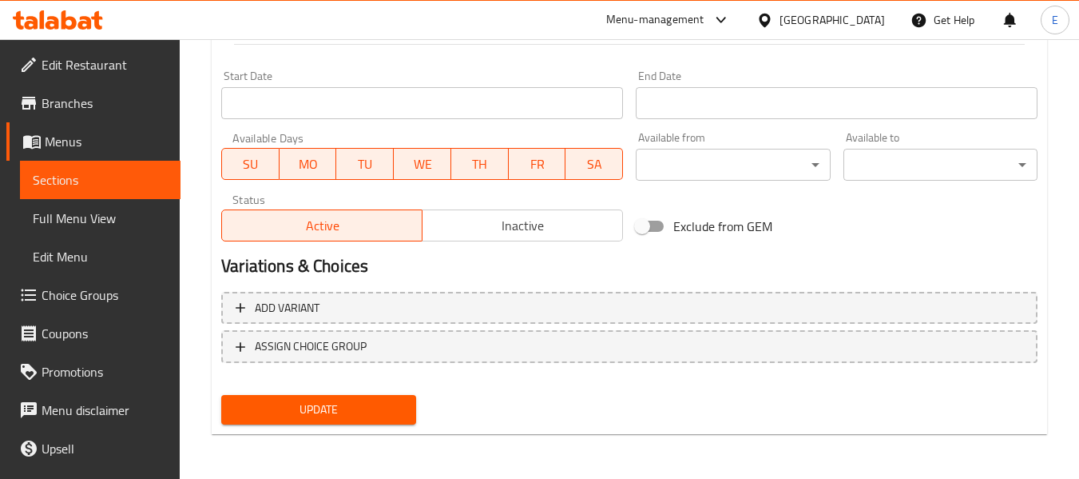
type textarea "جبنة موزاريلا"
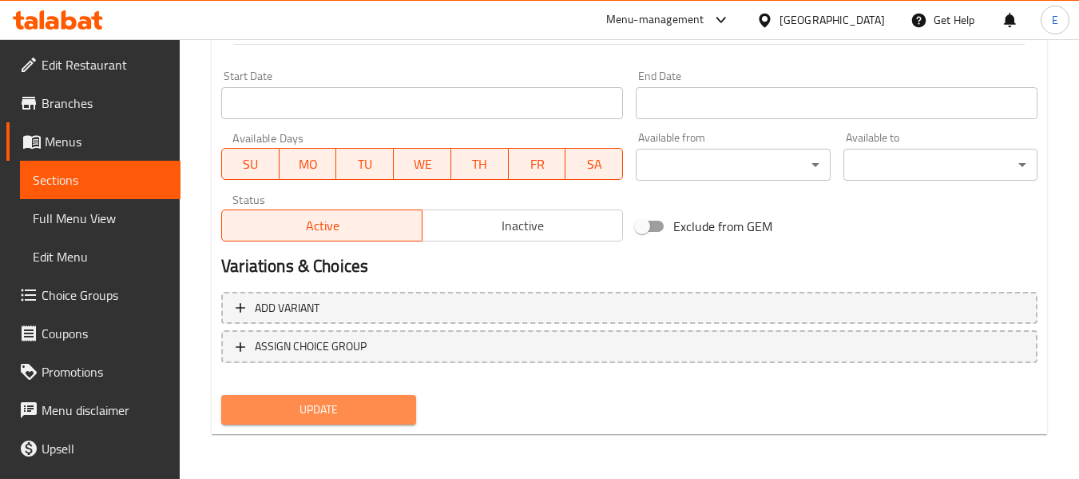
click at [405, 422] on button "Update" at bounding box center [318, 410] width 194 height 30
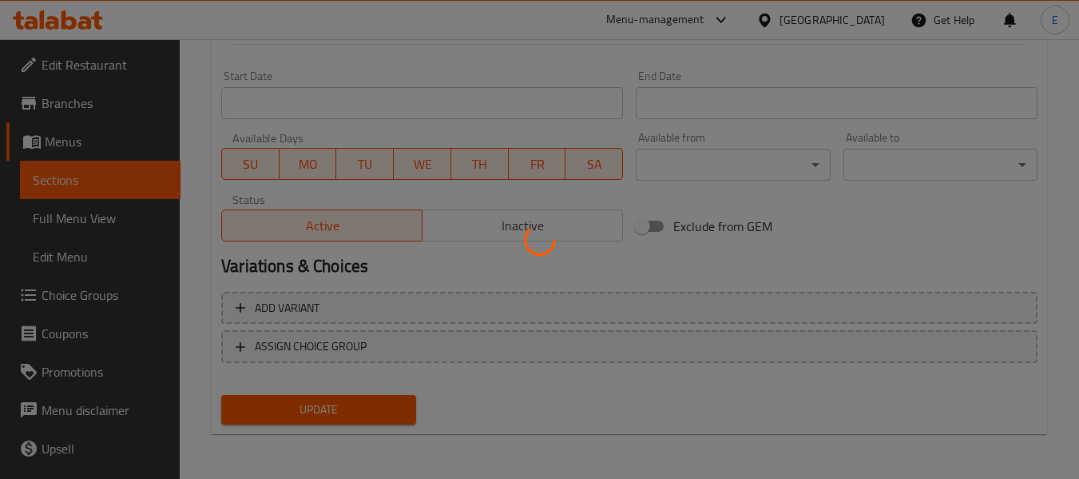
click at [405, 422] on div at bounding box center [539, 239] width 1079 height 479
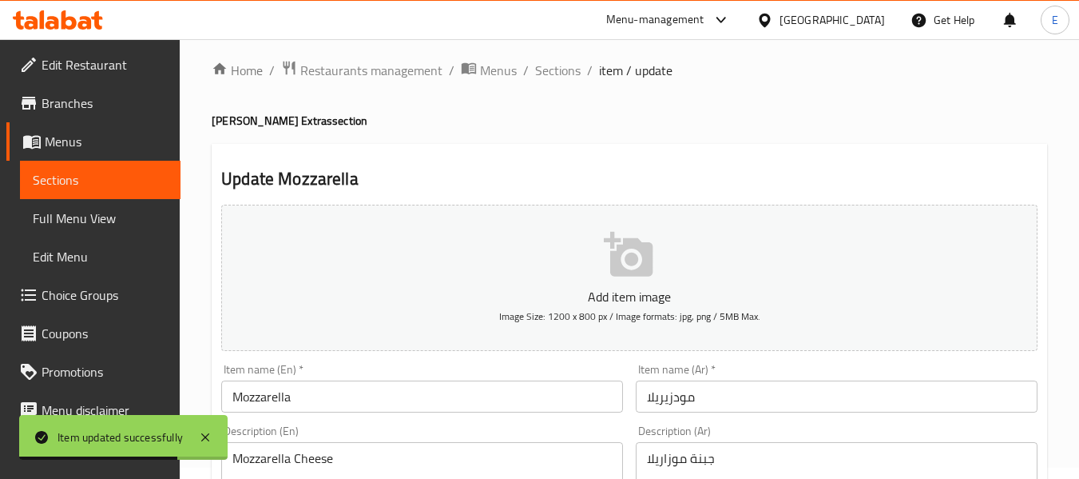
scroll to position [0, 0]
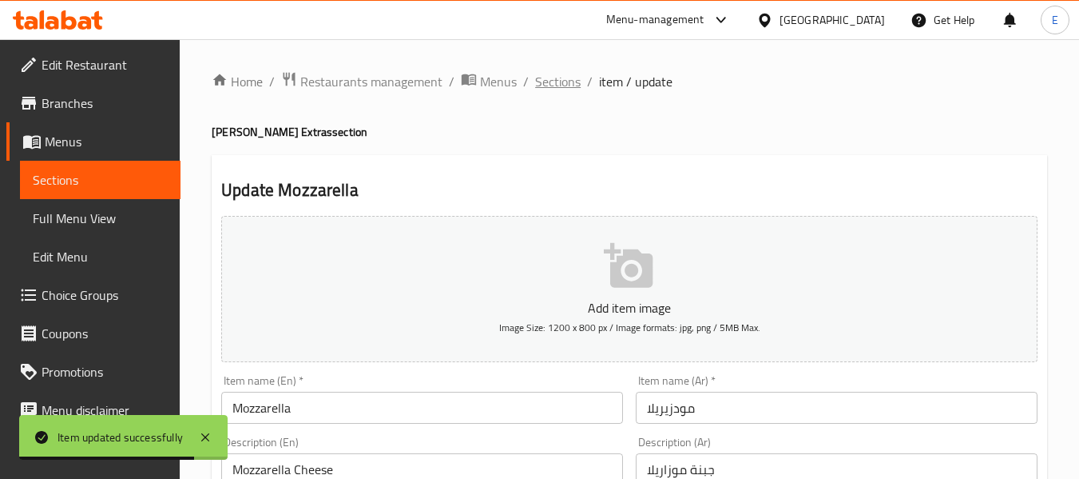
click at [537, 85] on span "Sections" at bounding box center [558, 81] width 46 height 19
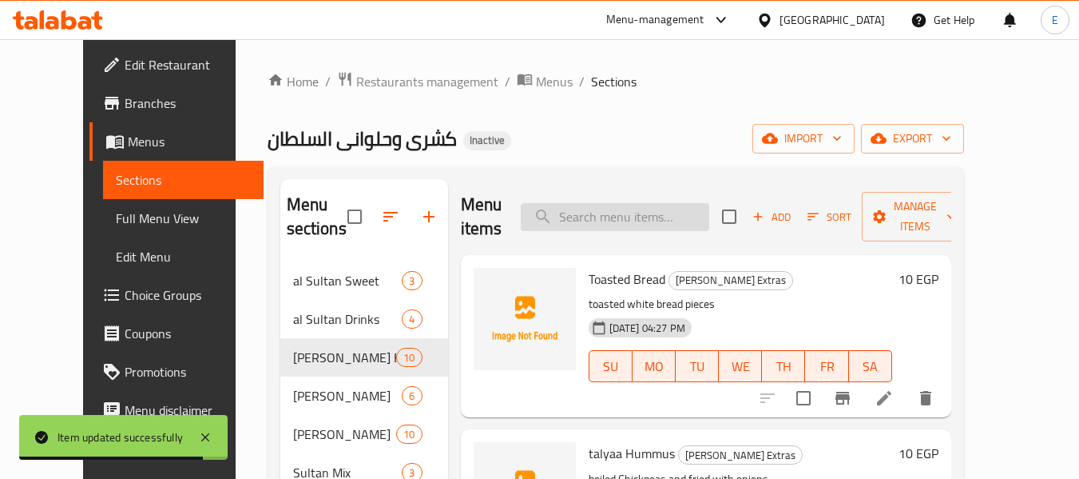
click at [618, 209] on input "search" at bounding box center [615, 217] width 189 height 28
paste input "Koshary + Meat Casserole"
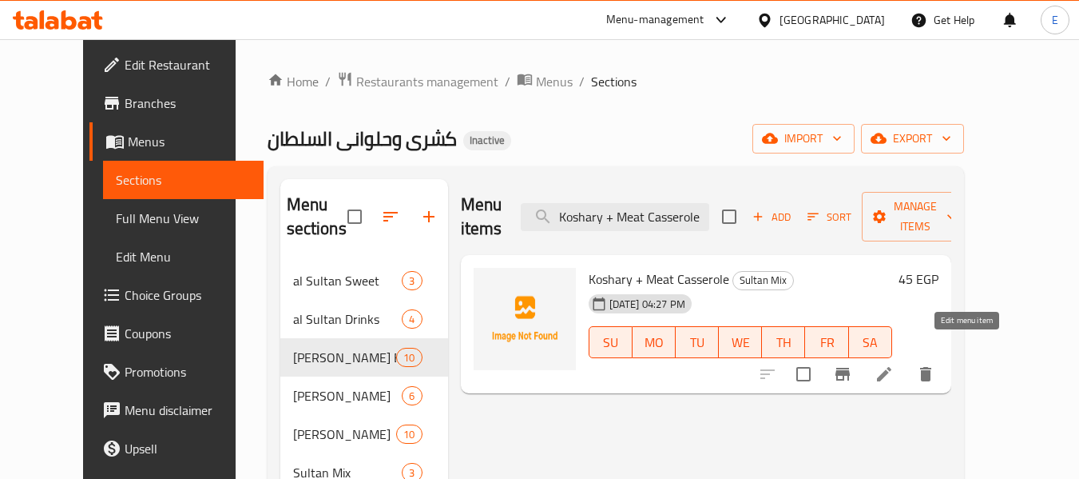
type input "Koshary + Meat Casserole"
click at [892, 367] on icon at bounding box center [884, 374] width 14 height 14
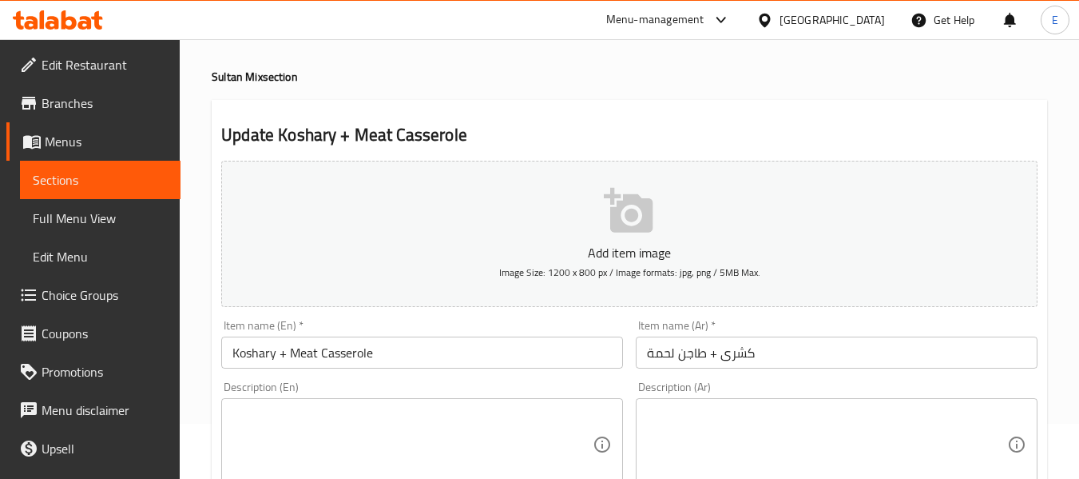
scroll to position [80, 0]
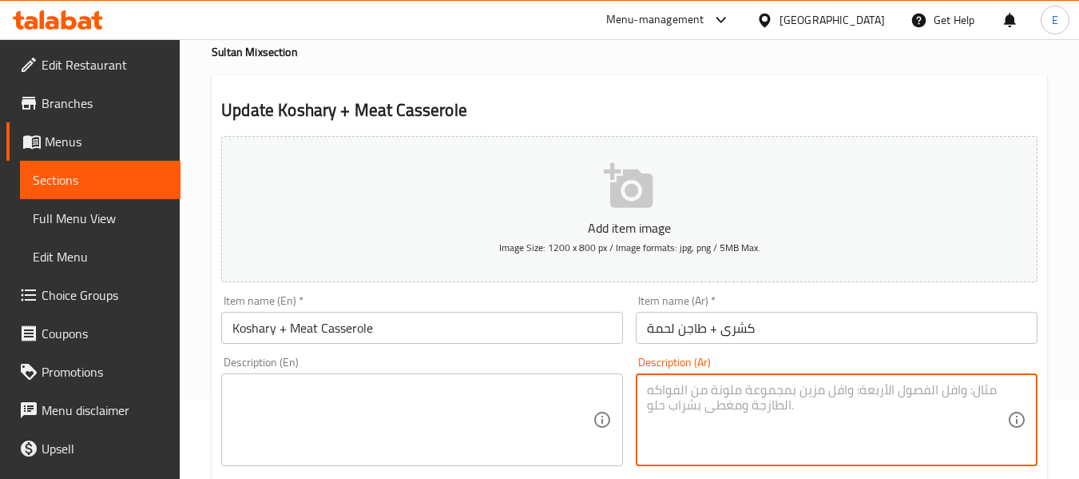
click at [696, 391] on textarea at bounding box center [827, 420] width 360 height 76
paste textarea "طبق كشري، طاجن مكرونة بصوص اللحم"
type textarea "طبق كشري، طاجن مكرونة بصوص اللحم"
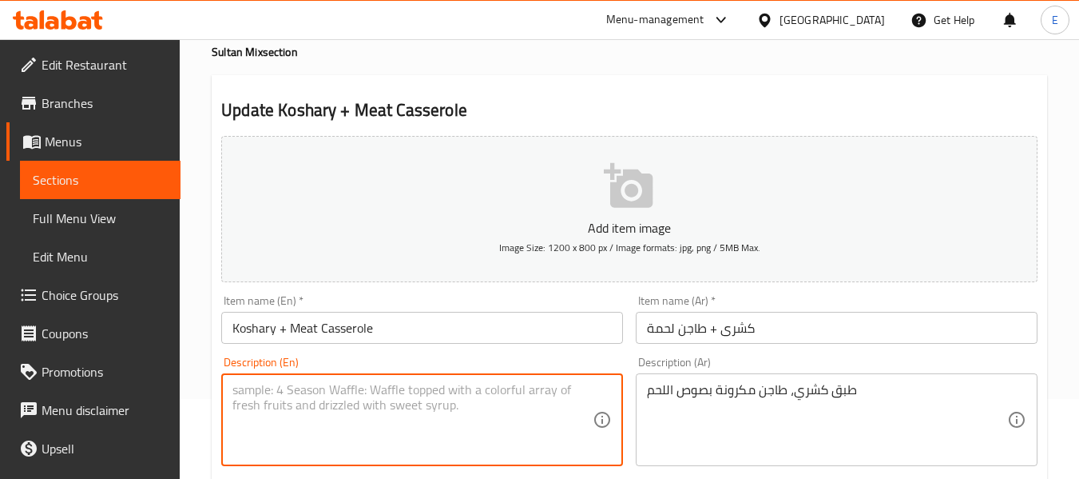
click at [320, 399] on textarea at bounding box center [413, 420] width 360 height 76
paste textarea "Koshary plate, pasta casserole with meat sauce"
click at [352, 423] on textarea "Koshary plate, pasta casserole with meat sauce" at bounding box center [413, 420] width 360 height 76
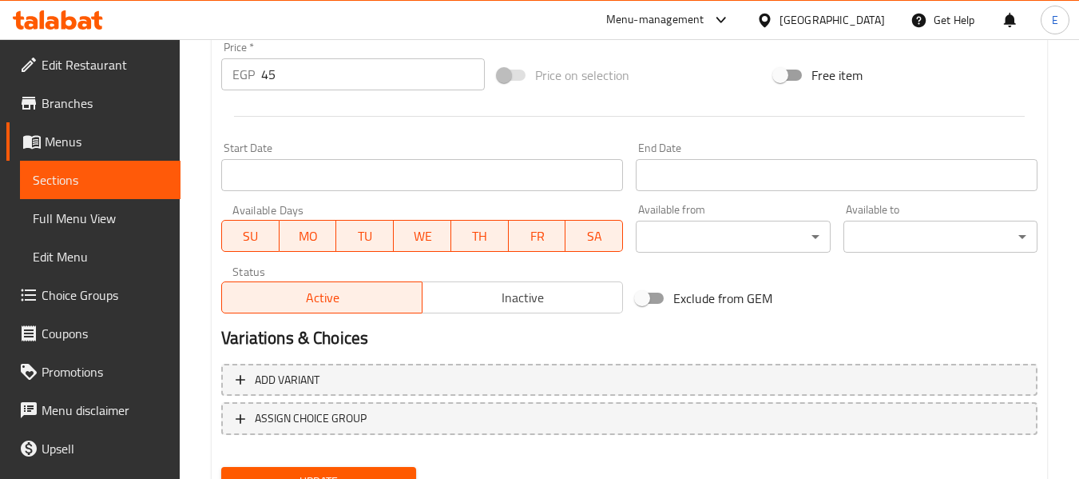
scroll to position [650, 0]
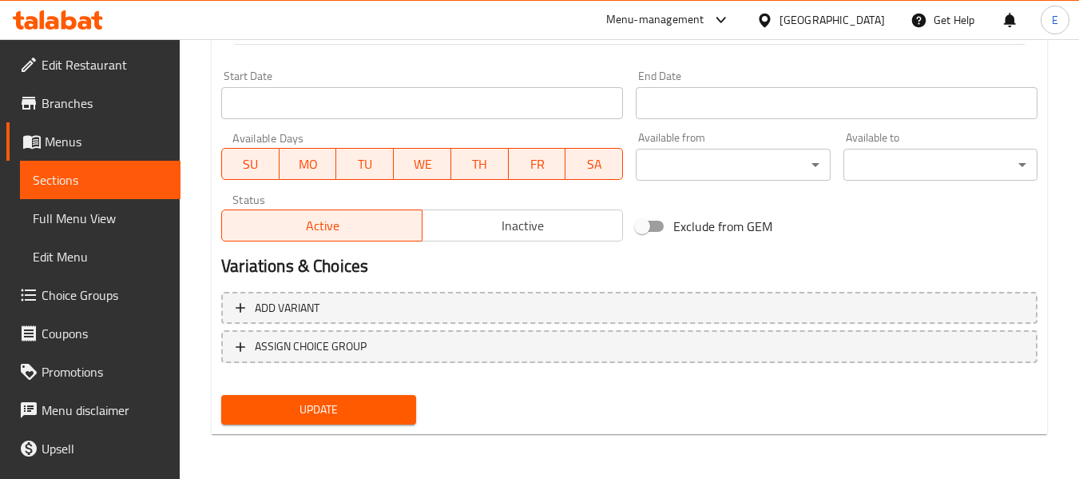
type textarea "Koshary plate, pasta casserole with meat sauce"
click at [373, 410] on span "Update" at bounding box center [318, 410] width 169 height 20
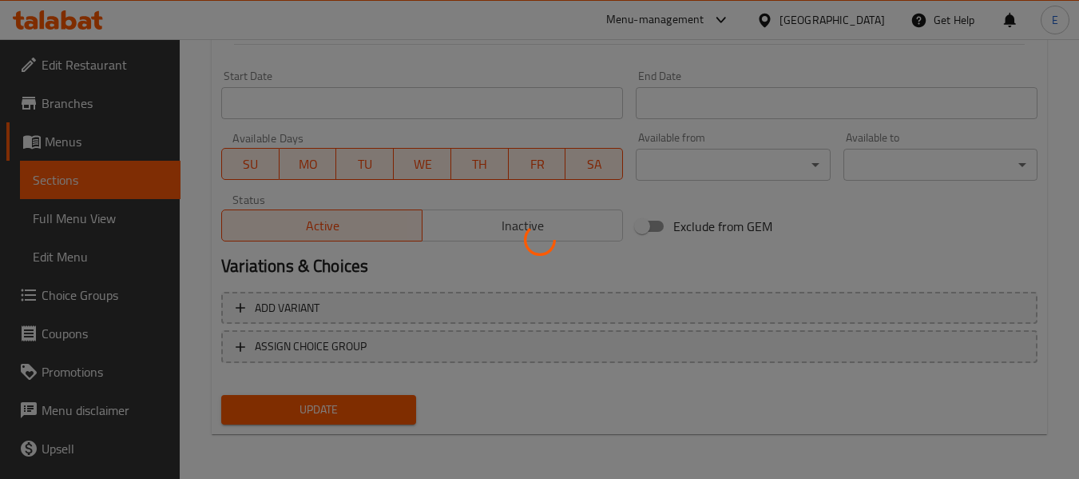
click at [373, 410] on div at bounding box center [539, 239] width 1079 height 479
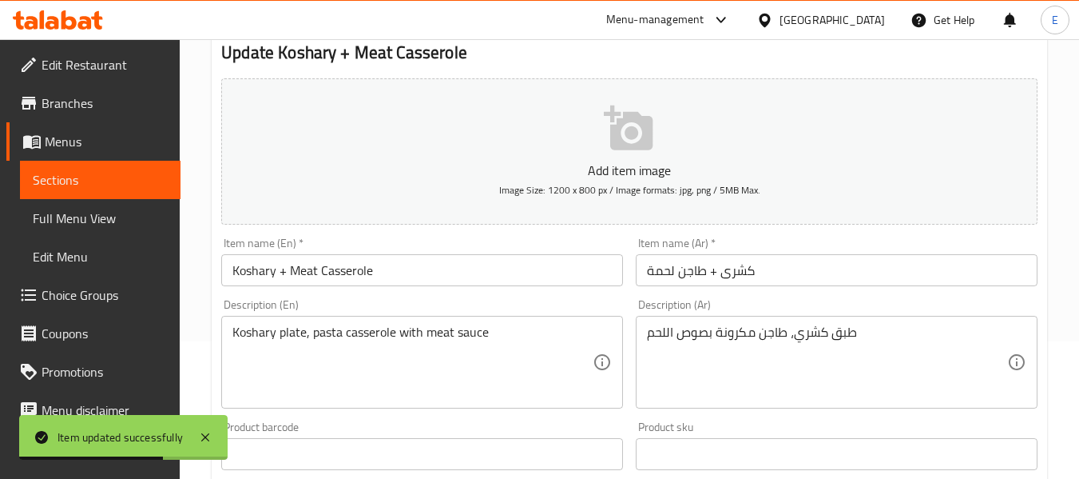
scroll to position [0, 0]
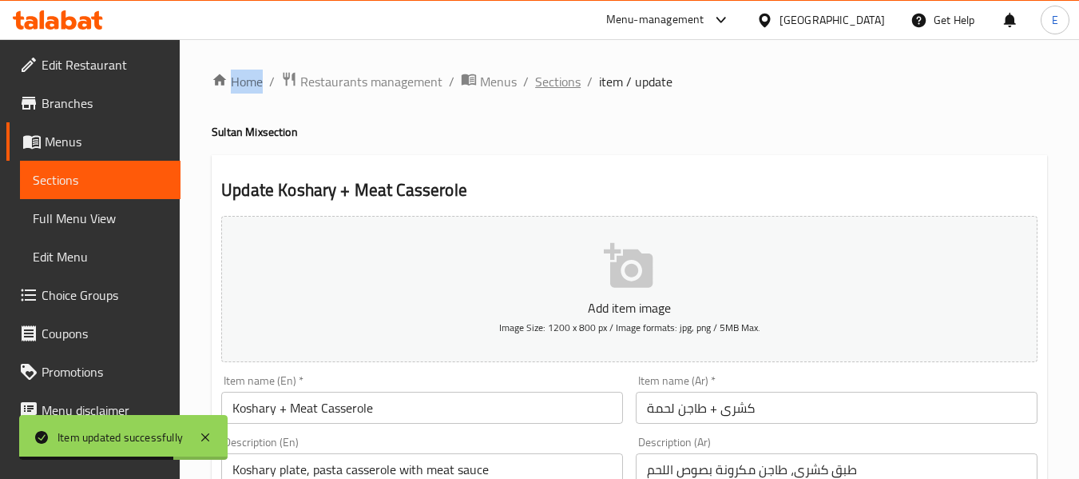
click at [571, 80] on span "Sections" at bounding box center [558, 81] width 46 height 19
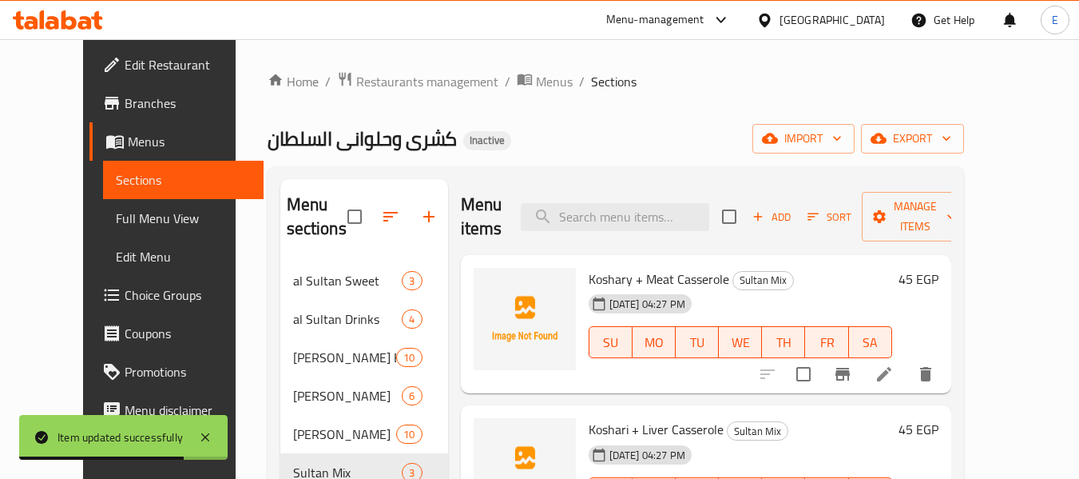
click at [616, 233] on div "Menu items Add Sort Manage items" at bounding box center [706, 217] width 491 height 76
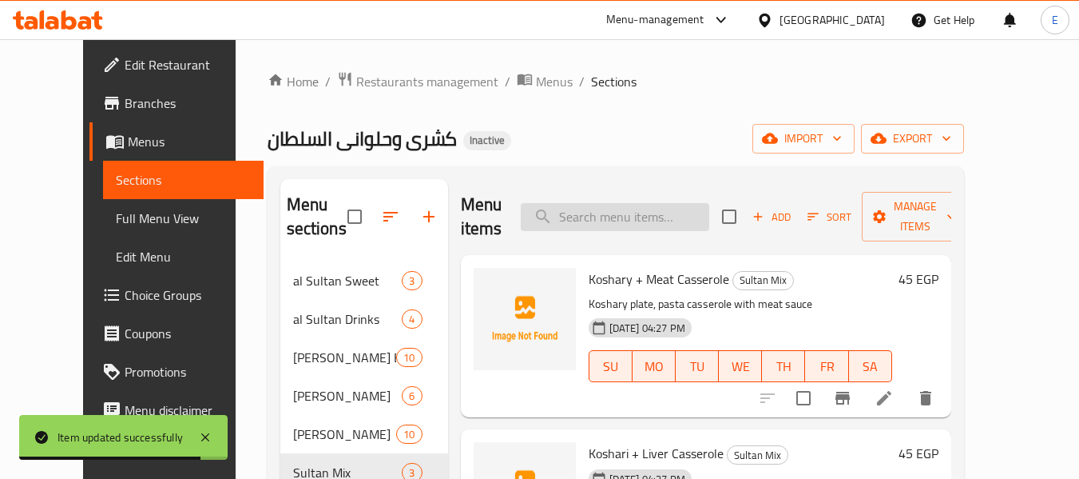
click at [616, 227] on input "search" at bounding box center [615, 217] width 189 height 28
paste input "Koshari + Liver Casserole"
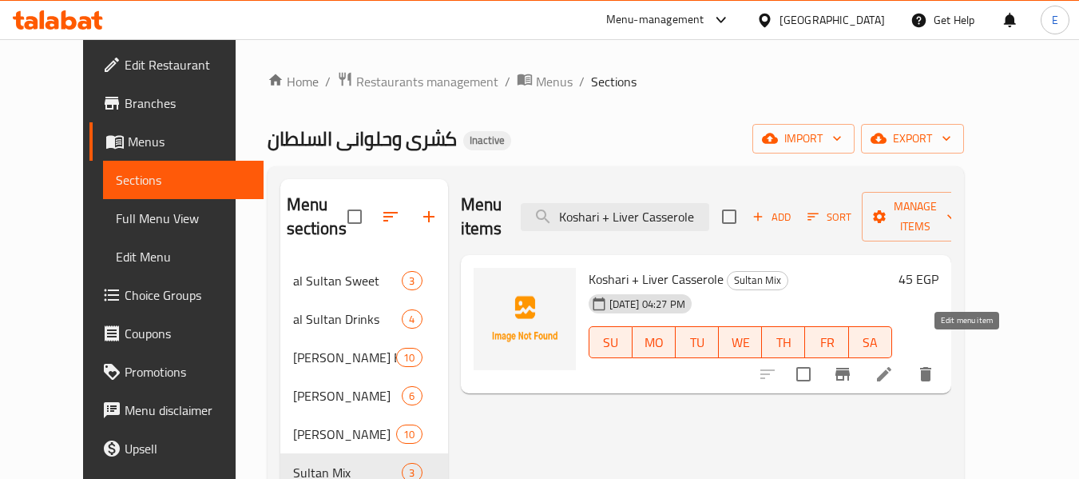
type input "Koshari + Liver Casserole"
click at [892, 367] on icon at bounding box center [884, 374] width 14 height 14
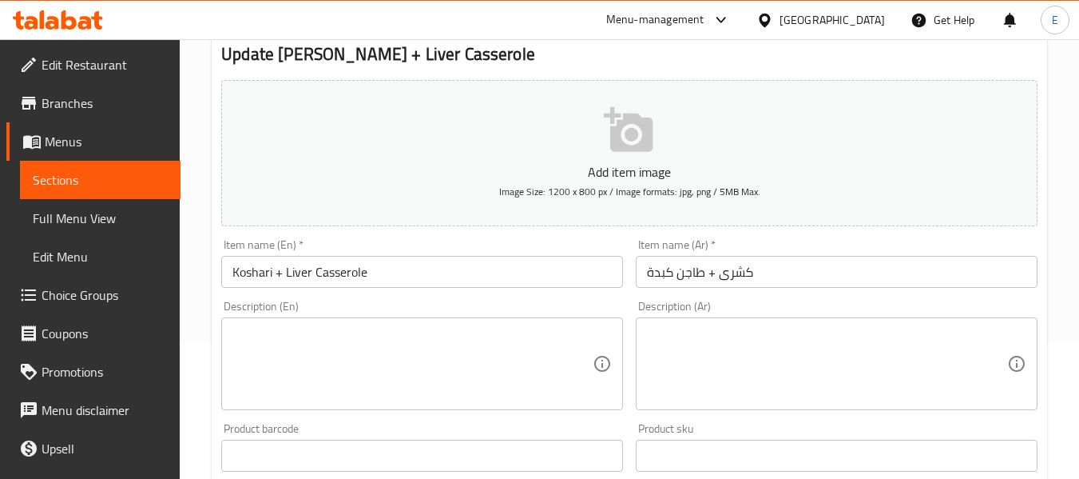
scroll to position [160, 0]
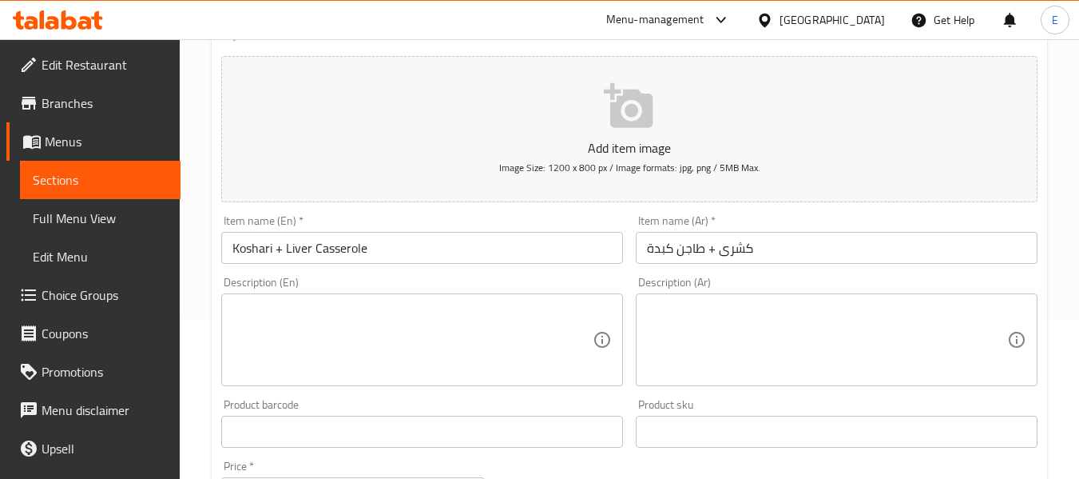
click at [810, 292] on div "Description (Ar) Description (Ar)" at bounding box center [837, 330] width 402 height 109
click at [805, 304] on textarea at bounding box center [827, 340] width 360 height 76
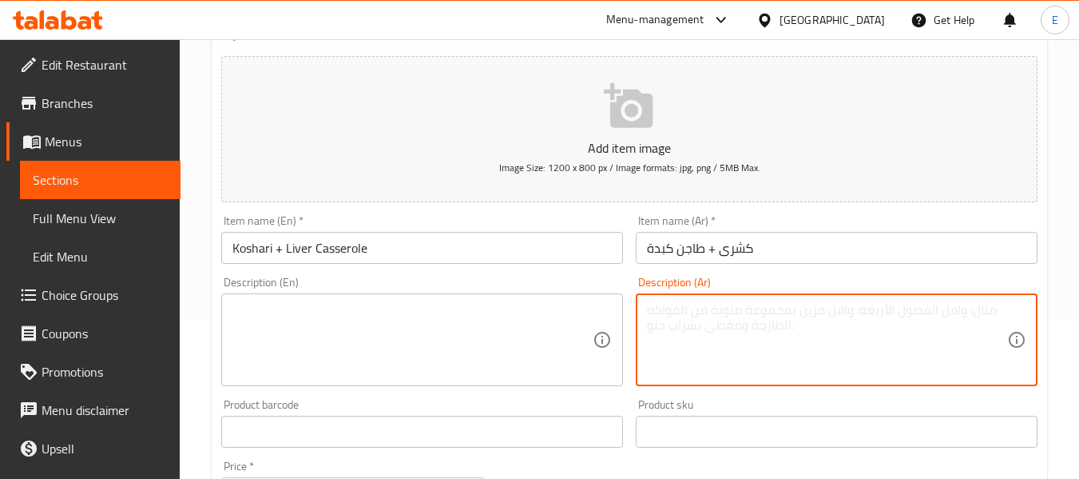
paste textarea "بق كشري، طاجن مكرونة بصوص الكبدة"
type textarea "بق كشري، طاجن مكرونة بصوص الكبدة"
click at [805, 304] on textarea "بق كشري، طاجن مكرونة بصوص الكبدة" at bounding box center [827, 340] width 360 height 76
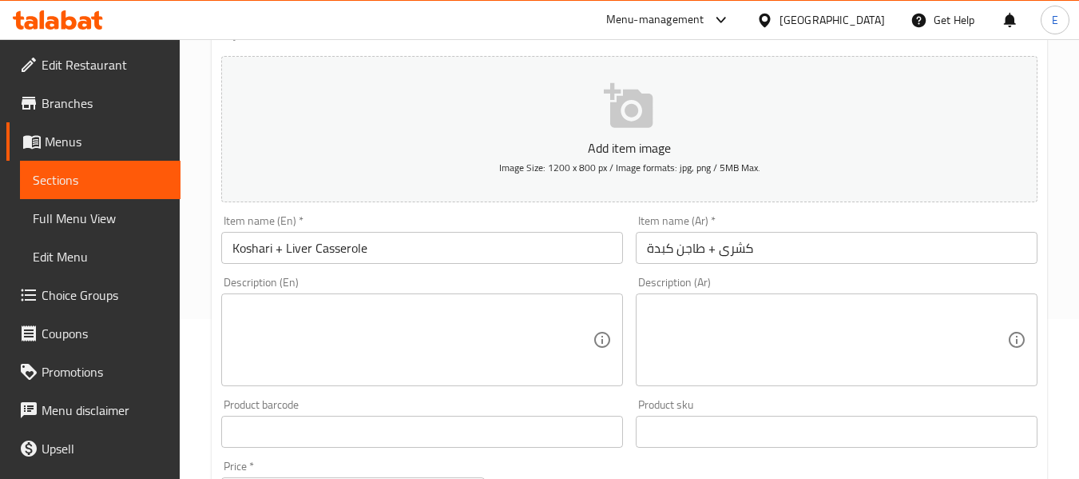
click at [669, 317] on textarea at bounding box center [827, 340] width 360 height 76
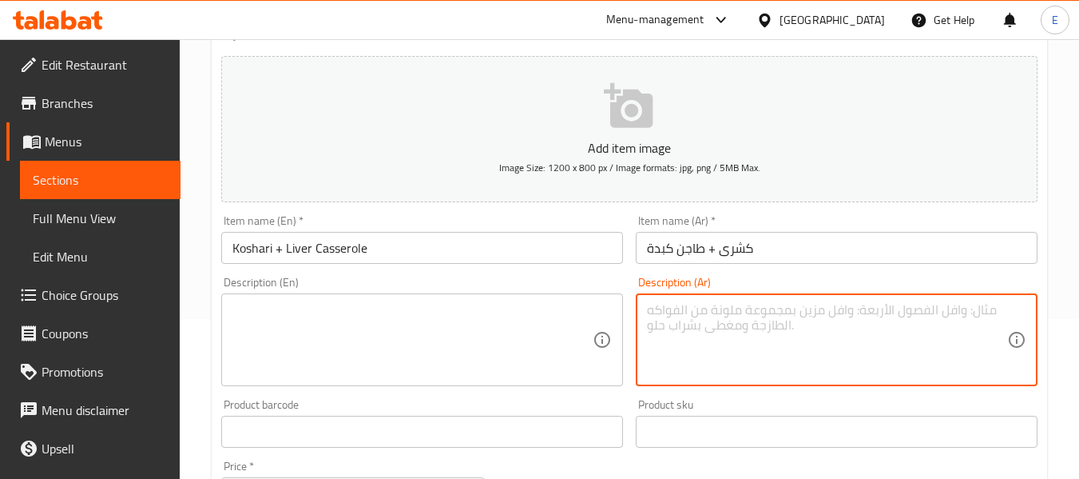
paste textarea "طبق كشري، طاجن مكرونة بصوص الكبدة"
type textarea "طبق كشري، طاجن مكرونة بصوص الكبدة"
click at [420, 308] on textarea at bounding box center [413, 340] width 360 height 76
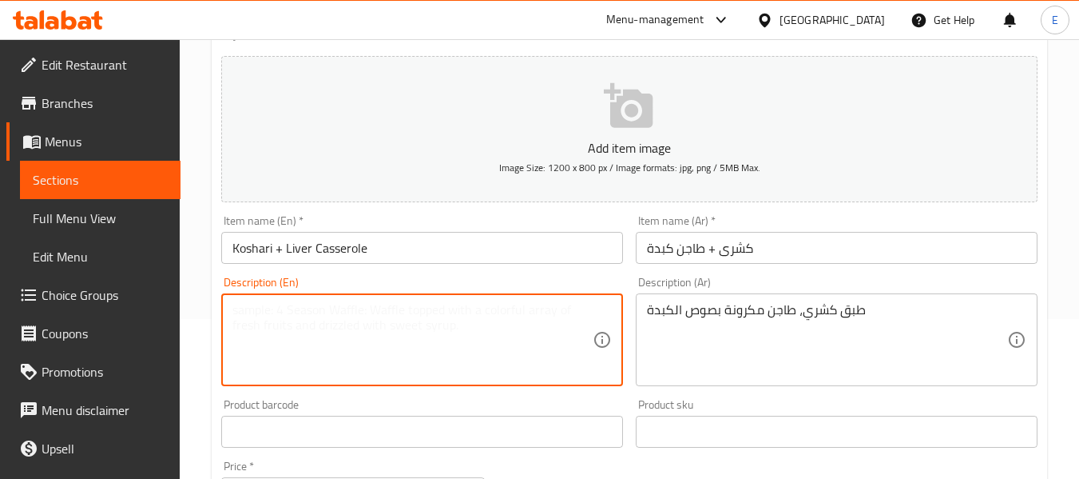
paste textarea "Koshary plate, pasta casserole with liver sauce"
type textarea "Koshary plate, pasta casserole with liver sauce"
click at [518, 322] on textarea "Koshary plate, pasta casserole with liver sauce" at bounding box center [413, 340] width 360 height 76
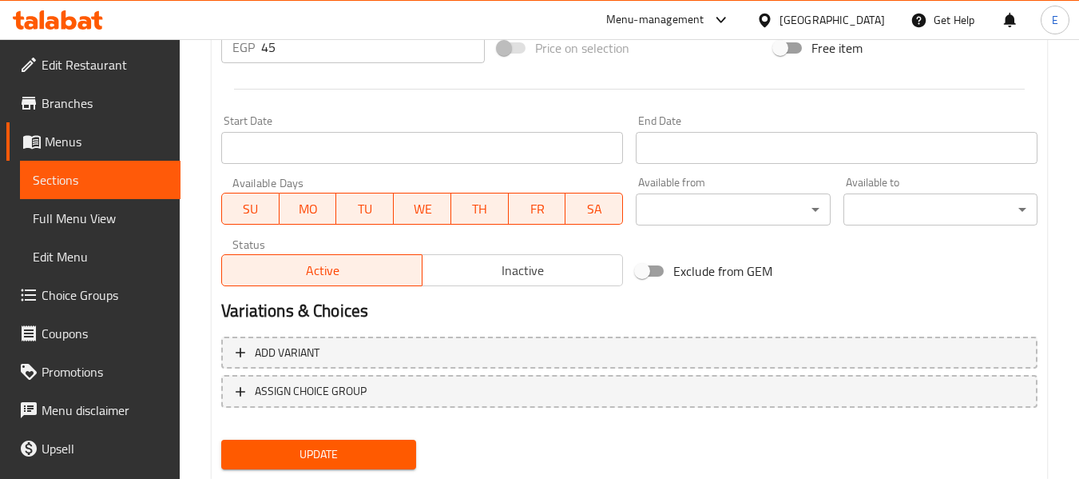
scroll to position [650, 0]
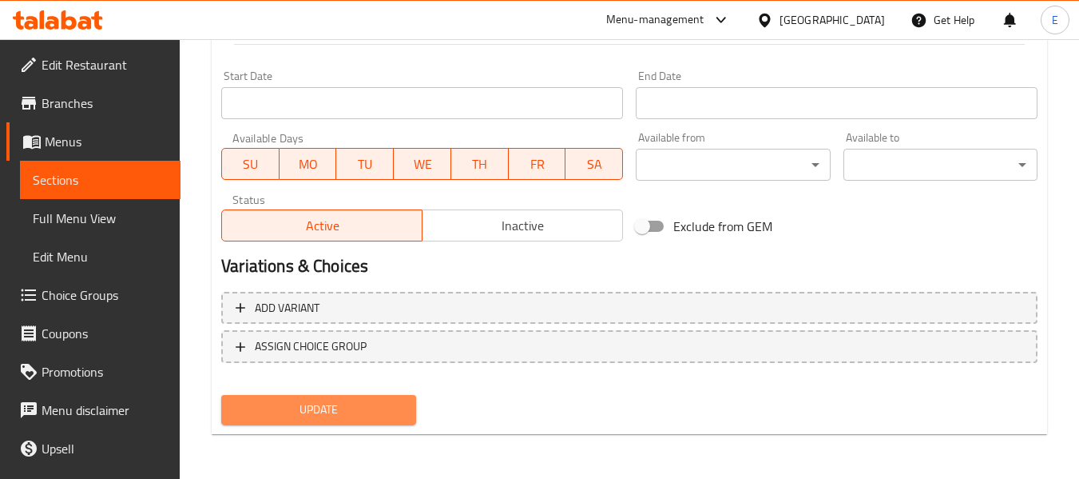
click at [357, 417] on span "Update" at bounding box center [318, 410] width 169 height 20
click at [357, 417] on div at bounding box center [539, 239] width 1079 height 479
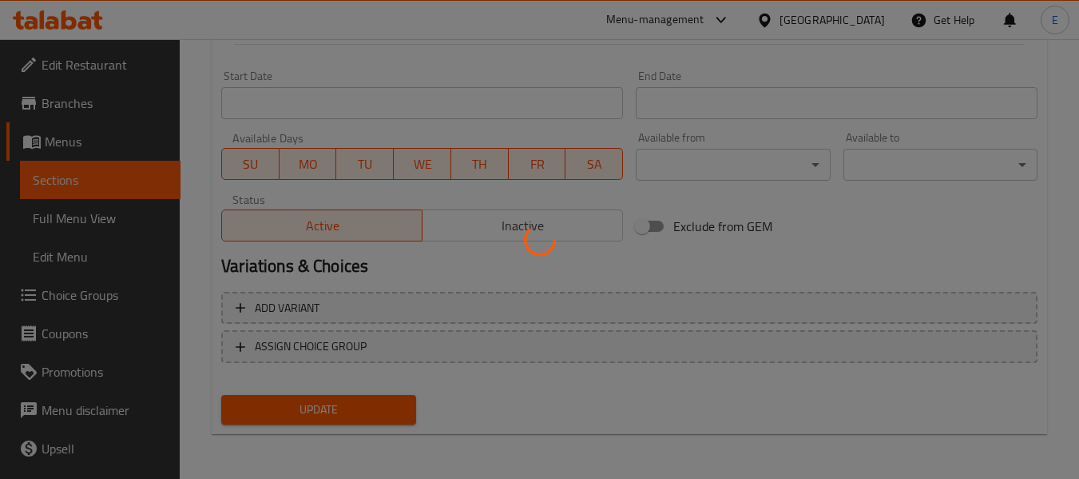
click at [357, 417] on div at bounding box center [539, 239] width 1079 height 479
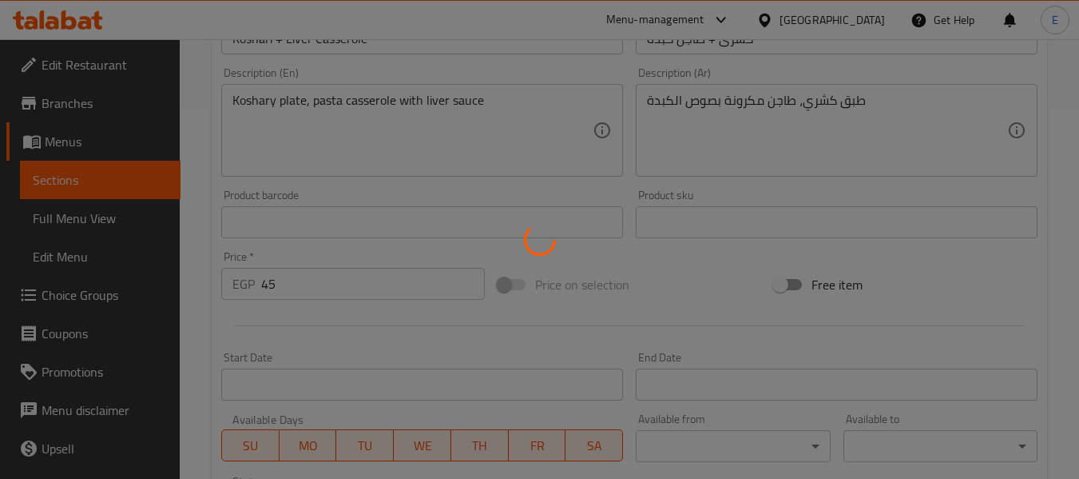
scroll to position [251, 0]
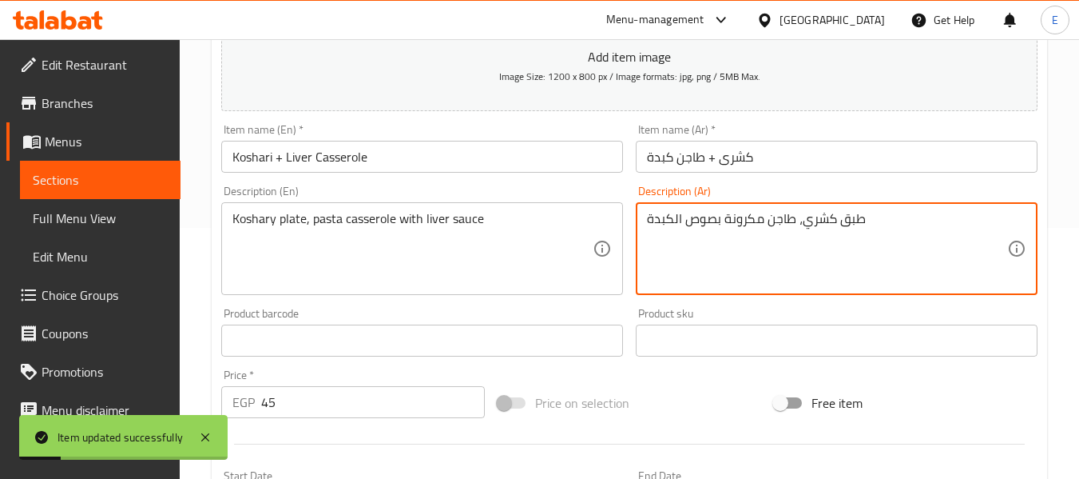
click at [728, 224] on textarea "طبق كشري، طاجن مكرونة بصوص الكبدة" at bounding box center [827, 249] width 360 height 76
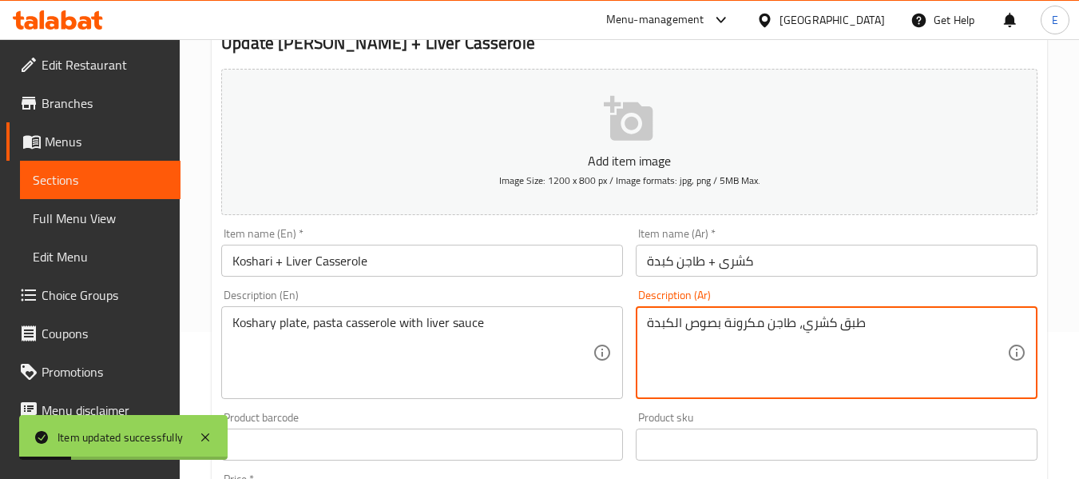
scroll to position [0, 0]
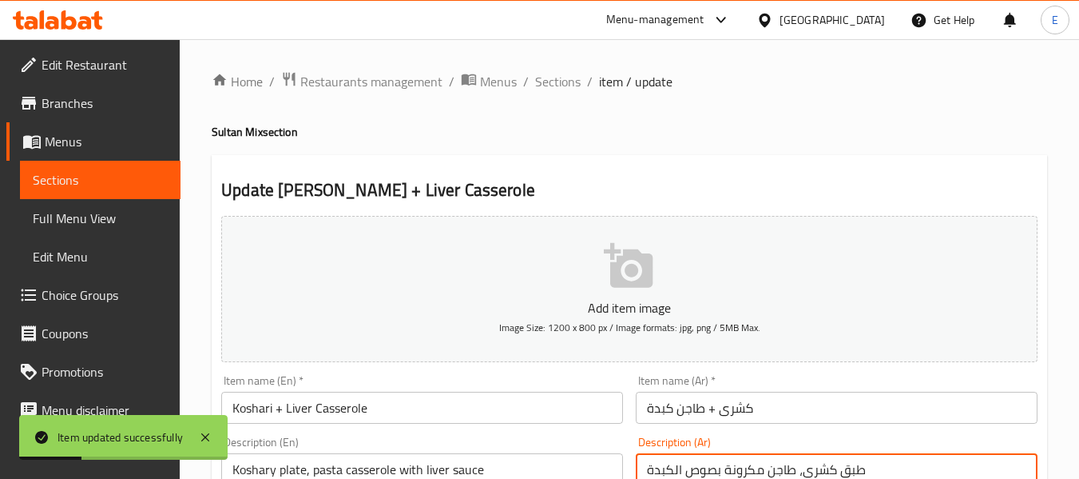
click at [571, 75] on span "Sections" at bounding box center [558, 81] width 46 height 19
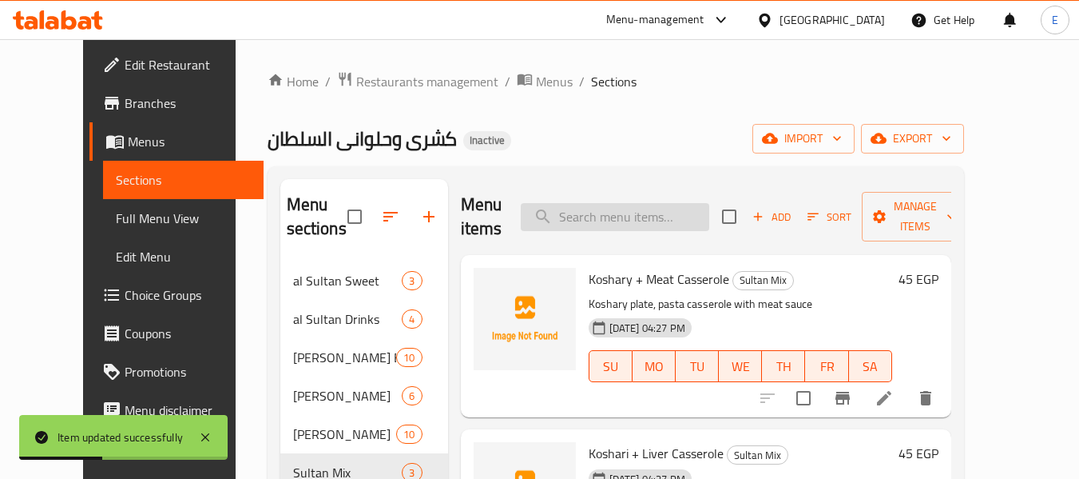
click at [618, 210] on input "search" at bounding box center [615, 217] width 189 height 28
paste input "Koshary + Chicken Casserole"
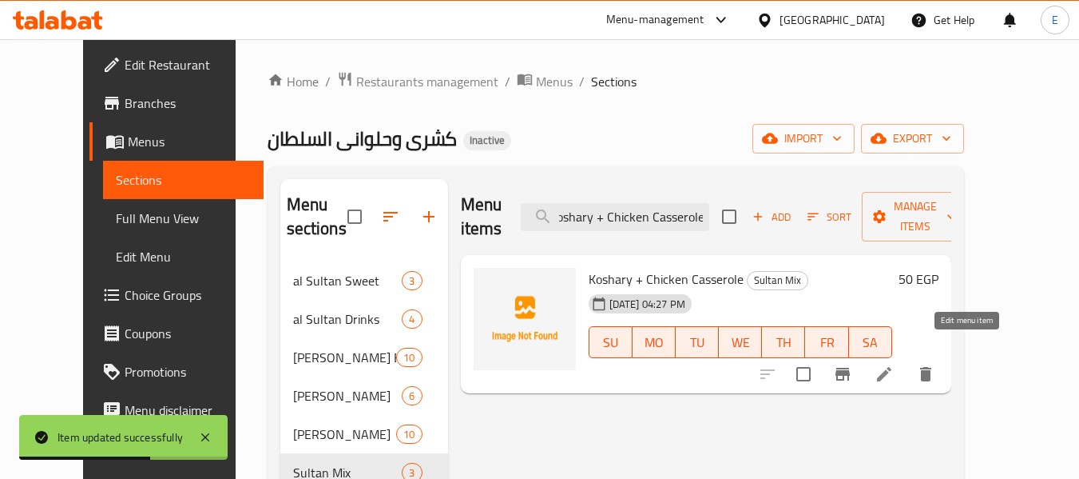
type input "Koshary + Chicken Casserole"
click at [892, 367] on icon at bounding box center [884, 374] width 14 height 14
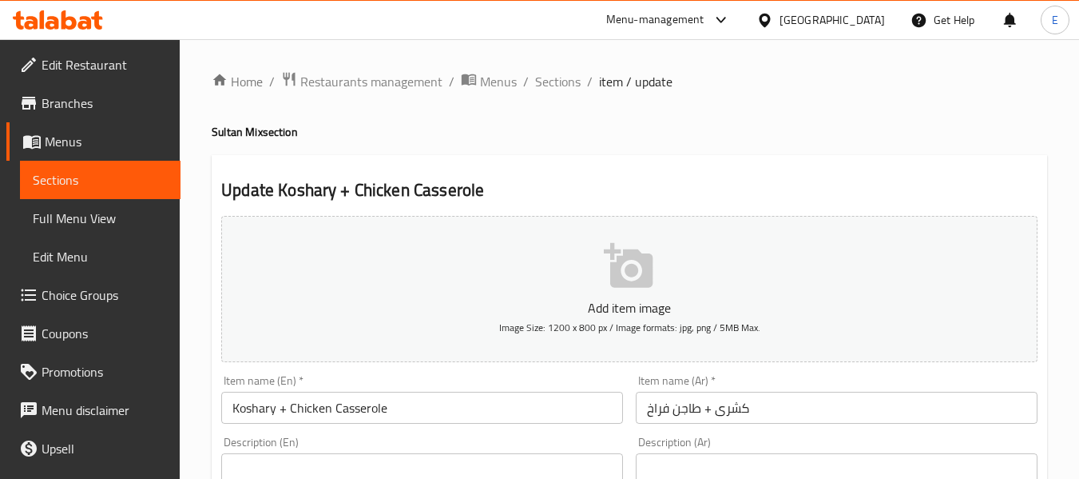
scroll to position [80, 0]
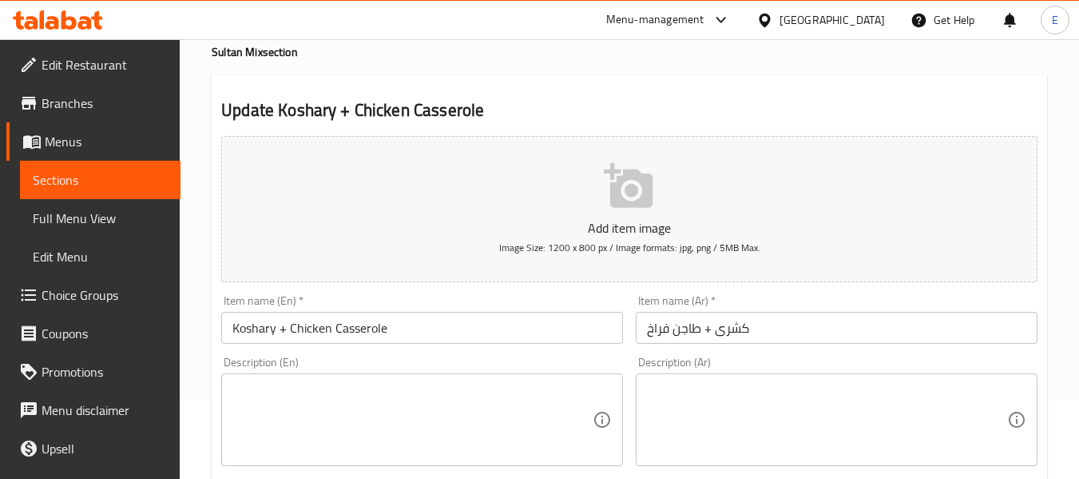
click at [685, 403] on textarea at bounding box center [827, 420] width 360 height 76
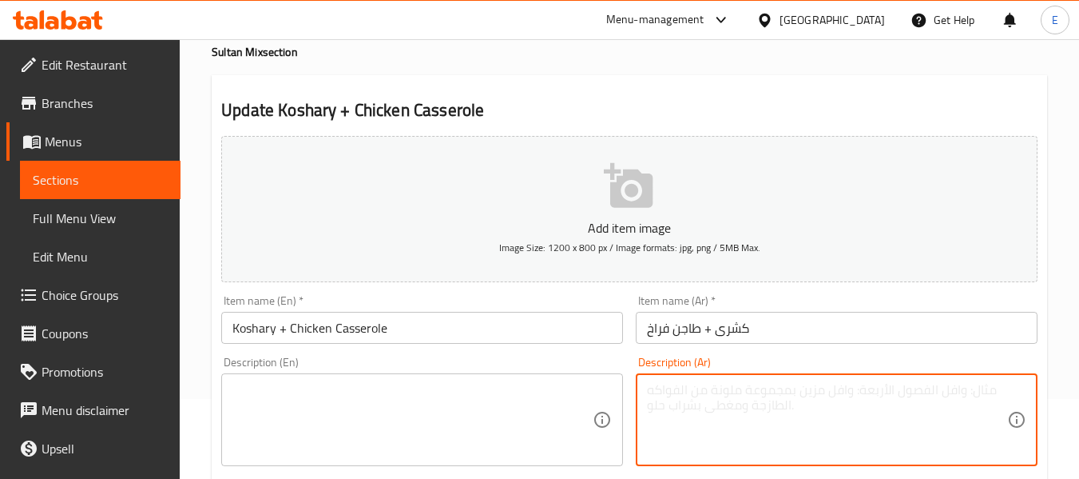
paste textarea "طبق كشري، طاجن مكرونة بصوص الفراخ"
type textarea "طبق كشري، طاجن مكرونة بصوص الفراخ"
click at [439, 382] on textarea at bounding box center [413, 420] width 360 height 76
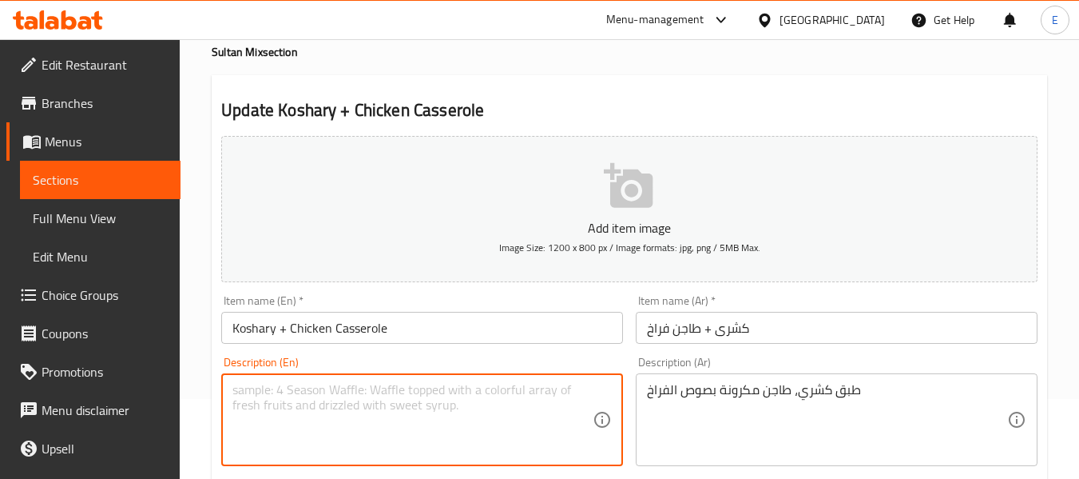
paste textarea "Koshary plate, pasta casserole with chicken sauce"
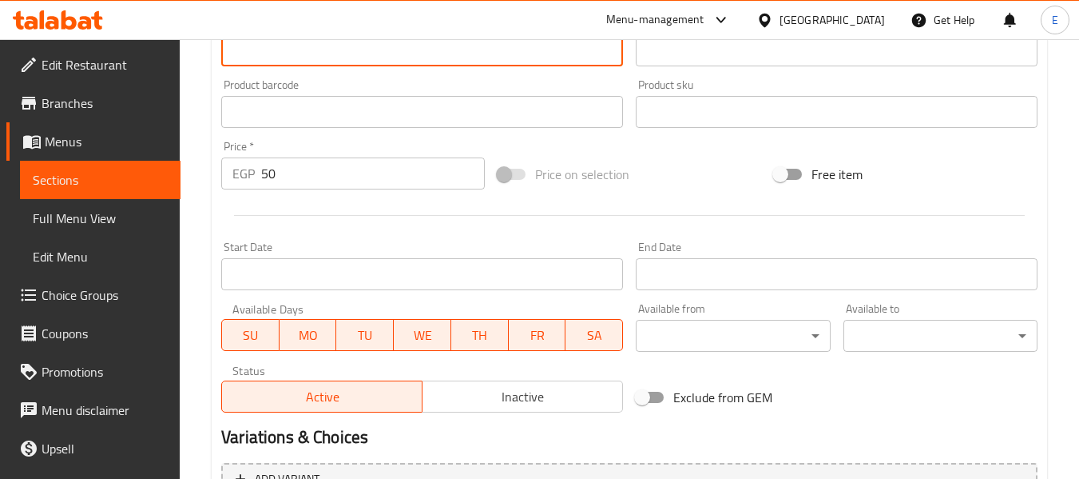
scroll to position [650, 0]
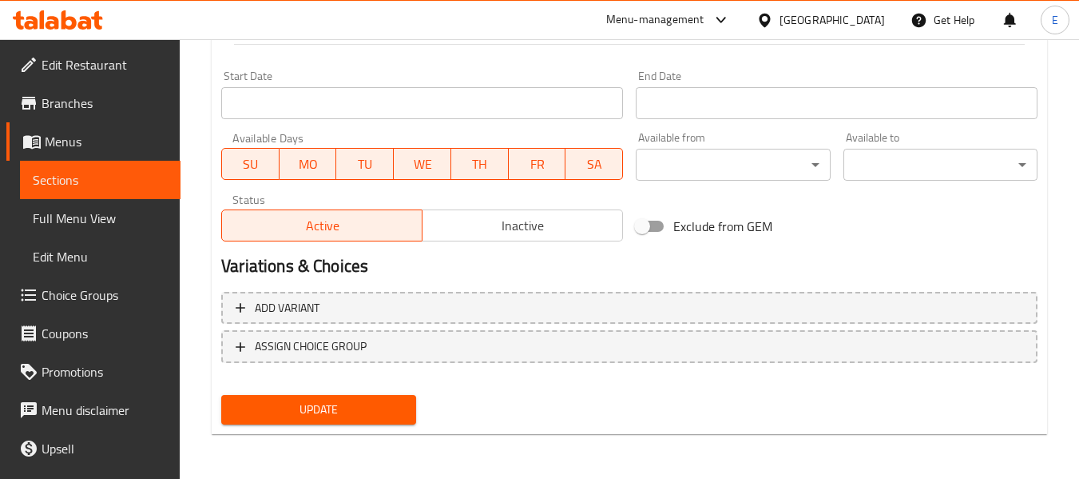
type textarea "Koshary plate, pasta casserole with chicken sauce"
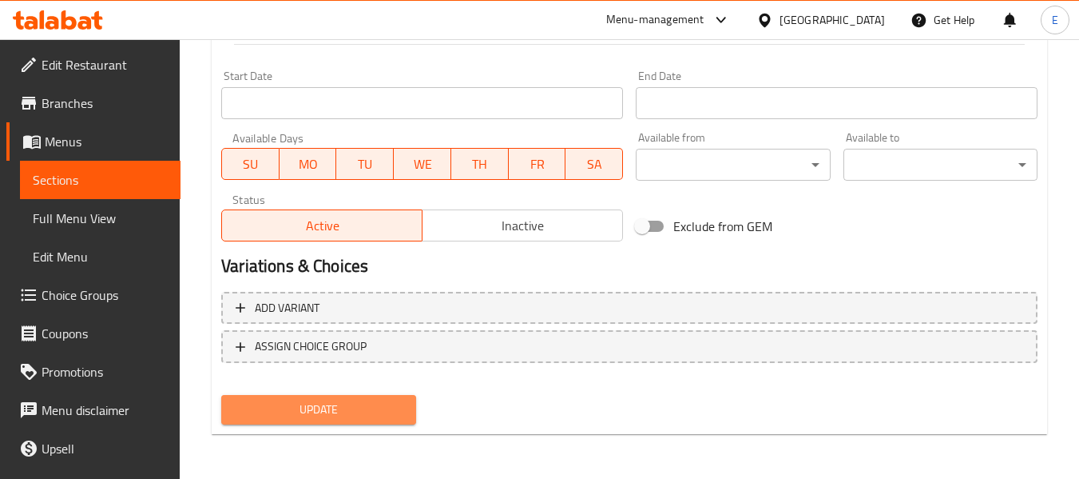
click at [360, 423] on button "Update" at bounding box center [318, 410] width 194 height 30
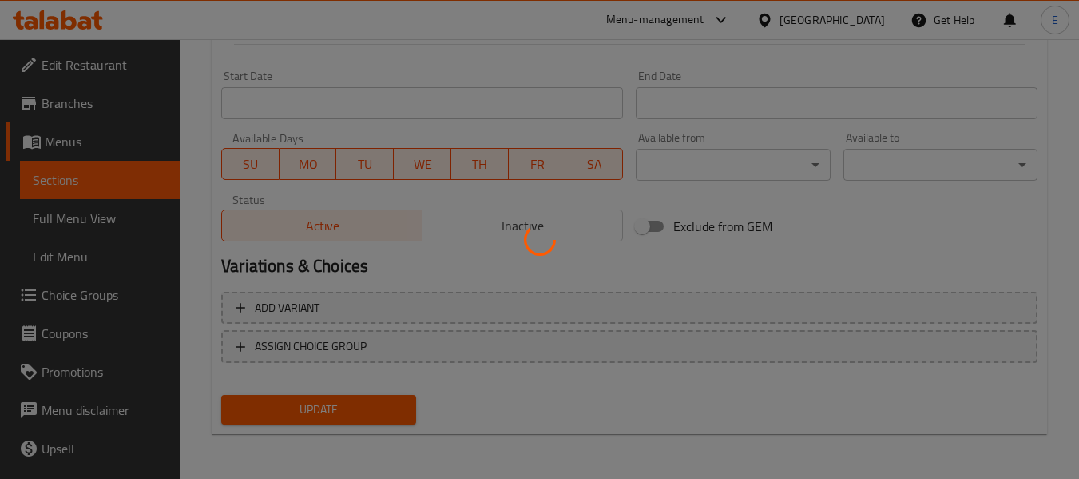
click at [360, 421] on div at bounding box center [539, 239] width 1079 height 479
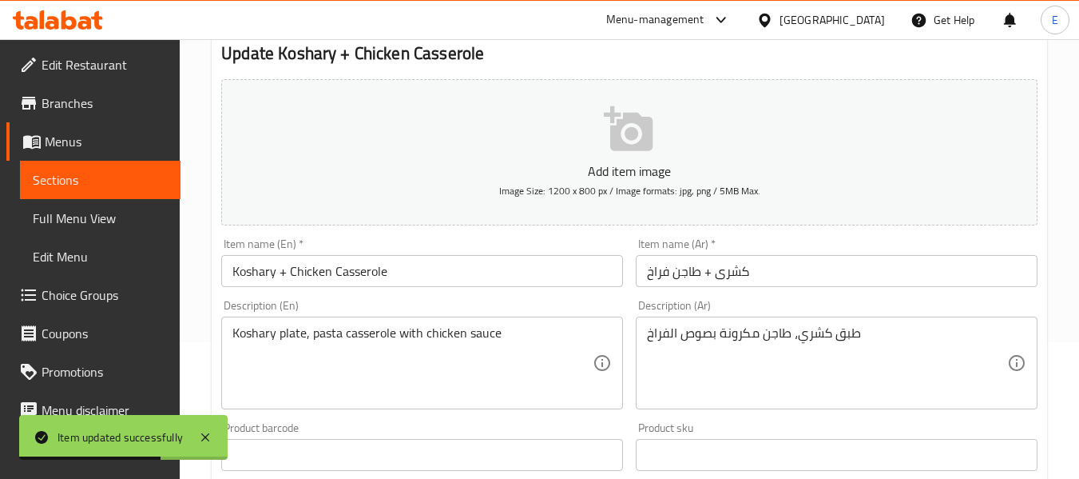
scroll to position [0, 0]
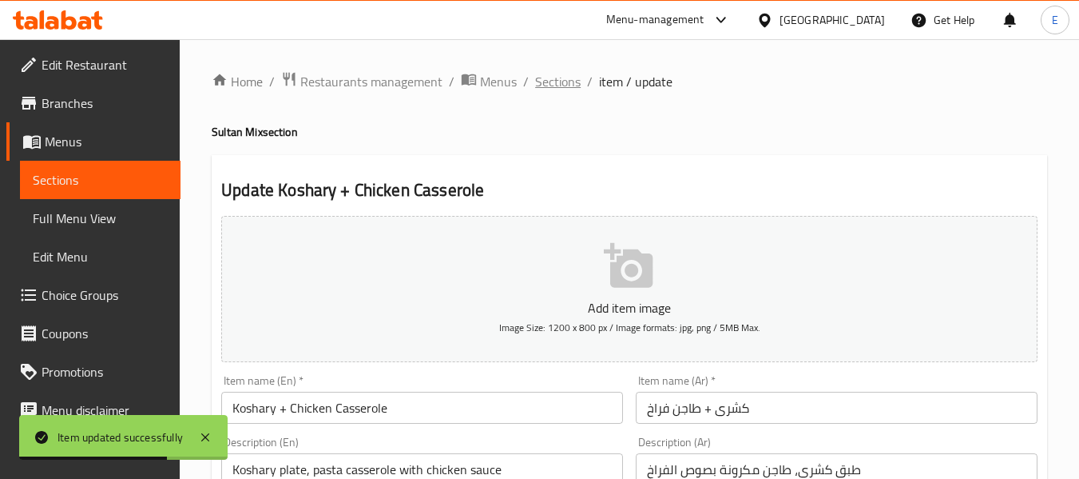
click at [558, 85] on span "Sections" at bounding box center [558, 81] width 46 height 19
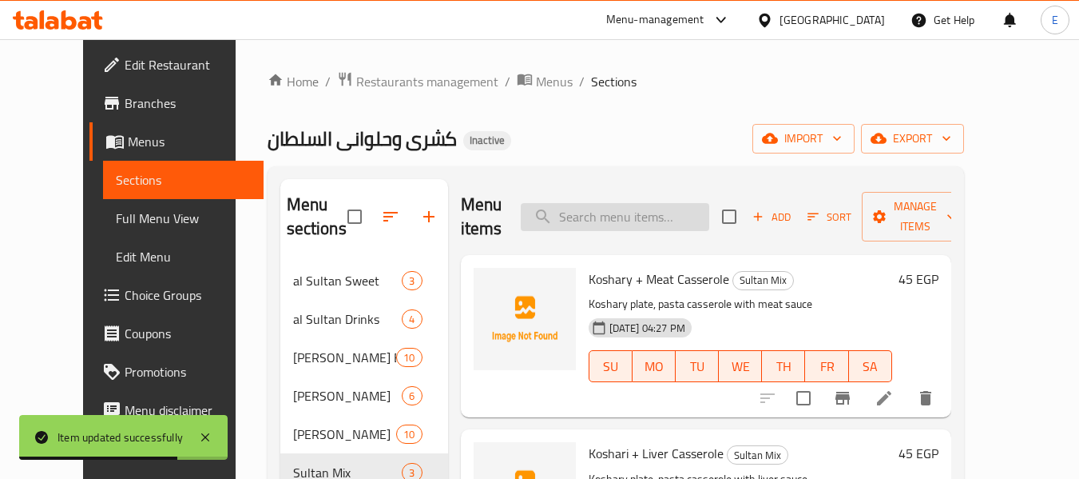
click at [605, 216] on input "search" at bounding box center [615, 217] width 189 height 28
paste input "1/8 Kilo of Kofta"
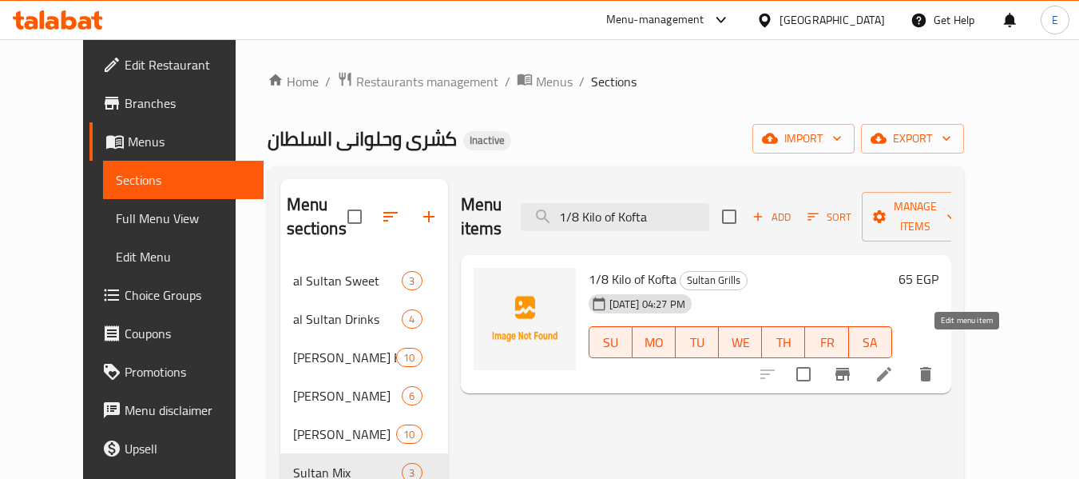
type input "1/8 Kilo of Kofta"
click at [892, 367] on icon at bounding box center [884, 374] width 14 height 14
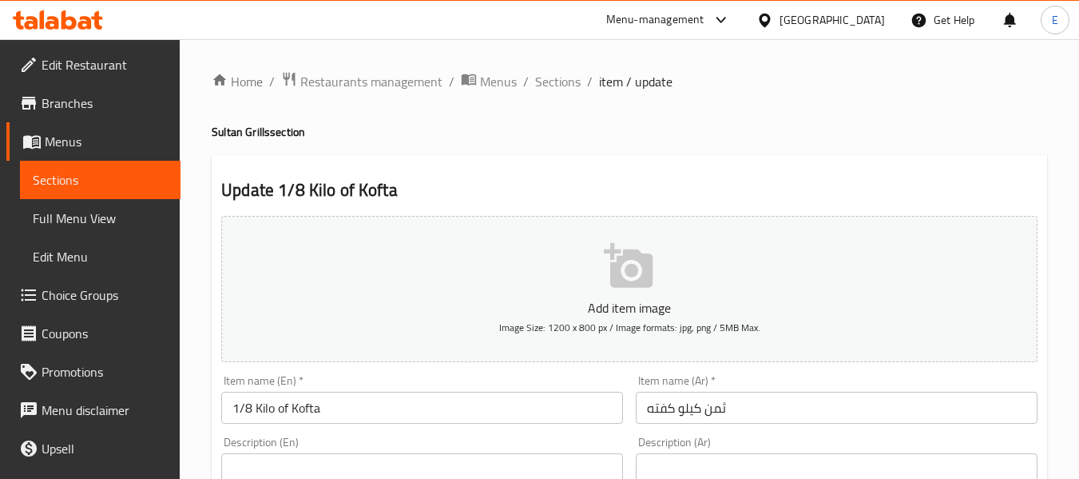
scroll to position [80, 0]
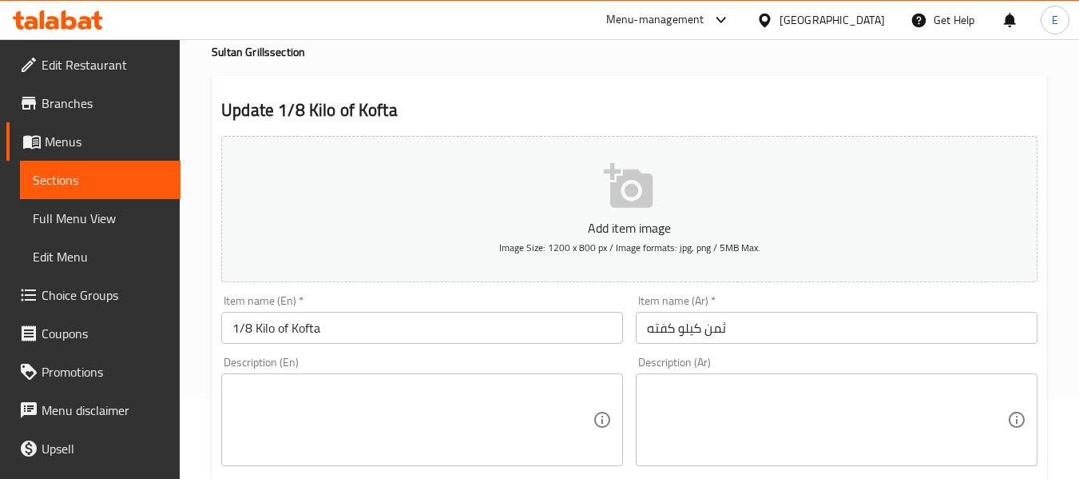
click at [718, 410] on textarea at bounding box center [827, 420] width 360 height 76
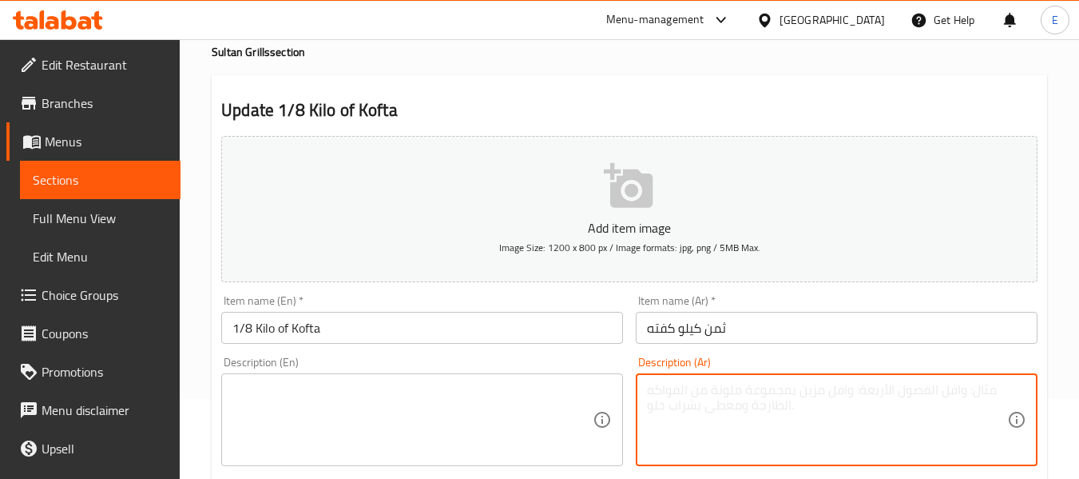
paste textarea "ثمن كيلو كفتة مشوية، تقدم مع أرز، طحينة، سلطة، خبز"
click at [740, 400] on textarea "ثمن كيلو كفتة مشوية، تقدم مع أرز، طحينة، سلطة، خبز" at bounding box center [827, 420] width 360 height 76
type textarea "ثمن كيلو كفتة مشوية، تقدم مع أرز، طحينة، سلطة، خبز"
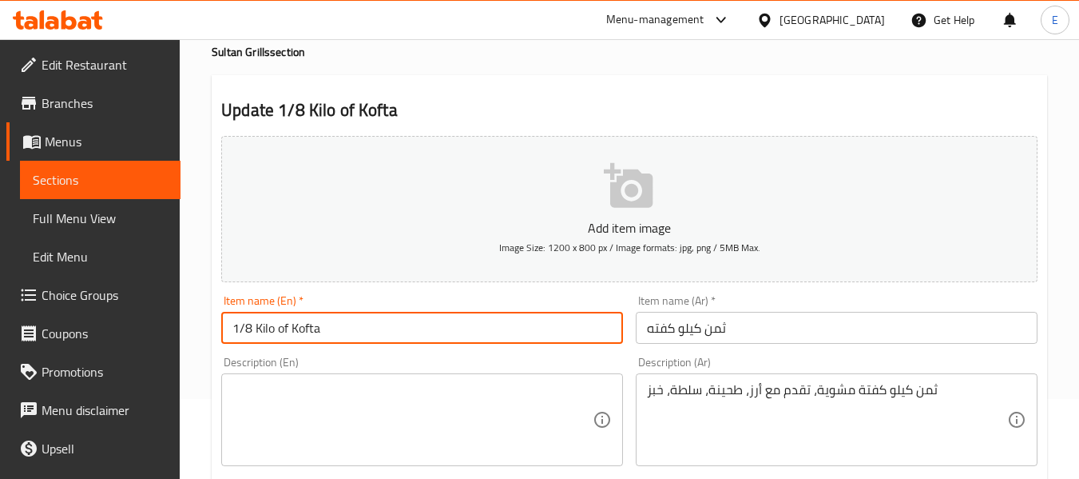
drag, startPoint x: 236, startPoint y: 329, endPoint x: 290, endPoint y: 323, distance: 54.7
click at [290, 323] on input "1/8 Kilo of Kofta" at bounding box center [422, 328] width 402 height 32
click at [280, 409] on textarea at bounding box center [413, 420] width 360 height 76
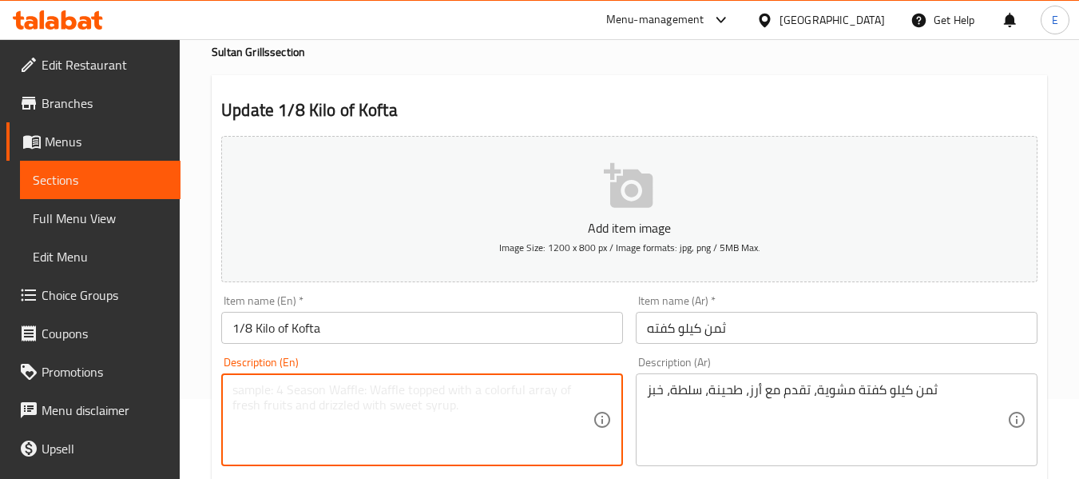
paste textarea "1/8 Kilo of"
paste textarea "grilled kofta, served with rice, tahini, salad, and bread"
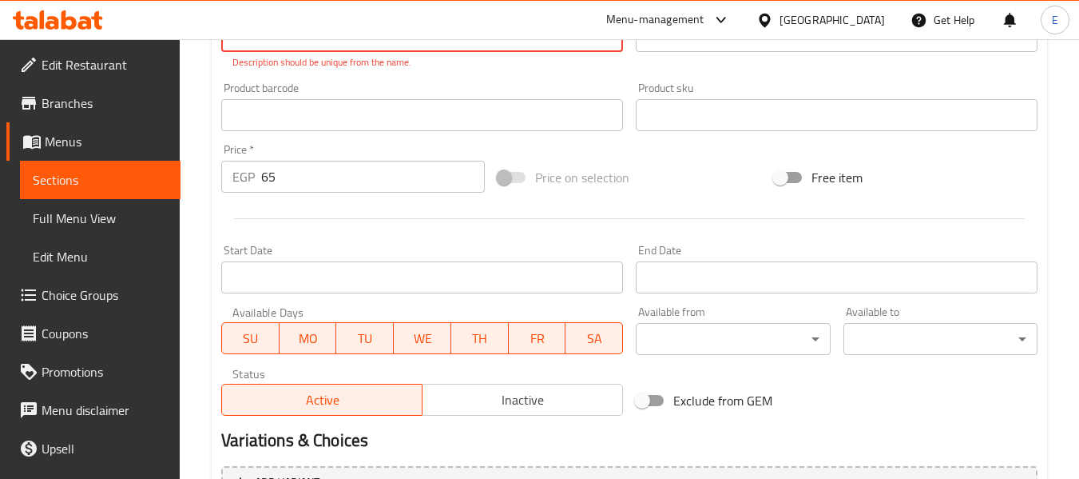
scroll to position [268, 0]
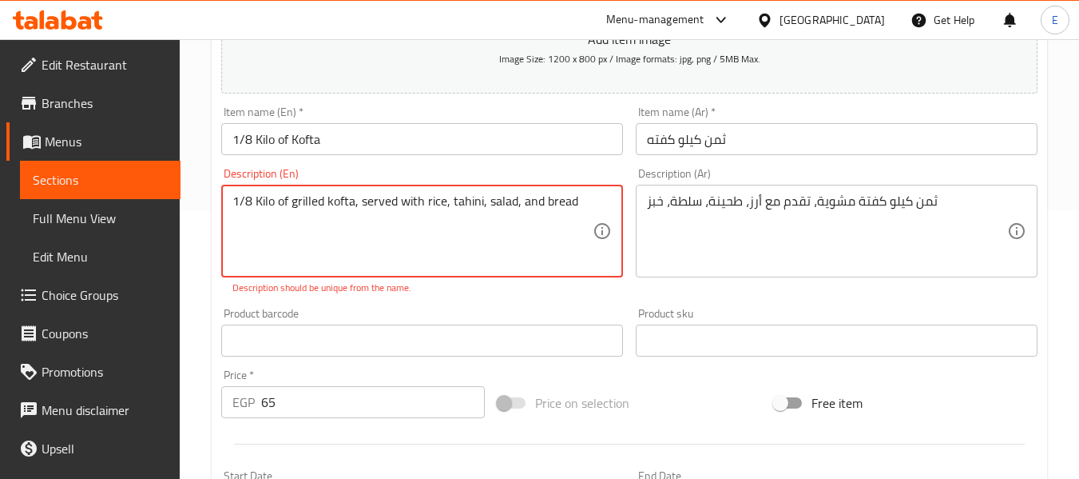
click at [428, 233] on textarea "1/8 Kilo of grilled kofta, served with rice, tahini, salad, and bread" at bounding box center [413, 231] width 360 height 76
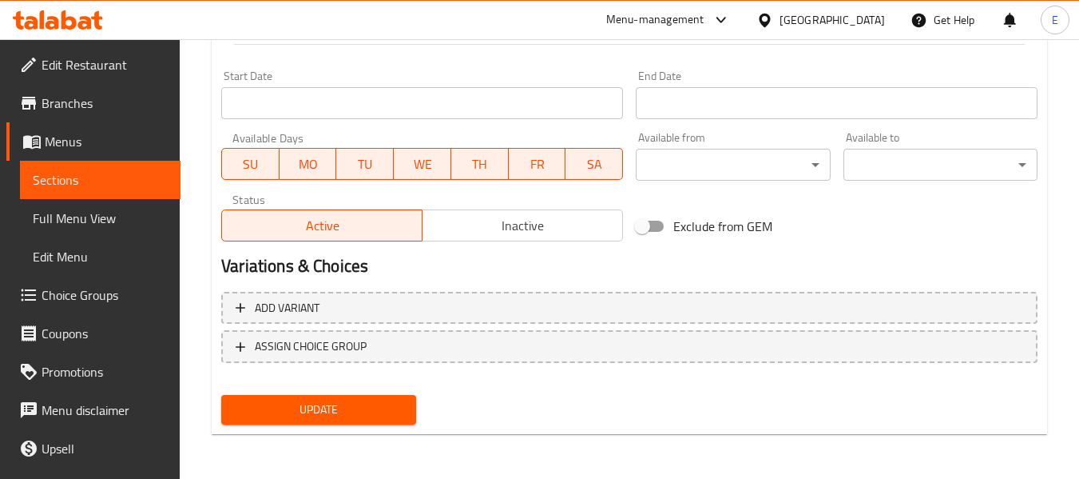
type textarea "1/8 Kilo of grilled kofta, served with rice, tahini, salad, and bread"
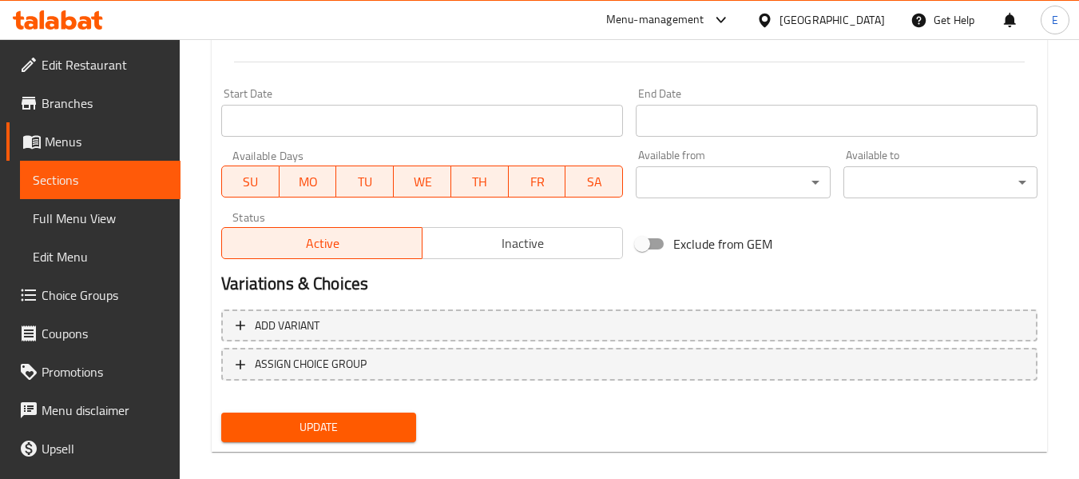
click at [377, 427] on div "Update" at bounding box center [318, 427] width 207 height 42
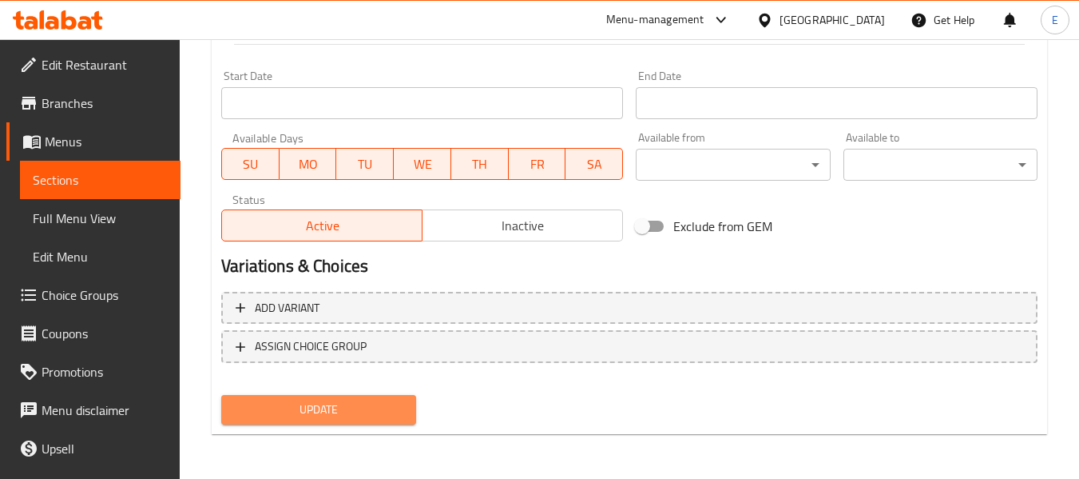
click at [380, 415] on span "Update" at bounding box center [318, 410] width 169 height 20
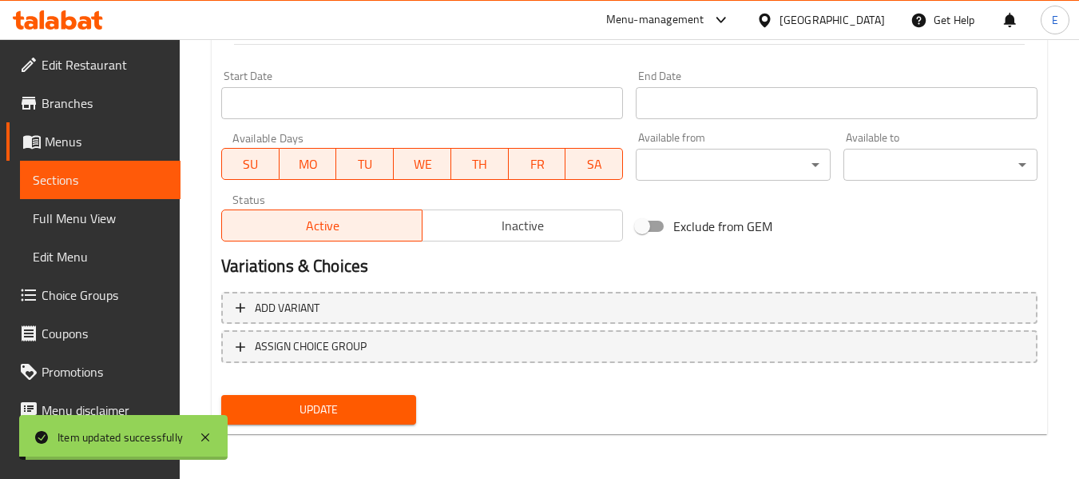
click at [380, 415] on span "Update" at bounding box center [318, 410] width 169 height 20
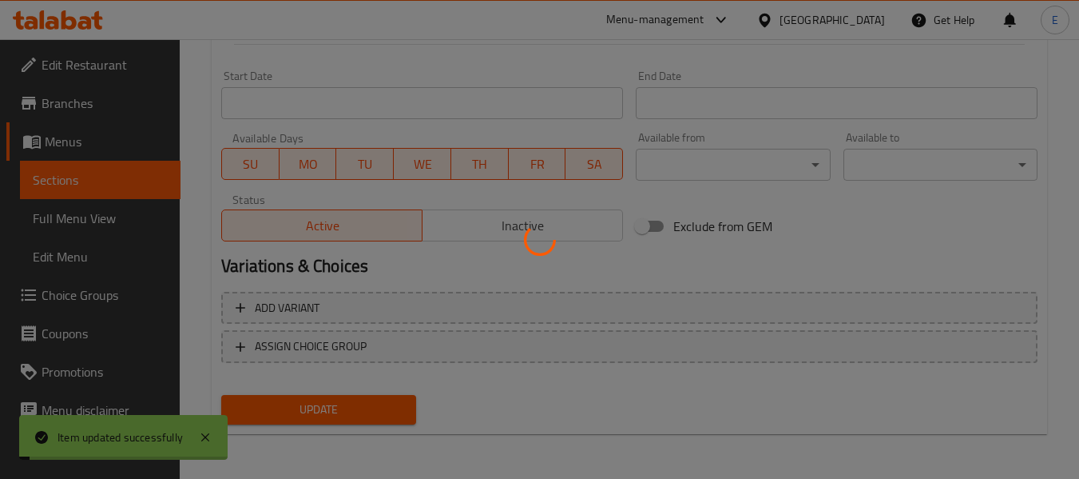
click at [380, 415] on div at bounding box center [539, 239] width 1079 height 479
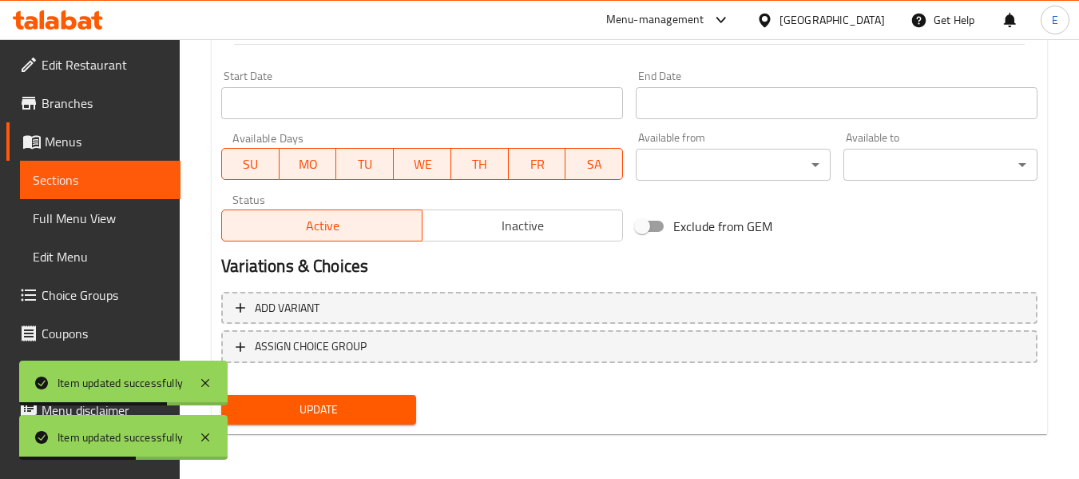
click at [373, 415] on span "Update" at bounding box center [318, 410] width 169 height 20
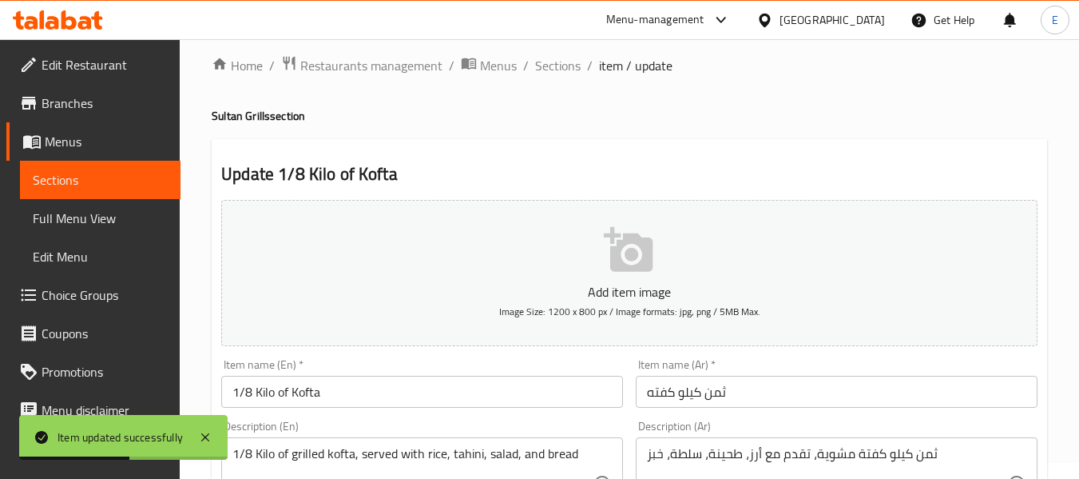
scroll to position [11, 0]
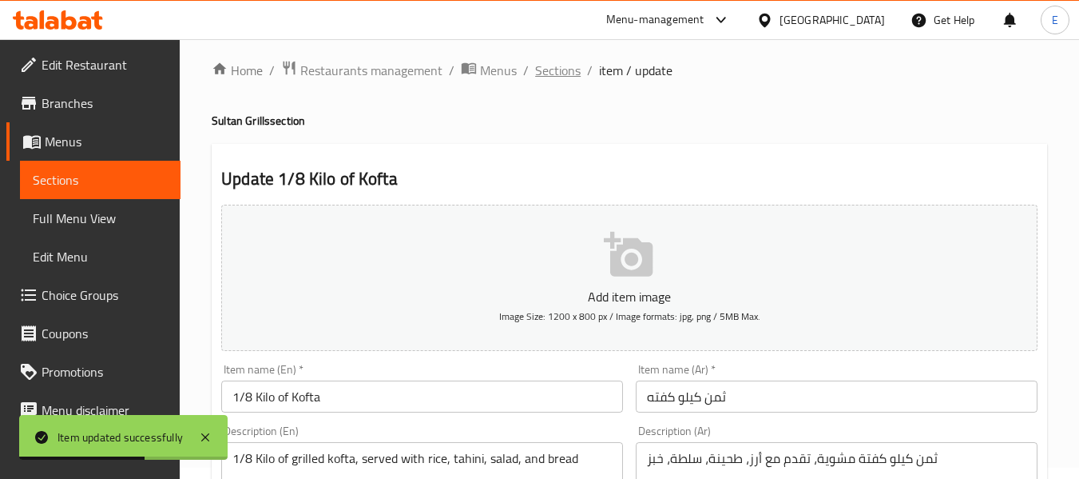
click at [547, 78] on span "Sections" at bounding box center [558, 70] width 46 height 19
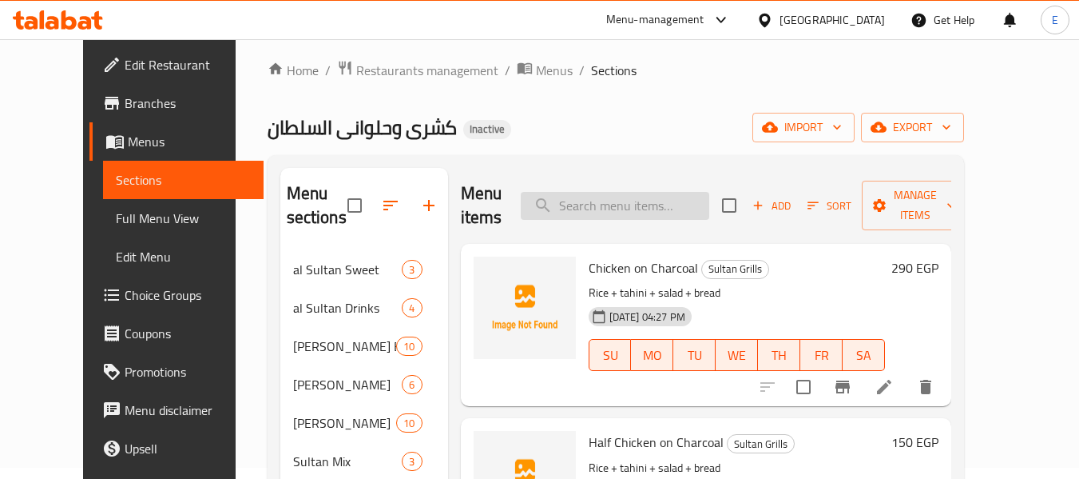
click at [663, 201] on input "search" at bounding box center [615, 206] width 189 height 28
paste input "1/8 Kilo of Kofta"
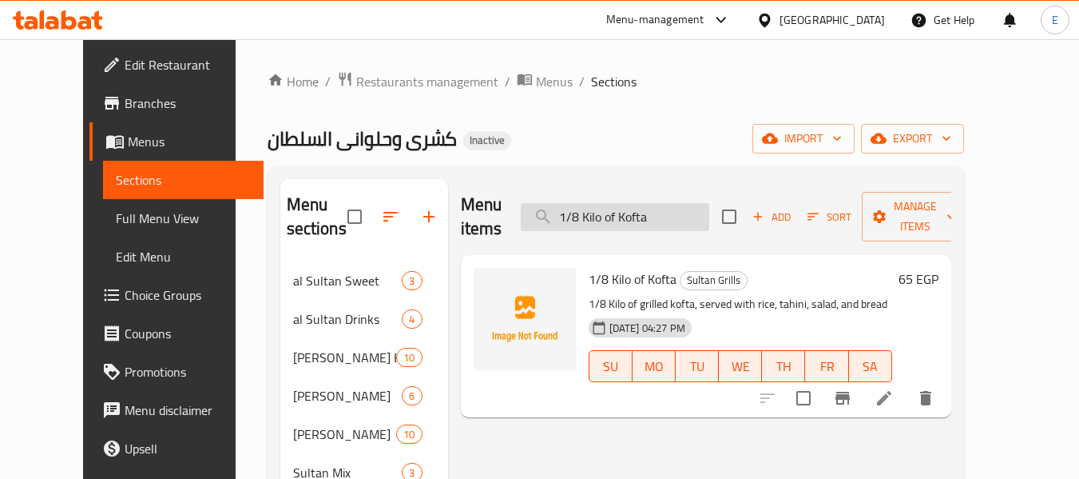
click at [606, 203] on input "1/8 Kilo of Kofta" at bounding box center [615, 217] width 189 height 28
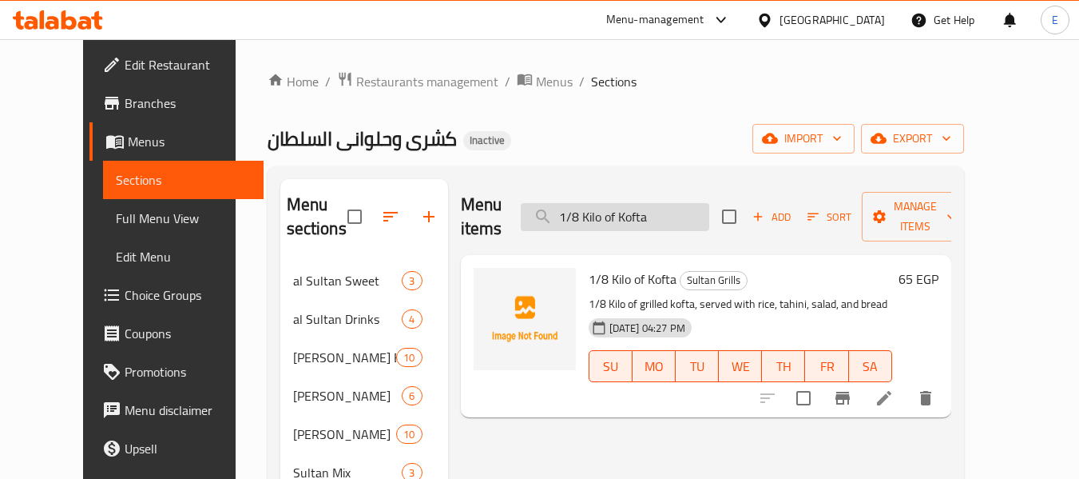
paste input "Mix breast+ 1/8 k"
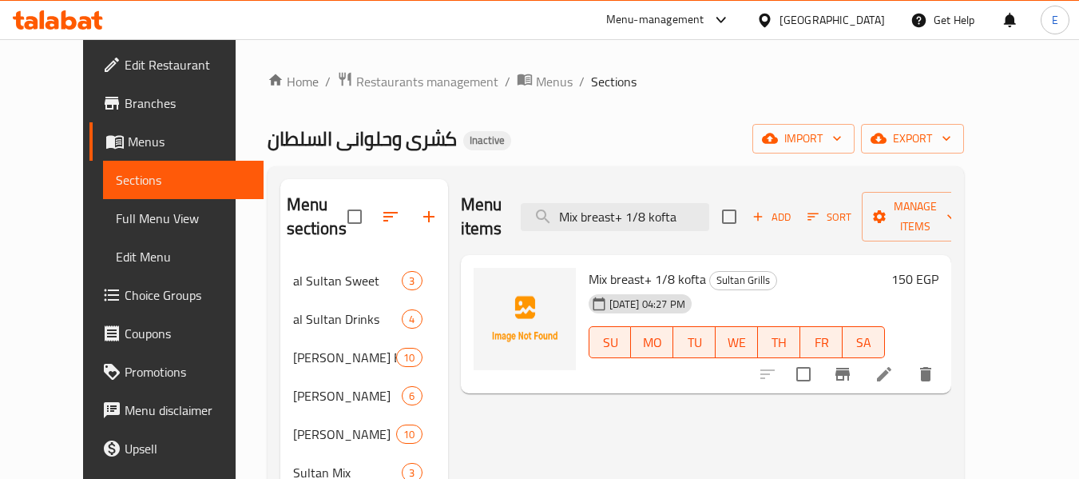
type input "Mix breast+ 1/8 kofta"
click at [894, 364] on icon at bounding box center [884, 373] width 19 height 19
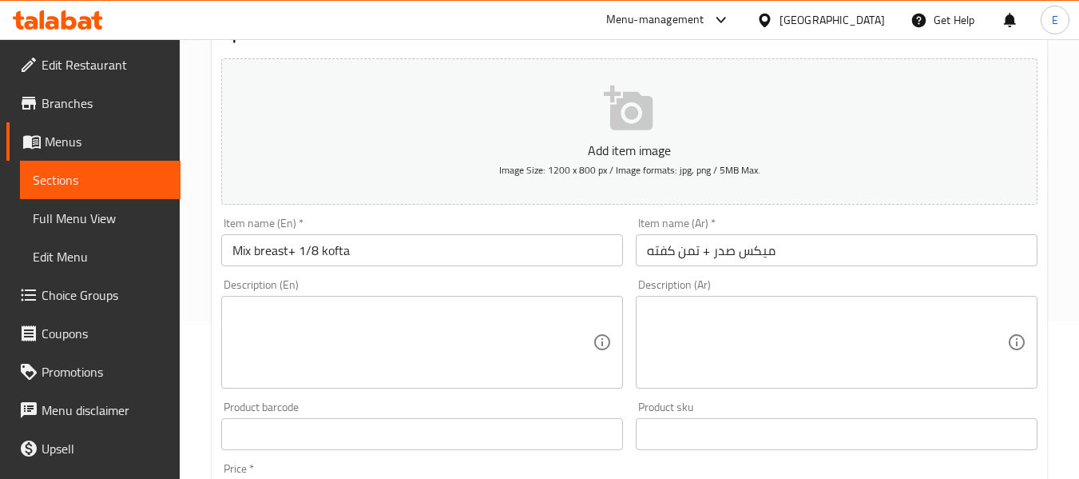
scroll to position [160, 0]
click at [671, 318] on textarea at bounding box center [827, 340] width 360 height 76
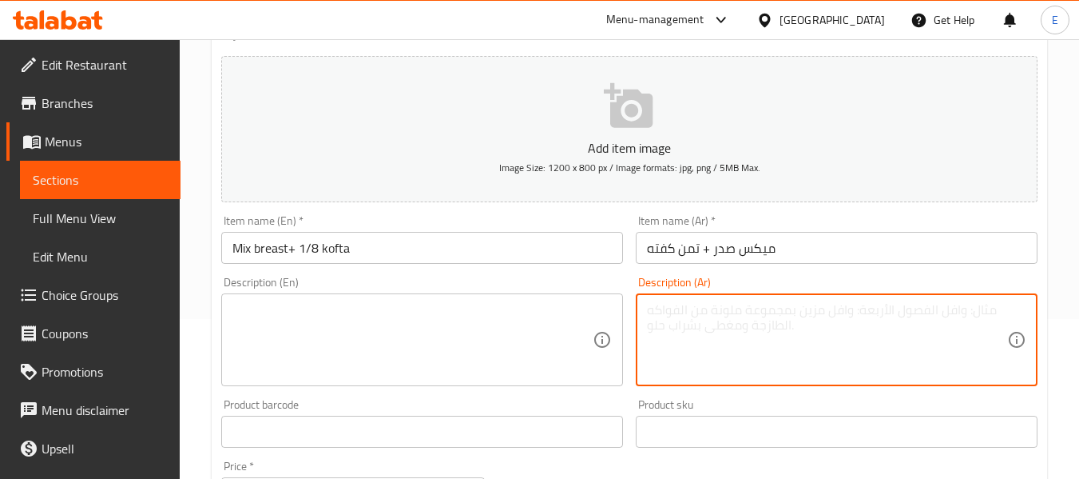
paste textarea "قطع من صدور الدجاج المشوية، ثمن كيلو كفتة، تقدم مع أرز، طحينة، سلطة، : .خبز"
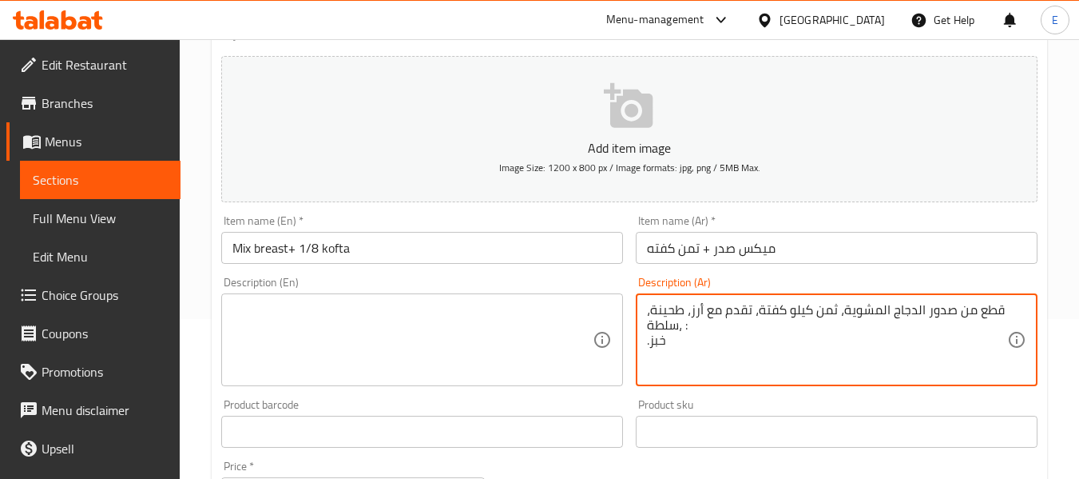
drag, startPoint x: 683, startPoint y: 328, endPoint x: 694, endPoint y: 328, distance: 10.4
click at [694, 328] on textarea "قطع من صدور الدجاج المشوية، ثمن كيلو كفتة، تقدم مع أرز، طحينة، سلطة، : .خبز" at bounding box center [827, 340] width 360 height 76
click at [738, 345] on textarea "قطع من صدور الدجاج المشوية، ثمن كيلو كفتة، تقدم مع أرز، طحينة، سلطة، .خبز" at bounding box center [827, 340] width 360 height 76
click at [734, 320] on textarea "قطع من صدور الدجاج المشوية، ثمن كيلو كفتة، تقدم مع أرز، طحينة، سلطة، .خبز" at bounding box center [827, 340] width 360 height 76
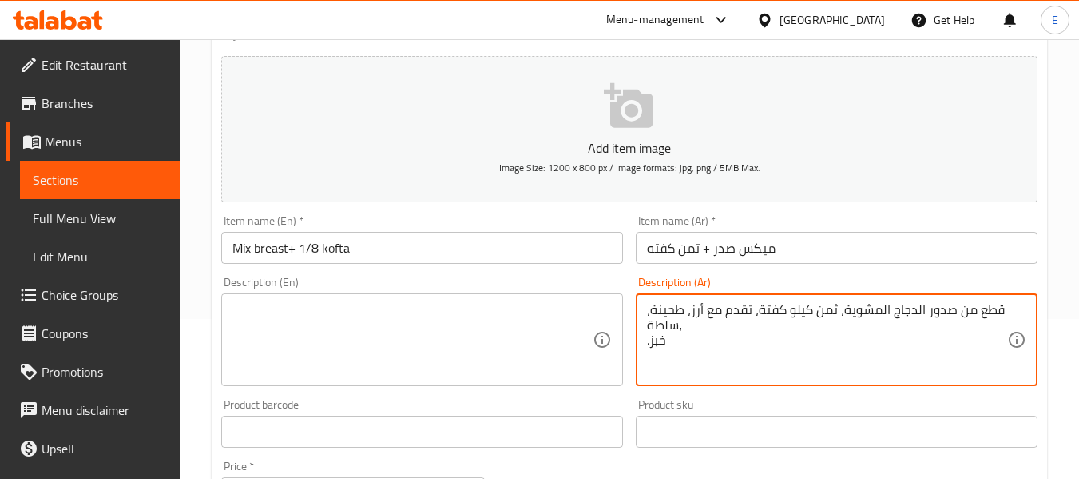
click at [734, 320] on textarea "قطع من صدور الدجاج المشوية، ثمن كيلو كفتة، تقدم مع أرز، طحينة، سلطة، .خبز" at bounding box center [827, 340] width 360 height 76
click at [714, 347] on textarea "قطع من صدور الدجاج المشوية، ثمن كيلو كفتة، تقدم مع أرز، طحينة، سلطة، .خبز" at bounding box center [827, 340] width 360 height 76
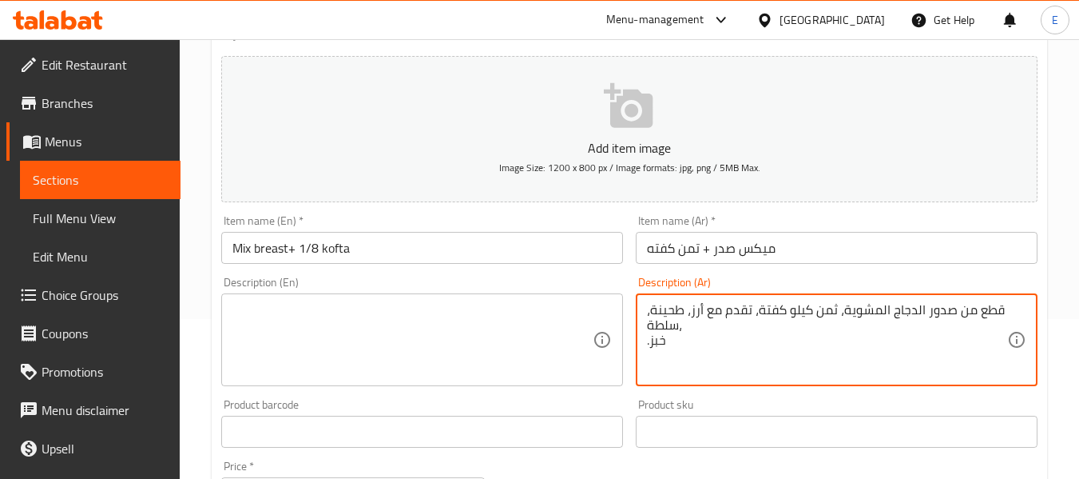
click at [691, 360] on textarea "قطع من صدور الدجاج المشوية، ثمن كيلو كفتة، تقدم مع أرز، طحينة، سلطة، .خبز" at bounding box center [827, 340] width 360 height 76
click at [690, 327] on textarea "قطع من صدور الدجاج المشوية، ثمن كيلو كفتة، تقدم مع أرز، طحينة، سلطة، .خبز" at bounding box center [827, 340] width 360 height 76
drag, startPoint x: 668, startPoint y: 352, endPoint x: 646, endPoint y: 356, distance: 21.9
click at [646, 356] on div "قطع من صدور الدجاج المشوية، ثمن كيلو كفتة، تقدم مع أرز، طحينة، سلطة، .خبز Descr…" at bounding box center [837, 339] width 402 height 93
click at [703, 328] on textarea "قطع من صدور الدجاج المشوية، ثمن كيلو كفتة، تقدم مع أرز، طحينة، سلطة،" at bounding box center [827, 340] width 360 height 76
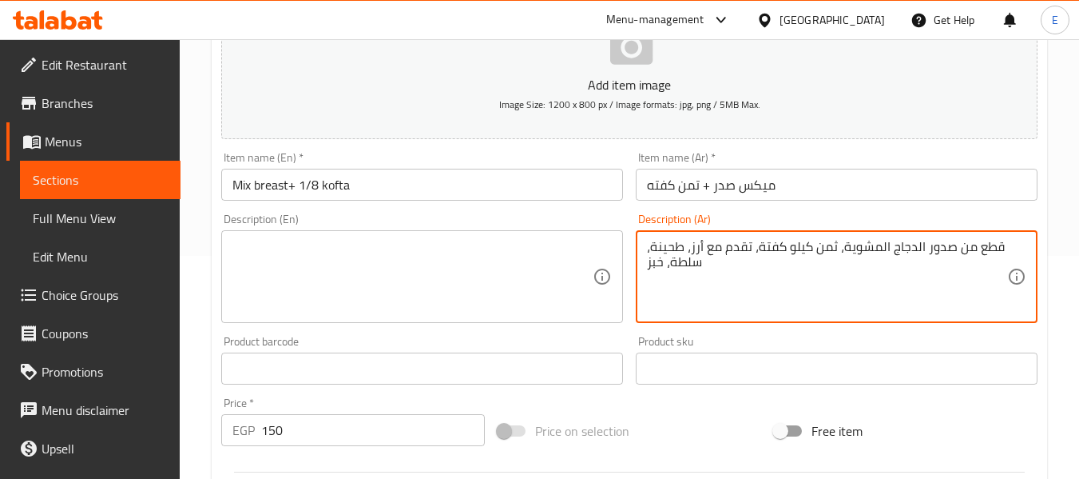
scroll to position [320, 0]
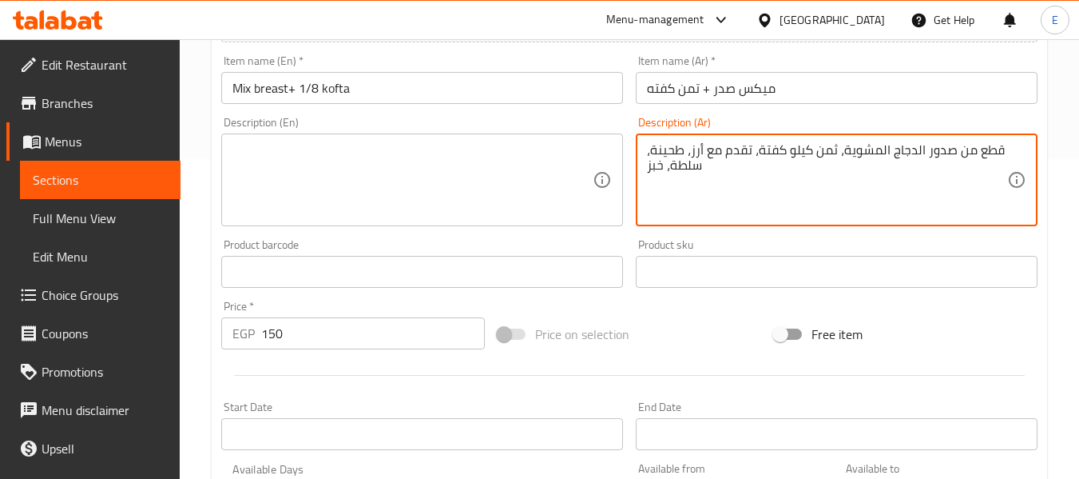
click at [679, 165] on textarea "قطع من صدور الدجاج المشوية، ثمن كيلو كفتة، تقدم مع أرز، طحينة، سلطة، خبز" at bounding box center [827, 180] width 360 height 76
type textarea "قطع من صدور الدجاج المشوية، ثمن كيلو كفتة، تقدم مع أرز، طحينة، سلطة، خبز"
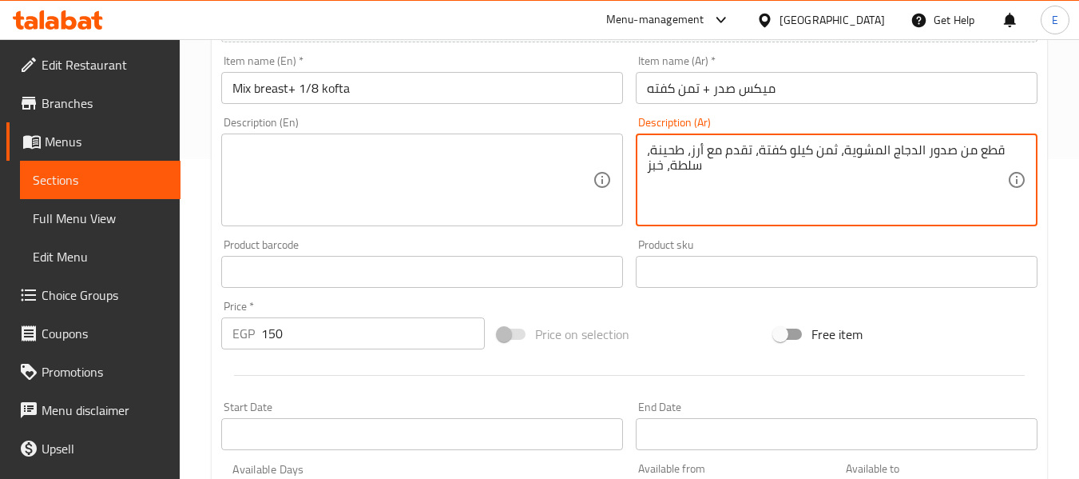
click at [543, 155] on textarea at bounding box center [413, 180] width 360 height 76
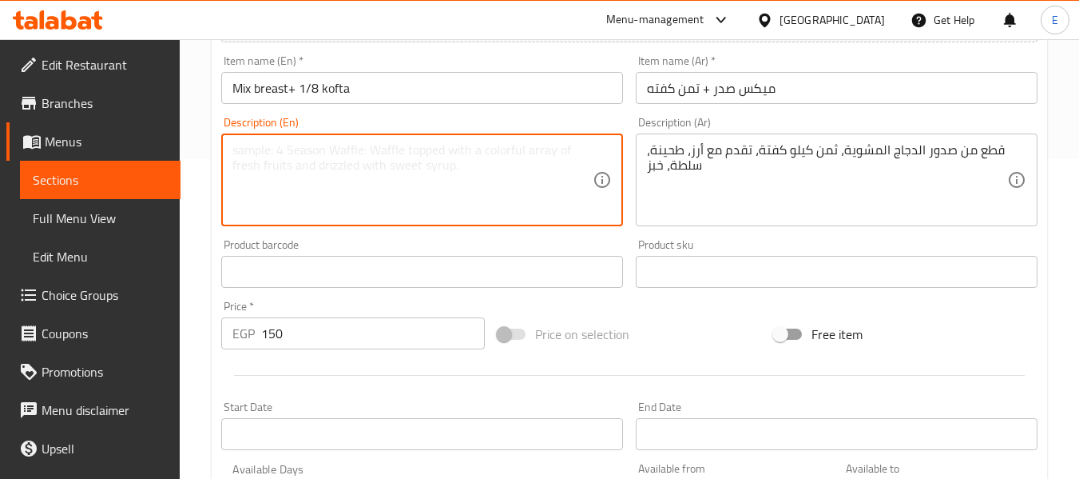
paste textarea "Grilled chicken breast pieces, 1/8 kg kofta, served with rice, tahini, salad, a…"
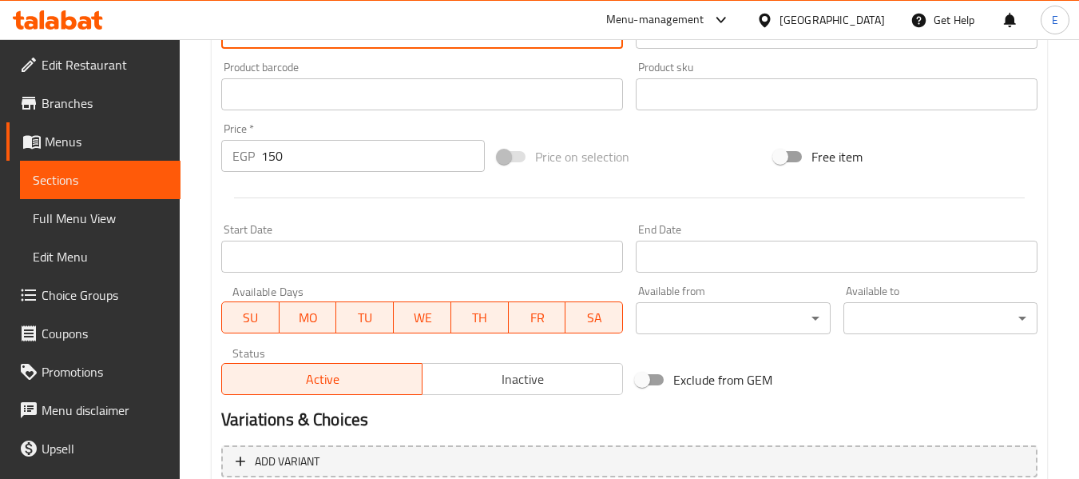
scroll to position [650, 0]
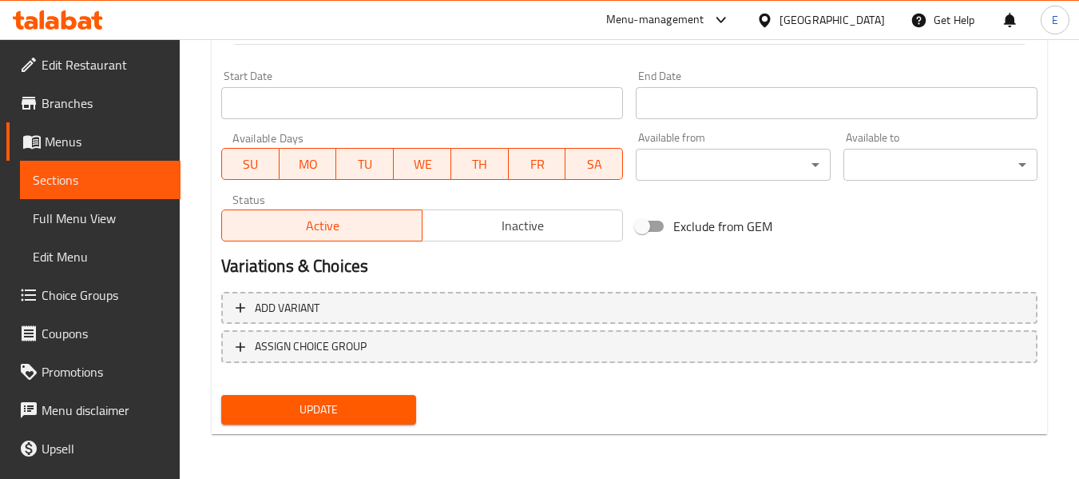
type textarea "Grilled chicken breast pieces, 1/8 kg kofta, served with rice, tahini, salad, a…"
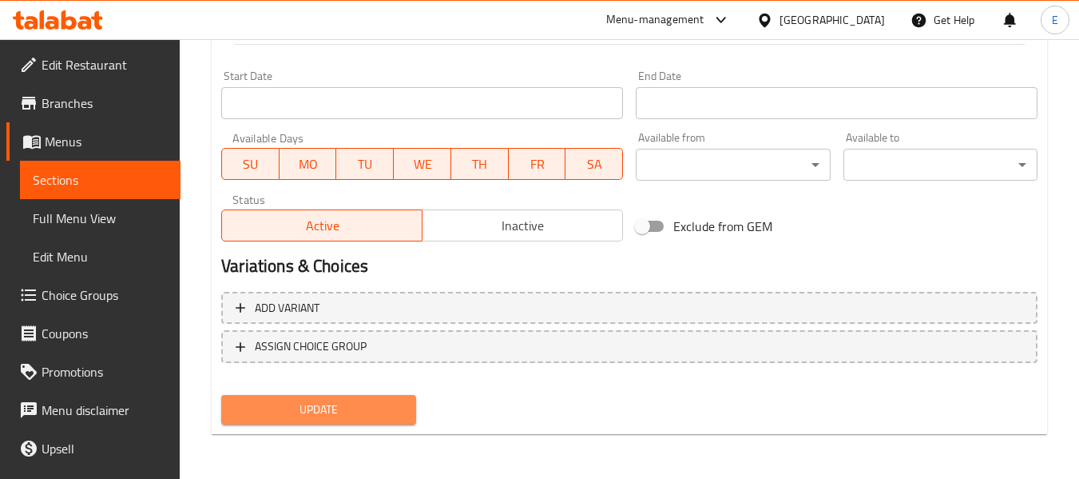
click at [396, 406] on span "Update" at bounding box center [318, 410] width 169 height 20
click at [396, 406] on div at bounding box center [539, 239] width 1079 height 479
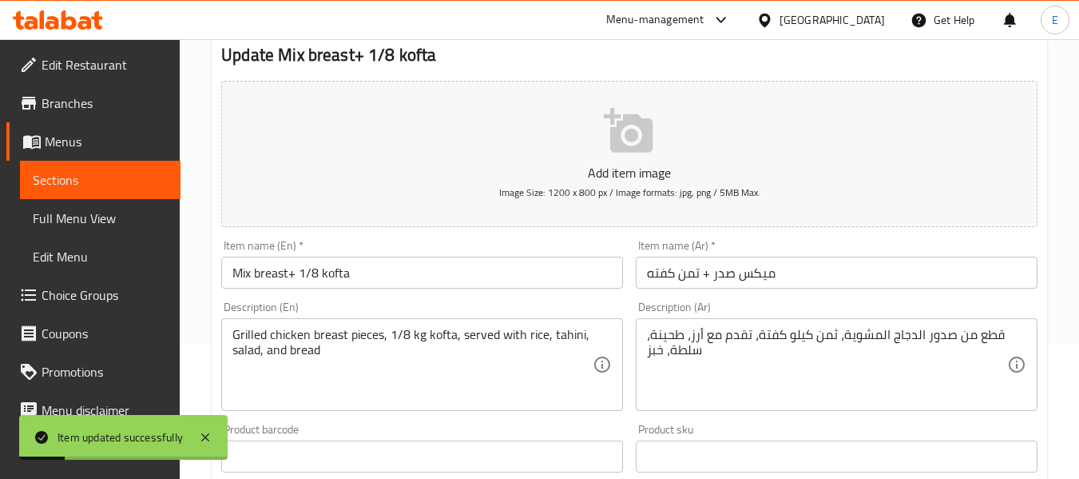
scroll to position [0, 0]
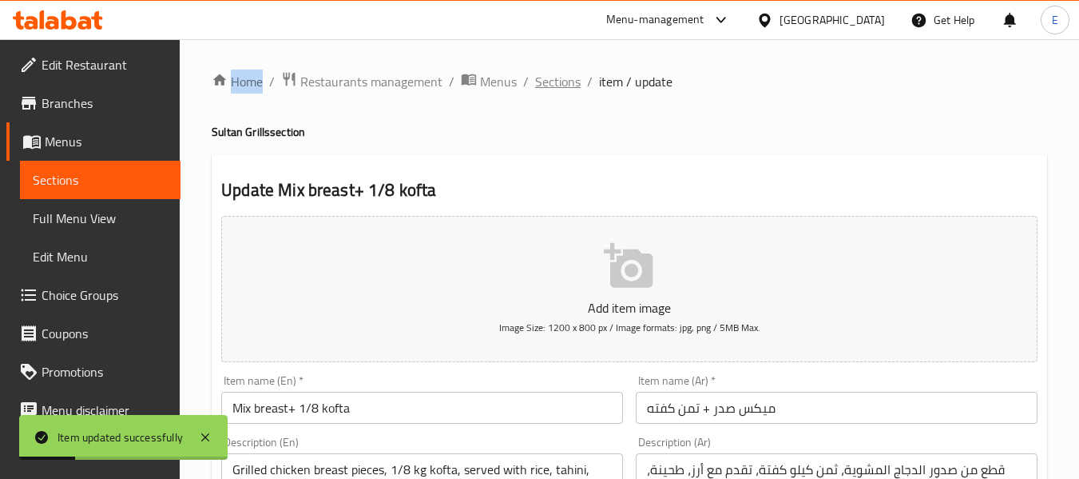
click at [566, 85] on span "Sections" at bounding box center [558, 81] width 46 height 19
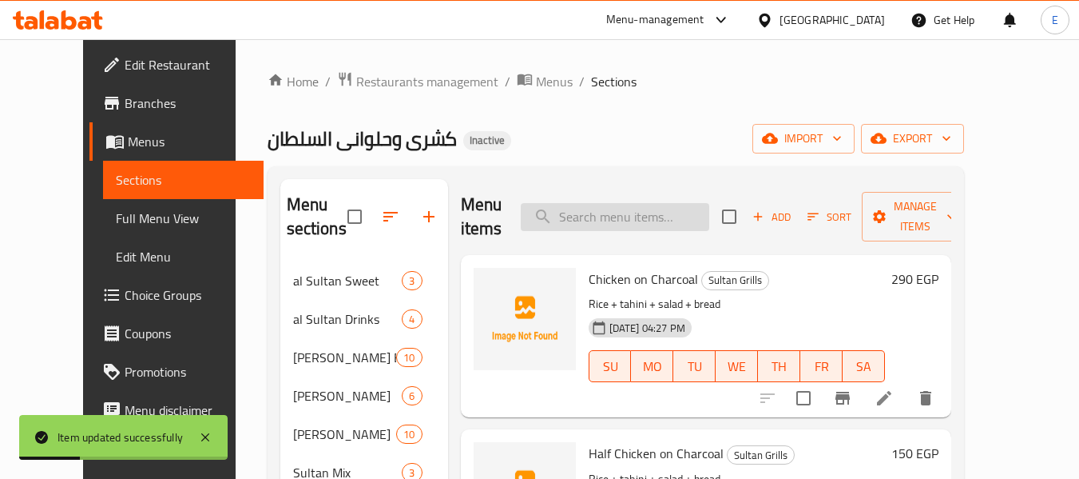
click at [626, 224] on input "search" at bounding box center [615, 217] width 189 height 28
paste input "Mix thigh + 1/8 Kofta"
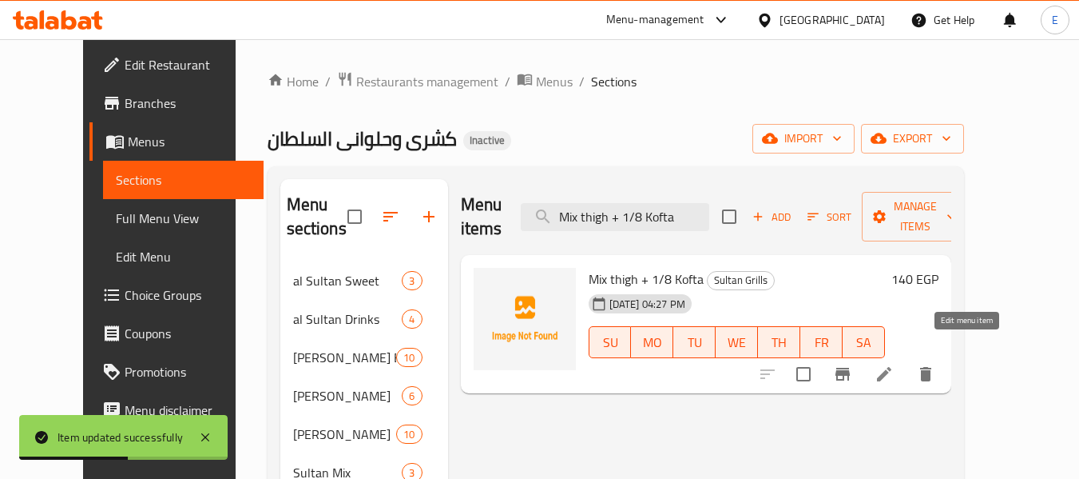
type input "Mix thigh + 1/8 Kofta"
click at [892, 367] on icon at bounding box center [884, 374] width 14 height 14
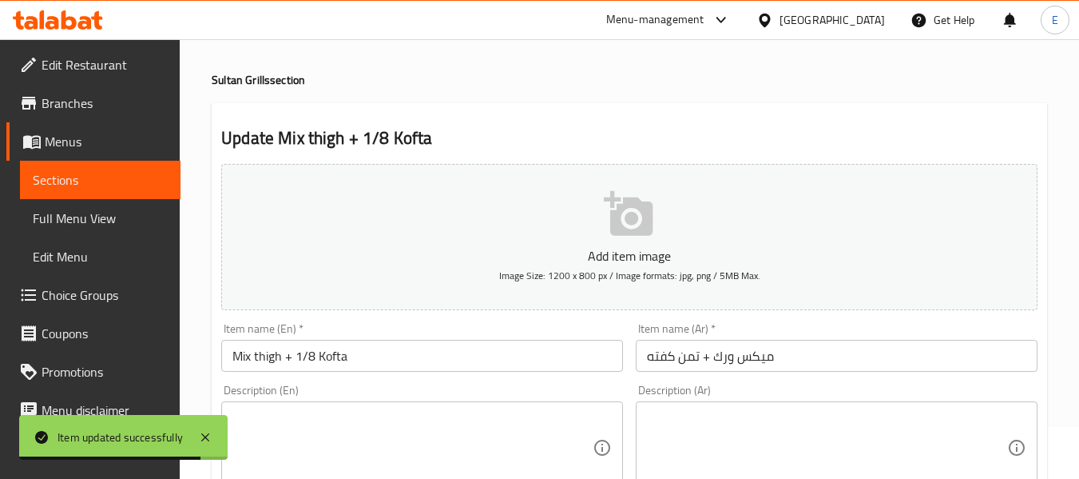
scroll to position [80, 0]
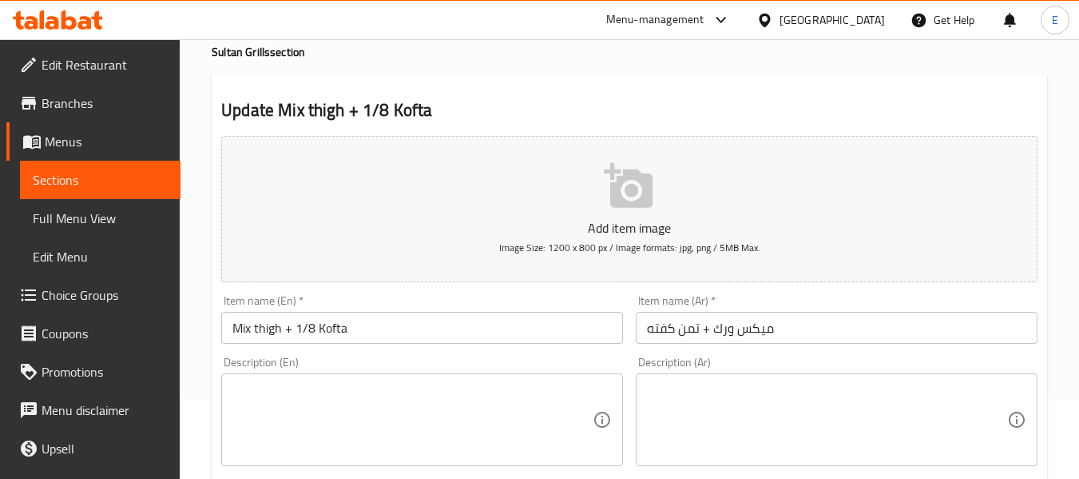
click at [856, 399] on textarea at bounding box center [827, 420] width 360 height 76
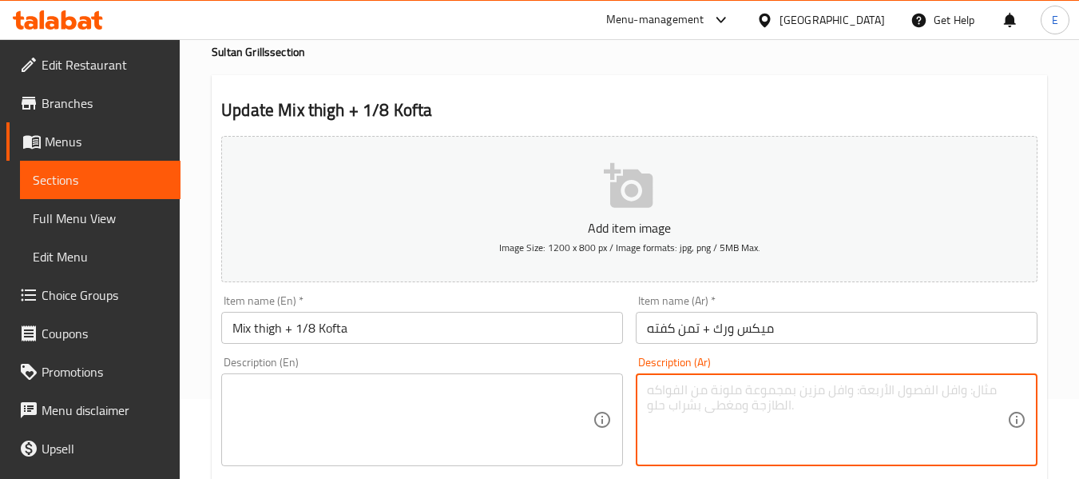
paste textarea "قطع من أوراك الدجاج المشوية، ثمن كيلو كفتة، تقدم مع أرز، طحينة، سلطة،"
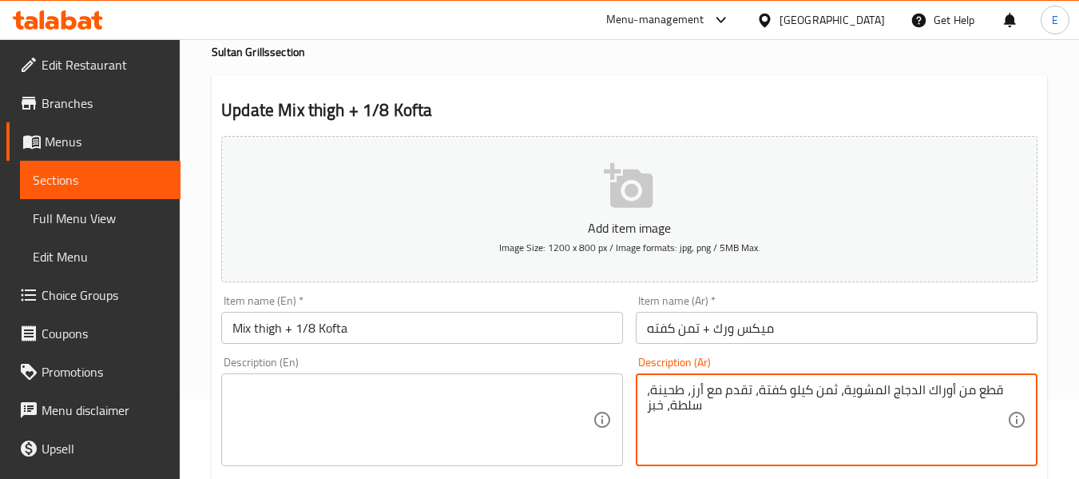
click at [859, 397] on textarea "قطع من أوراك الدجاج المشوية، ثمن كيلو كفتة، تقدم مع أرز، طحينة، سلطة، خبز" at bounding box center [827, 420] width 360 height 76
type textarea "قطع من أوراك الدجاج المشوية، ثمن كيلو كفتة، تقدم مع أرز، طحينة، سلطة، خبز"
click at [368, 421] on textarea at bounding box center [413, 420] width 360 height 76
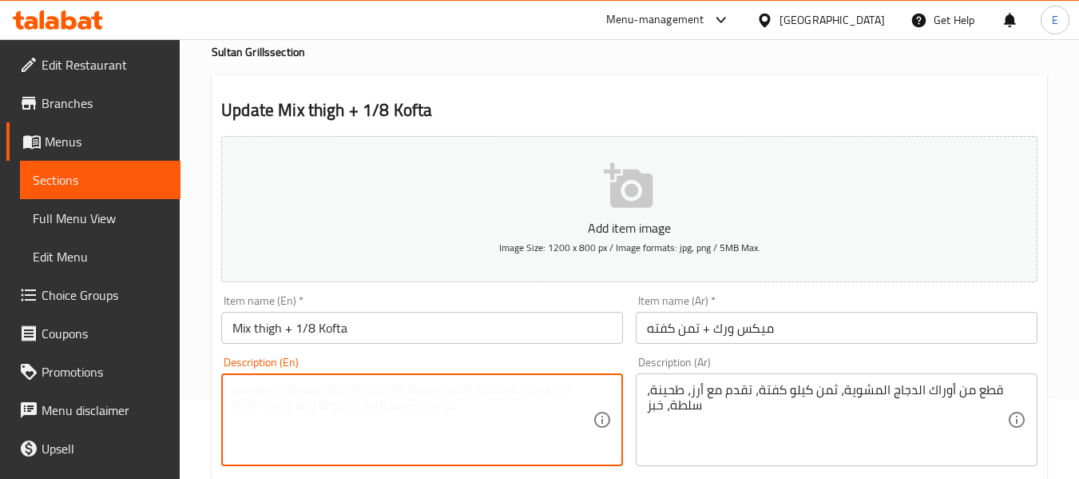
paste textarea "Pieces of grilled chicken thighs, 1/8 kg of kofta, served with rice, tahini, sa…"
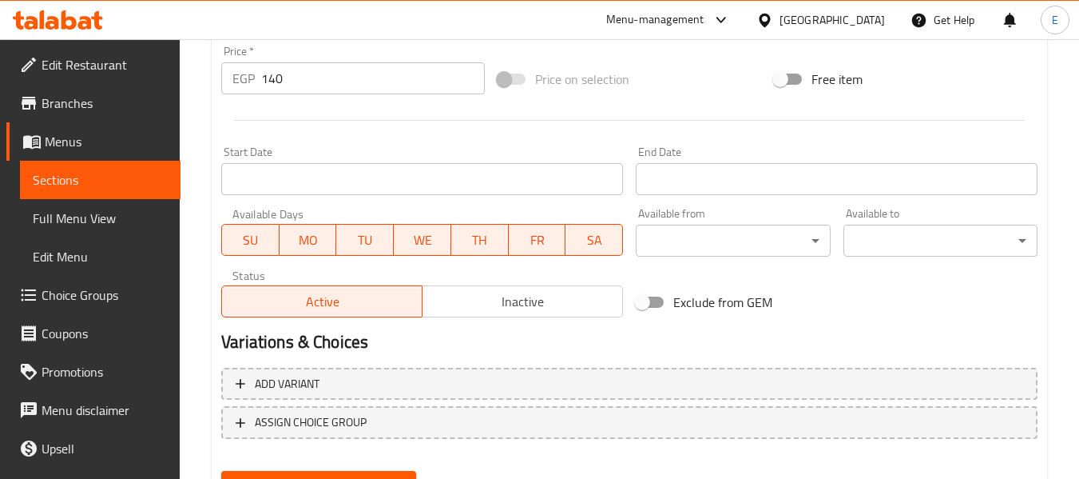
scroll to position [650, 0]
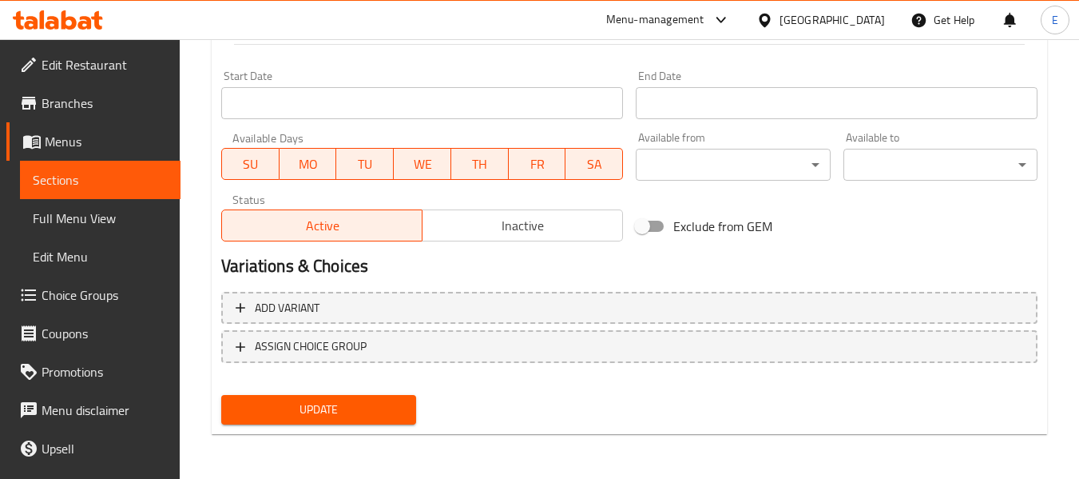
type textarea "Pieces of grilled chicken thighs, 1/8 kg of kofta, served with rice, tahini, sa…"
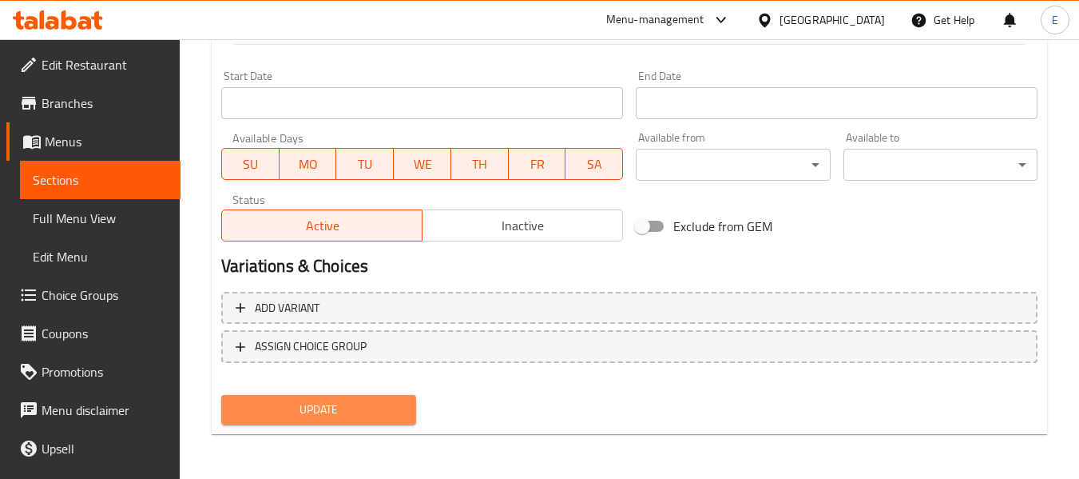
click at [383, 403] on span "Update" at bounding box center [318, 410] width 169 height 20
click at [383, 403] on div at bounding box center [539, 239] width 1079 height 479
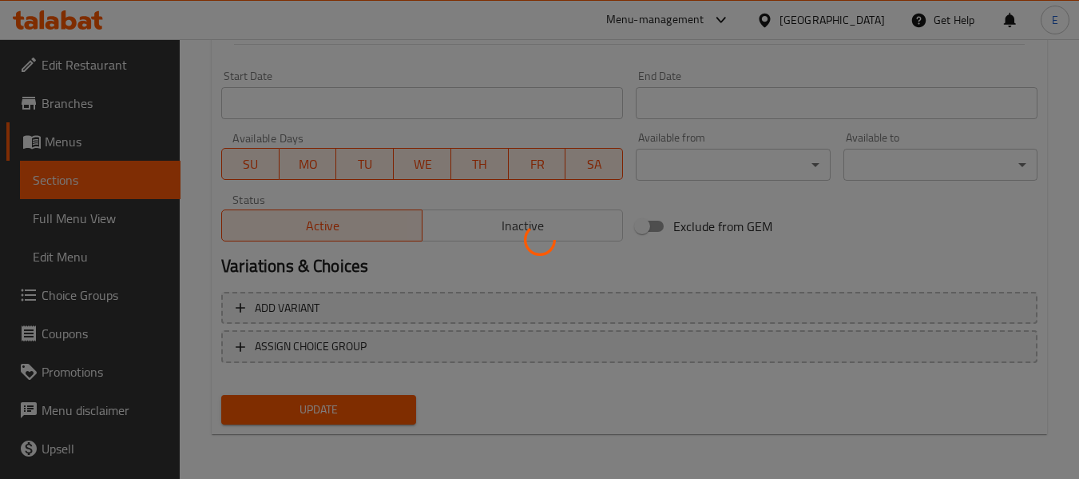
click at [383, 403] on div at bounding box center [539, 239] width 1079 height 479
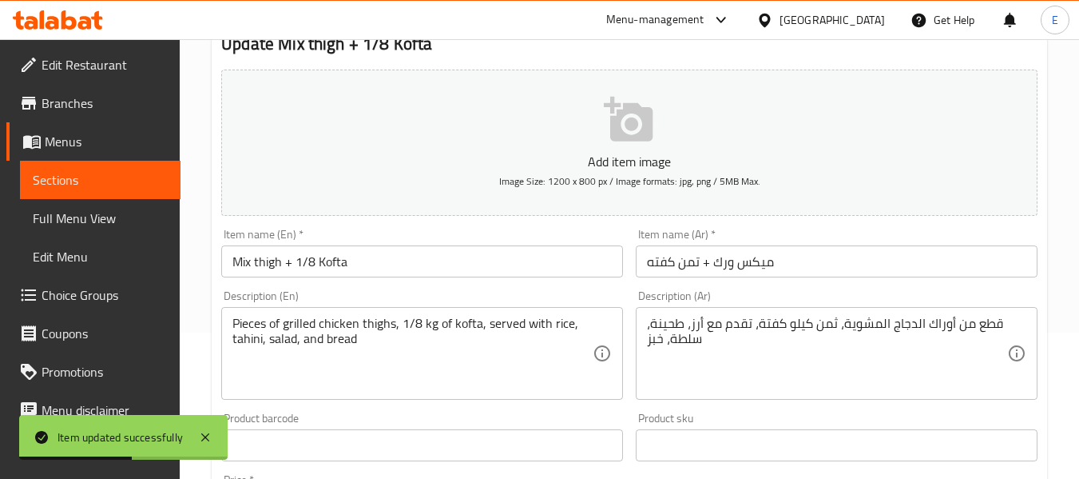
scroll to position [0, 0]
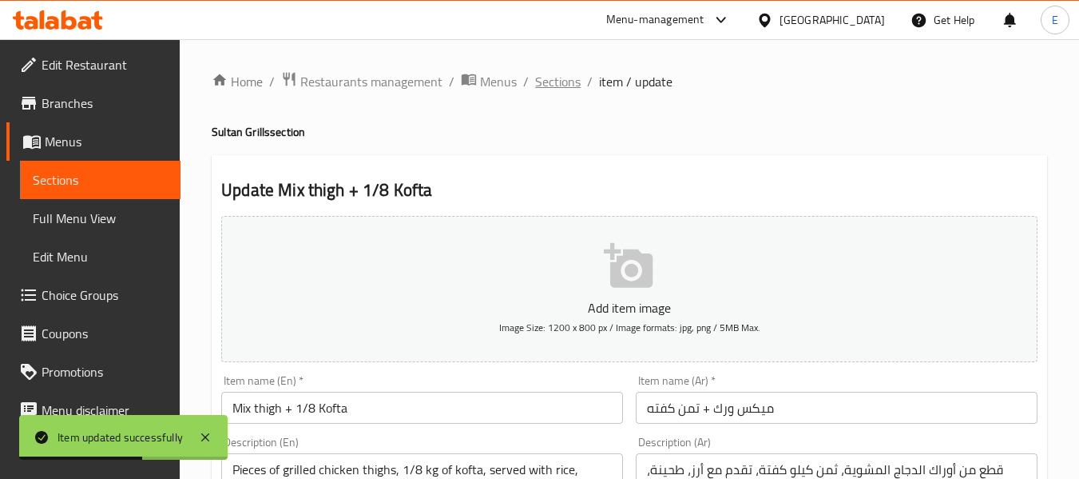
click at [565, 79] on span "Sections" at bounding box center [558, 81] width 46 height 19
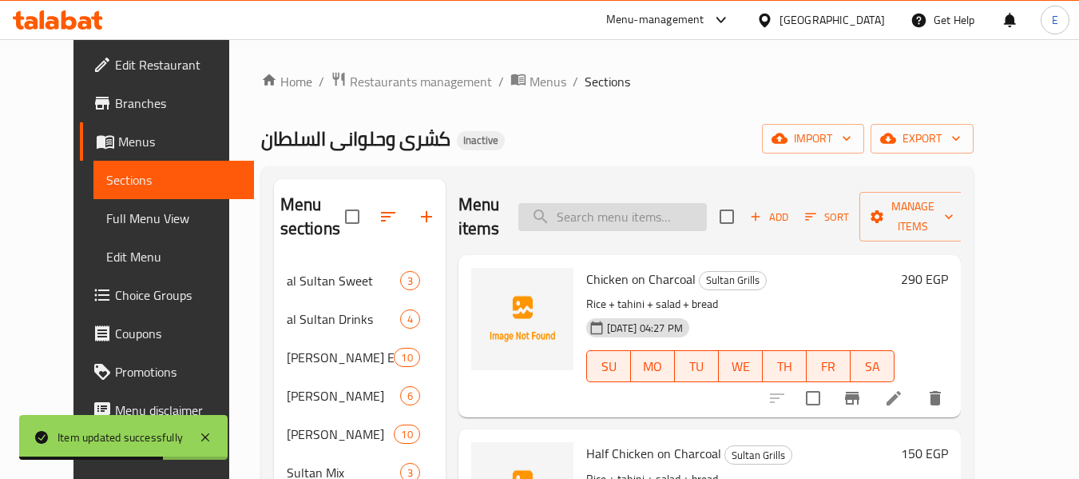
click at [613, 220] on input "search" at bounding box center [613, 217] width 189 height 28
paste input "Chicken Combo Casserole"
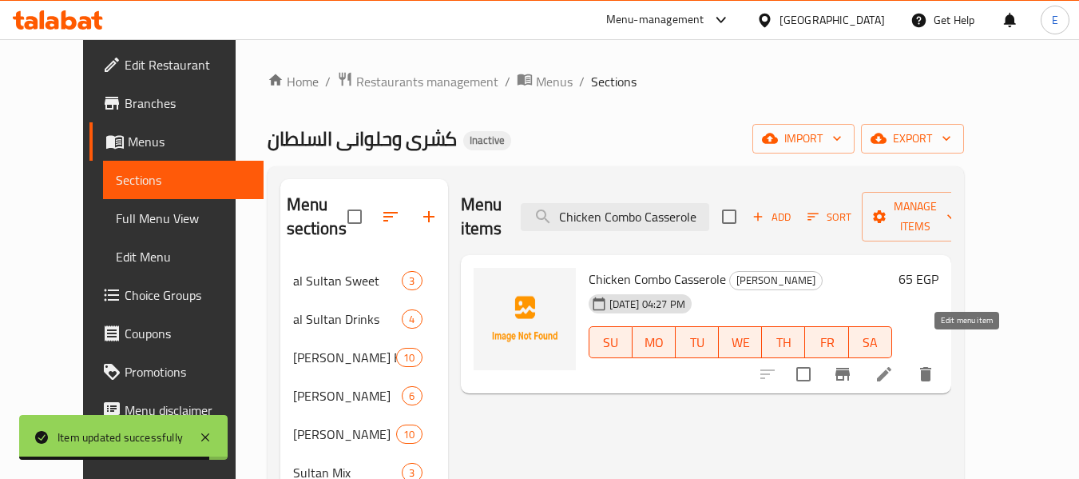
type input "Chicken Combo Casserole"
click at [894, 364] on icon at bounding box center [884, 373] width 19 height 19
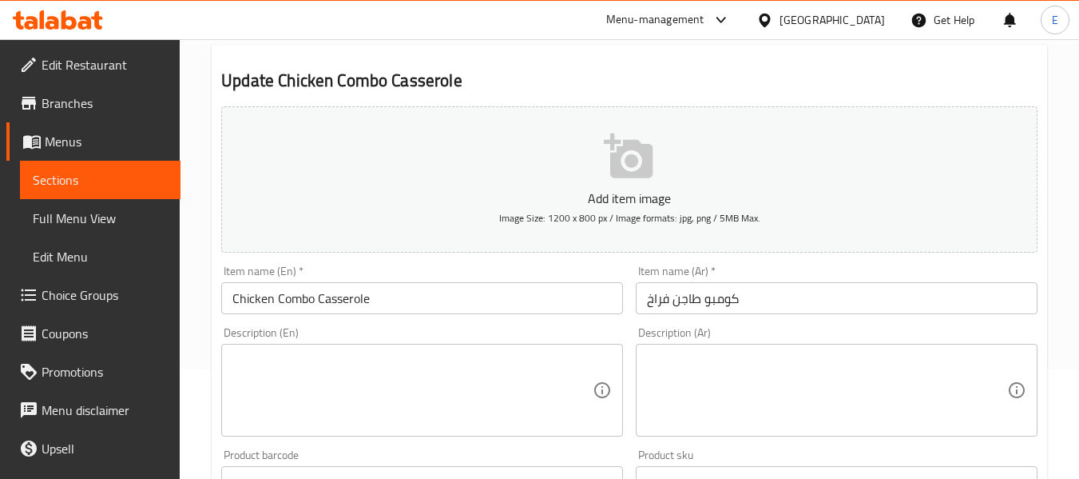
scroll to position [160, 0]
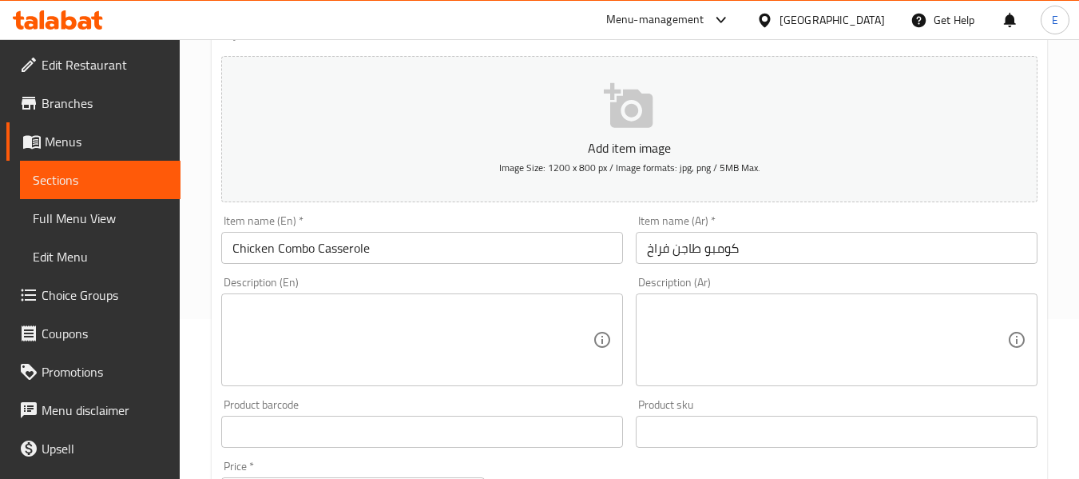
click at [698, 323] on textarea at bounding box center [827, 340] width 360 height 76
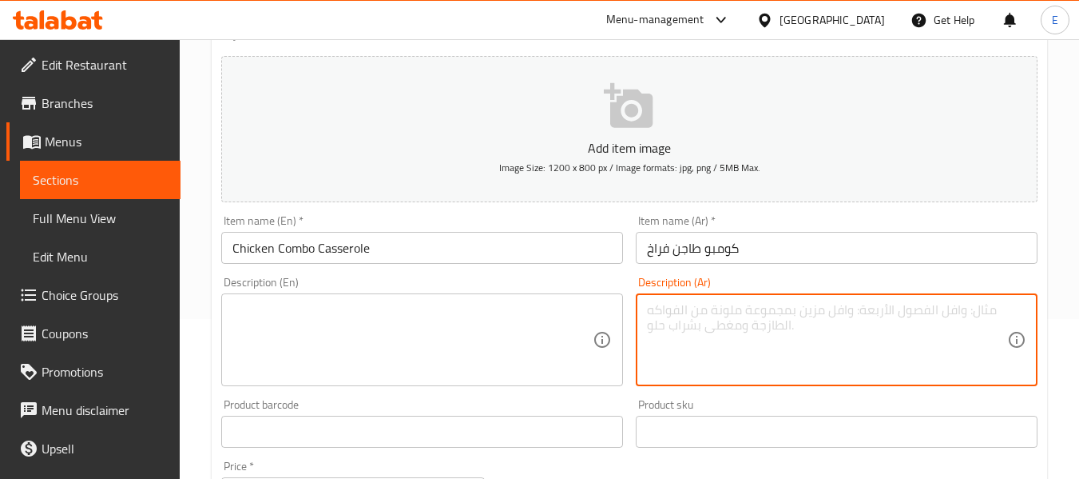
paste textarea "طاجن مكرونة بصوص الدجاج ، ربع فرخة، أرز، سلطة، عيش، طحينة"
type textarea "طاجن مكرونة بصوص الدجاج ، ربع فرخة، أرز، سلطة، عيش، طحينة"
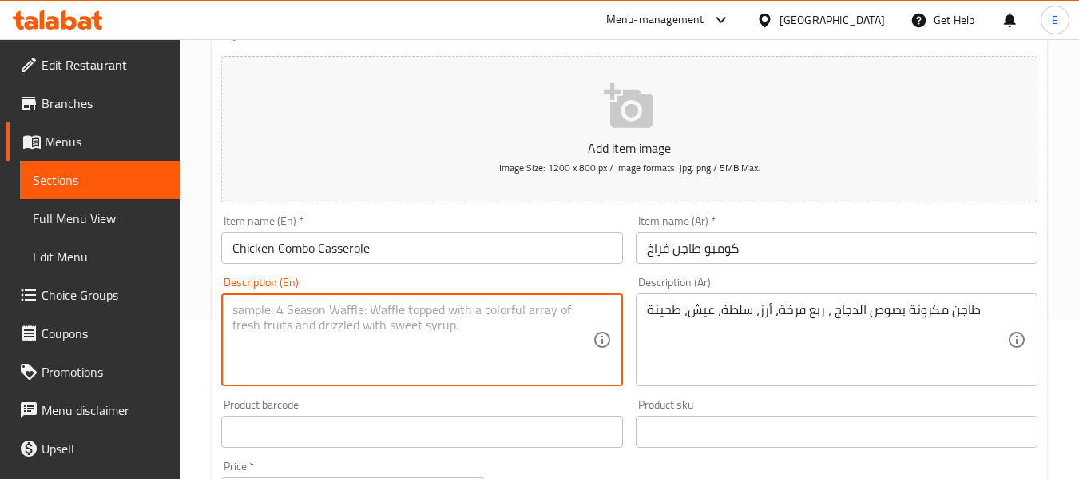
click at [432, 328] on textarea at bounding box center [413, 340] width 360 height 76
paste textarea "Pasta casserole with chicken sauce, a quarter chicken, rice, salad, bread, and …"
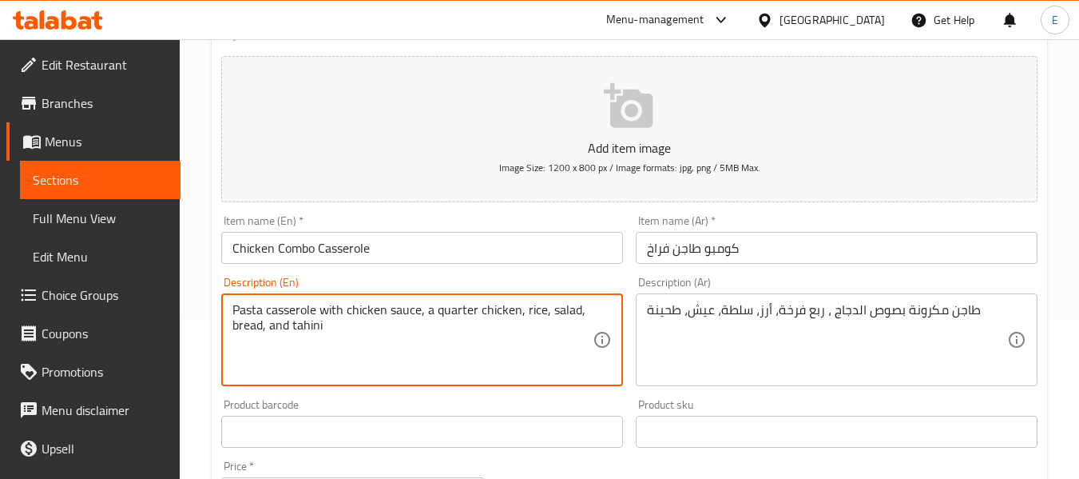
type textarea "Pasta casserole with chicken sauce, a quarter chicken, rice, salad, bread, and …"
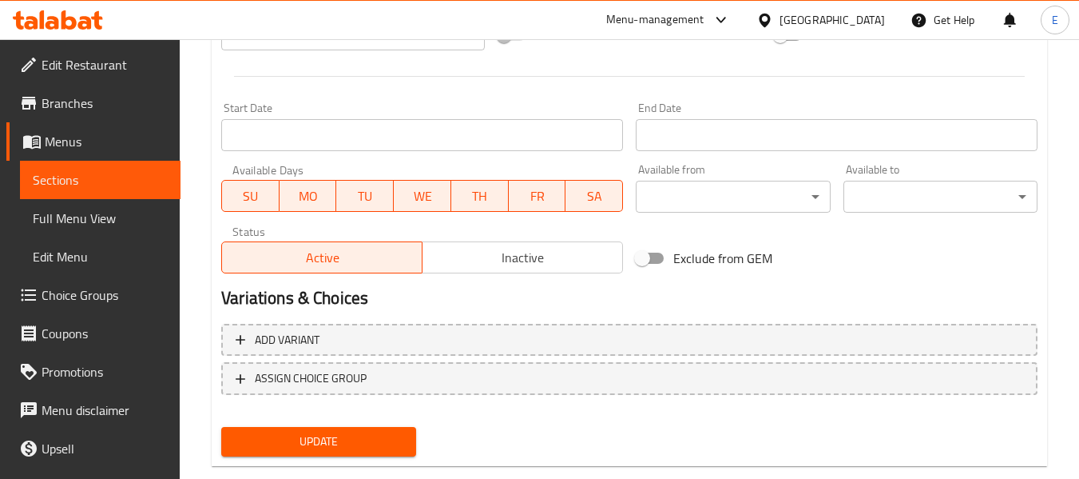
scroll to position [650, 0]
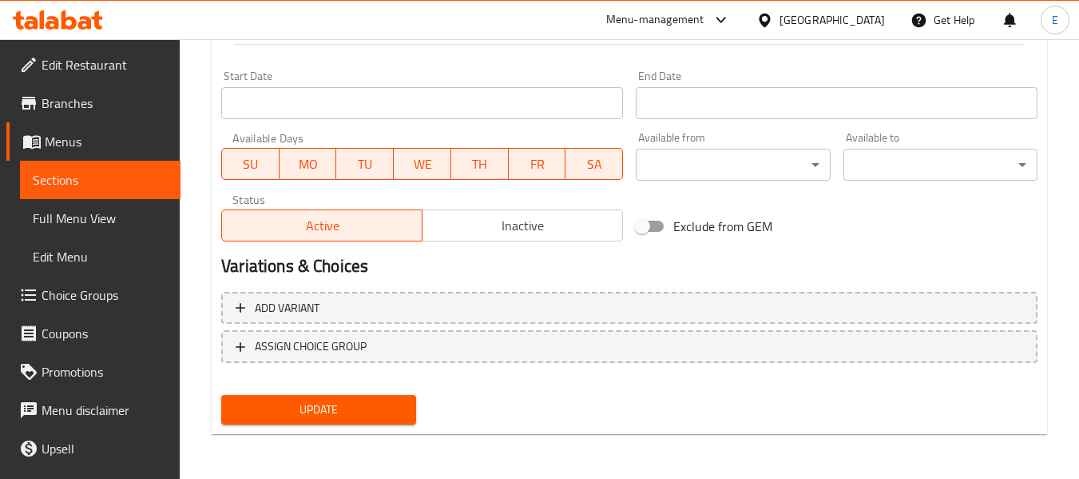
click at [378, 411] on span "Update" at bounding box center [318, 410] width 169 height 20
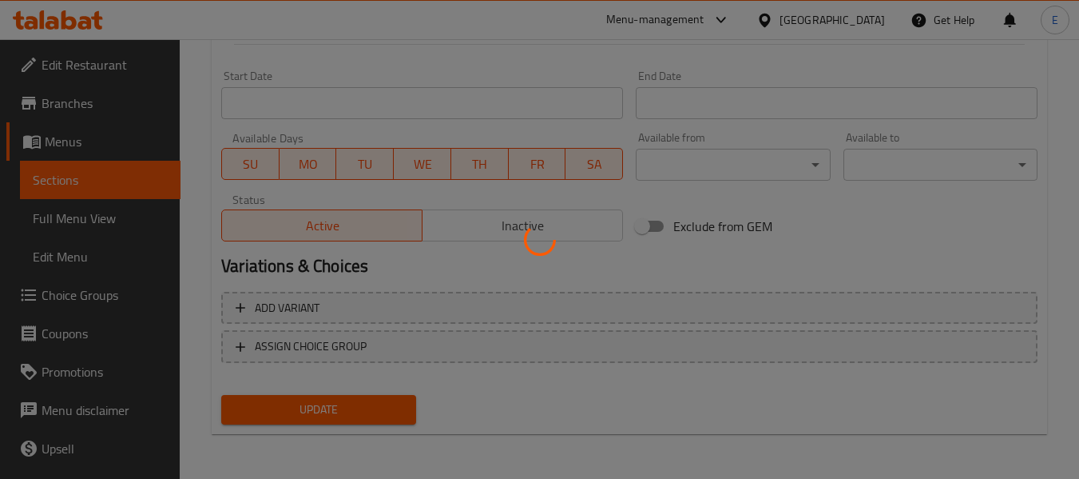
click at [378, 411] on div at bounding box center [539, 239] width 1079 height 479
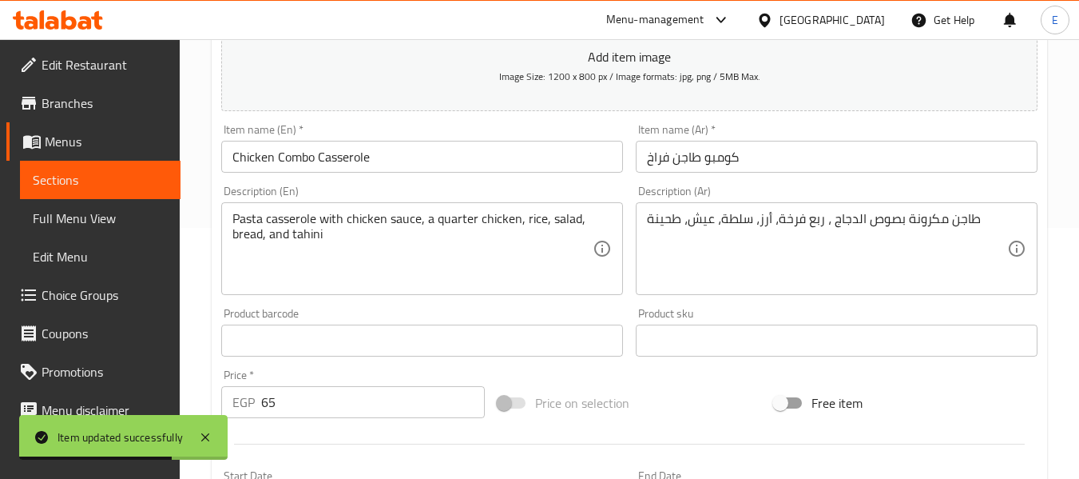
scroll to position [0, 0]
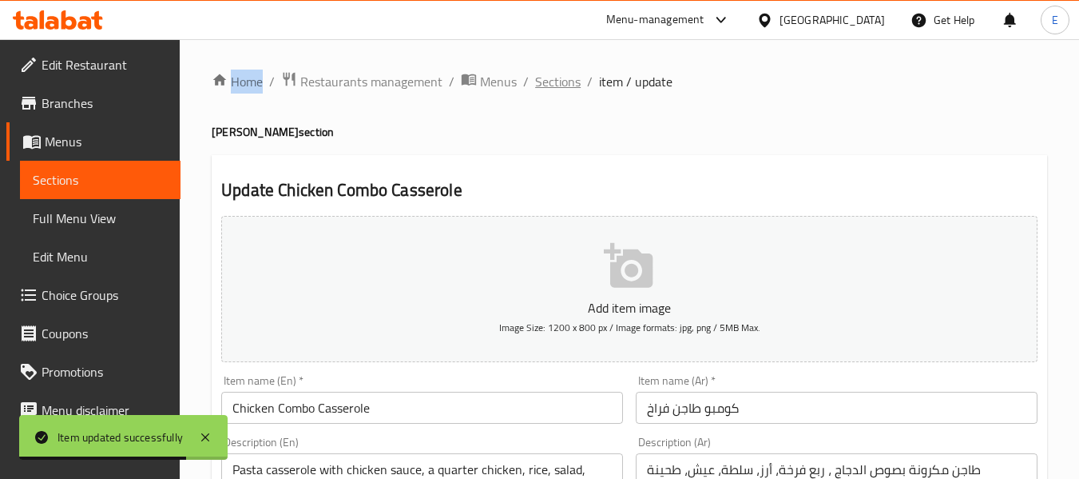
click at [547, 91] on span "Sections" at bounding box center [558, 81] width 46 height 19
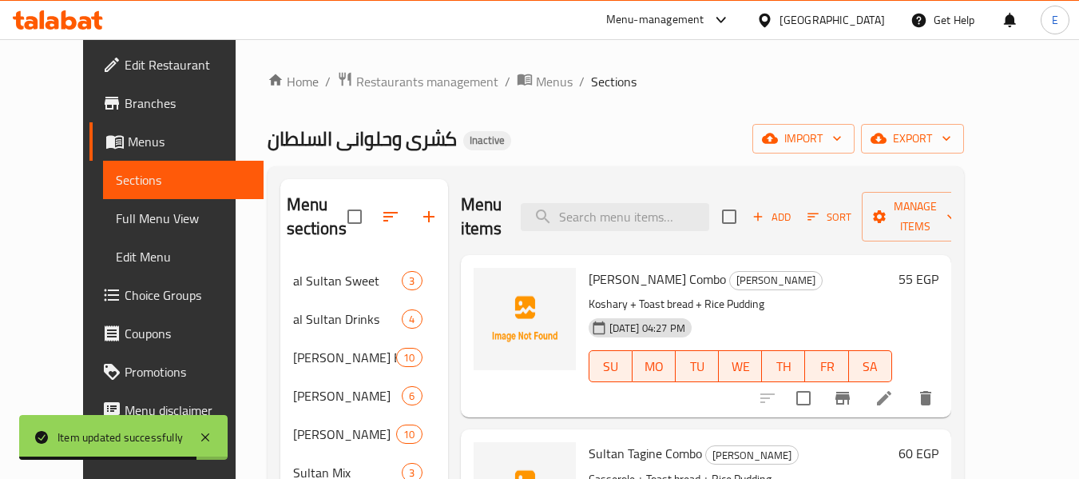
click at [641, 233] on div "Menu items Add Sort Manage items" at bounding box center [706, 217] width 491 height 76
click at [647, 195] on div "Menu items Add Sort Manage items" at bounding box center [706, 217] width 491 height 76
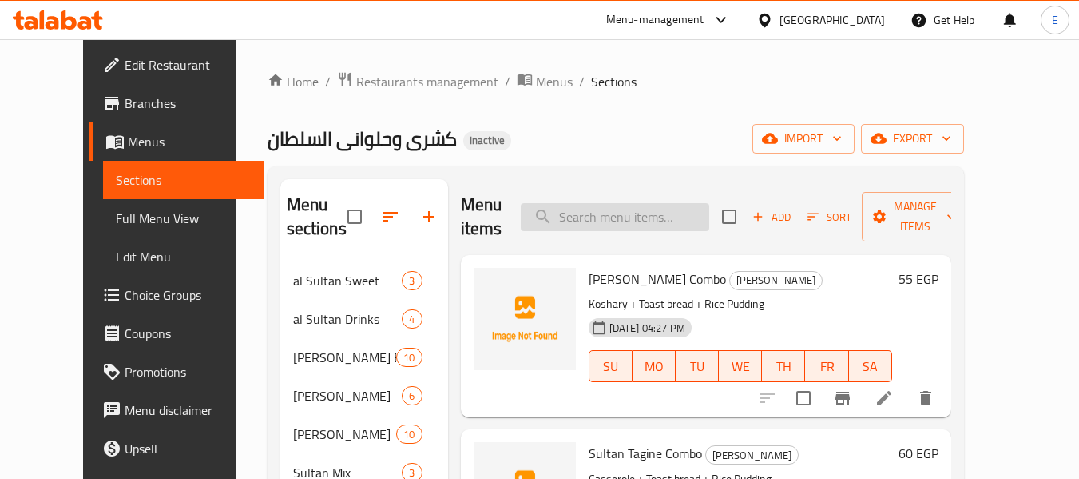
click at [650, 216] on input "search" at bounding box center [615, 217] width 189 height 28
paste input "Small Koshary Liver Liver"
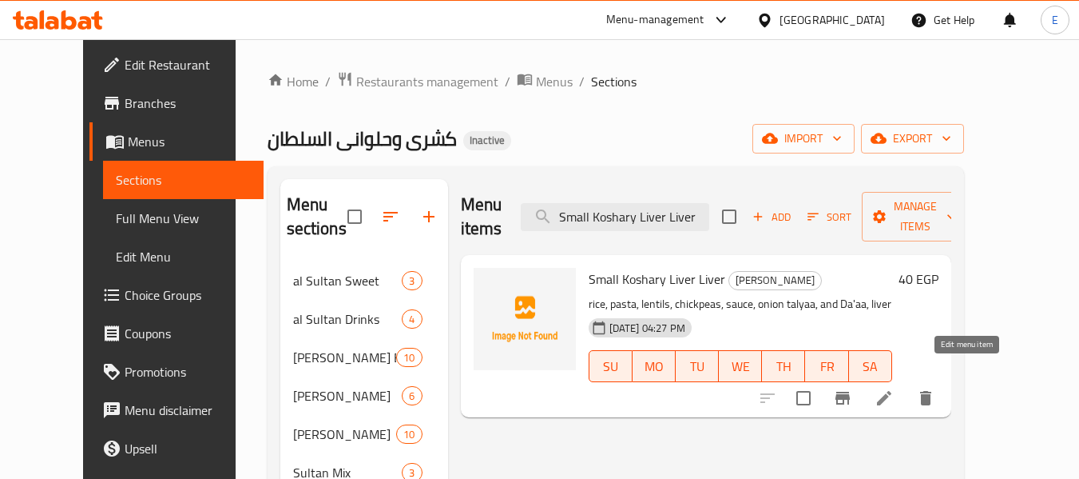
type input "Small Koshary Liver Liver"
click at [894, 388] on icon at bounding box center [884, 397] width 19 height 19
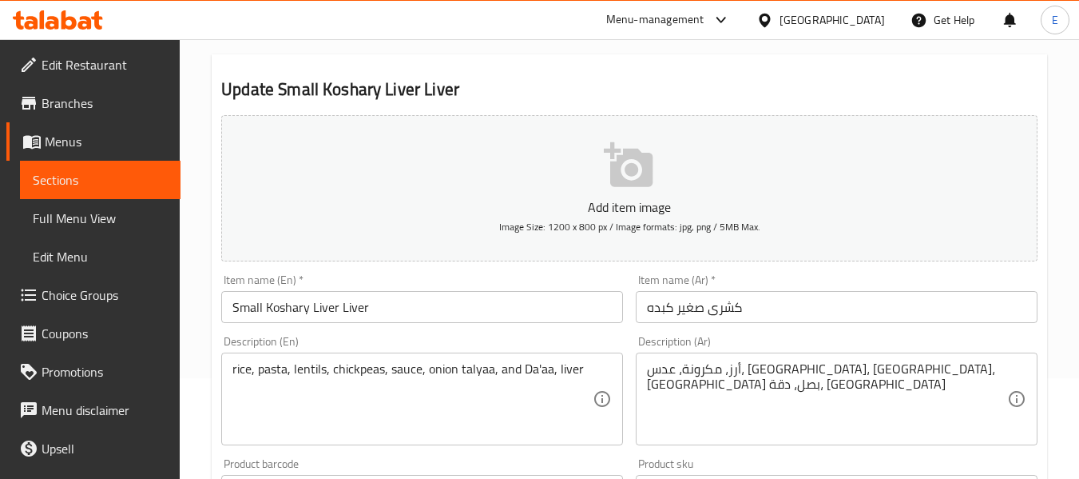
scroll to position [160, 0]
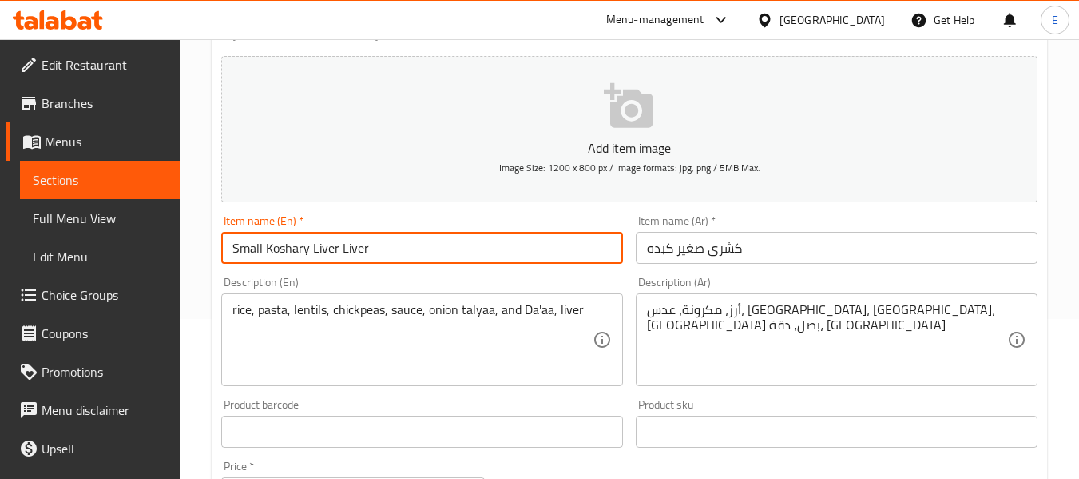
drag, startPoint x: 409, startPoint y: 248, endPoint x: 341, endPoint y: 247, distance: 67.9
click at [341, 247] on input "Small Koshary Liver Liver" at bounding box center [422, 248] width 402 height 32
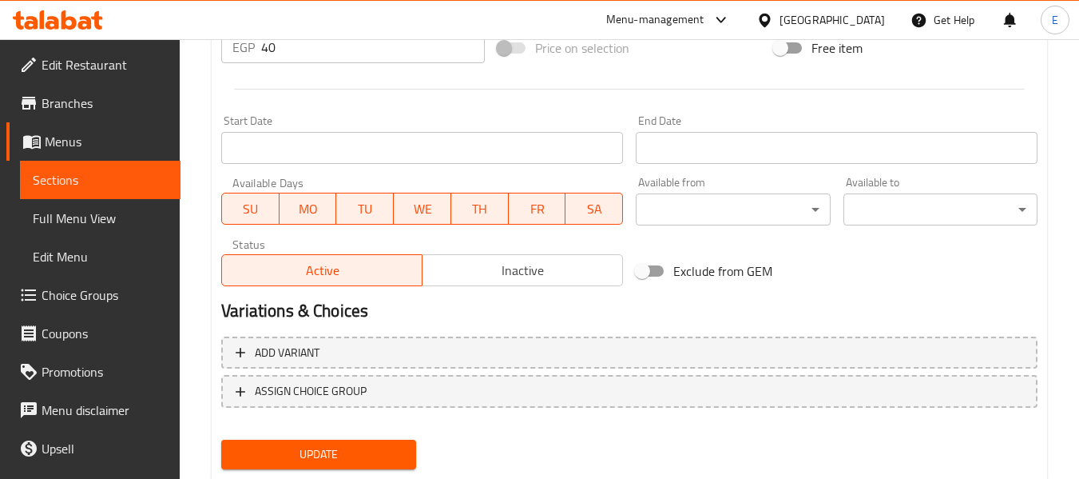
scroll to position [650, 0]
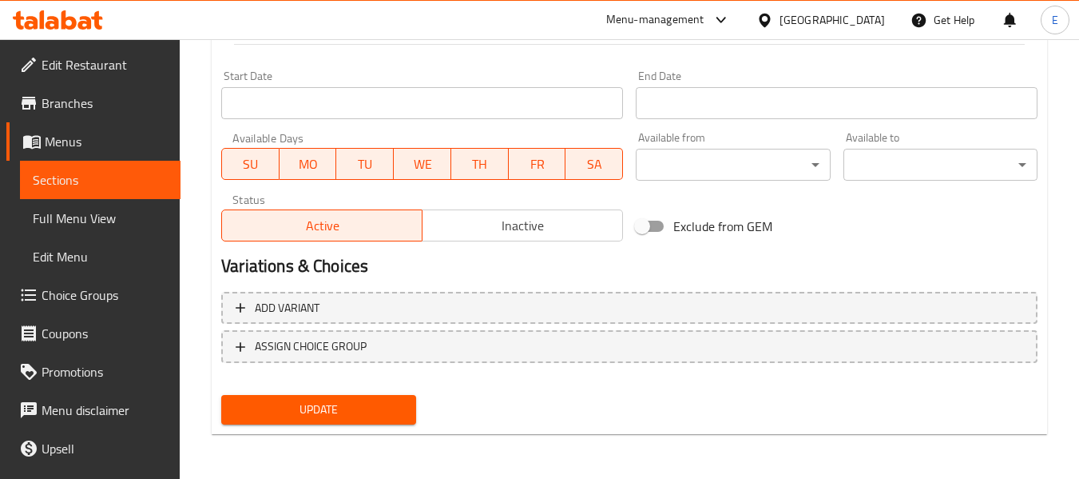
type input "Small Koshary Liver"
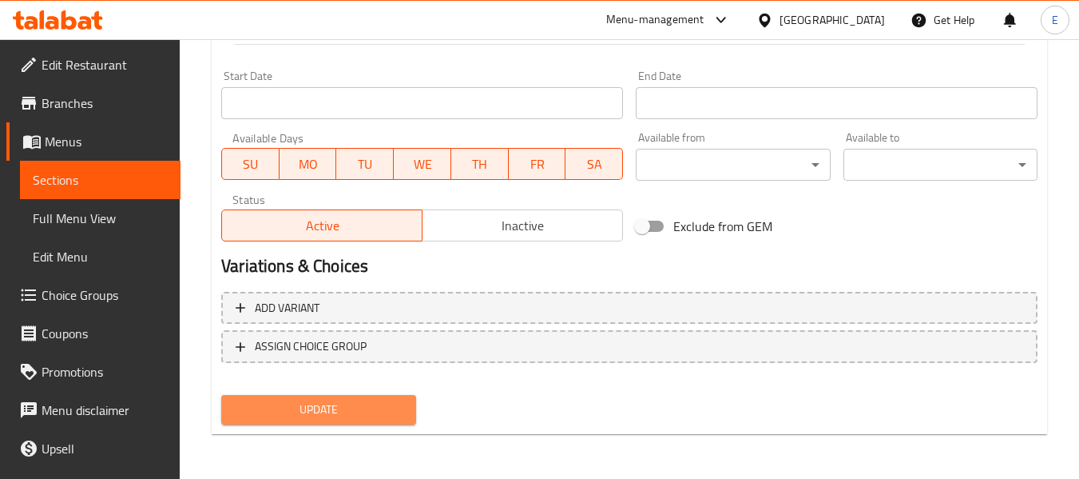
click at [396, 400] on span "Update" at bounding box center [318, 410] width 169 height 20
click at [396, 400] on div at bounding box center [539, 239] width 1079 height 479
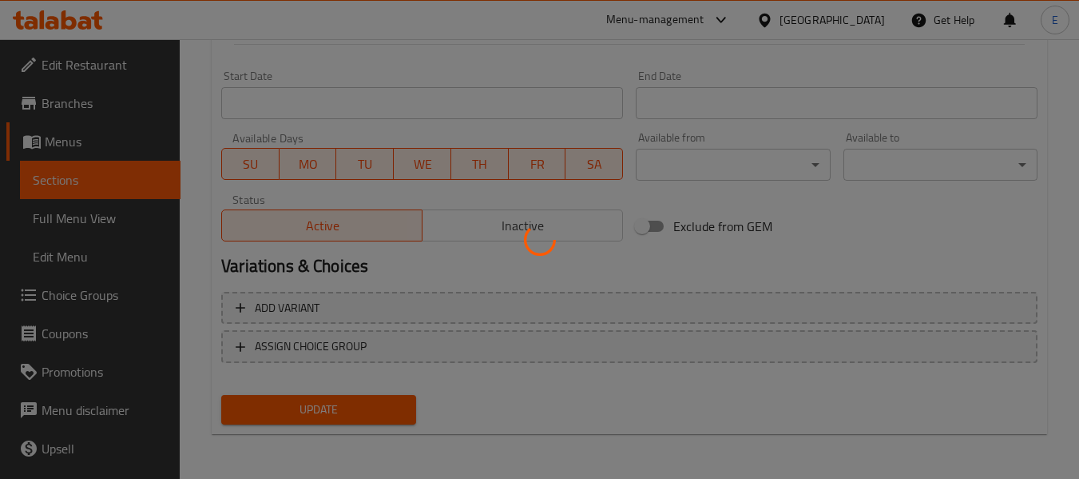
click at [396, 400] on div at bounding box center [539, 239] width 1079 height 479
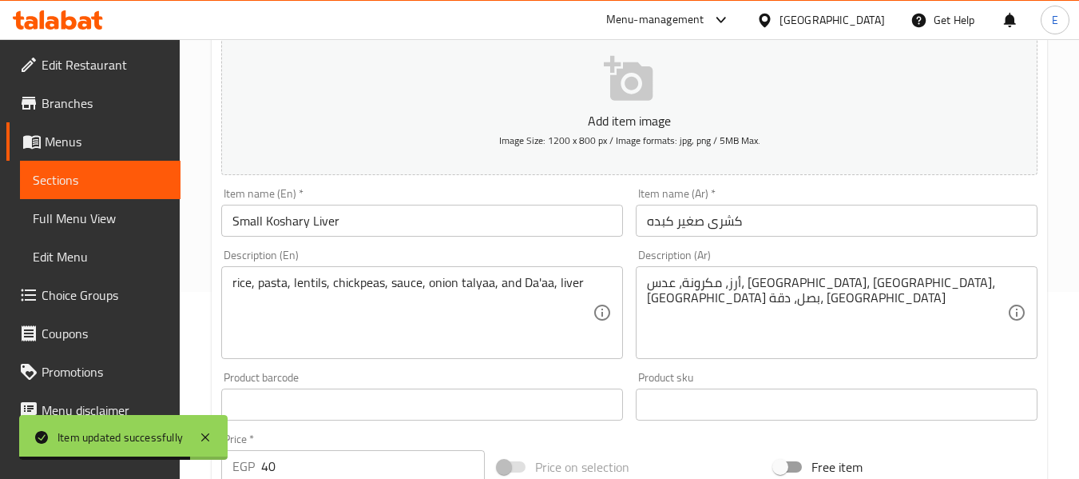
scroll to position [0, 0]
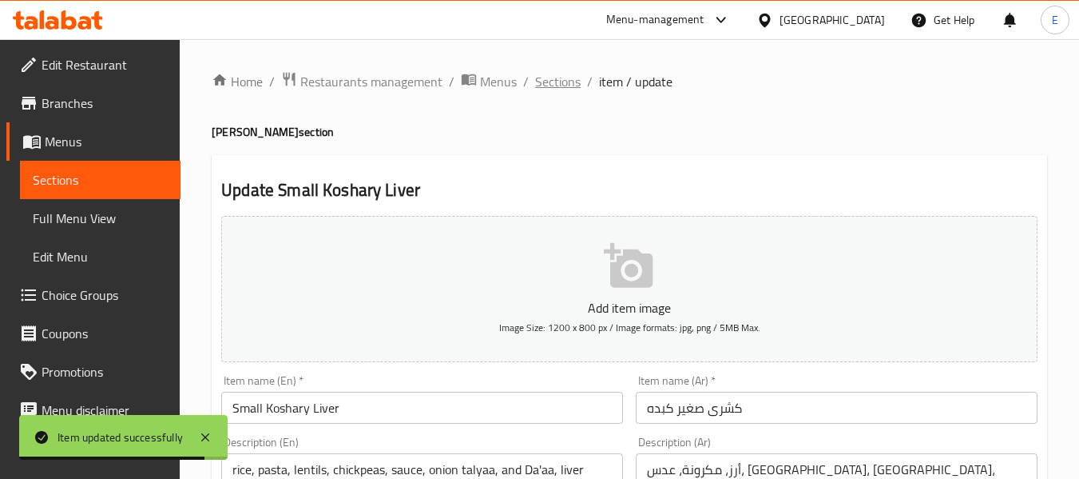
click at [563, 80] on span "Sections" at bounding box center [558, 81] width 46 height 19
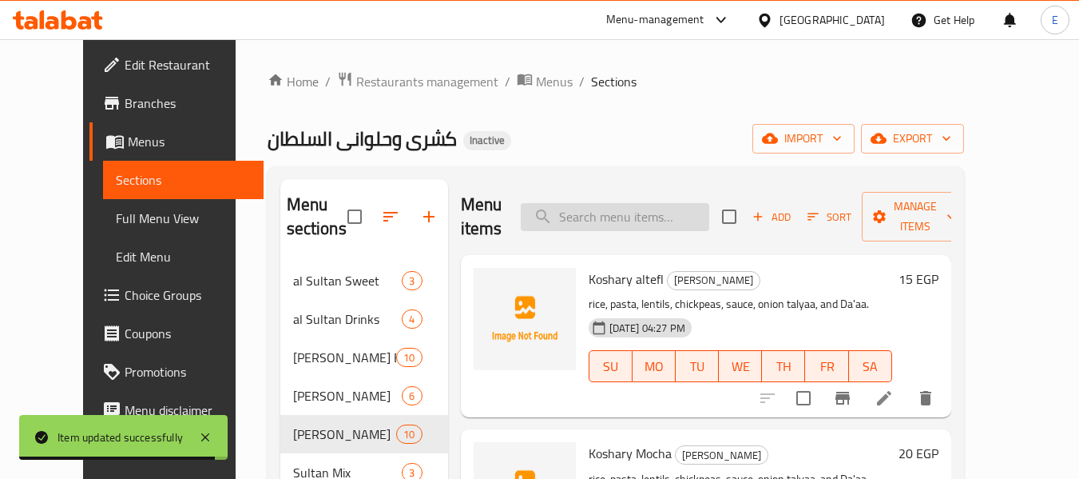
click at [642, 221] on input "search" at bounding box center [615, 217] width 189 height 28
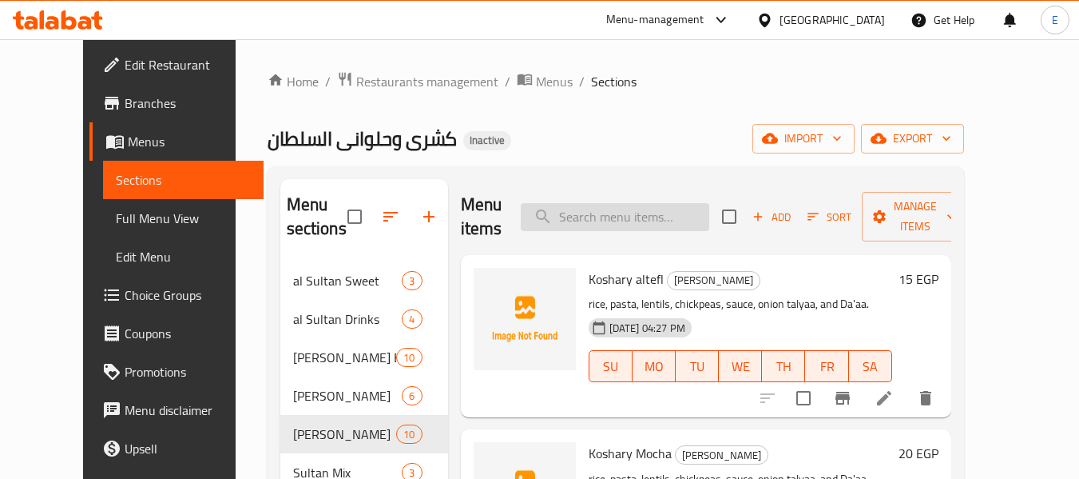
paste input "kebda"
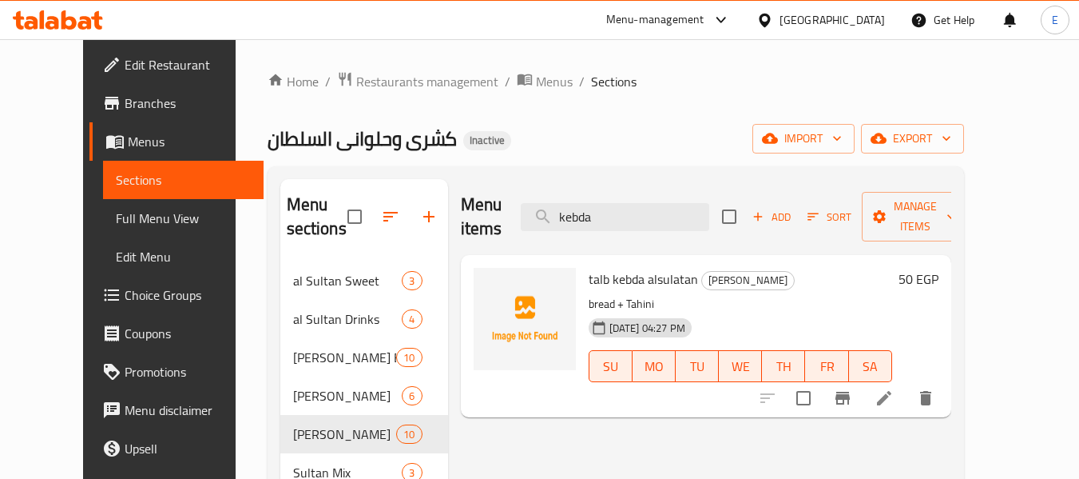
type input "kebda"
click at [894, 388] on icon at bounding box center [884, 397] width 19 height 19
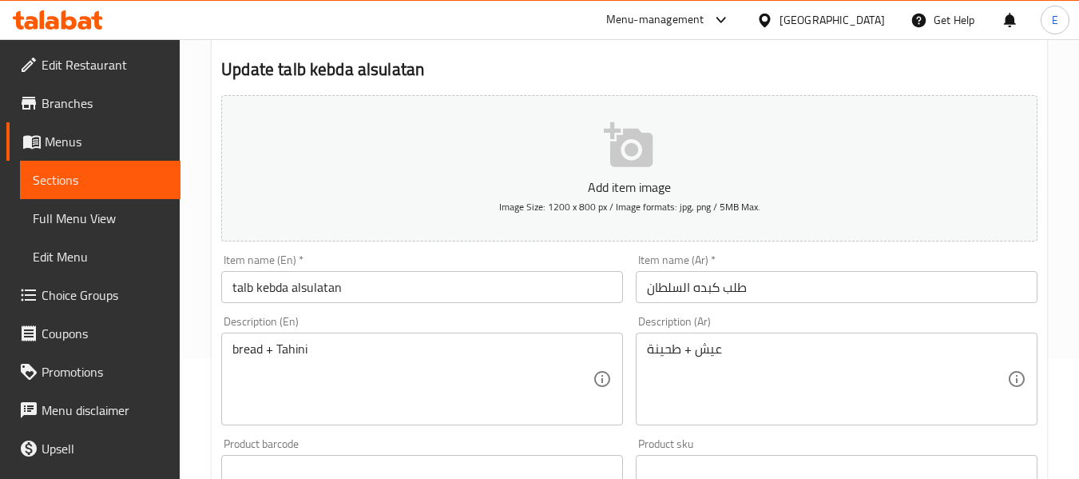
scroll to position [160, 0]
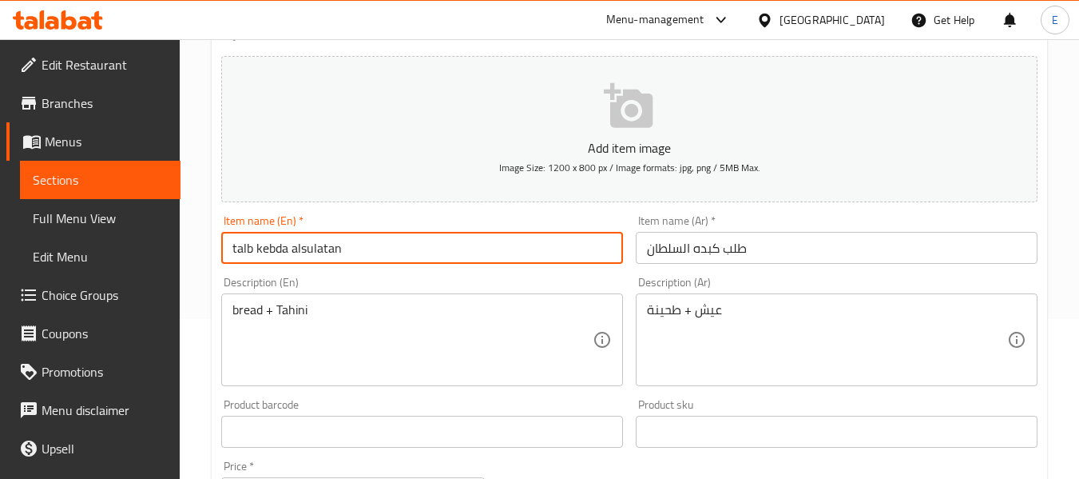
click at [276, 249] on input "talb kebda alsulatan" at bounding box center [422, 248] width 402 height 32
drag, startPoint x: 251, startPoint y: 252, endPoint x: 225, endPoint y: 249, distance: 26.6
click at [225, 249] on input "talb Liver alsulatan" at bounding box center [422, 248] width 402 height 32
click at [356, 244] on input "Liver alsulatan" at bounding box center [422, 248] width 402 height 32
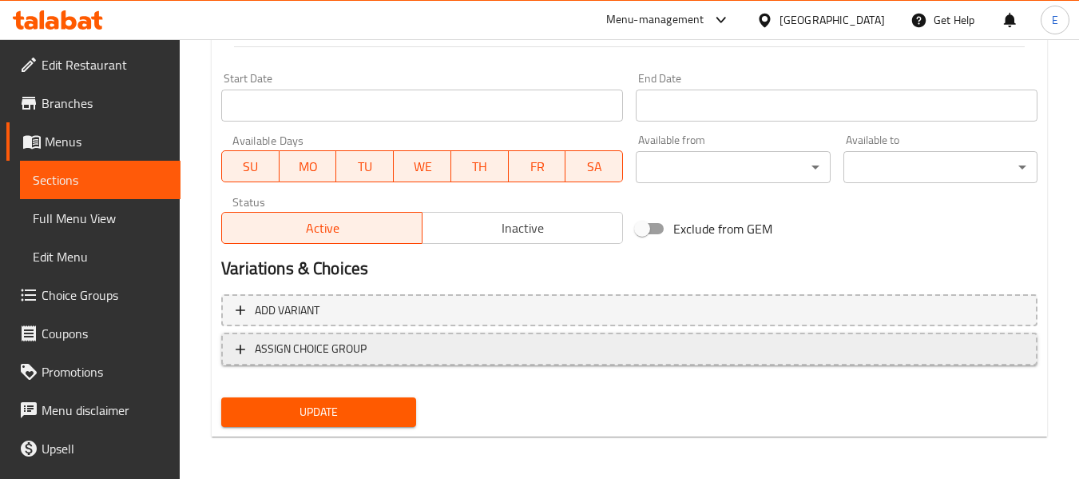
scroll to position [650, 0]
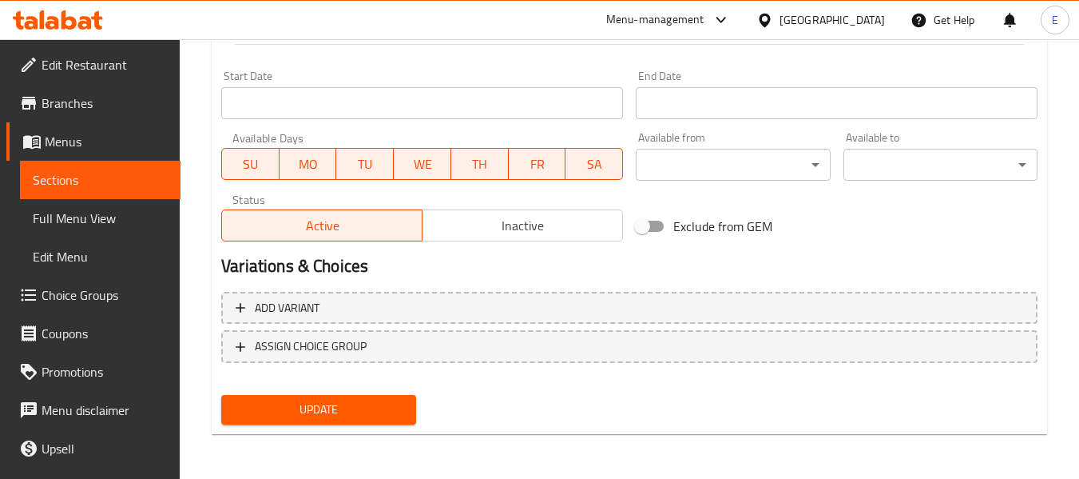
type input "Liver alsulatan order"
click at [360, 403] on span "Update" at bounding box center [318, 410] width 169 height 20
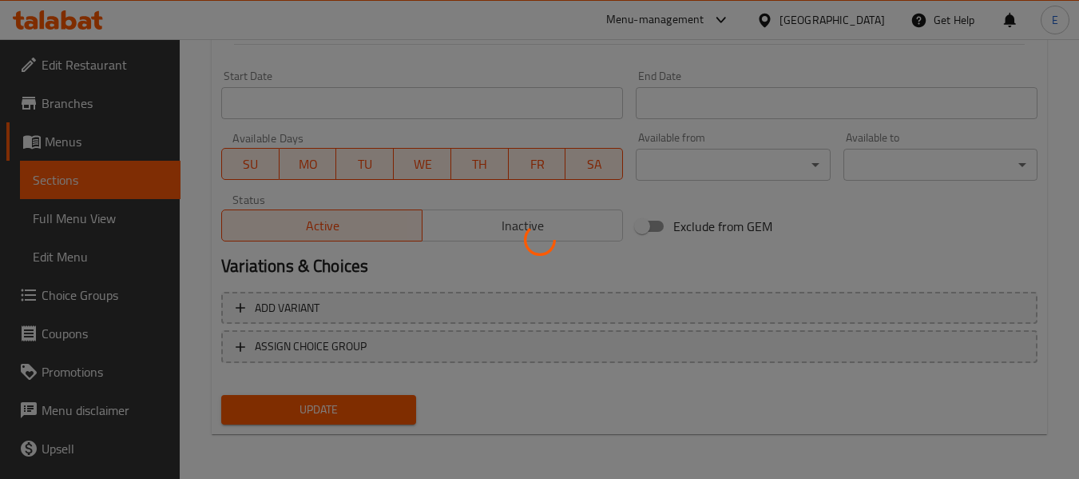
click at [360, 403] on div at bounding box center [539, 239] width 1079 height 479
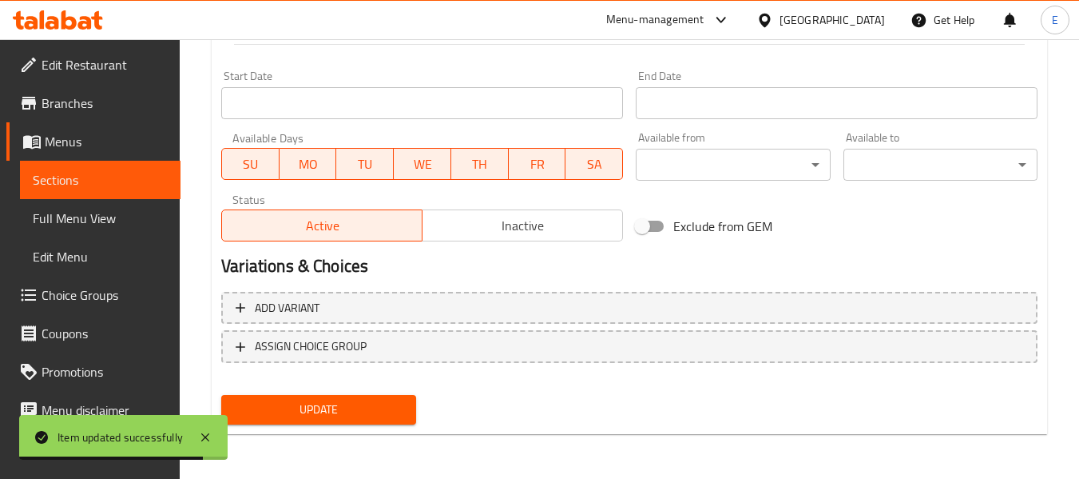
click at [400, 415] on span "Update" at bounding box center [318, 410] width 169 height 20
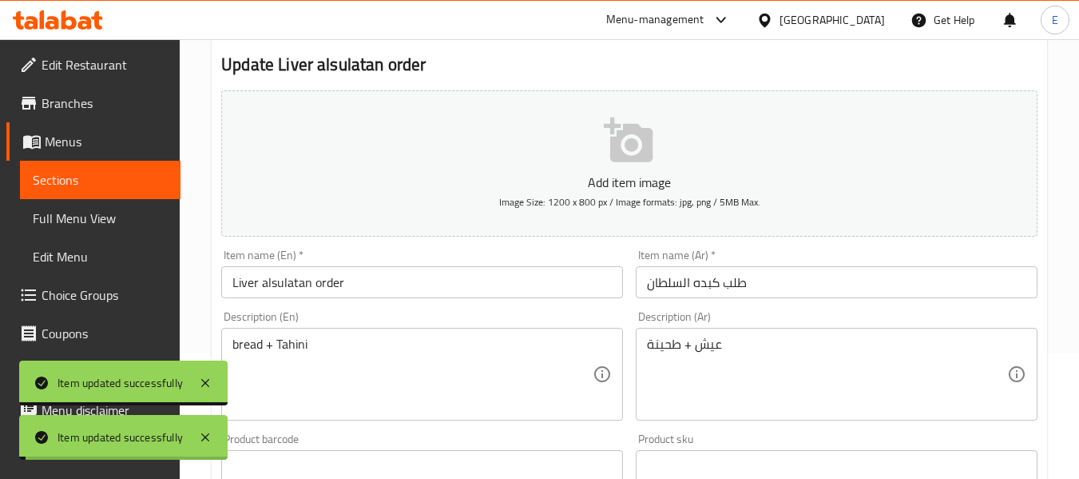
scroll to position [0, 0]
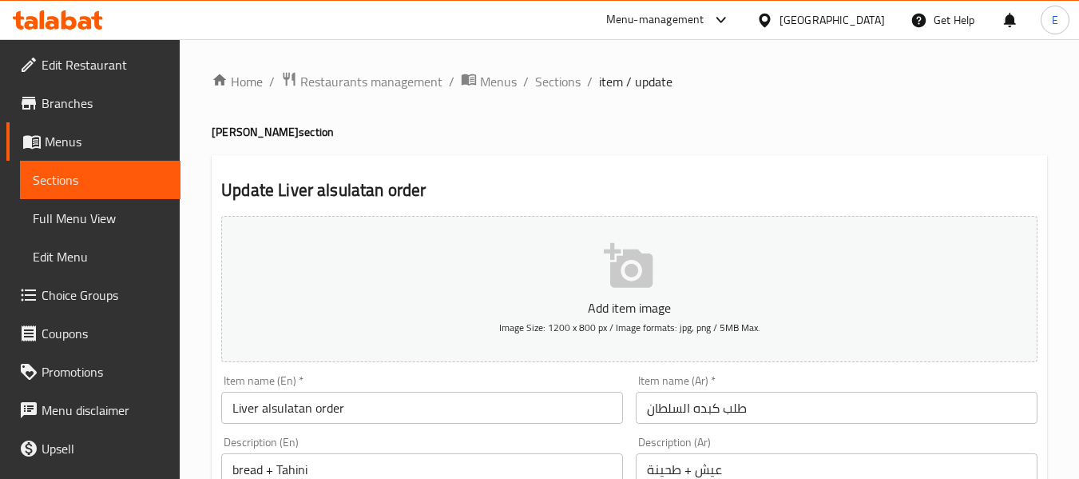
click at [890, 17] on div "Egypt" at bounding box center [821, 20] width 154 height 38
click at [873, 29] on div "Egypt" at bounding box center [832, 20] width 105 height 18
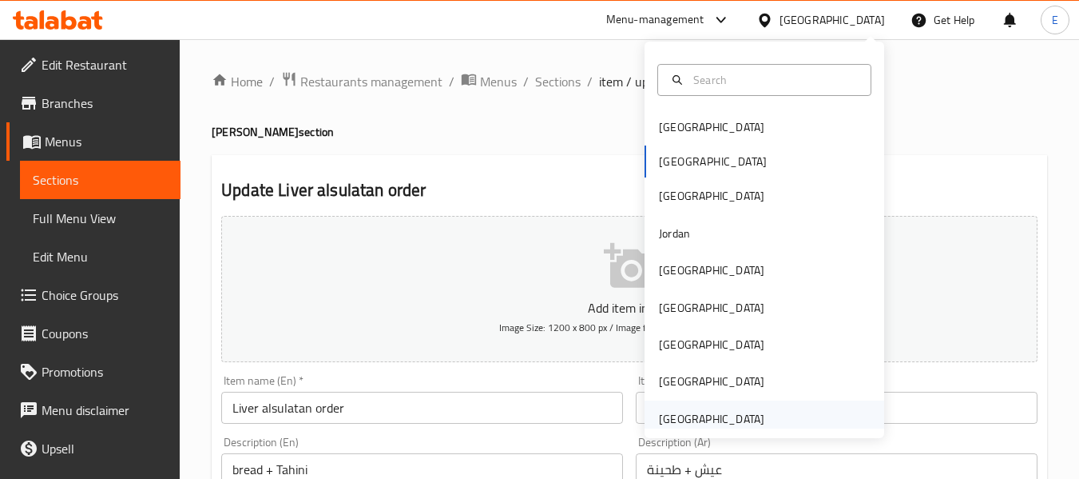
click at [693, 416] on div "[GEOGRAPHIC_DATA]" at bounding box center [711, 419] width 105 height 18
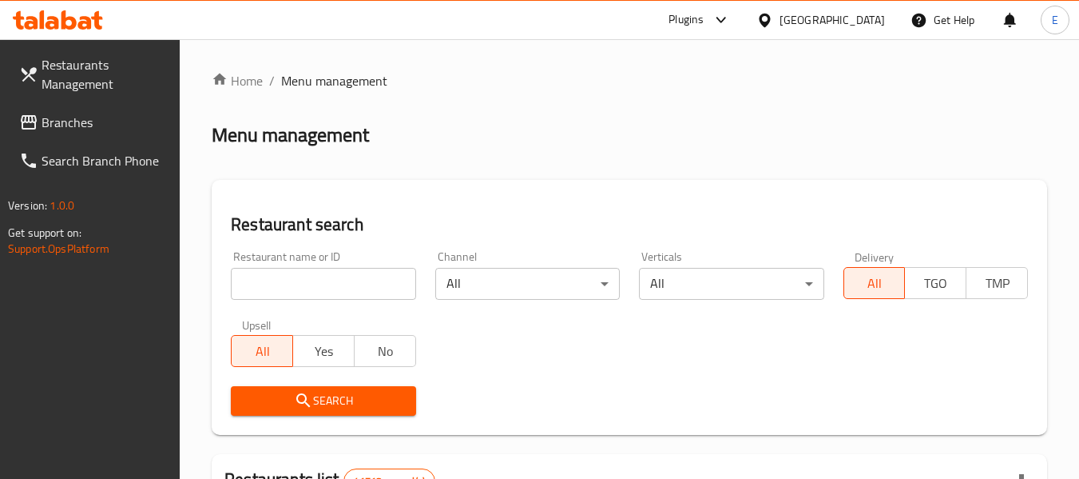
click at [77, 117] on span "Branches" at bounding box center [105, 122] width 126 height 19
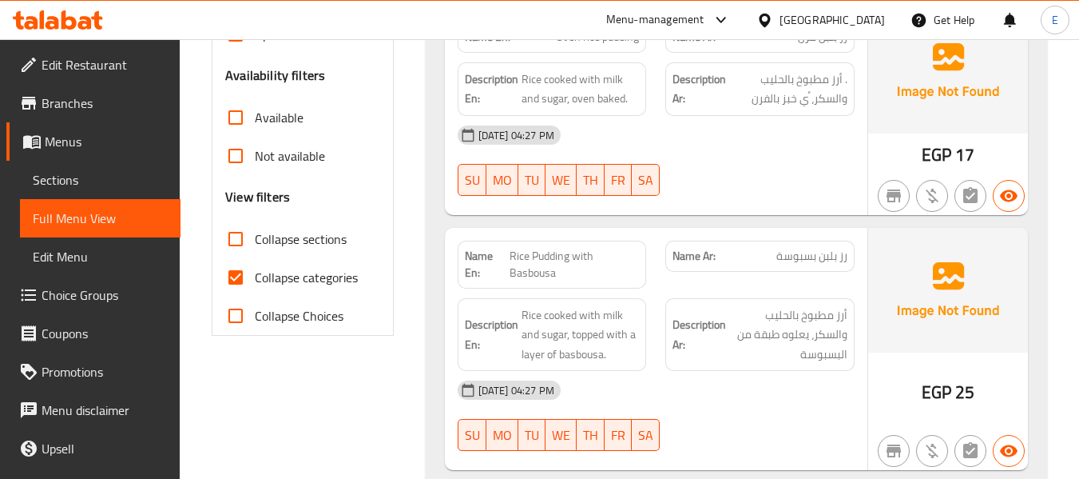
scroll to position [559, 0]
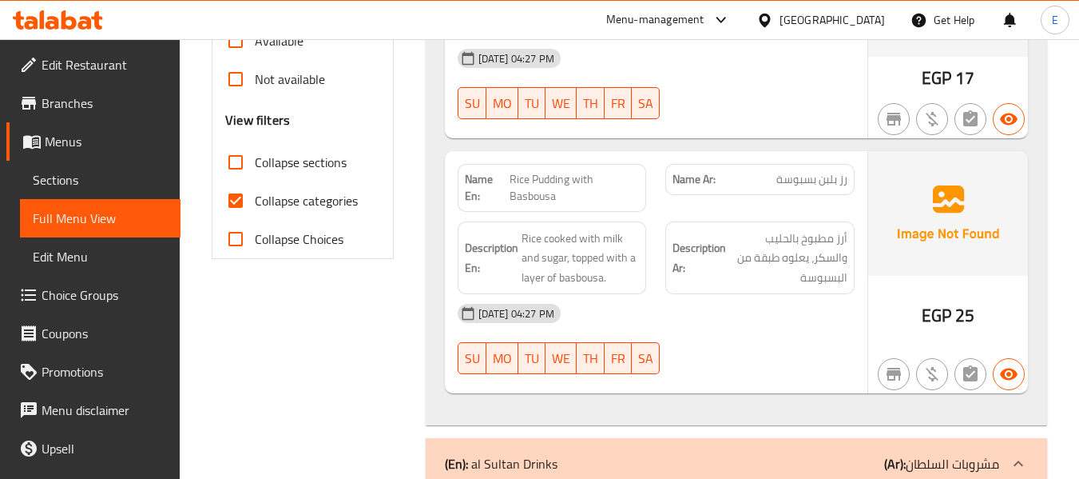
click at [233, 196] on input "Collapse categories" at bounding box center [236, 200] width 38 height 38
checkbox input "false"
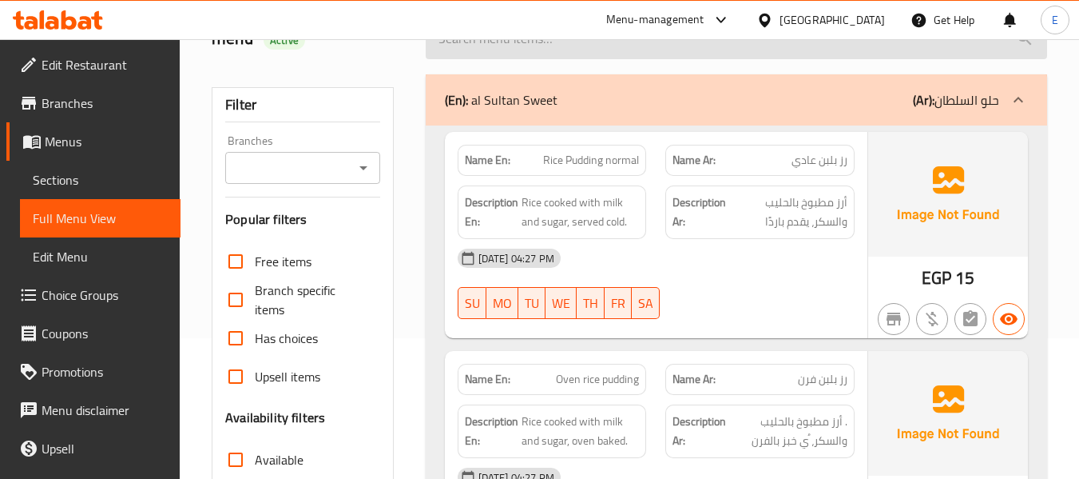
scroll to position [0, 0]
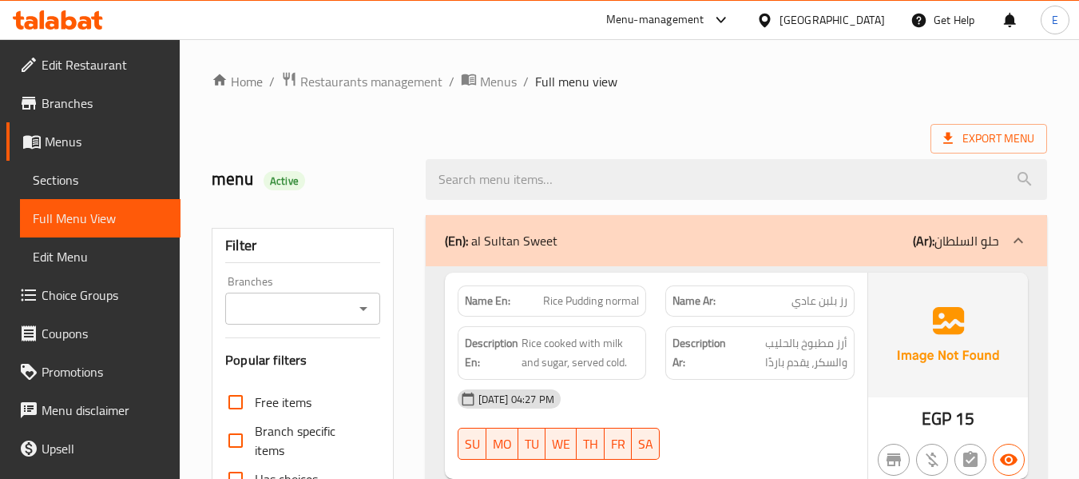
click at [434, 145] on div "menu Active" at bounding box center [629, 179] width 855 height 71
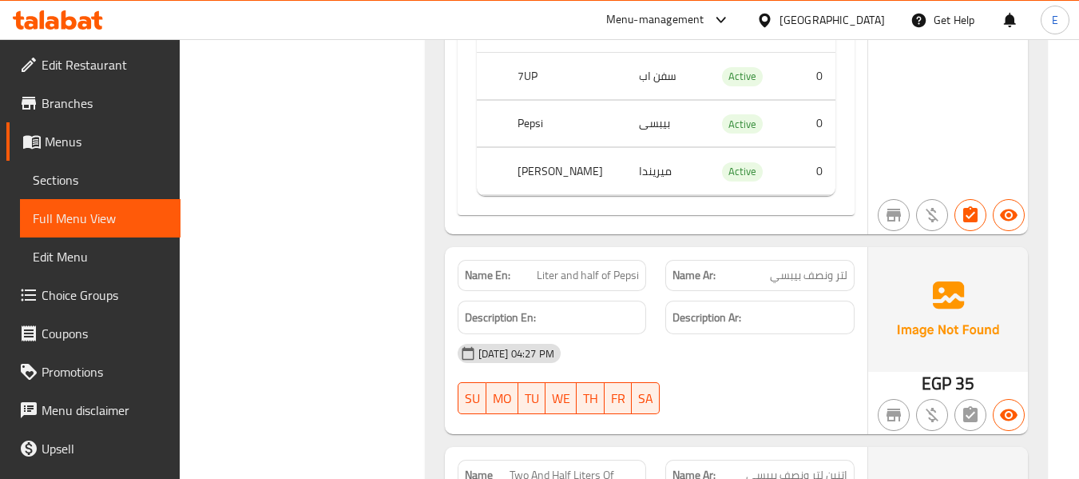
scroll to position [1598, 0]
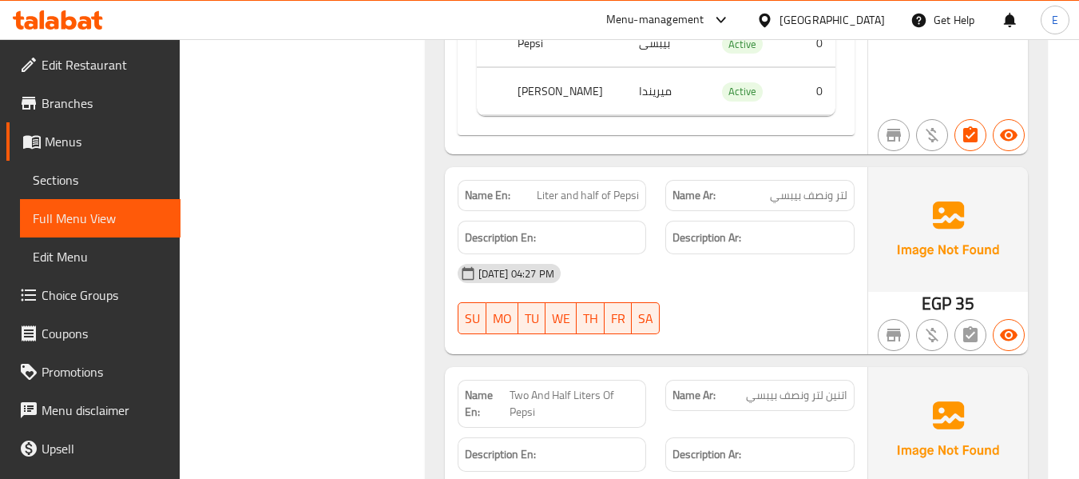
click at [841, 205] on div "Name Ar: لتر ونصف بيبسي" at bounding box center [760, 195] width 189 height 31
copy span "لتر ونصف بيبسي"
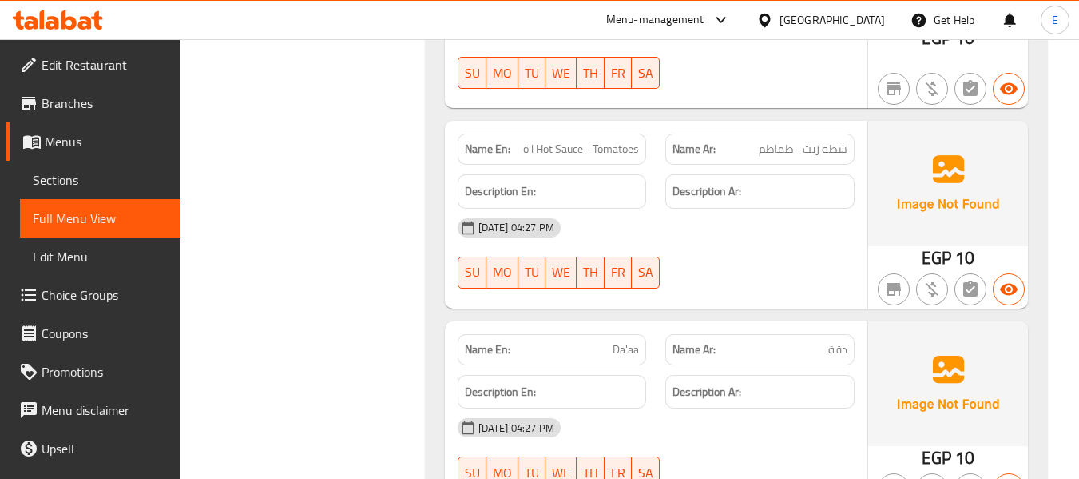
scroll to position [3516, 0]
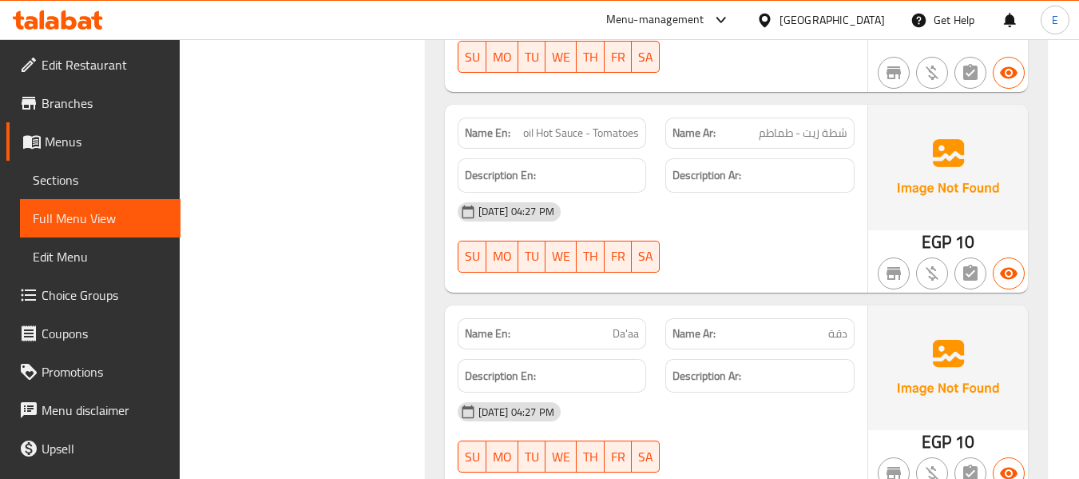
click at [819, 125] on span "شطة زيت - طماطم" at bounding box center [803, 133] width 89 height 17
copy span "شطة زيت - طماطم"
click at [606, 125] on span "oil Hot Sauce - Tomatoes" at bounding box center [581, 133] width 116 height 17
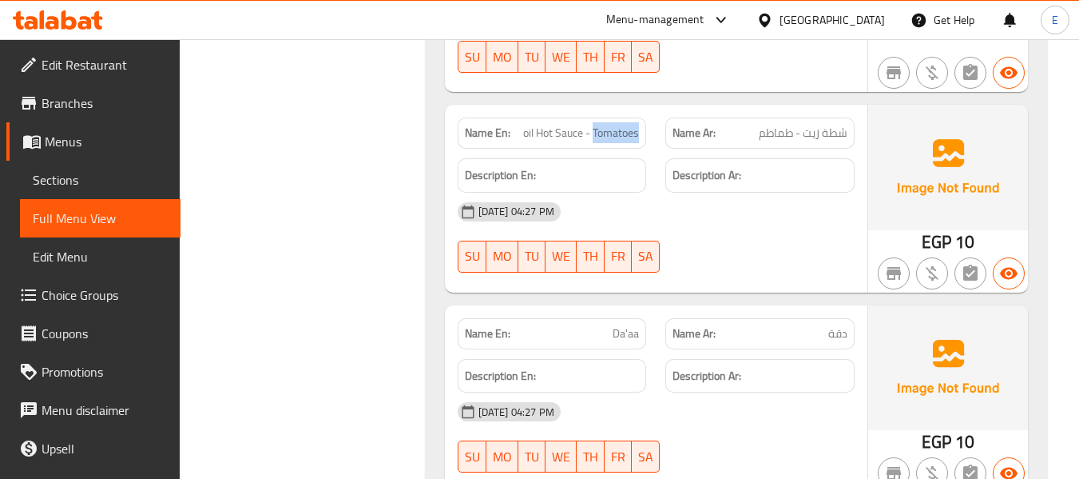
click at [606, 125] on span "oil Hot Sauce - Tomatoes" at bounding box center [581, 133] width 116 height 17
copy span "oil Hot Sauce - Tomatoes"
click at [607, 125] on span "oil Hot Sauce - Tomatoes" at bounding box center [581, 133] width 116 height 17
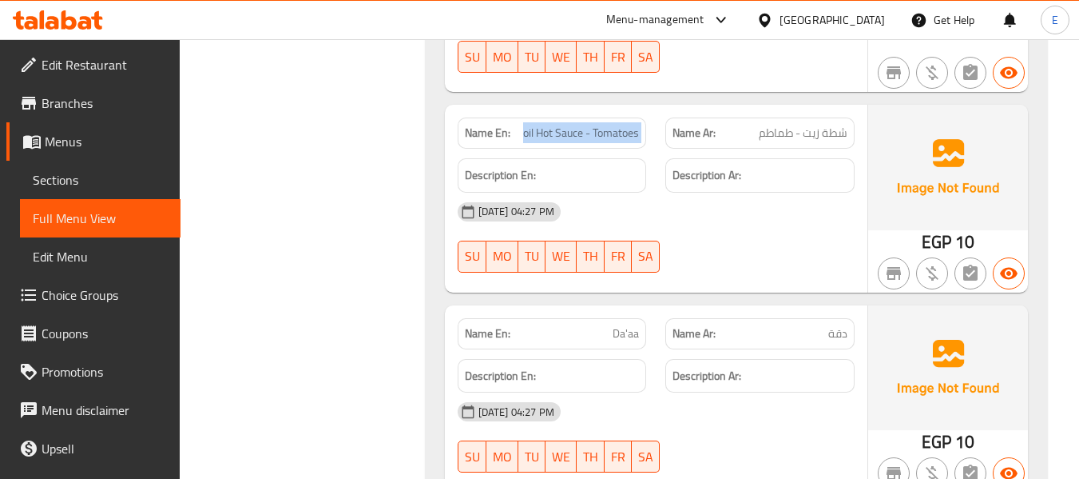
click at [607, 125] on span "oil Hot Sauce - Tomatoes" at bounding box center [581, 133] width 116 height 17
click at [738, 199] on div "[DATE] 04:27 PM" at bounding box center [656, 212] width 416 height 38
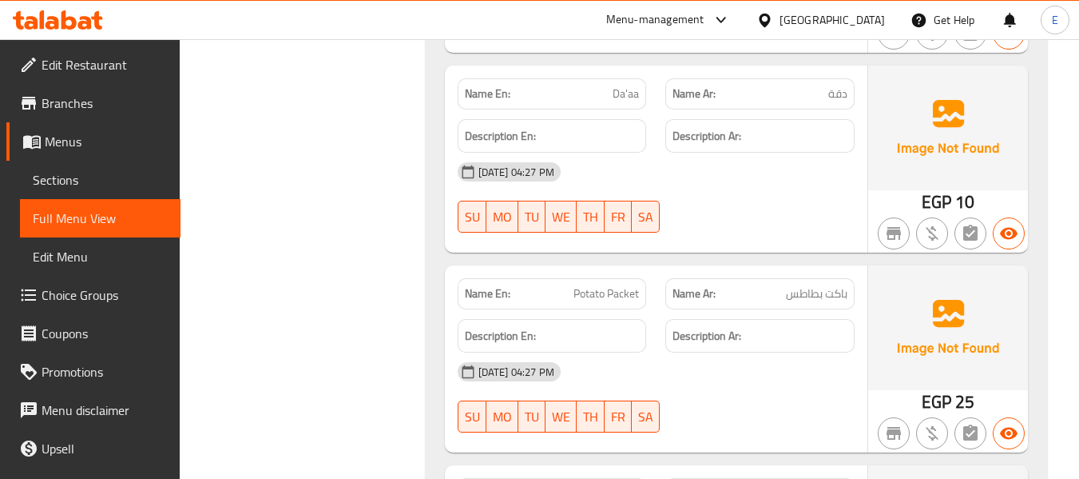
scroll to position [3835, 0]
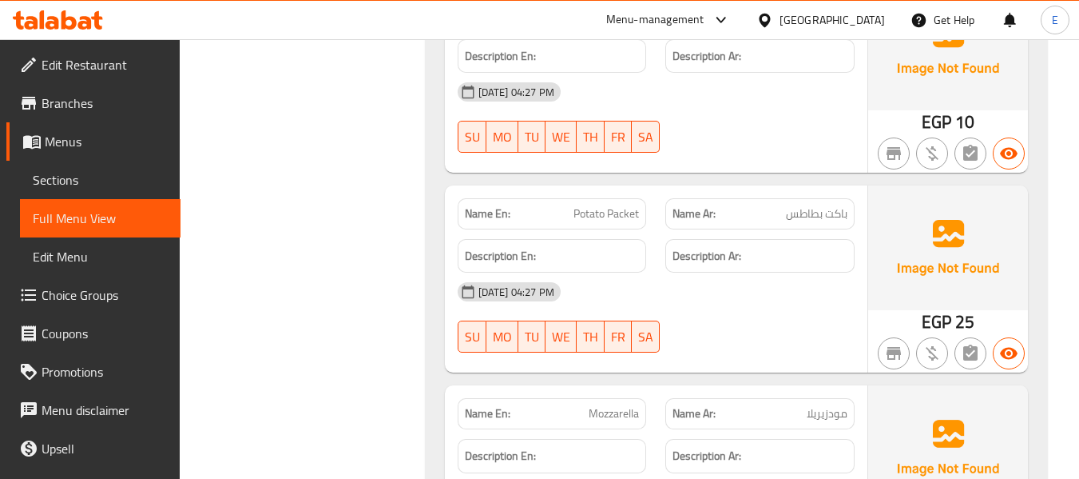
click at [620, 208] on div "Name En: Potato Packet" at bounding box center [552, 213] width 189 height 31
copy span "Potato Packet"
click at [610, 205] on span "Potato Packet" at bounding box center [607, 213] width 66 height 17
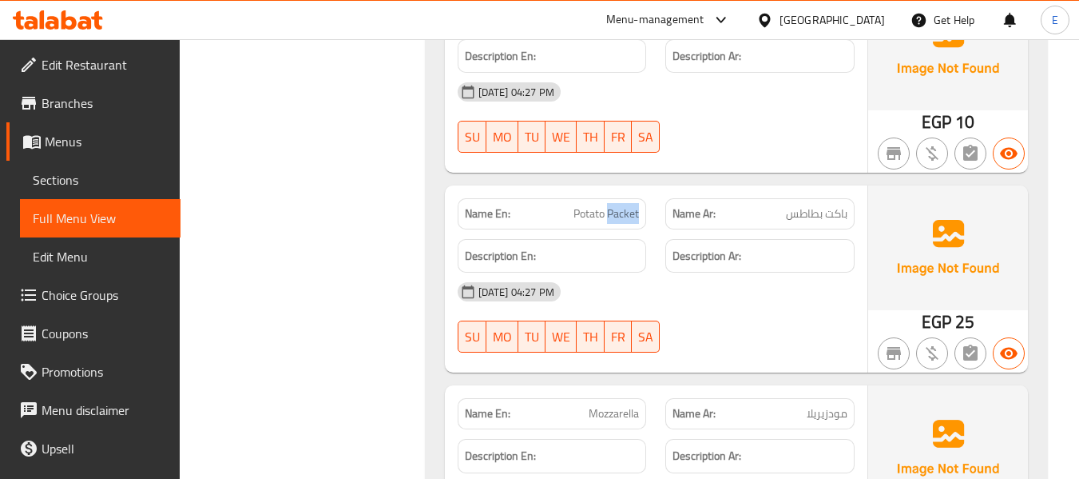
click at [610, 205] on span "Potato Packet" at bounding box center [607, 213] width 66 height 17
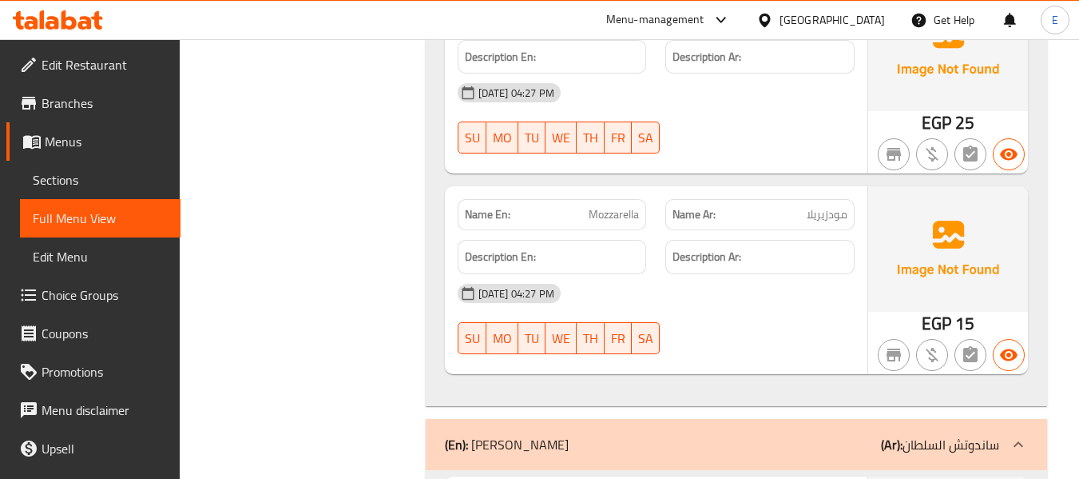
scroll to position [4075, 0]
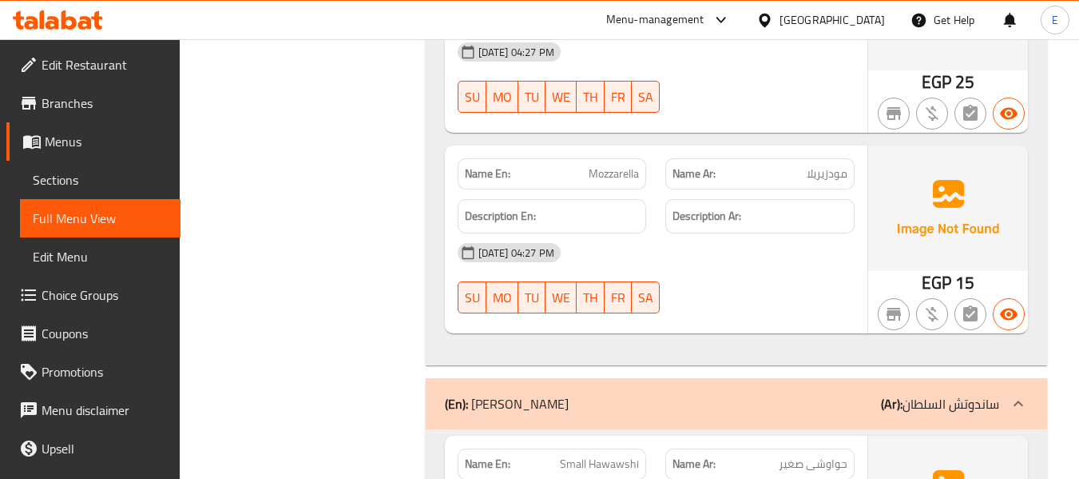
click at [626, 165] on span "Mozzarella" at bounding box center [614, 173] width 50 height 17
copy span "Mozzarella"
click at [593, 165] on span "Mozzarella" at bounding box center [614, 173] width 50 height 17
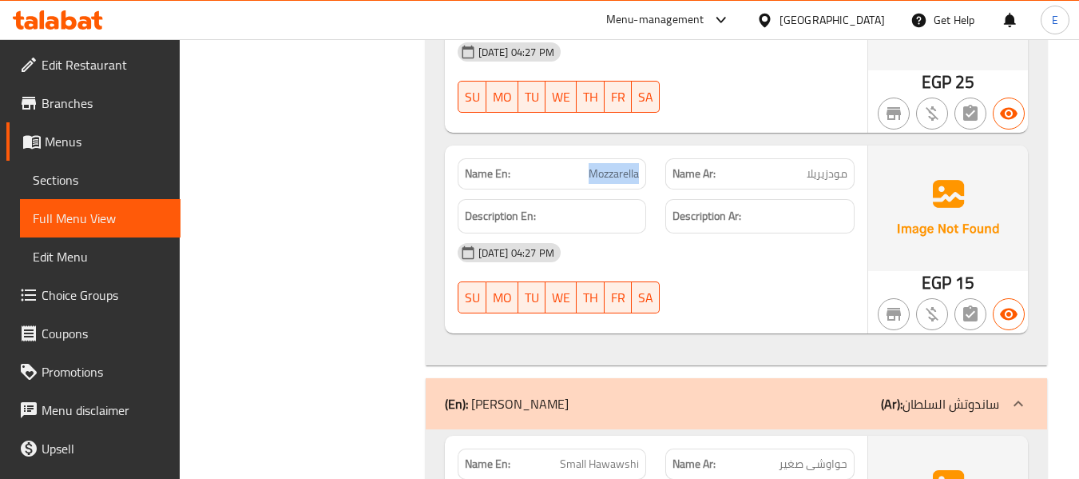
click at [593, 165] on span "Mozzarella" at bounding box center [614, 173] width 50 height 17
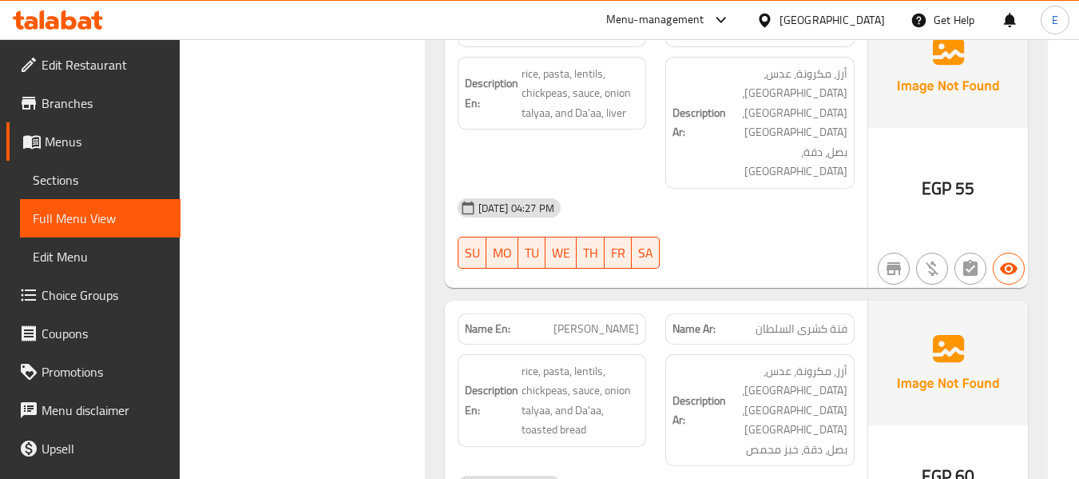
scroll to position [9189, 0]
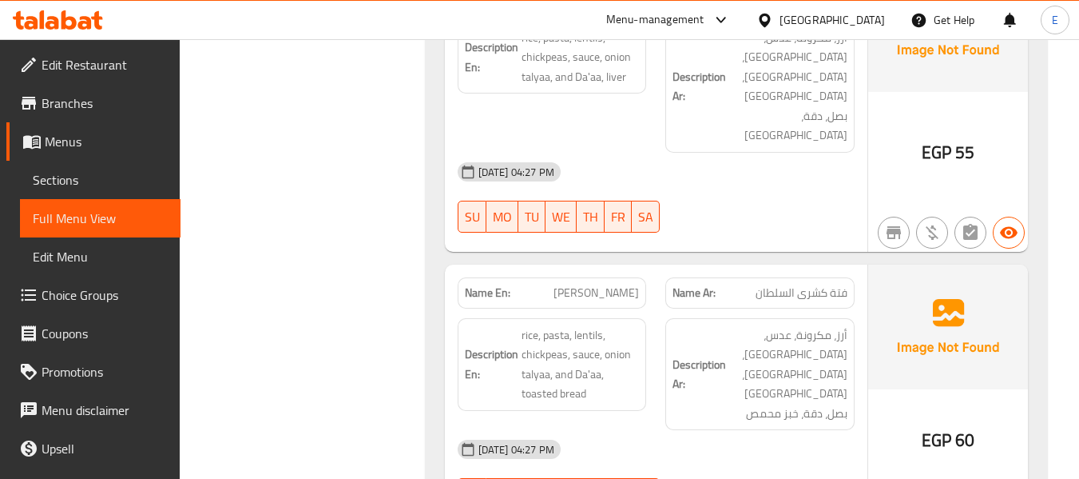
copy span "كشرى + طاجن لحمة"
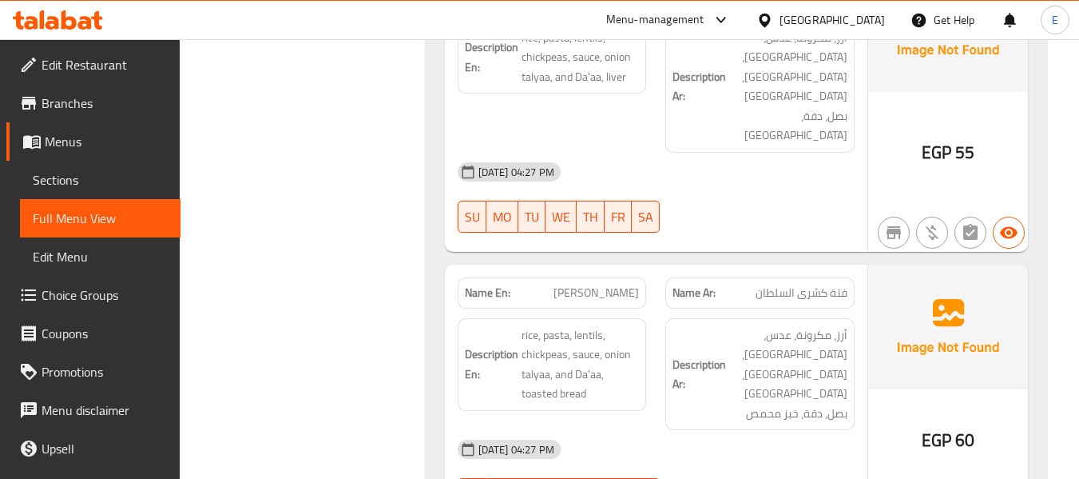
drag, startPoint x: 757, startPoint y: 79, endPoint x: 805, endPoint y: 78, distance: 48.7
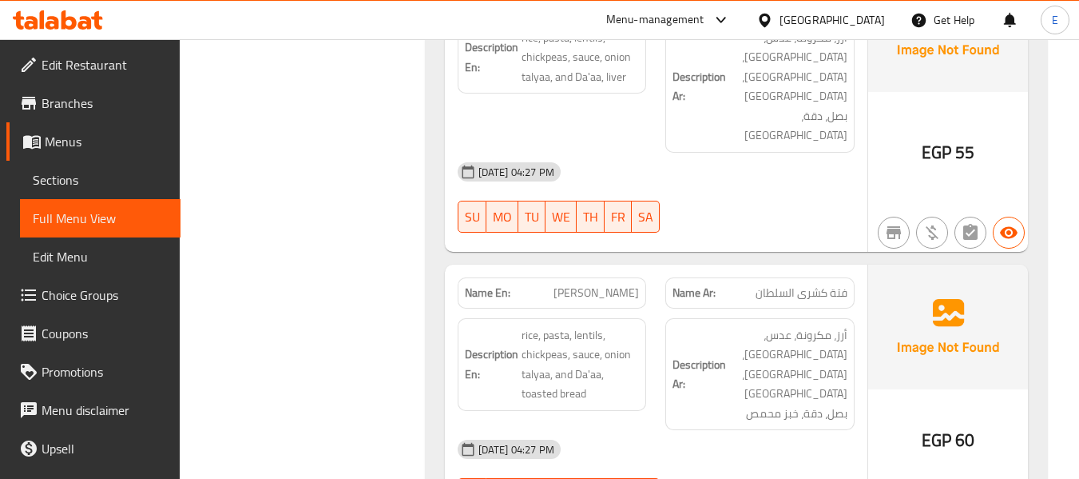
copy span "طاجن لحمة"
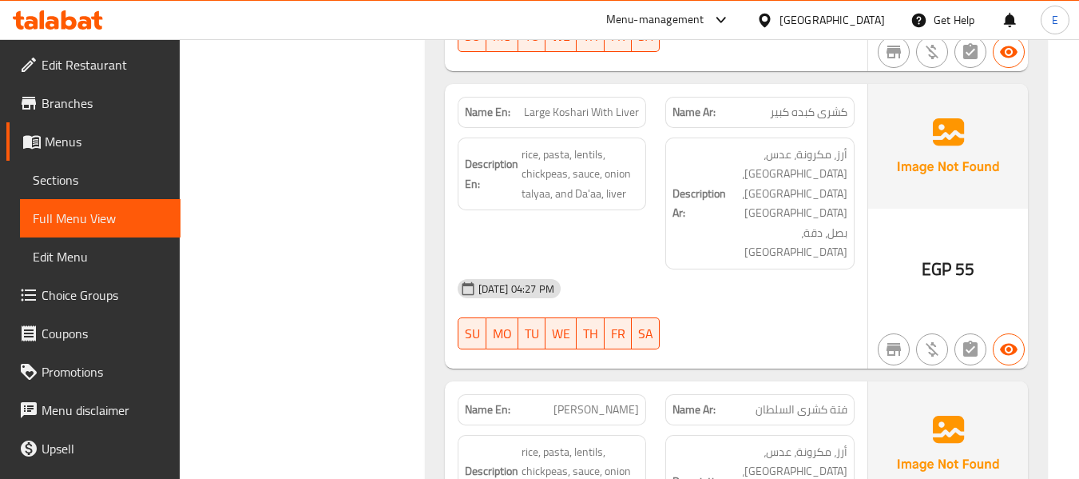
scroll to position [9109, 0]
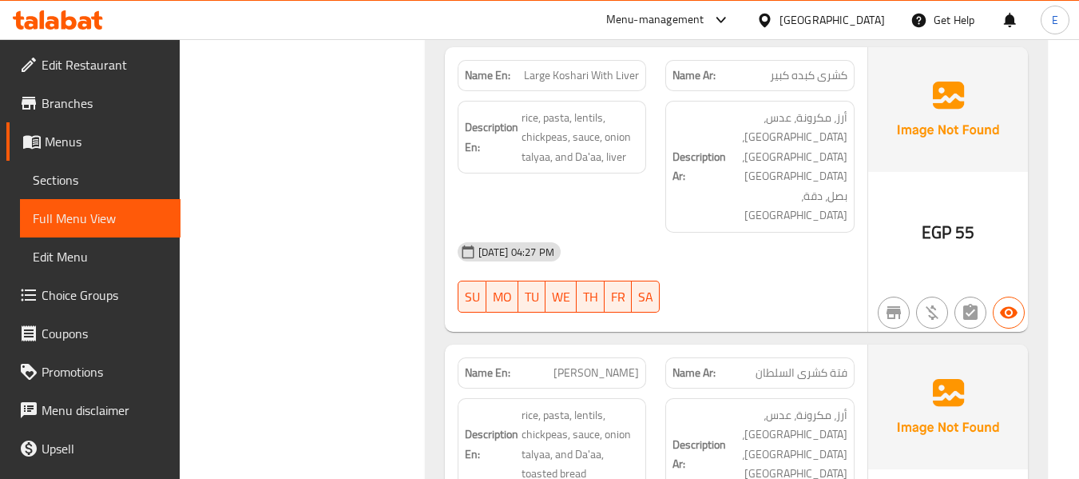
copy span "Koshary + Meat Casserole"
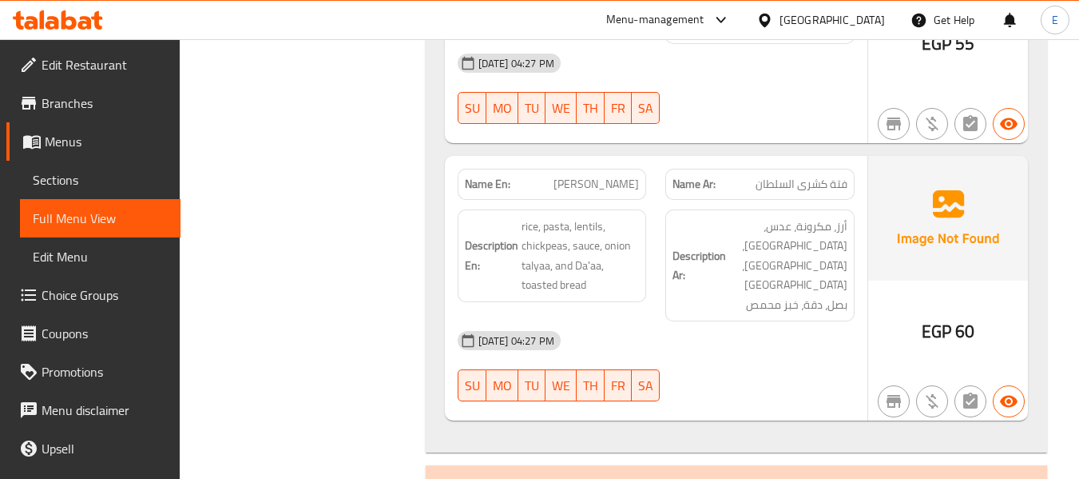
scroll to position [9349, 0]
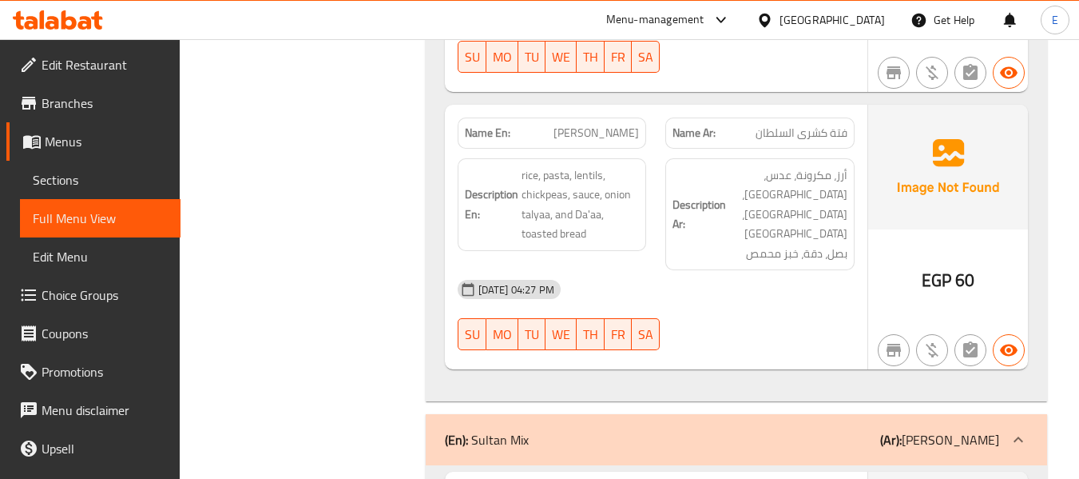
copy span "Koshari + Liver Casserole"
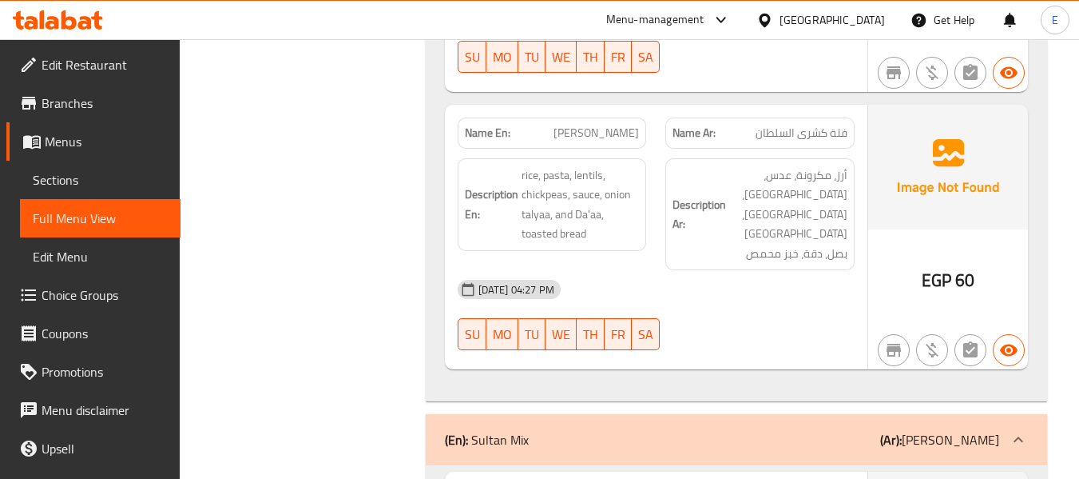
copy span "Koshari + Liver Casserole"
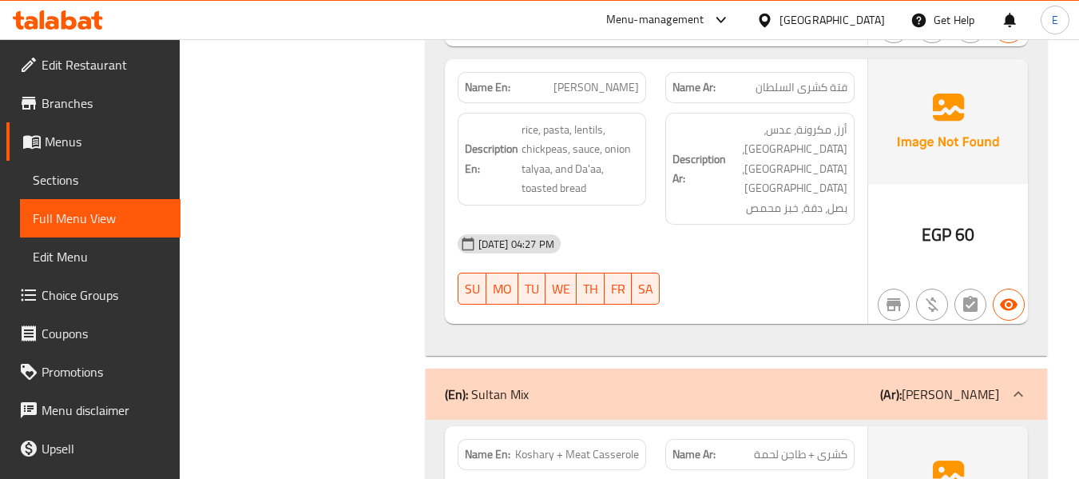
scroll to position [9429, 0]
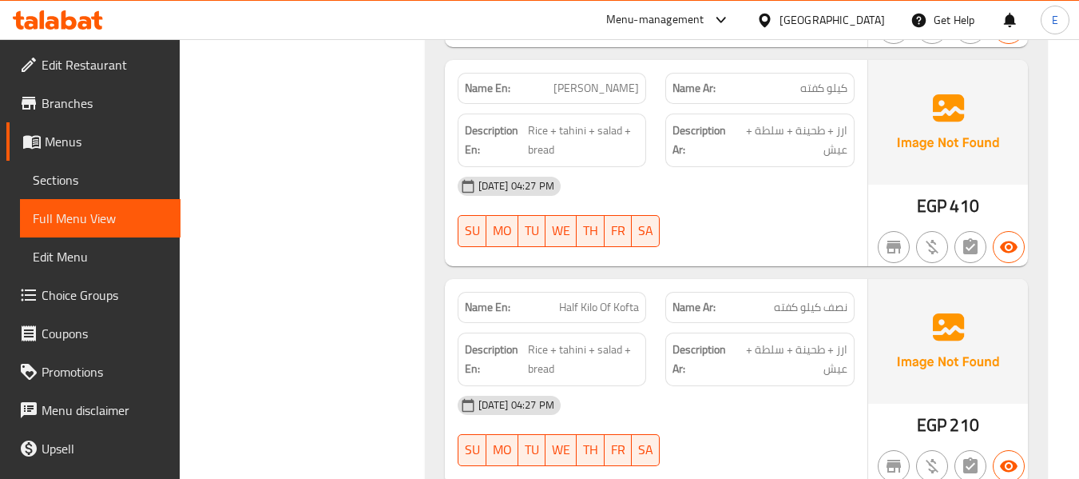
scroll to position [12065, 0]
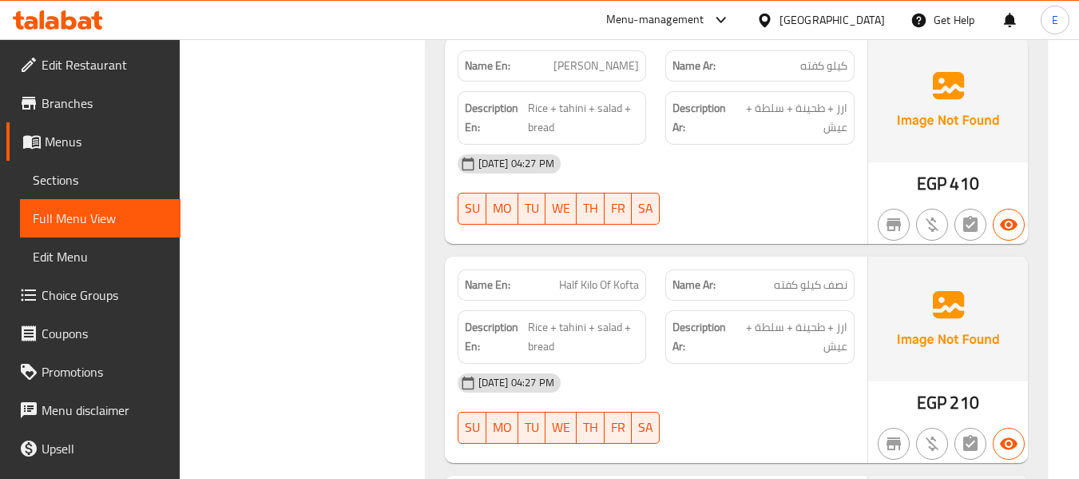
drag, startPoint x: 775, startPoint y: 143, endPoint x: 826, endPoint y: 141, distance: 51.2
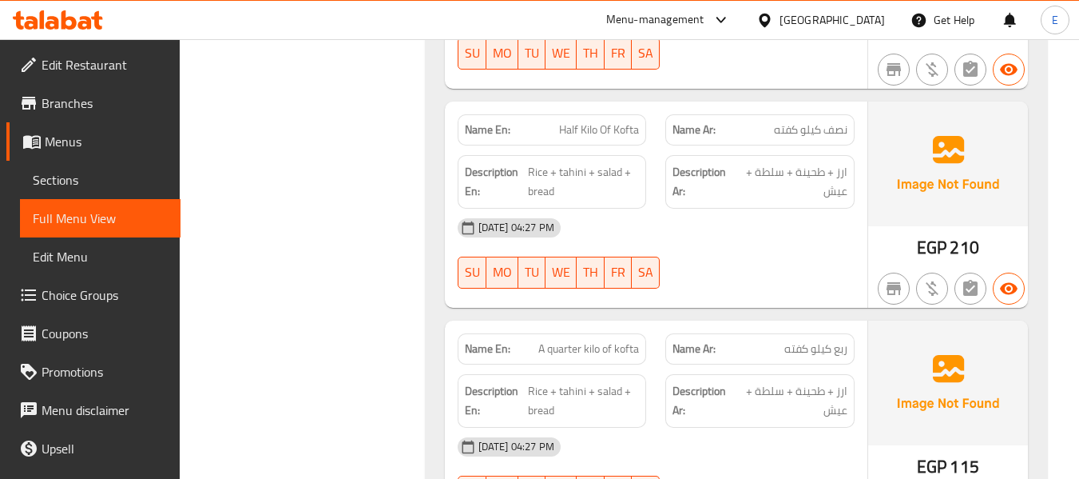
scroll to position [12225, 0]
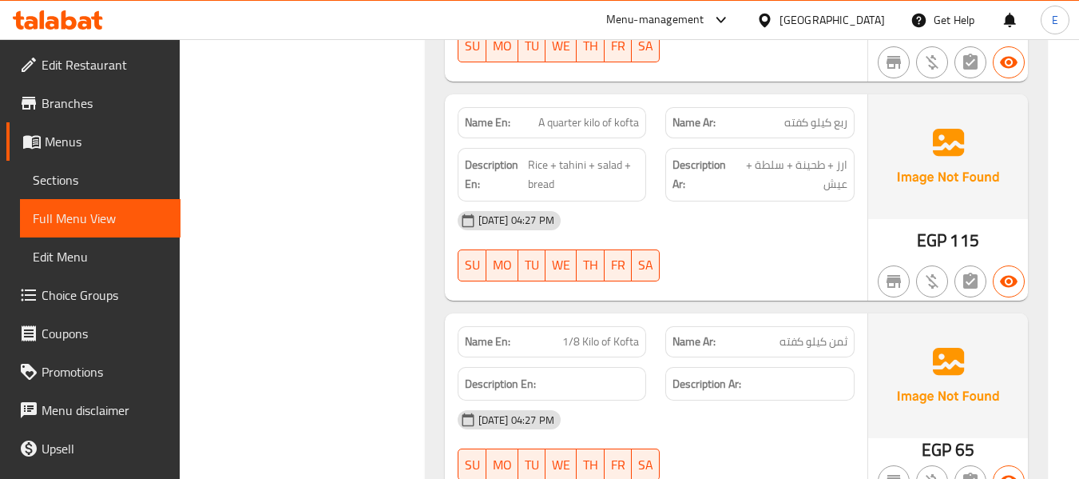
scroll to position [12465, 0]
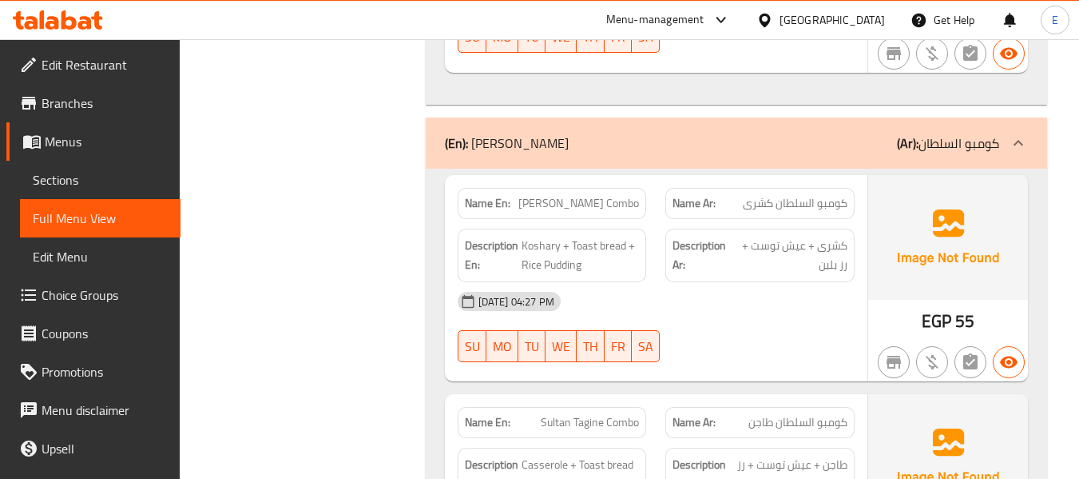
scroll to position [13184, 0]
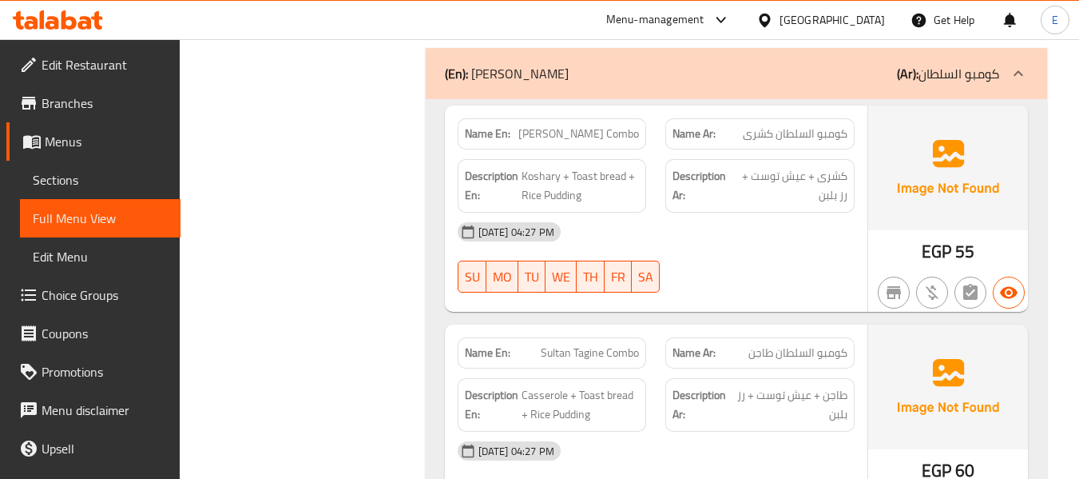
scroll to position [13424, 0]
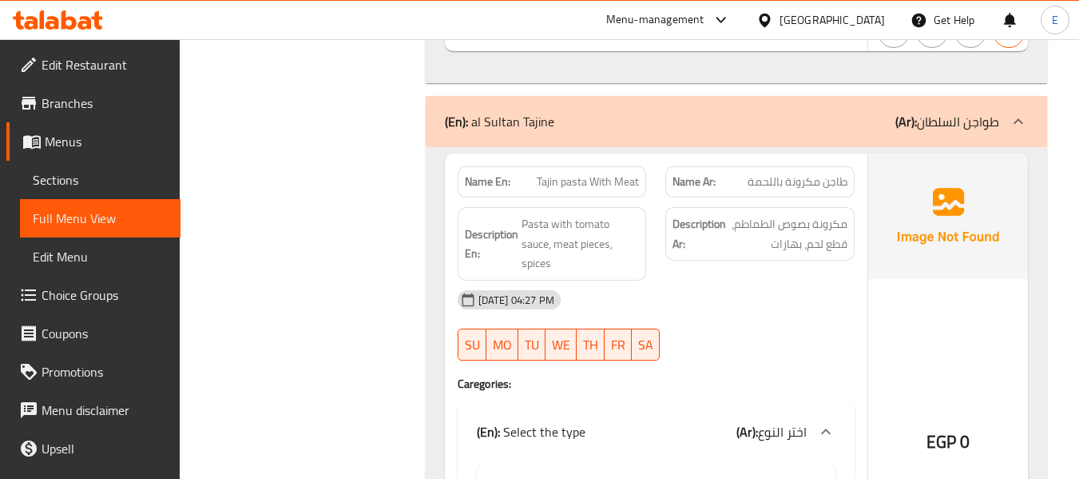
scroll to position [14143, 0]
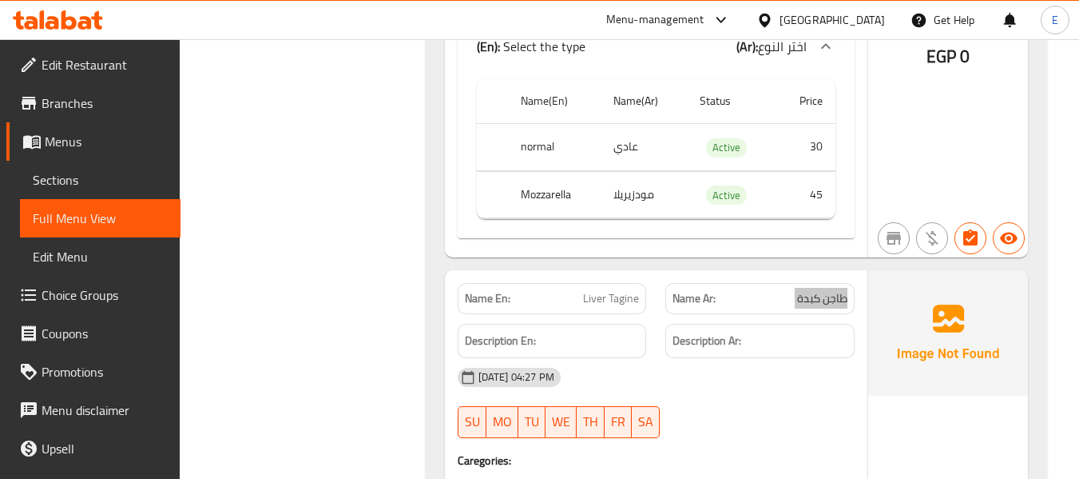
scroll to position [14622, 0]
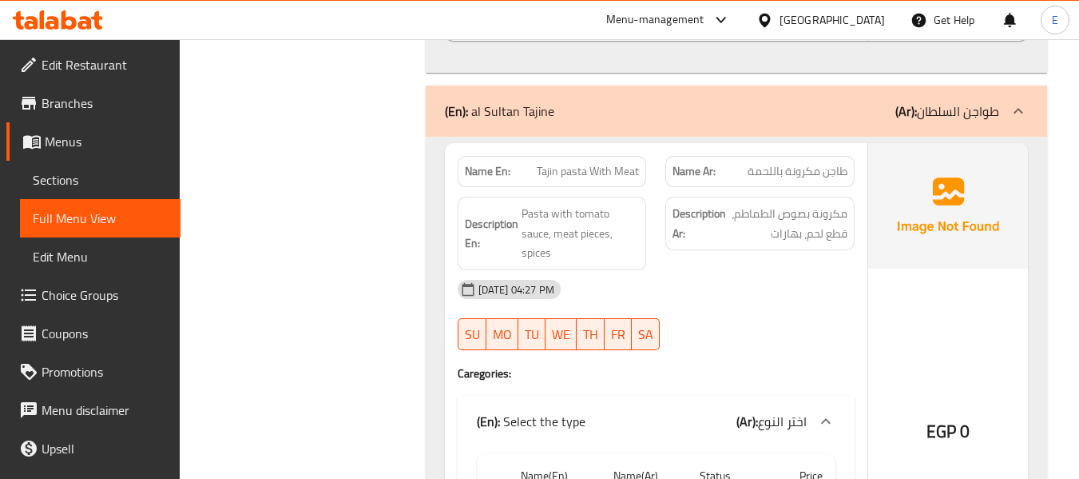
scroll to position [13995, 0]
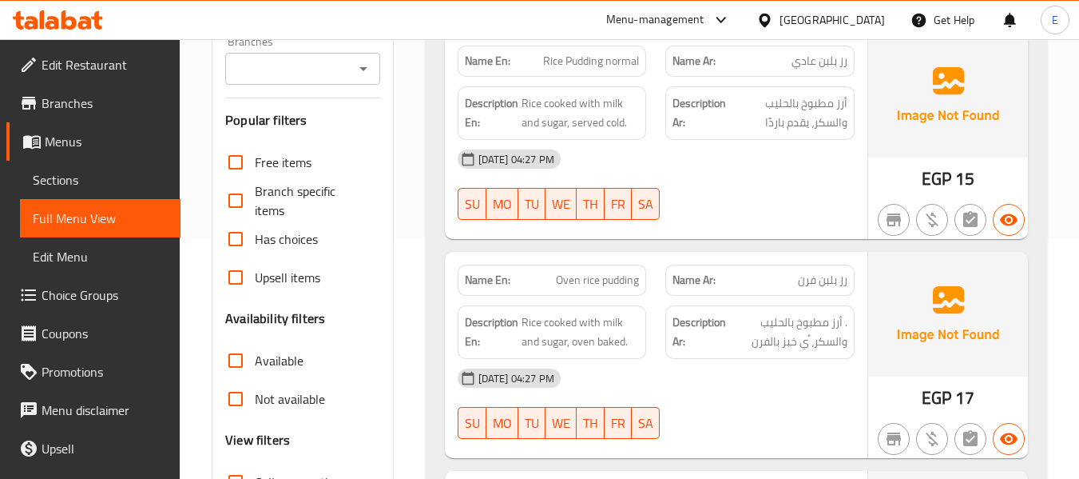
click at [800, 147] on div "[DATE] 04:27 PM" at bounding box center [656, 159] width 416 height 38
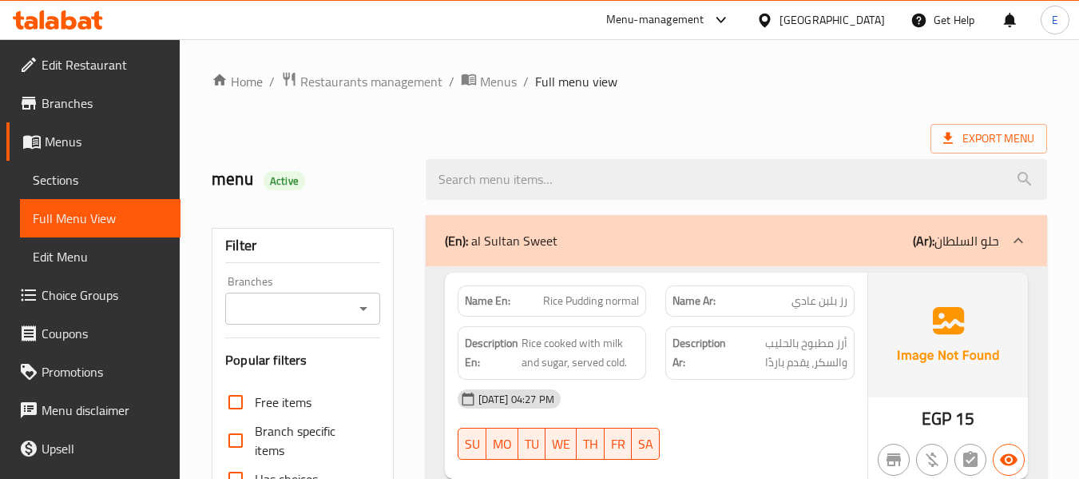
click at [754, 149] on div at bounding box center [736, 179] width 641 height 60
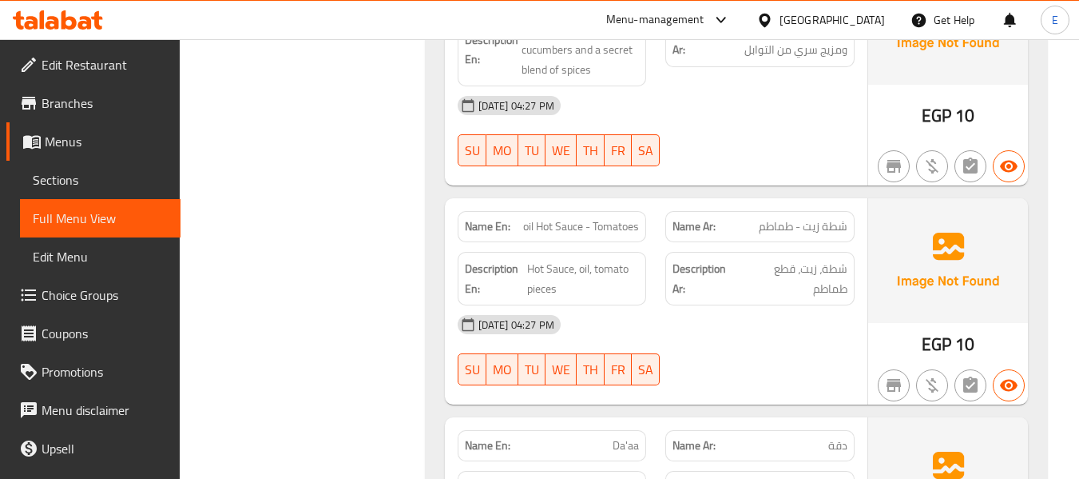
scroll to position [3245, 0]
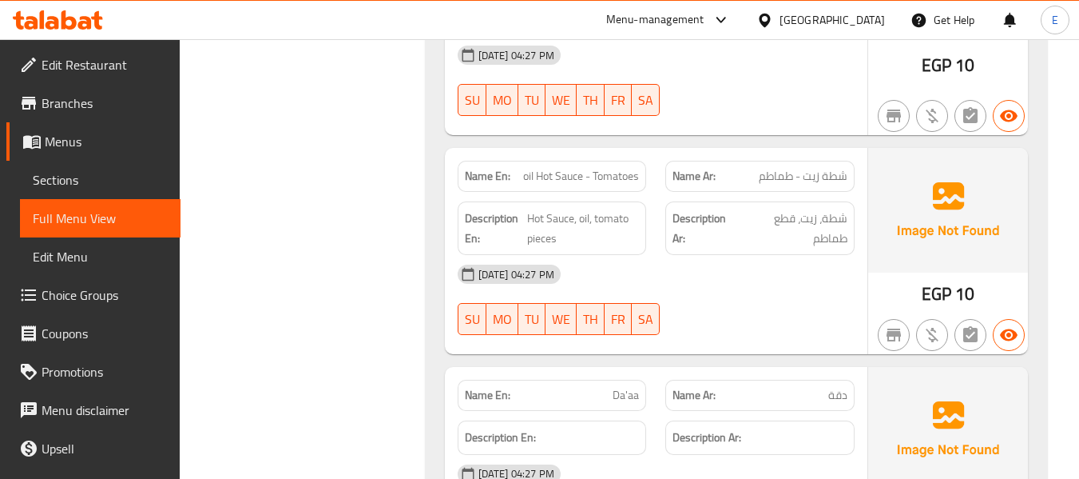
click at [783, 168] on span "شطة زيت - طماطم" at bounding box center [803, 176] width 89 height 17
click at [618, 210] on span "Hot Sauce, oil, tomato pieces" at bounding box center [583, 228] width 112 height 39
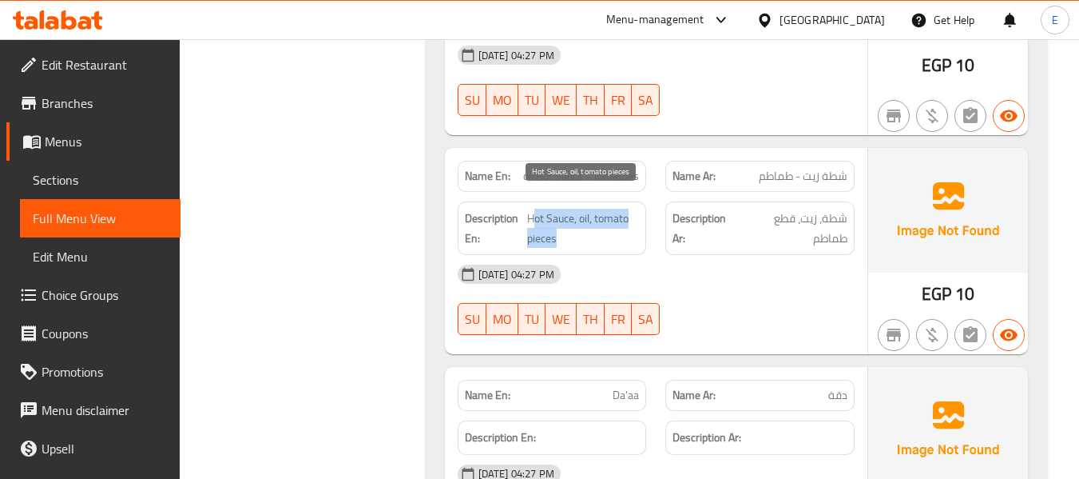
click at [618, 210] on span "Hot Sauce, oil, tomato pieces" at bounding box center [583, 228] width 112 height 39
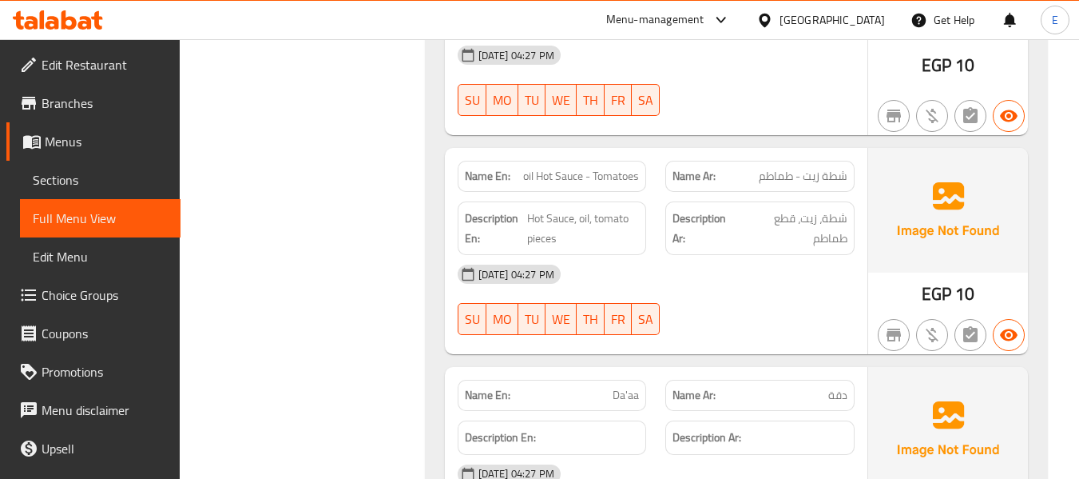
click at [736, 274] on div "[DATE] 04:27 PM" at bounding box center [656, 274] width 416 height 38
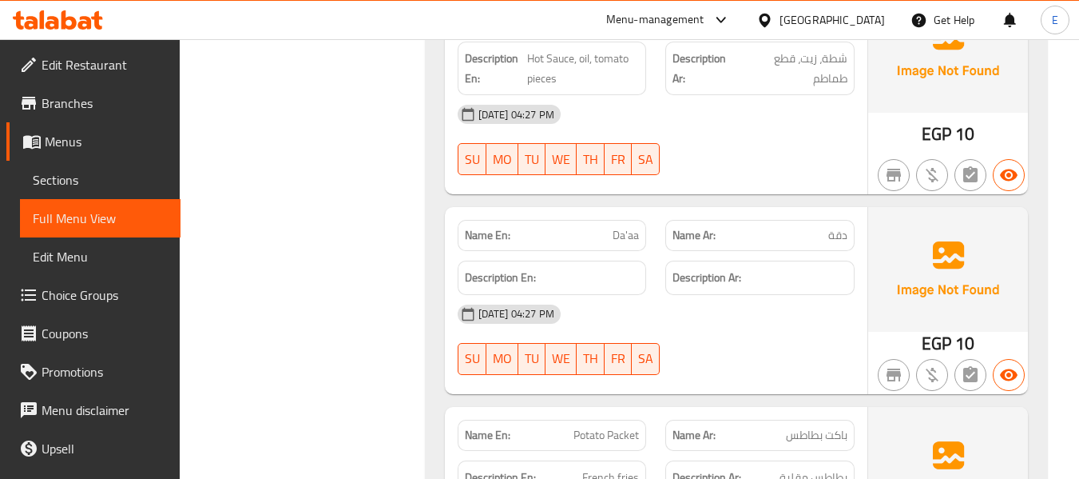
scroll to position [3644, 0]
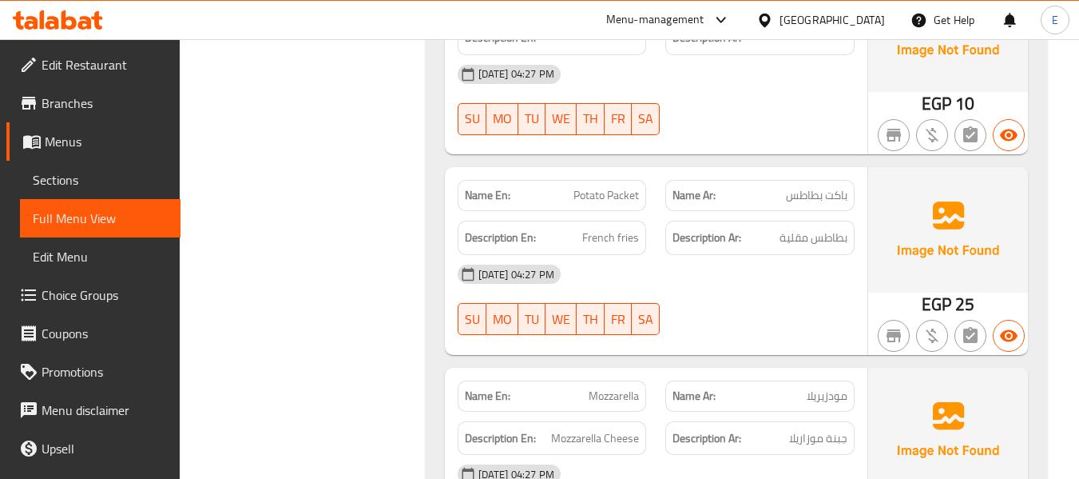
click at [821, 228] on span "بطاطس مقلية" at bounding box center [814, 238] width 68 height 20
click at [652, 221] on div "Description En: French fries" at bounding box center [552, 238] width 209 height 54
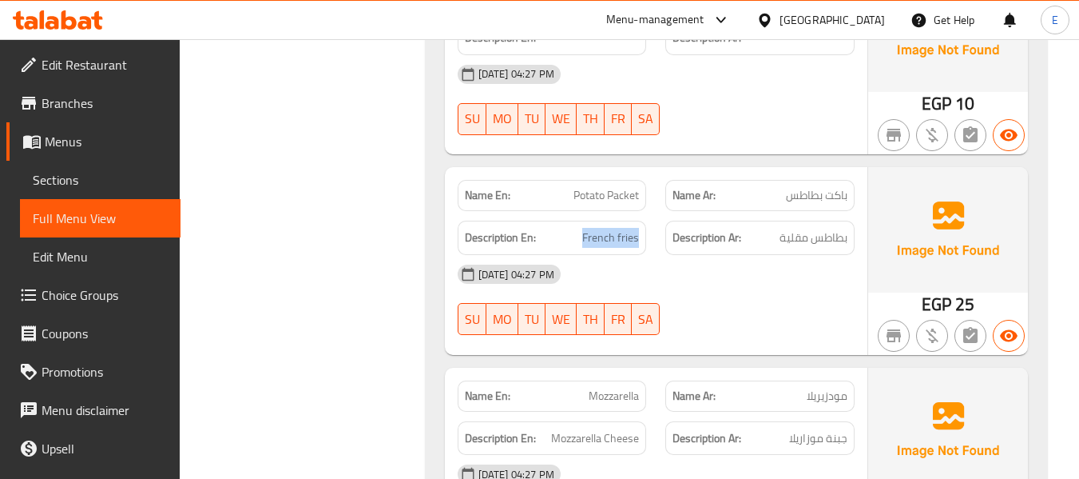
click at [652, 221] on div "Description En: French fries" at bounding box center [552, 238] width 209 height 54
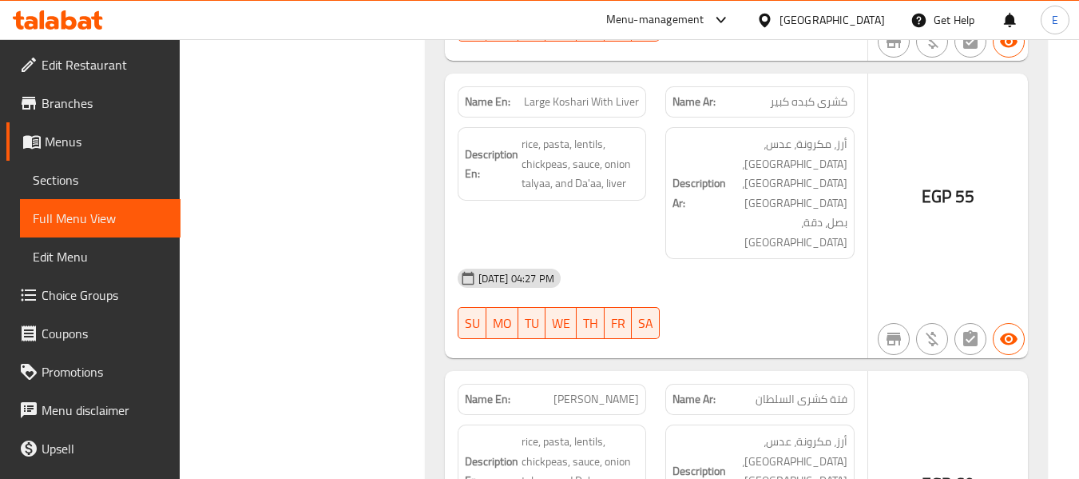
scroll to position [8361, 0]
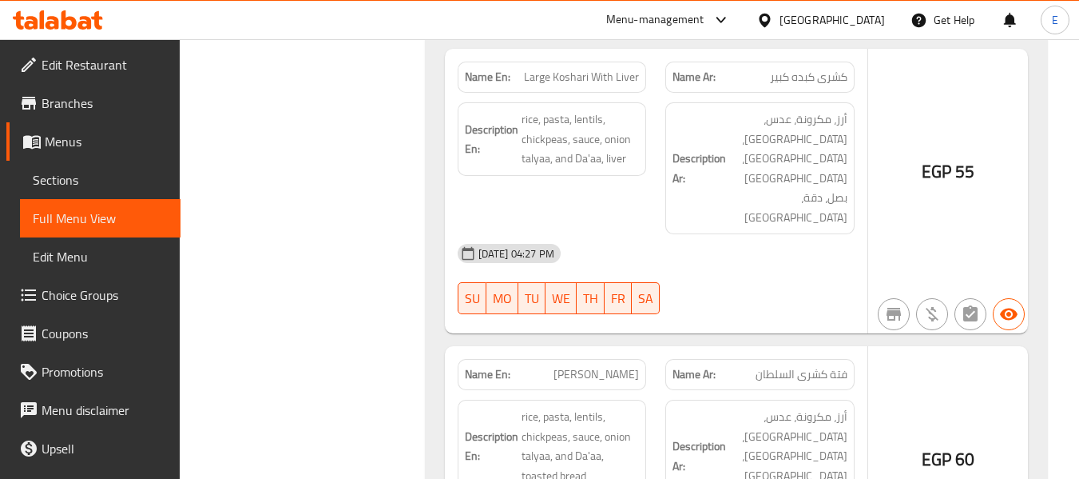
drag, startPoint x: 516, startPoint y: 193, endPoint x: 614, endPoint y: 234, distance: 106.7
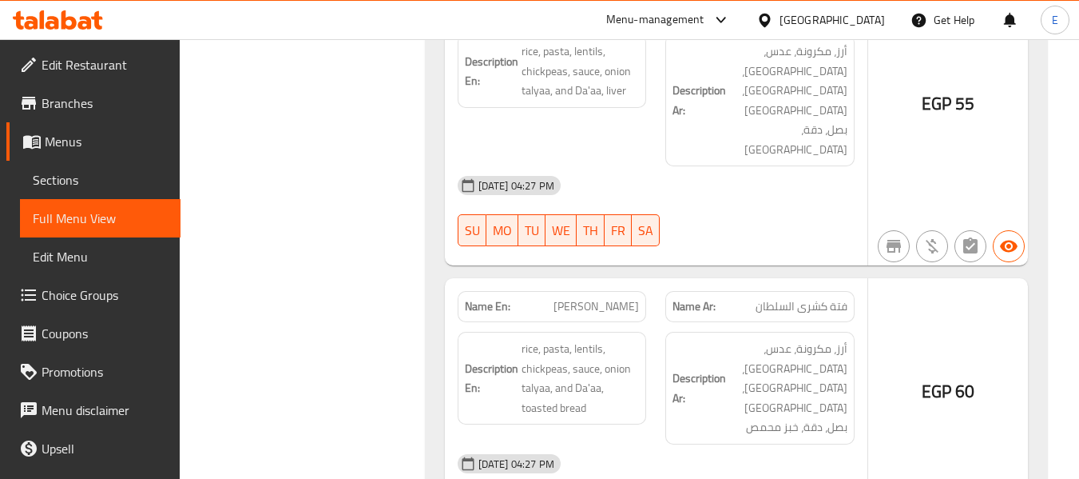
scroll to position [8521, 0]
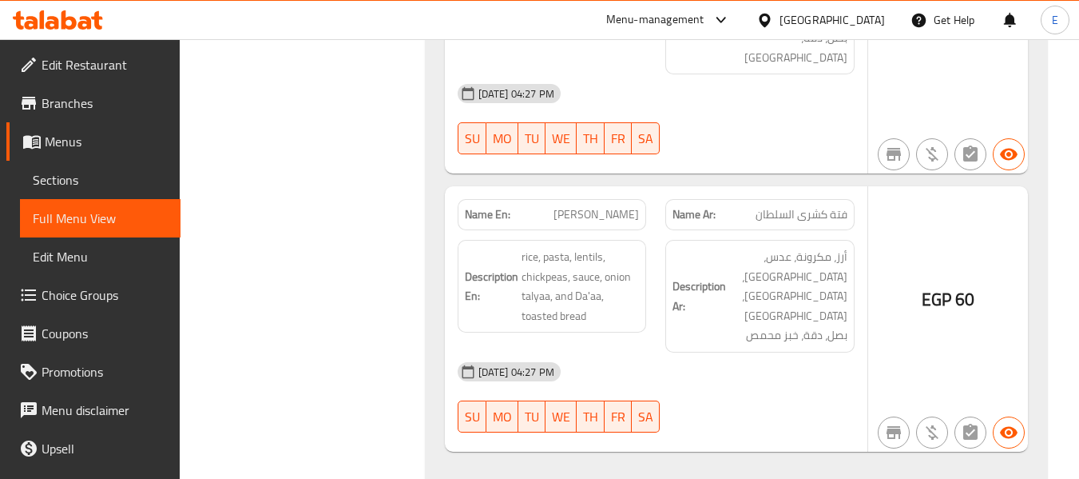
drag, startPoint x: 519, startPoint y: 278, endPoint x: 614, endPoint y: 315, distance: 101.2
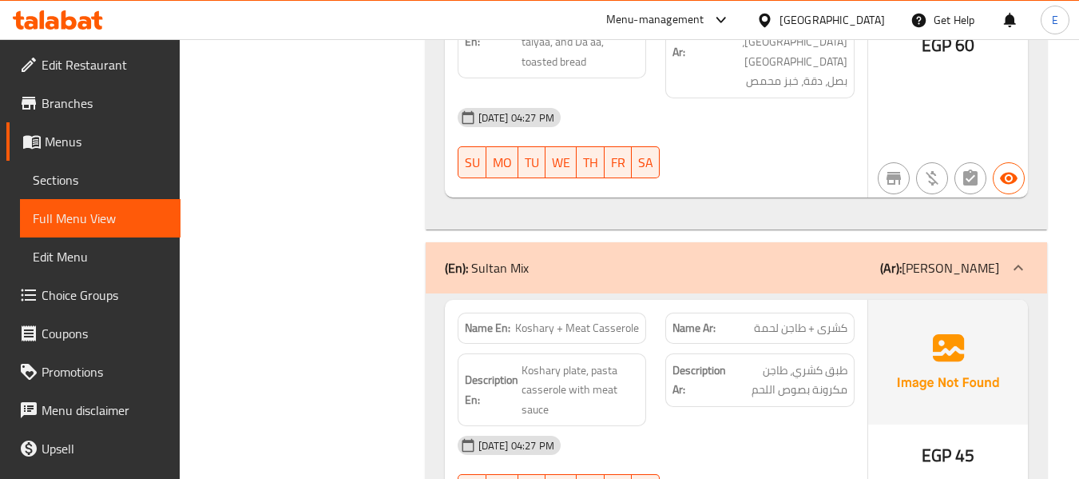
scroll to position [8786, 0]
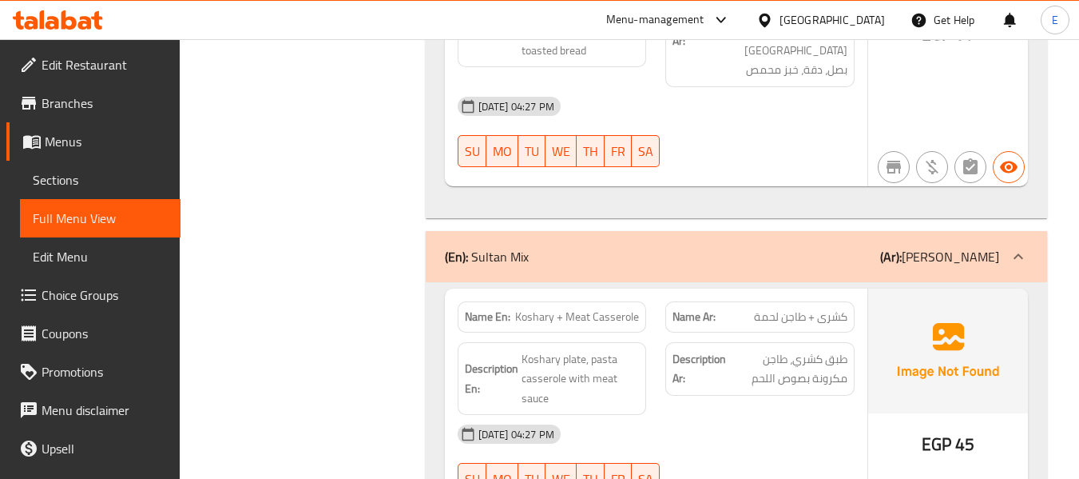
drag, startPoint x: 786, startPoint y: 309, endPoint x: 740, endPoint y: 299, distance: 47.5
drag, startPoint x: 558, startPoint y: 268, endPoint x: 628, endPoint y: 296, distance: 76.0
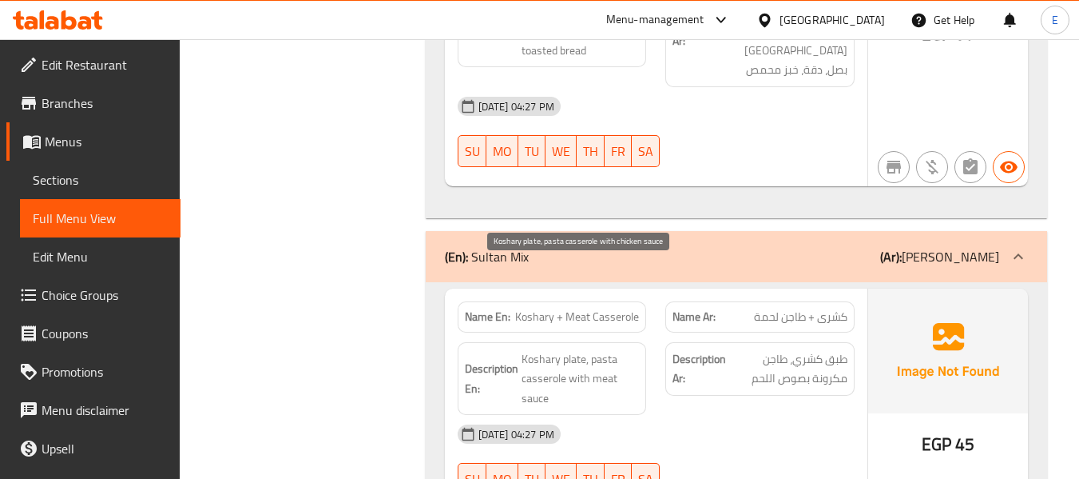
drag, startPoint x: 520, startPoint y: 257, endPoint x: 626, endPoint y: 314, distance: 119.8
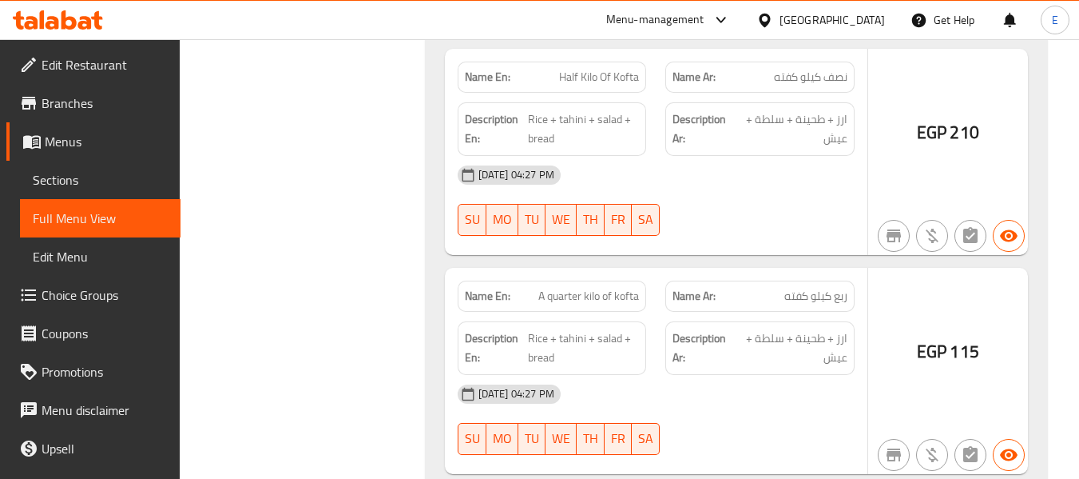
scroll to position [11556, 0]
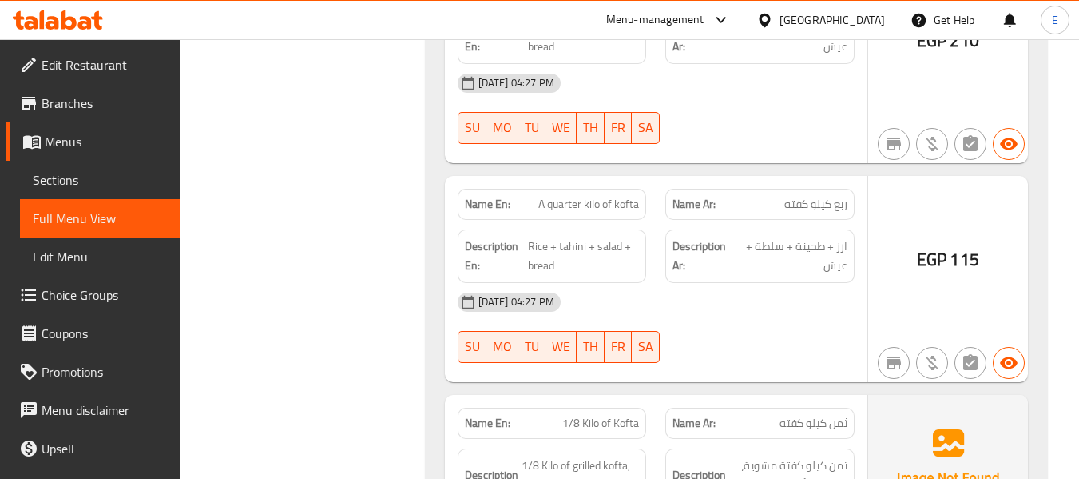
drag, startPoint x: 507, startPoint y: 117, endPoint x: 656, endPoint y: 164, distance: 155.7
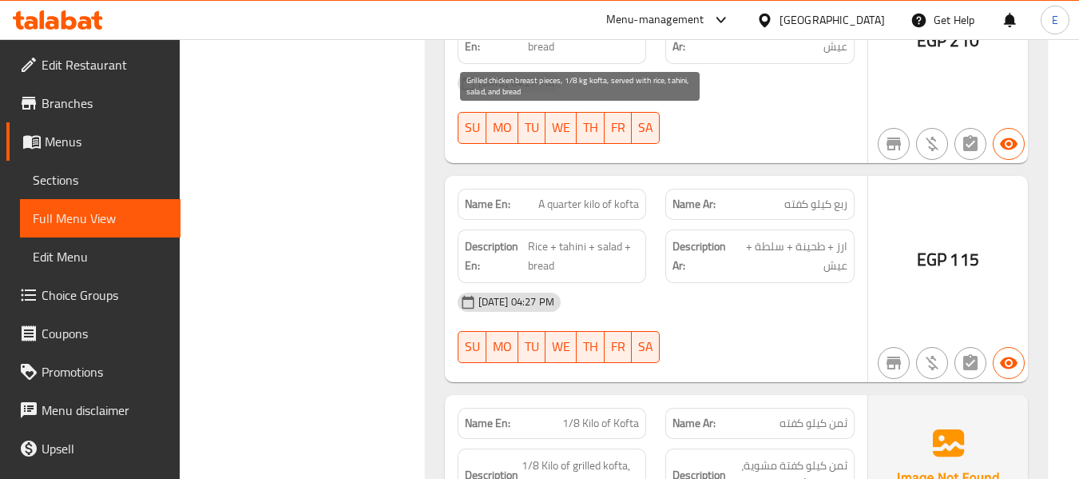
drag, startPoint x: 532, startPoint y: 118, endPoint x: 622, endPoint y: 170, distance: 103.5
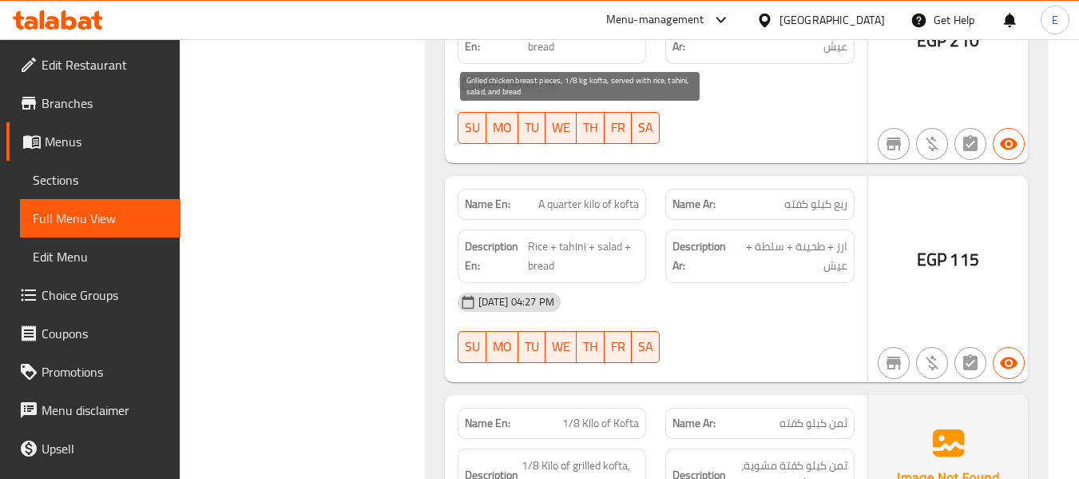
drag, startPoint x: 501, startPoint y: 116, endPoint x: 631, endPoint y: 188, distance: 148.8
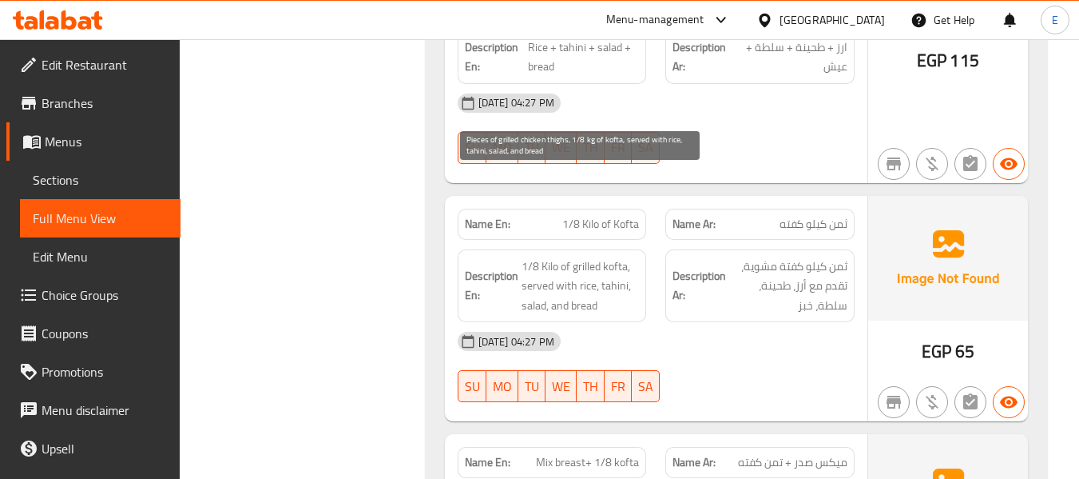
scroll to position [11796, 0]
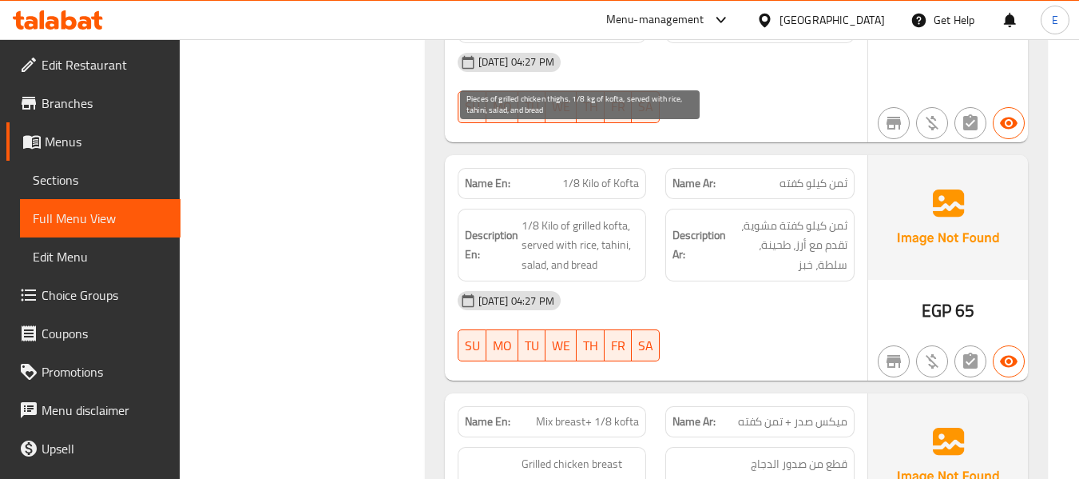
drag, startPoint x: 522, startPoint y: 134, endPoint x: 630, endPoint y: 186, distance: 120.4
drag, startPoint x: 630, startPoint y: 186, endPoint x: 896, endPoint y: 204, distance: 265.9
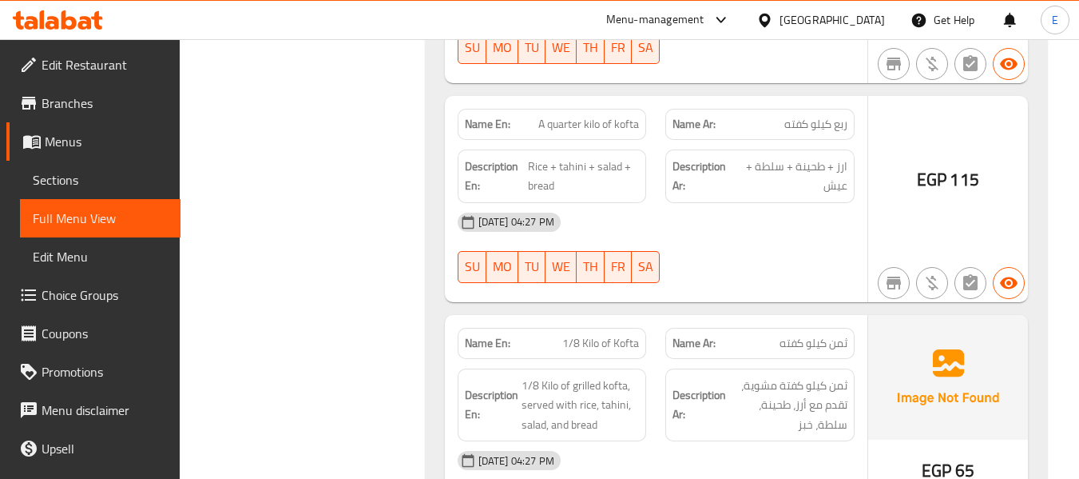
scroll to position [12440, 0]
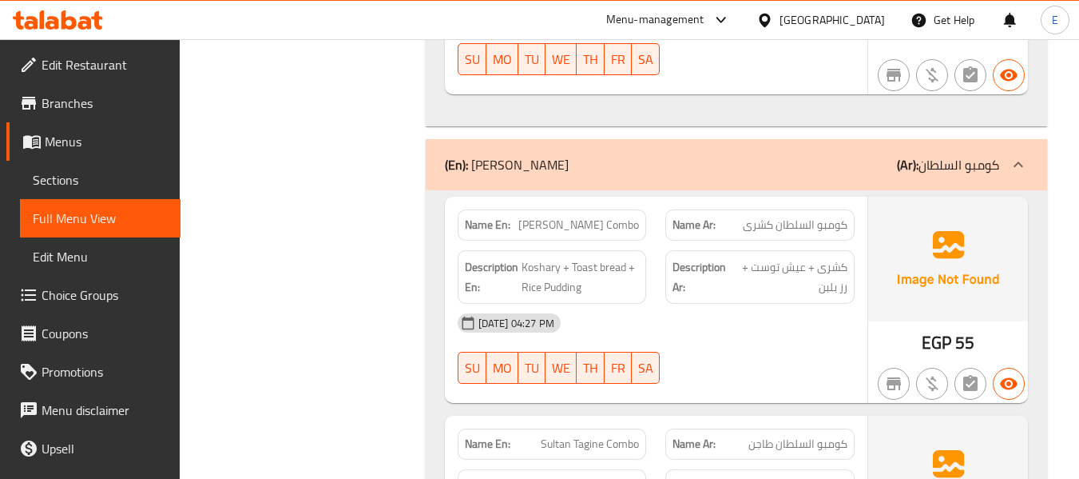
scroll to position [12600, 0]
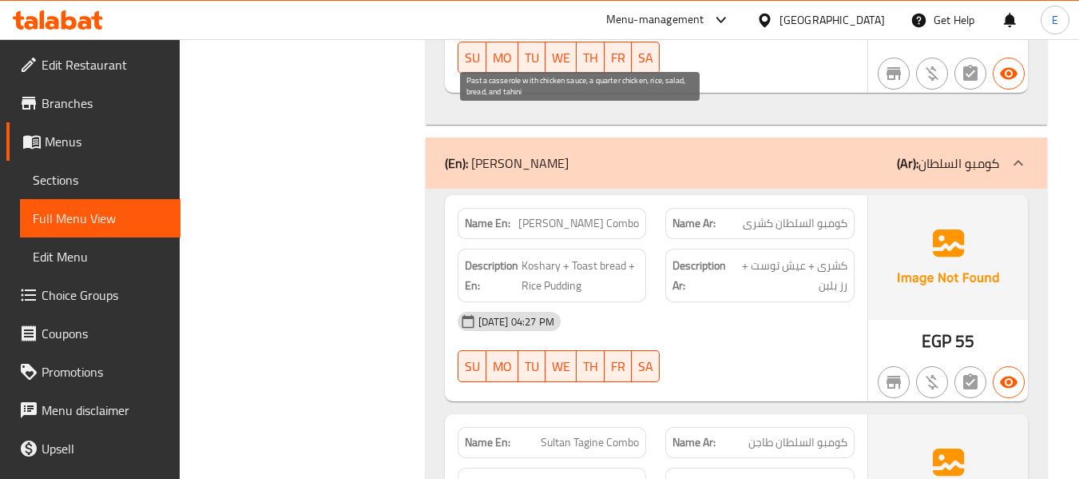
drag, startPoint x: 515, startPoint y: 117, endPoint x: 619, endPoint y: 187, distance: 125.4
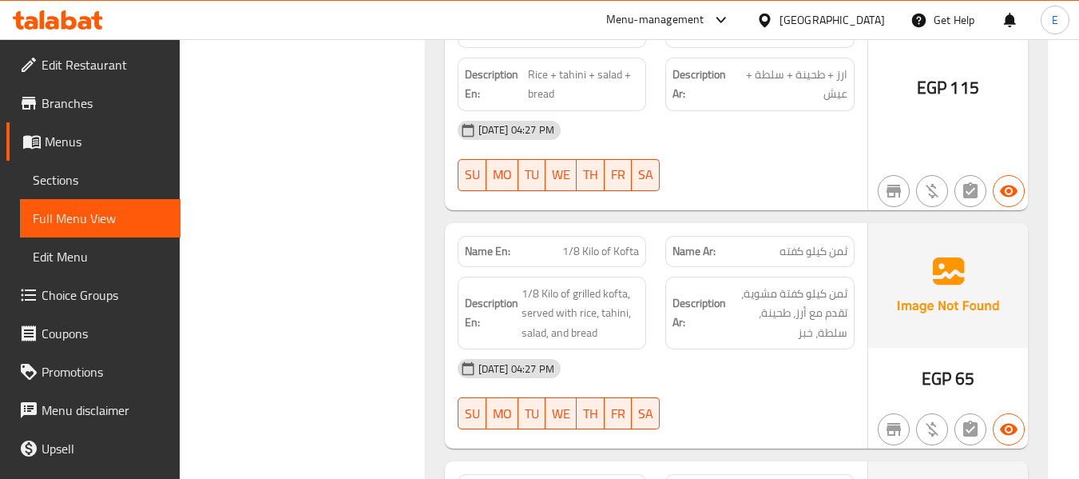
scroll to position [11641, 0]
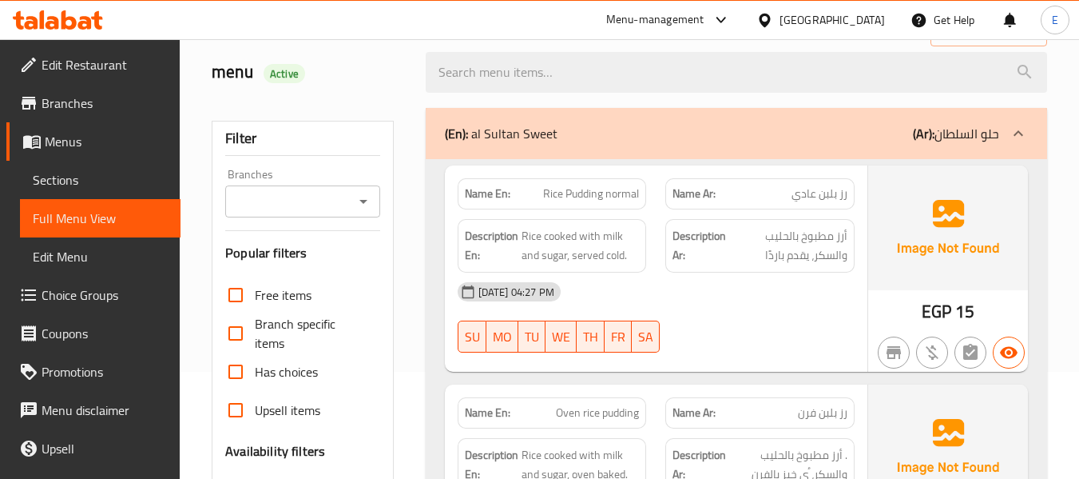
scroll to position [80, 0]
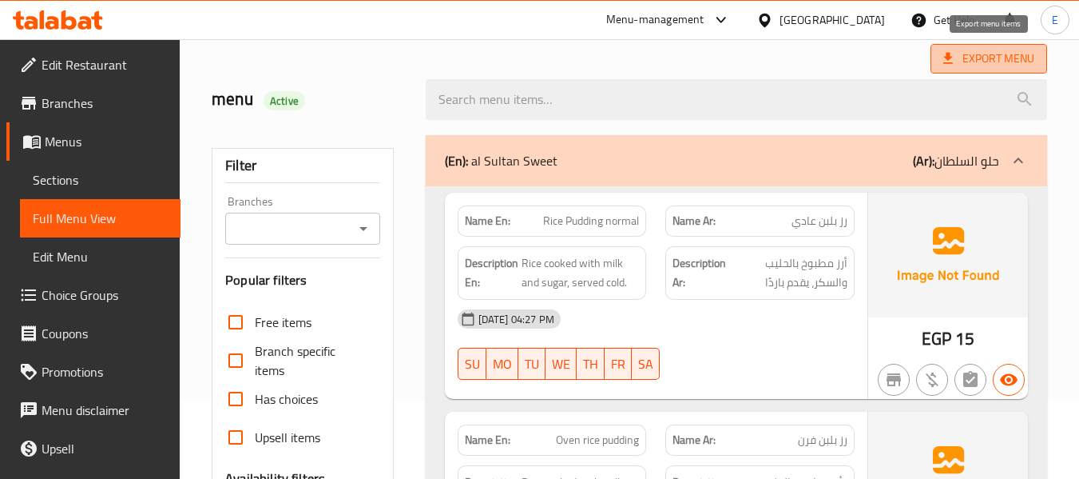
click at [991, 66] on span "Export Menu" at bounding box center [989, 59] width 91 height 20
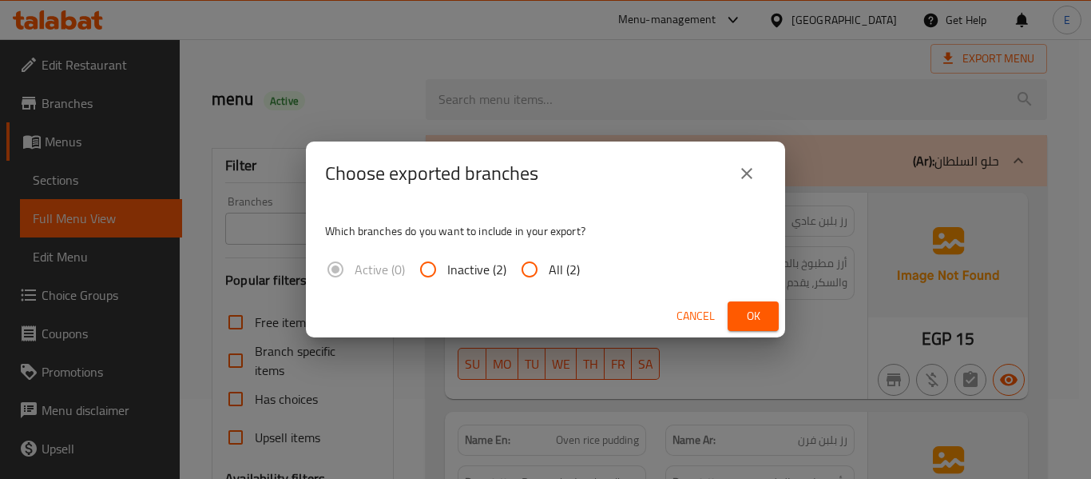
click at [562, 264] on span "All (2)" at bounding box center [564, 269] width 31 height 19
click at [549, 264] on input "All (2)" at bounding box center [530, 269] width 38 height 38
radio input "true"
click at [748, 313] on span "Ok" at bounding box center [754, 316] width 26 height 20
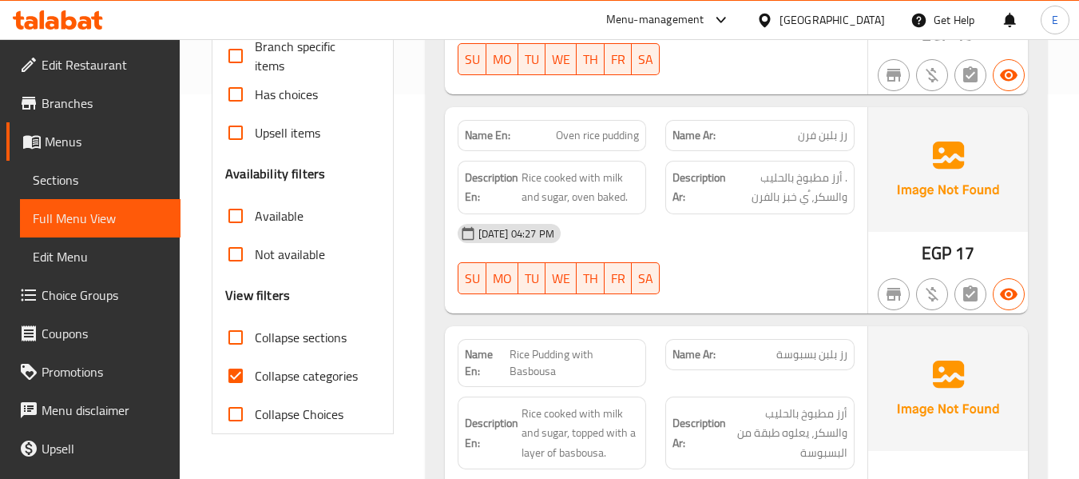
scroll to position [400, 0]
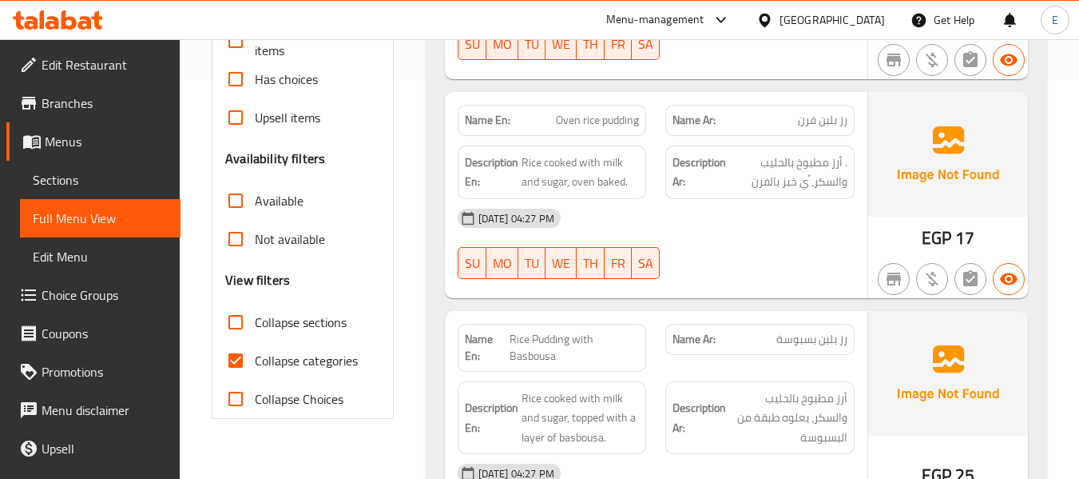
click at [237, 360] on input "Collapse categories" at bounding box center [236, 360] width 38 height 38
checkbox input "false"
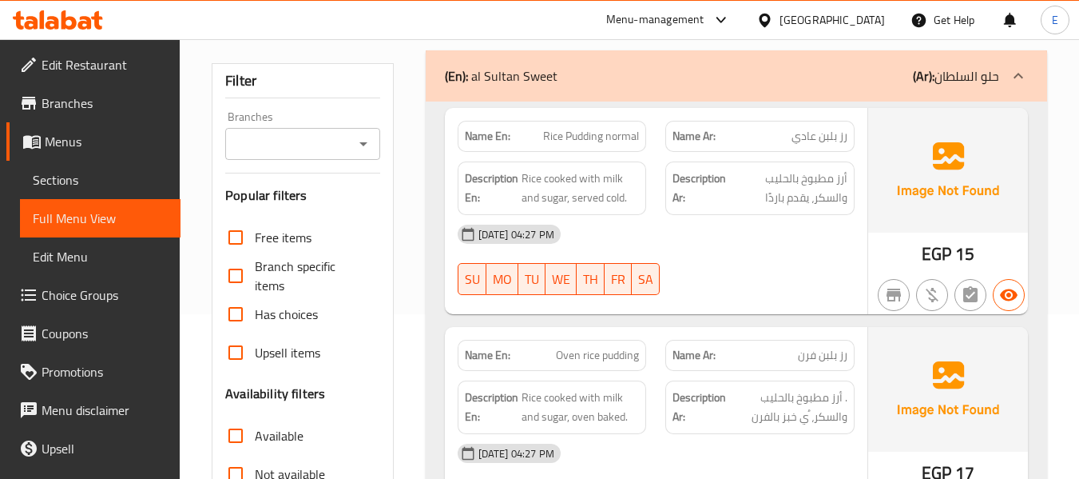
scroll to position [0, 0]
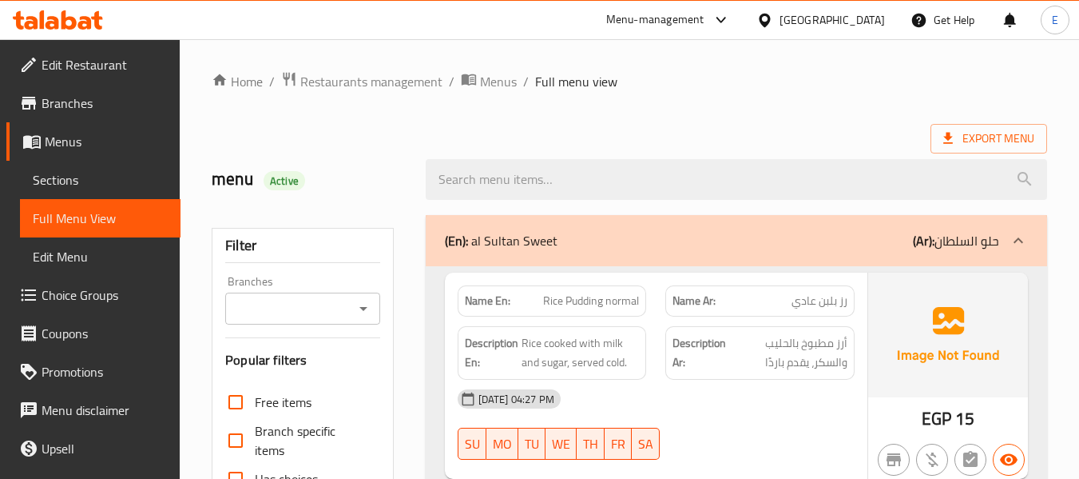
click at [681, 139] on div "Export Menu" at bounding box center [630, 139] width 836 height 30
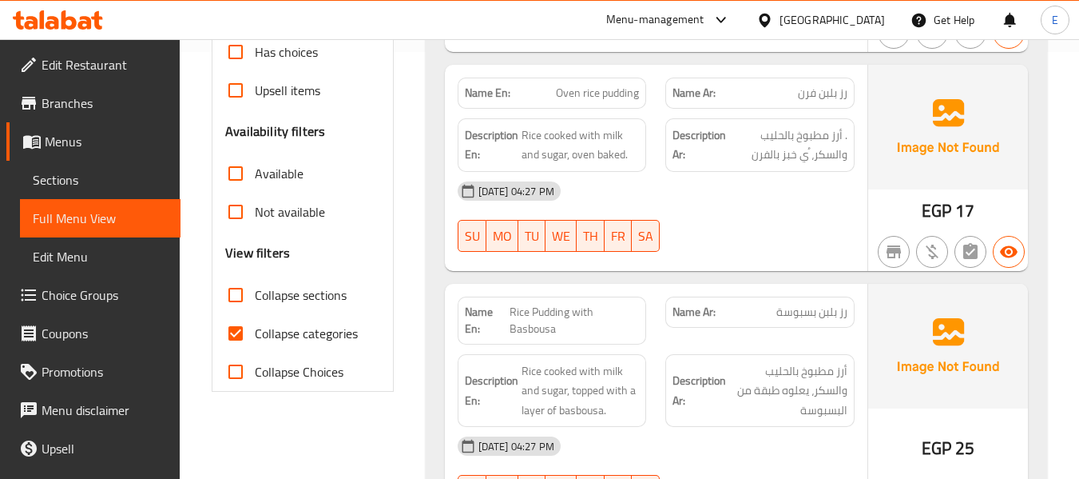
scroll to position [479, 0]
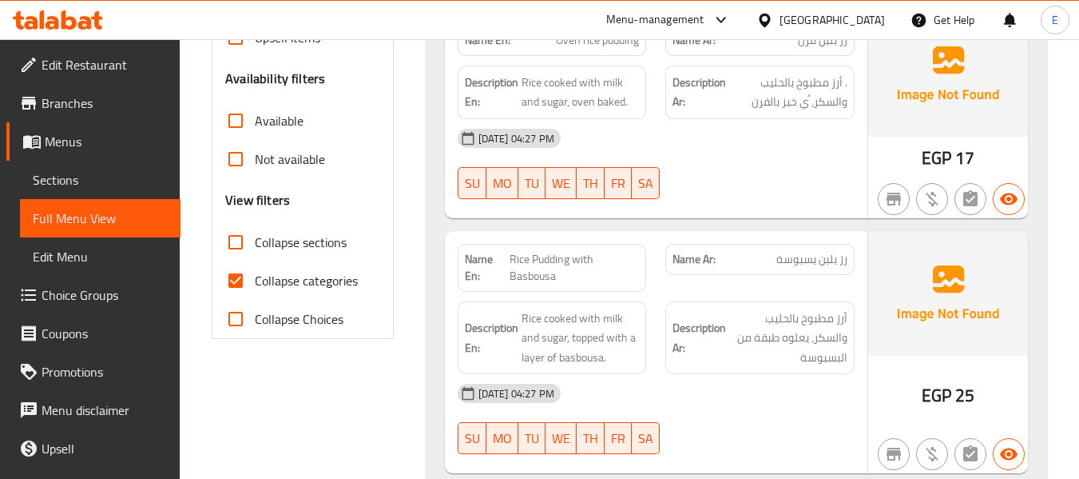
click at [233, 285] on input "Collapse categories" at bounding box center [236, 280] width 38 height 38
checkbox input "false"
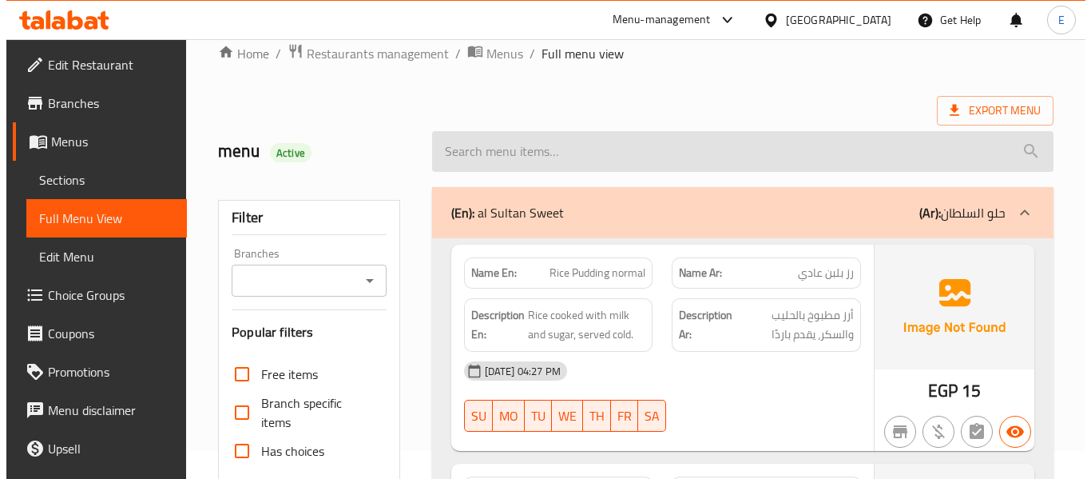
scroll to position [0, 0]
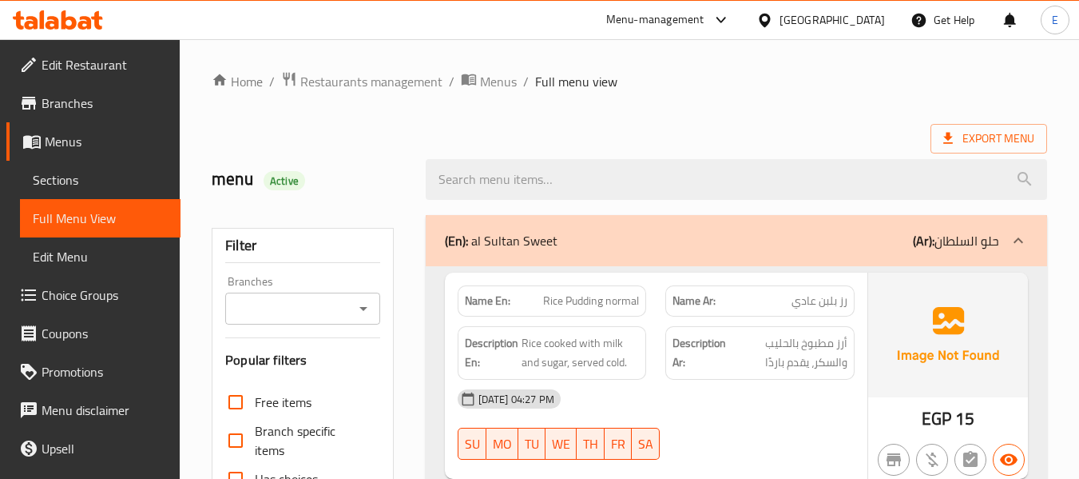
click at [671, 125] on div "Export Menu" at bounding box center [630, 139] width 836 height 30
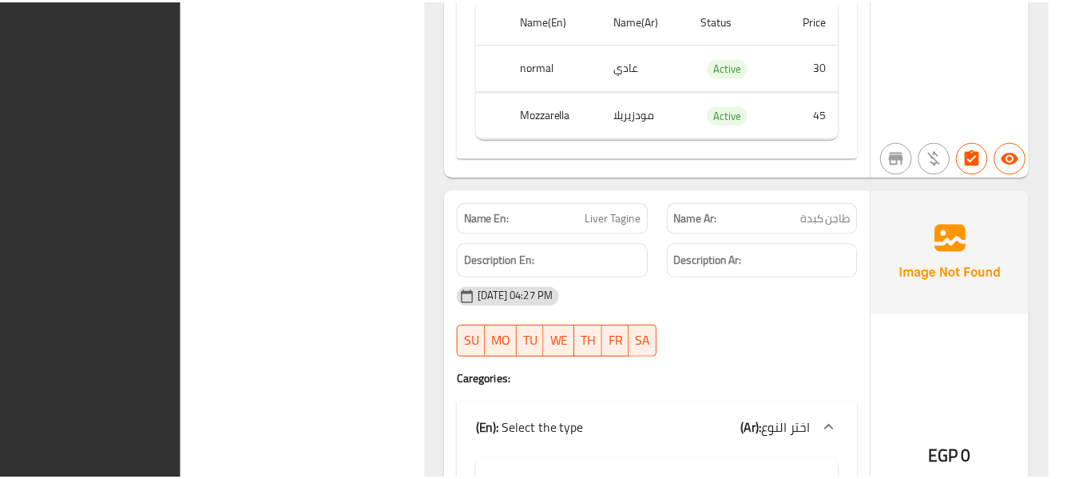
scroll to position [15070, 0]
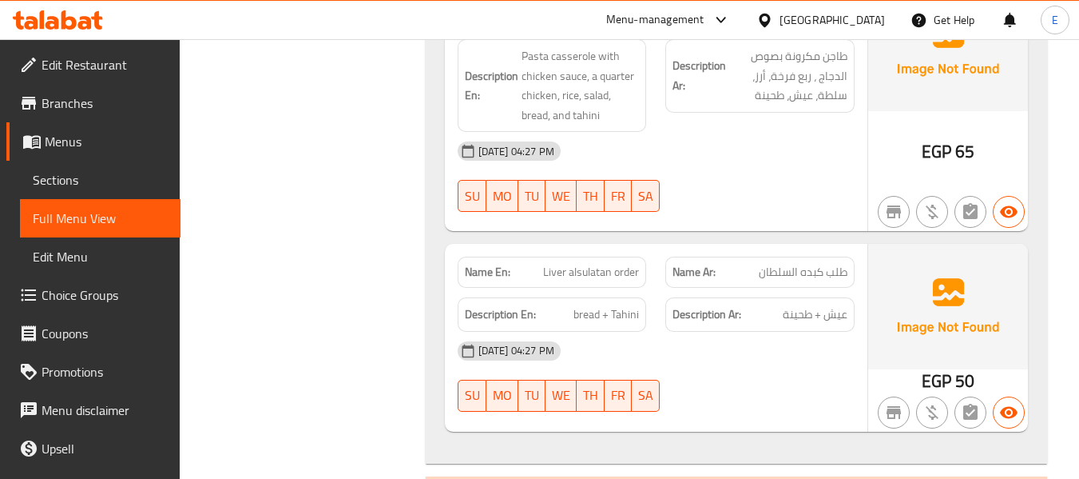
scroll to position [13791, 0]
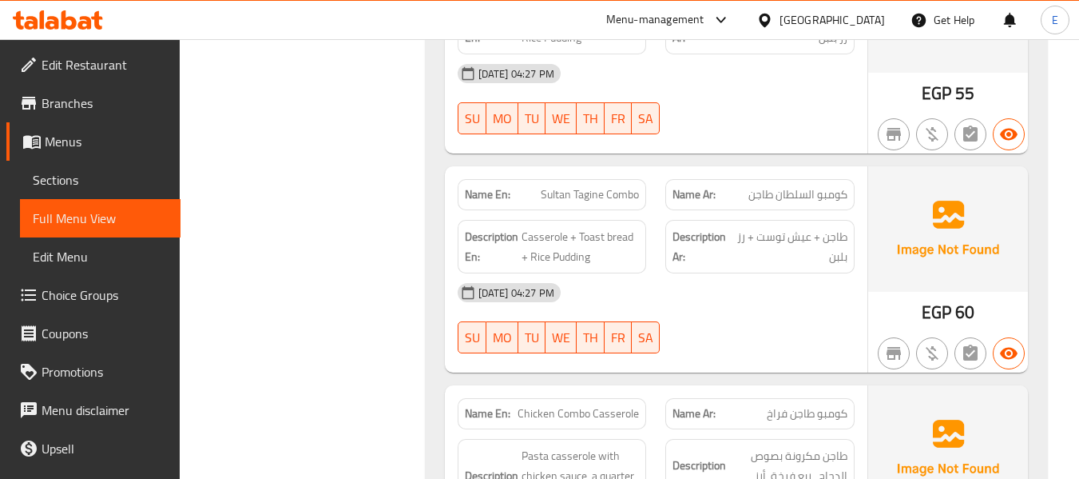
click at [881, 22] on div "[GEOGRAPHIC_DATA]" at bounding box center [832, 20] width 105 height 18
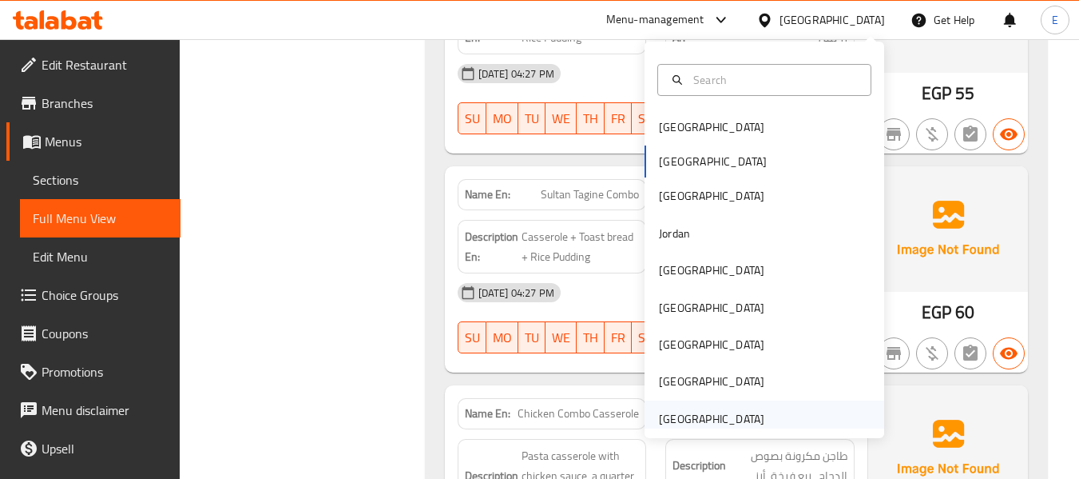
click at [713, 422] on div "[GEOGRAPHIC_DATA]" at bounding box center [711, 419] width 105 height 18
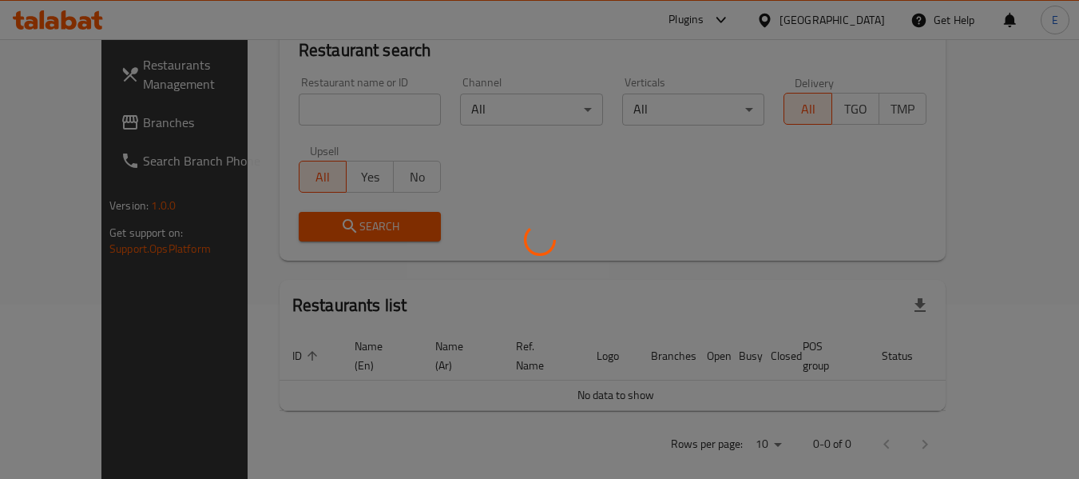
scroll to position [731, 0]
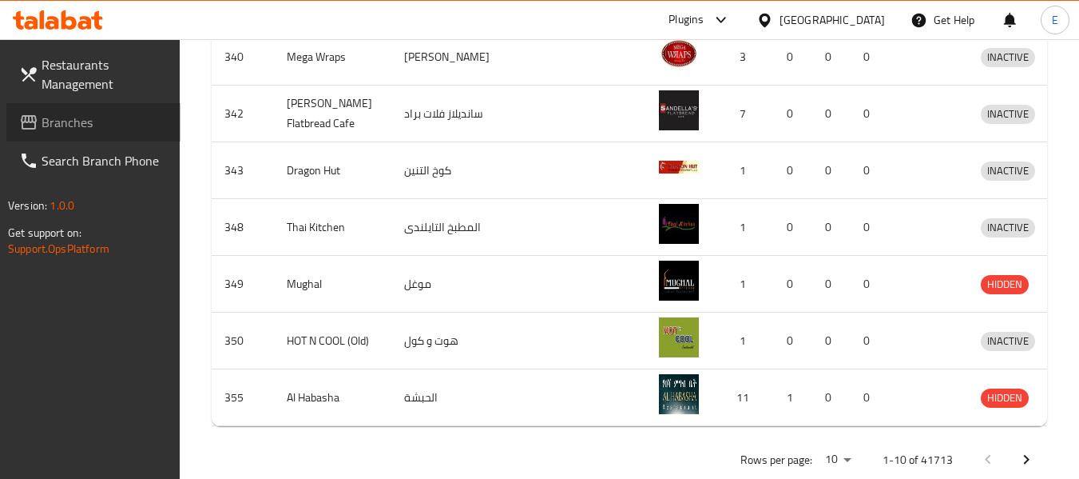
click at [42, 137] on link "Branches" at bounding box center [93, 122] width 174 height 38
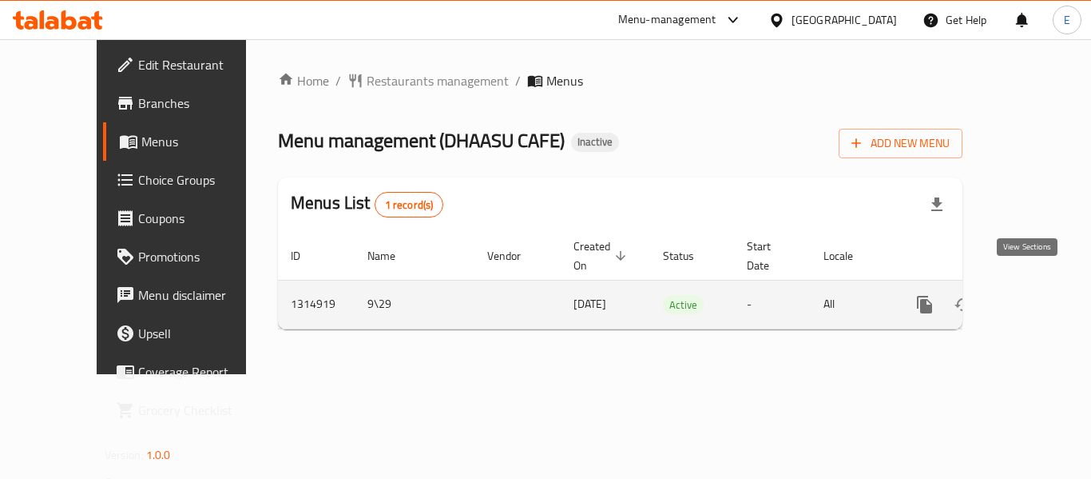
click at [1033, 297] on icon "enhanced table" at bounding box center [1040, 304] width 14 height 14
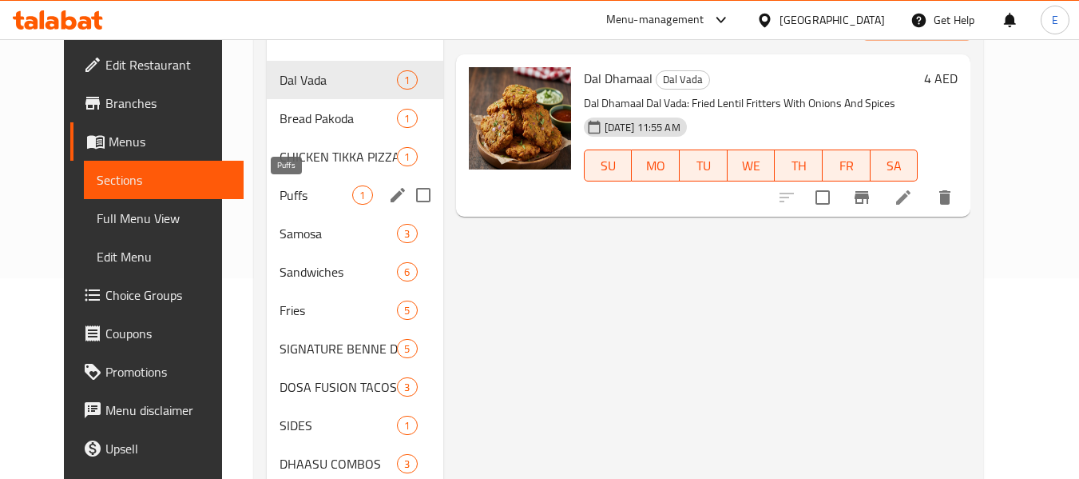
scroll to position [240, 0]
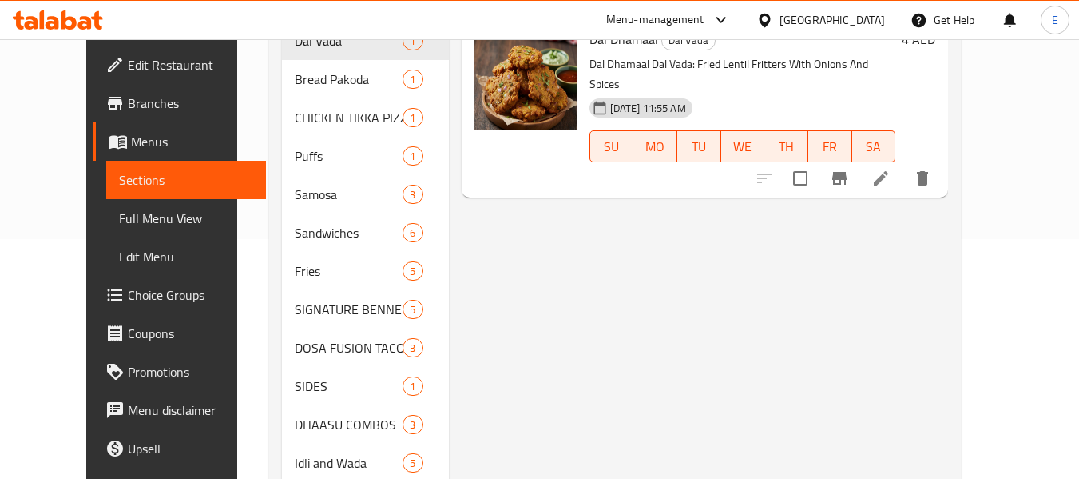
click at [119, 221] on span "Full Menu View" at bounding box center [186, 218] width 135 height 19
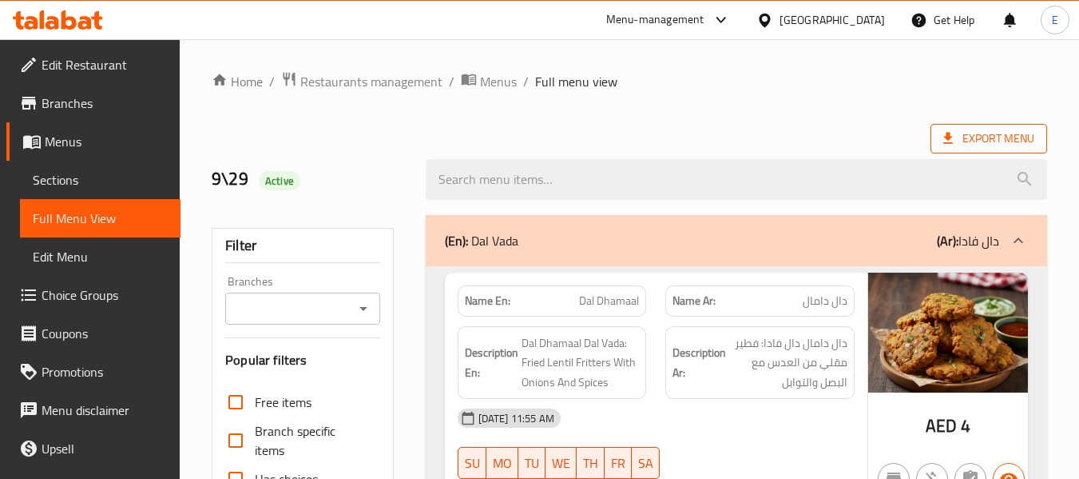
click at [961, 139] on span "Export Menu" at bounding box center [989, 139] width 91 height 20
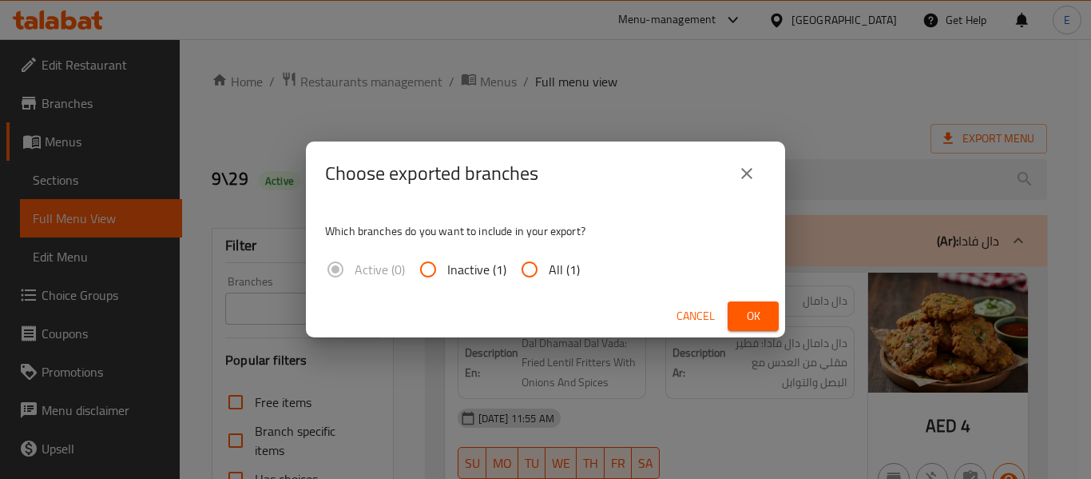
click at [555, 266] on span "All (1)" at bounding box center [564, 269] width 31 height 19
click at [549, 266] on input "All (1)" at bounding box center [530, 269] width 38 height 38
radio input "true"
click at [740, 309] on button "Ok" at bounding box center [753, 316] width 51 height 30
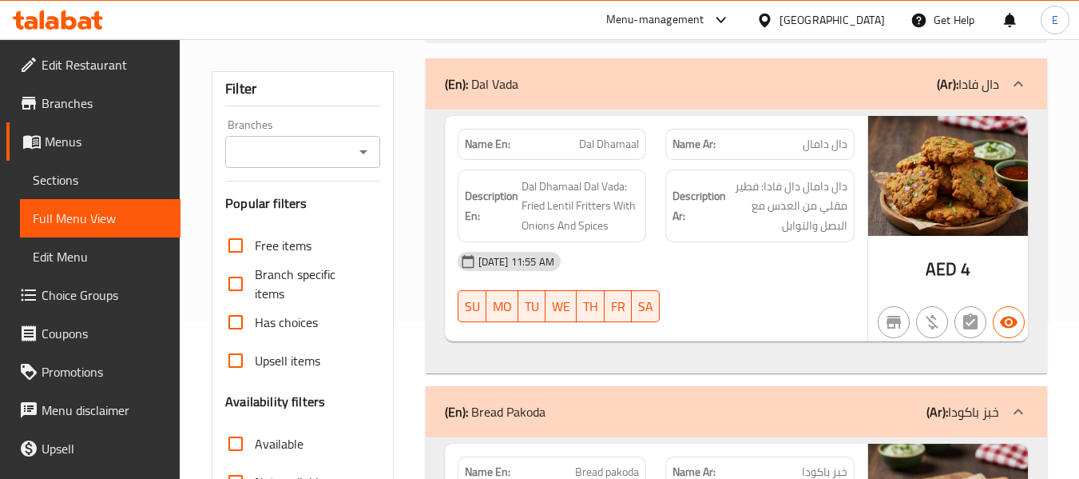
scroll to position [160, 0]
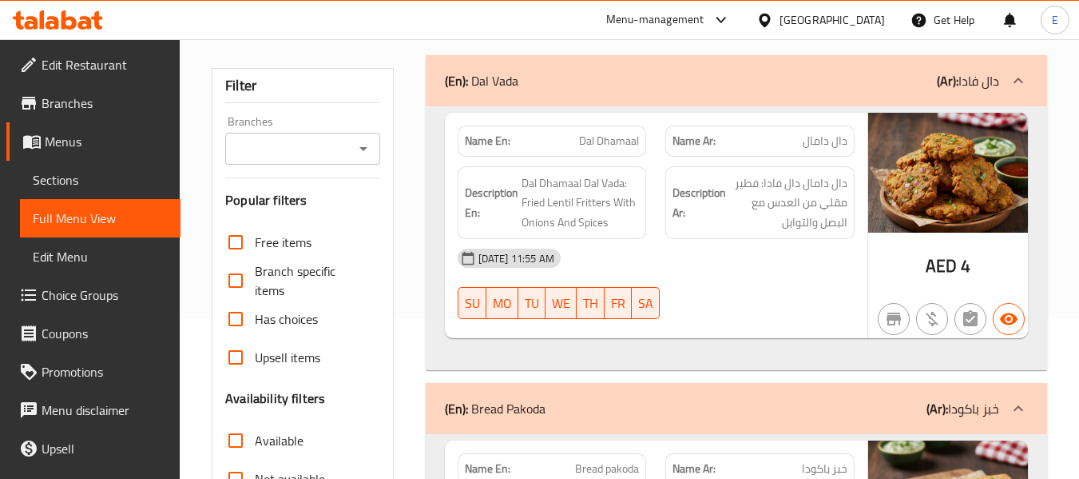
click at [753, 256] on div "[DATE] 11:55 AM" at bounding box center [656, 258] width 416 height 38
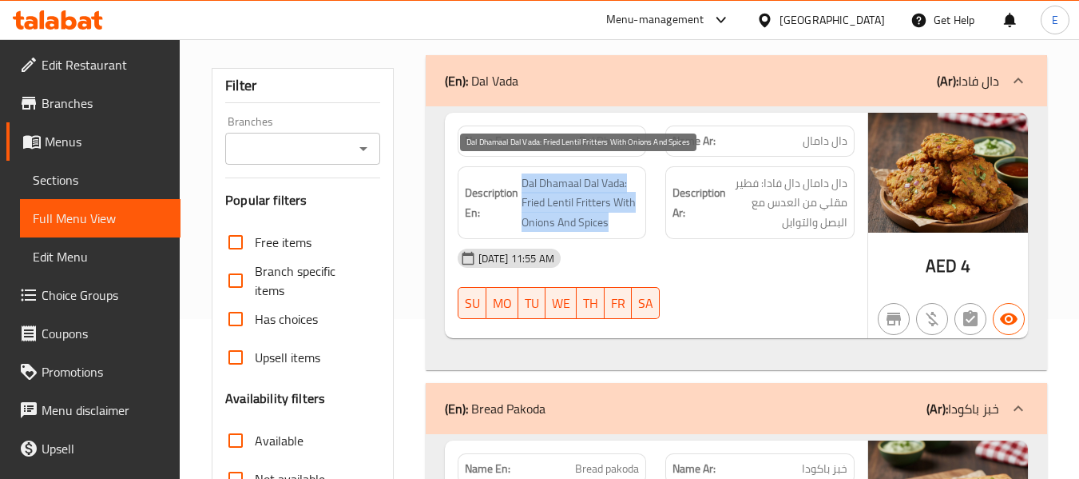
drag, startPoint x: 533, startPoint y: 176, endPoint x: 621, endPoint y: 226, distance: 101.3
click at [621, 226] on h6 "Description En: Dal Dhamaal Dal Vada: Fried Lentil Fritters With Onions And Spi…" at bounding box center [552, 202] width 175 height 59
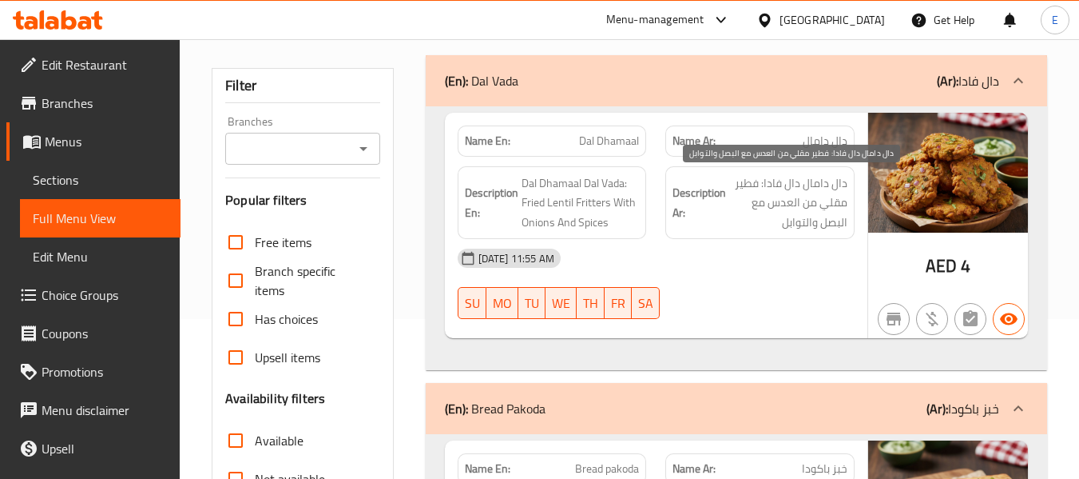
click at [793, 220] on span "دال دامال دال فادا: فطير مقلي من العدس مع البصل والتوابل" at bounding box center [789, 202] width 118 height 59
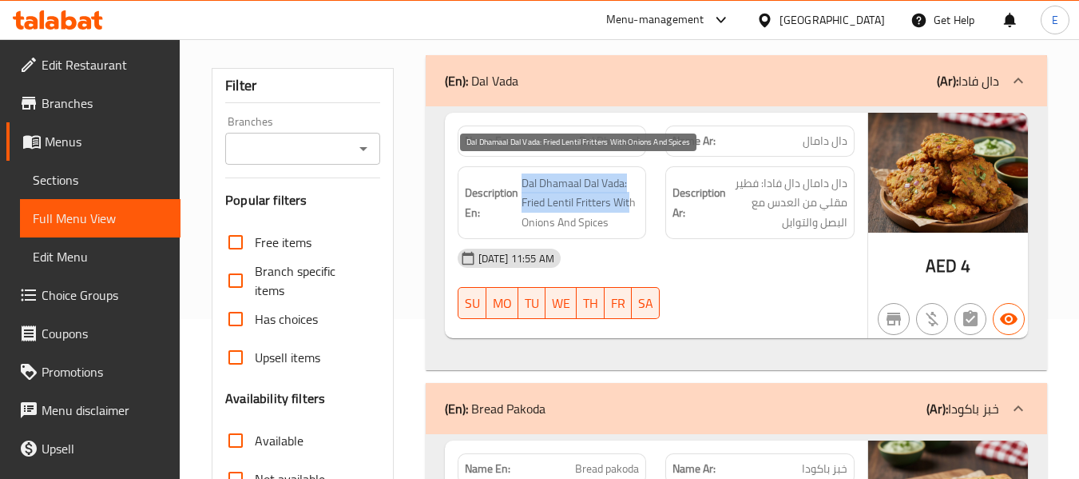
drag, startPoint x: 521, startPoint y: 169, endPoint x: 627, endPoint y: 206, distance: 112.4
click at [627, 206] on div "Description En: Dal Dhamaal Dal Vada: Fried Lentil Fritters With Onions And Spi…" at bounding box center [552, 203] width 189 height 74
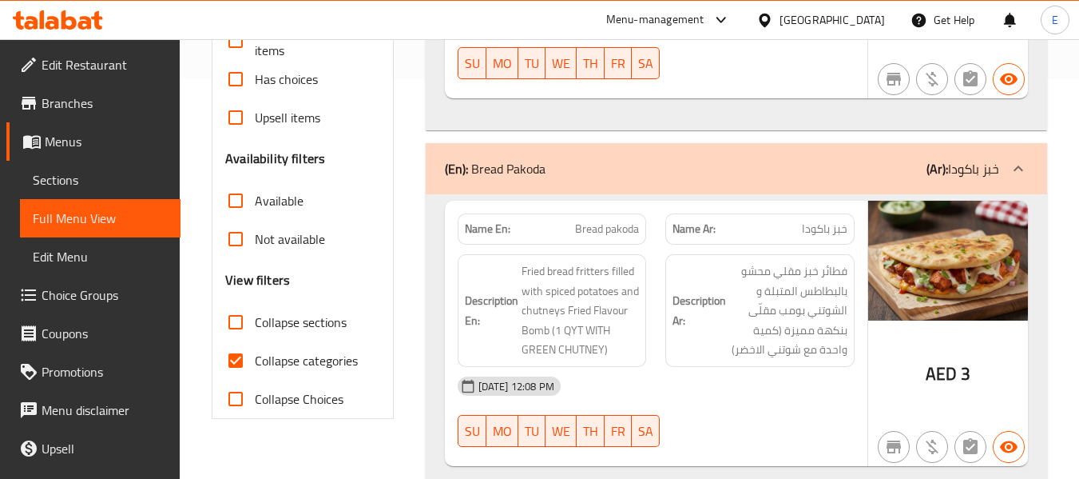
scroll to position [479, 0]
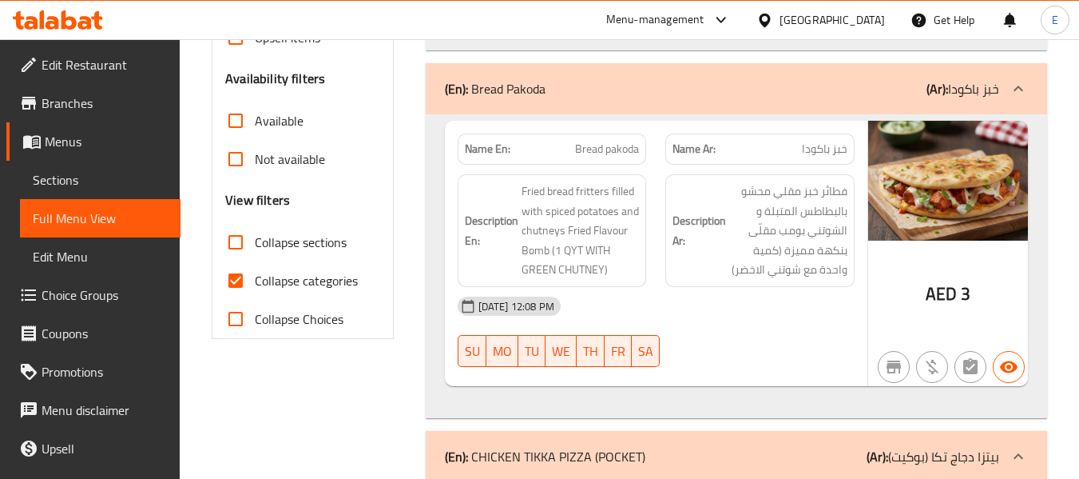
click at [241, 278] on input "Collapse categories" at bounding box center [236, 280] width 38 height 38
checkbox input "false"
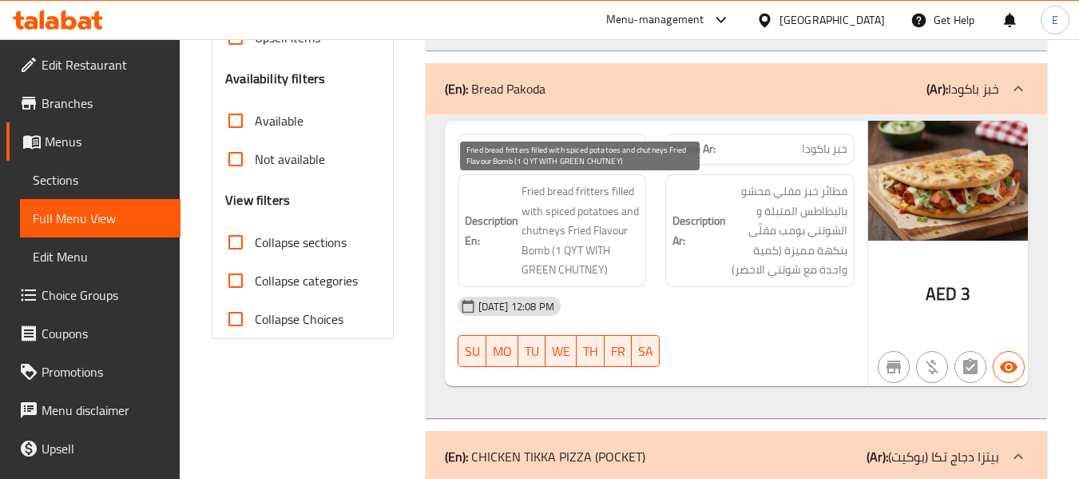
drag, startPoint x: 518, startPoint y: 187, endPoint x: 610, endPoint y: 274, distance: 127.2
click at [610, 274] on h6 "Description En: Fried bread fritters filled with spiced potatoes and chutneys F…" at bounding box center [552, 230] width 175 height 98
click at [610, 274] on span "Fried bread fritters filled with spiced potatoes and chutneys Fried Flavour Bom…" at bounding box center [581, 230] width 118 height 98
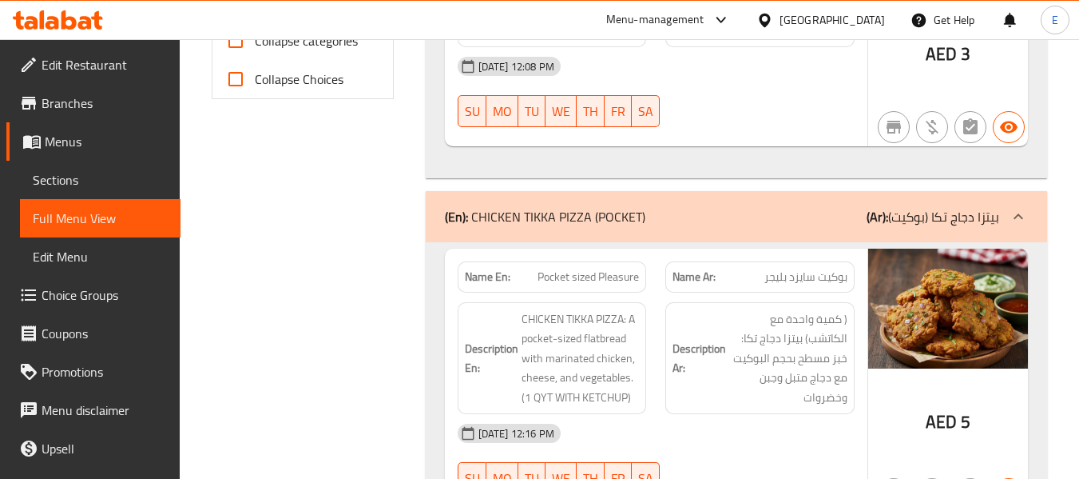
scroll to position [799, 0]
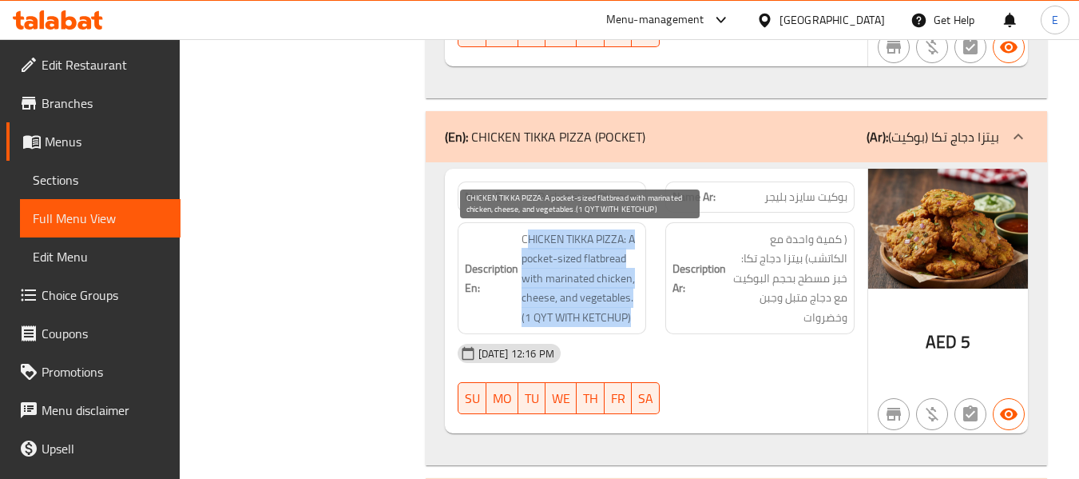
drag, startPoint x: 518, startPoint y: 232, endPoint x: 628, endPoint y: 321, distance: 142.0
click at [628, 321] on h6 "Description En: CHICKEN TIKKA PIZZA: A pocket-sized flatbread with marinated ch…" at bounding box center [552, 278] width 175 height 98
click at [628, 321] on span "CHICKEN TIKKA PIZZA: A pocket-sized flatbread with marinated chicken, cheese, a…" at bounding box center [581, 278] width 118 height 98
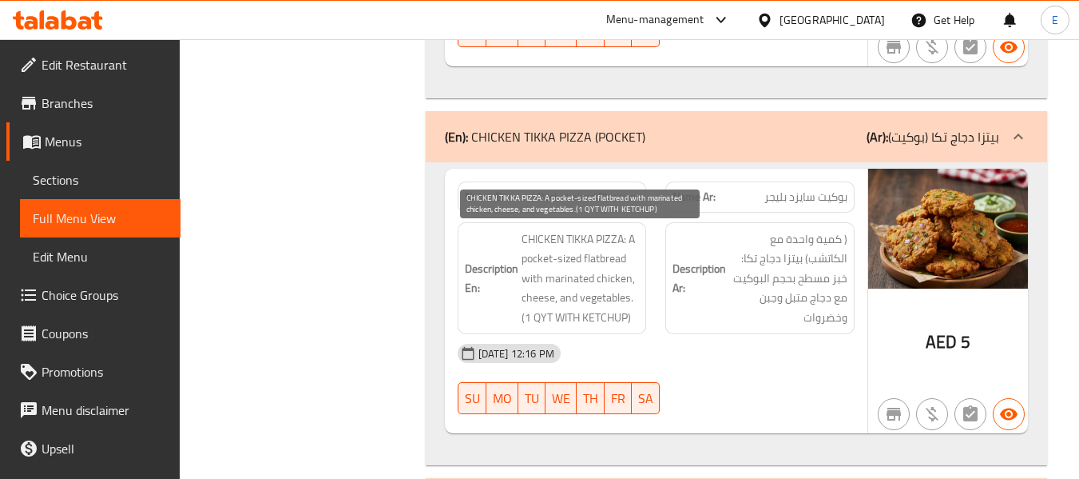
click at [628, 321] on span "CHICKEN TIKKA PIZZA: A pocket-sized flatbread with marinated chicken, cheese, a…" at bounding box center [581, 278] width 118 height 98
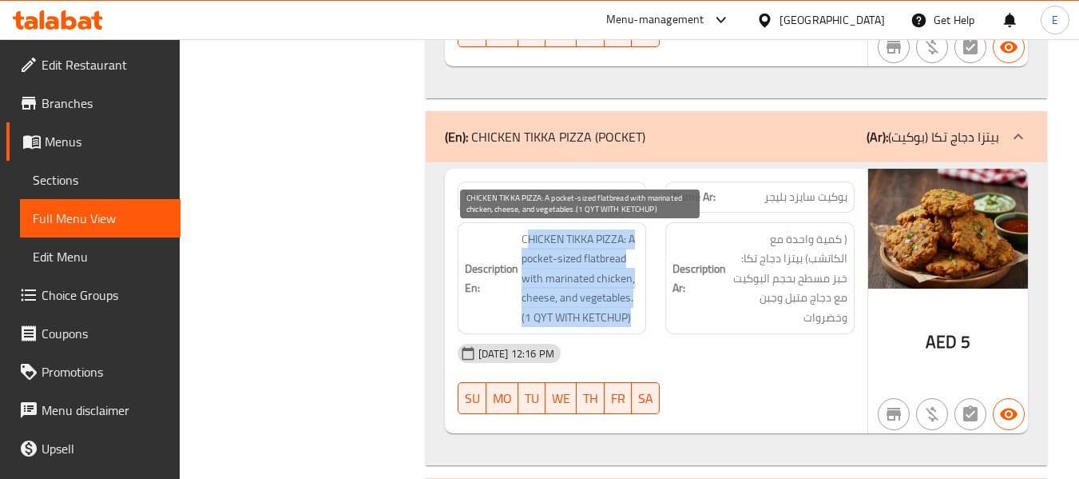
click at [628, 321] on span "CHICKEN TIKKA PIZZA: A pocket-sized flatbread with marinated chicken, cheese, a…" at bounding box center [581, 278] width 118 height 98
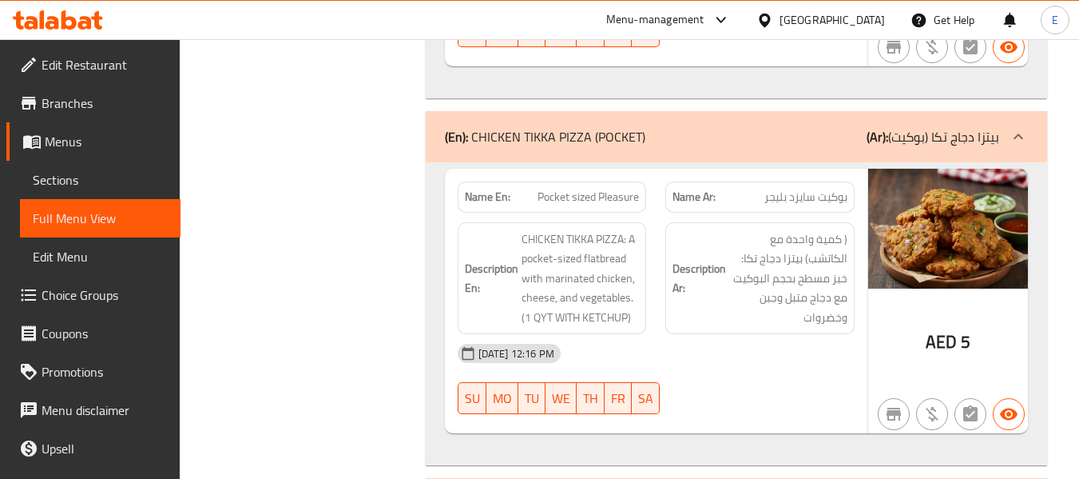
click at [805, 364] on div "[DATE] 12:16 PM" at bounding box center [656, 353] width 416 height 38
click at [726, 343] on div "[DATE] 12:16 PM" at bounding box center [656, 353] width 416 height 38
click at [723, 343] on div "[DATE] 12:16 PM" at bounding box center [656, 353] width 416 height 38
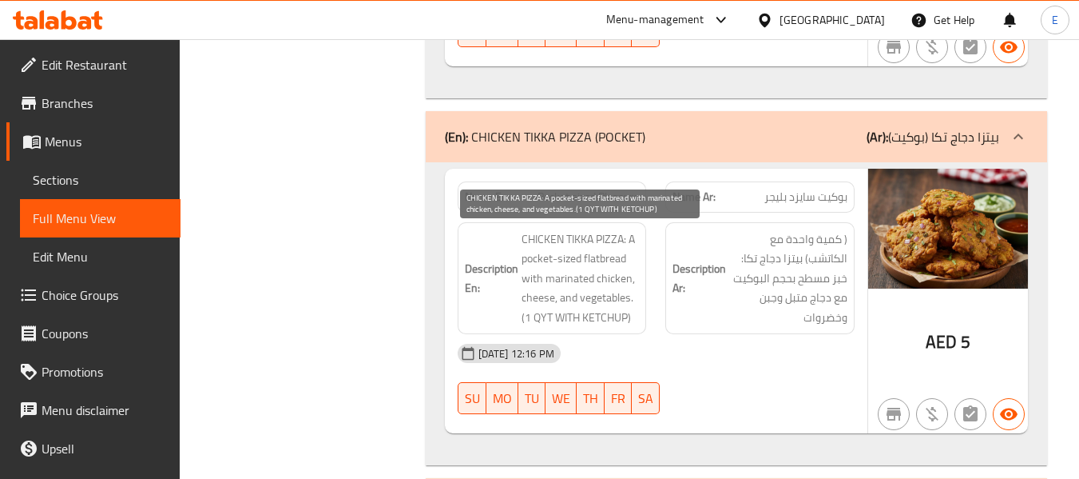
click at [588, 232] on span "CHICKEN TIKKA PIZZA: A pocket-sized flatbread with marinated chicken, cheese, a…" at bounding box center [581, 278] width 118 height 98
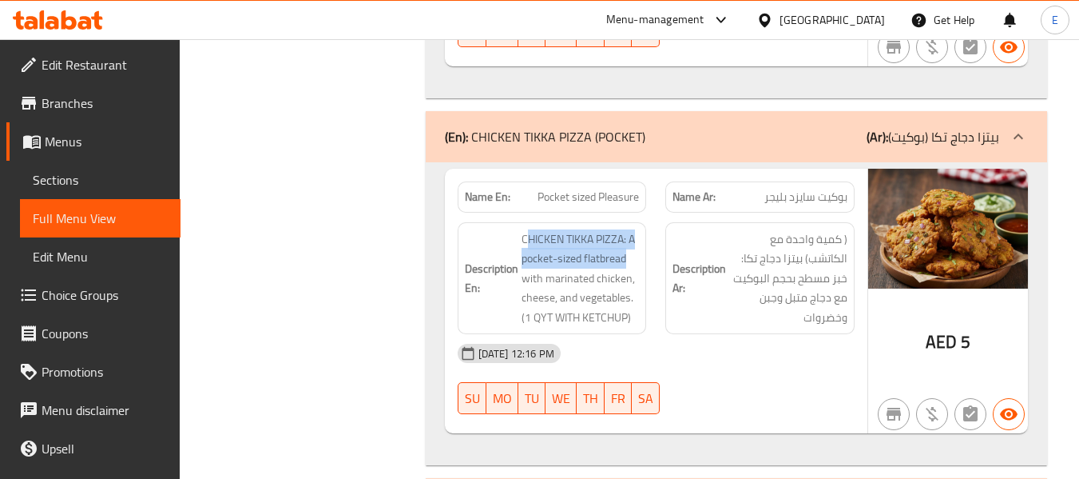
drag, startPoint x: 519, startPoint y: 241, endPoint x: 645, endPoint y: 261, distance: 127.9
click at [645, 261] on div "Description En: CHICKEN TIKKA PIZZA: A pocket-sized flatbread with marinated ch…" at bounding box center [552, 278] width 189 height 113
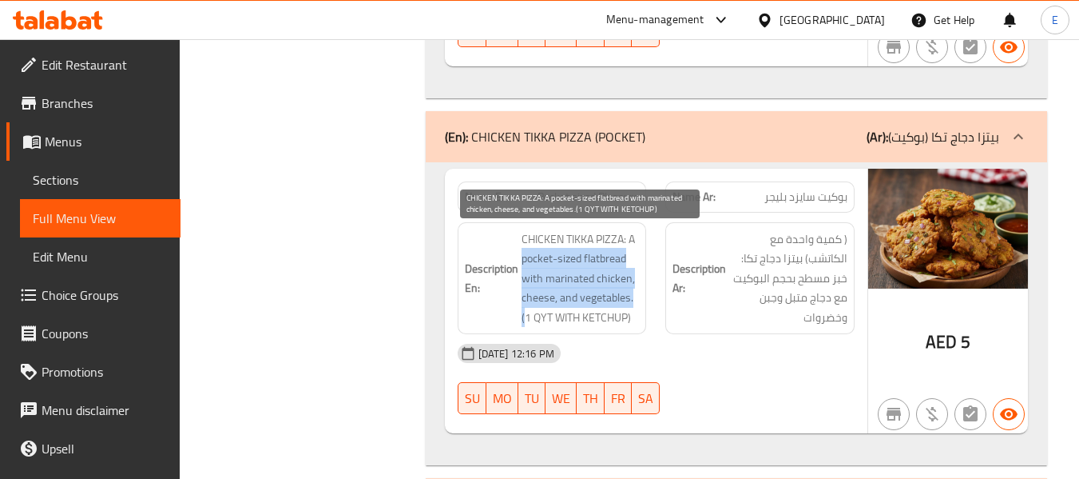
drag, startPoint x: 633, startPoint y: 237, endPoint x: 634, endPoint y: 298, distance: 60.7
click at [634, 298] on span "CHICKEN TIKKA PIZZA: A pocket-sized flatbread with marinated chicken, cheese, a…" at bounding box center [581, 278] width 118 height 98
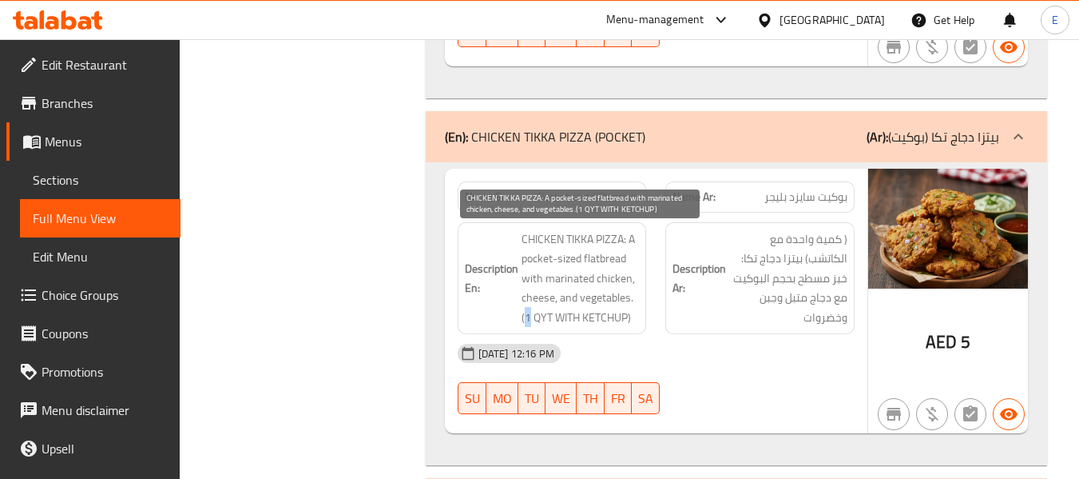
click at [634, 298] on span "CHICKEN TIKKA PIZZA: A pocket-sized flatbread with marinated chicken, cheese, a…" at bounding box center [581, 278] width 118 height 98
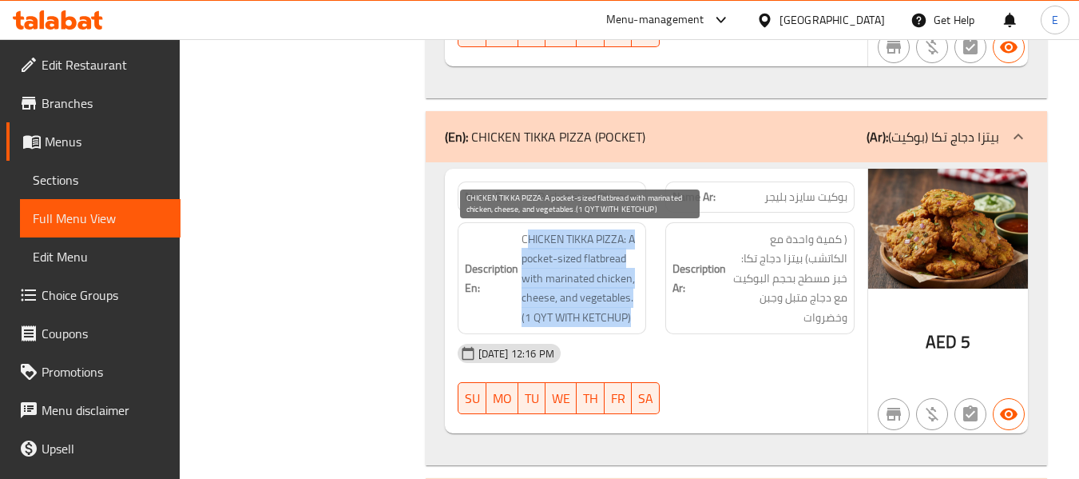
click at [634, 298] on span "CHICKEN TIKKA PIZZA: A pocket-sized flatbread with marinated chicken, cheese, a…" at bounding box center [581, 278] width 118 height 98
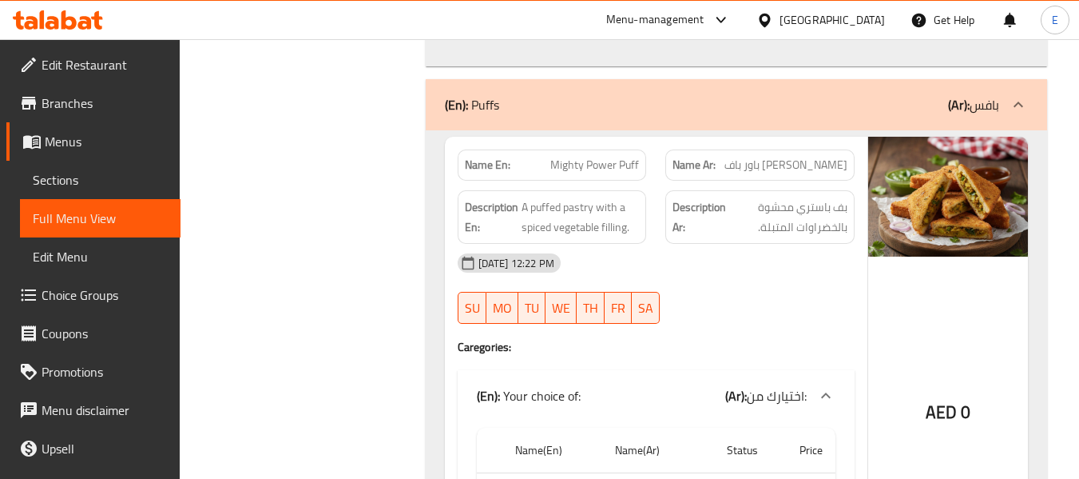
scroll to position [1199, 0]
drag, startPoint x: 523, startPoint y: 202, endPoint x: 641, endPoint y: 227, distance: 120.0
click at [641, 227] on div "Description En: A puffed pastry with a spiced vegetable filling." at bounding box center [552, 216] width 189 height 54
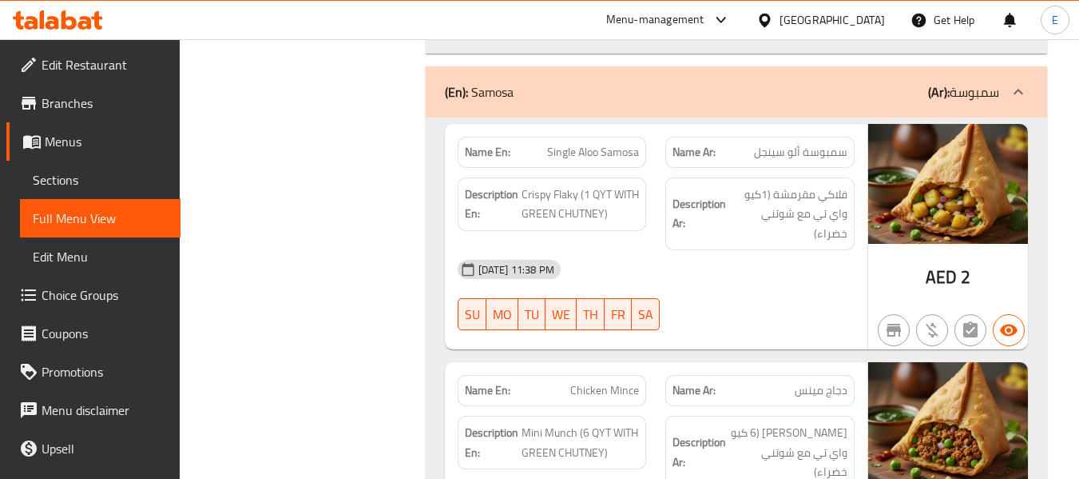
scroll to position [1758, 0]
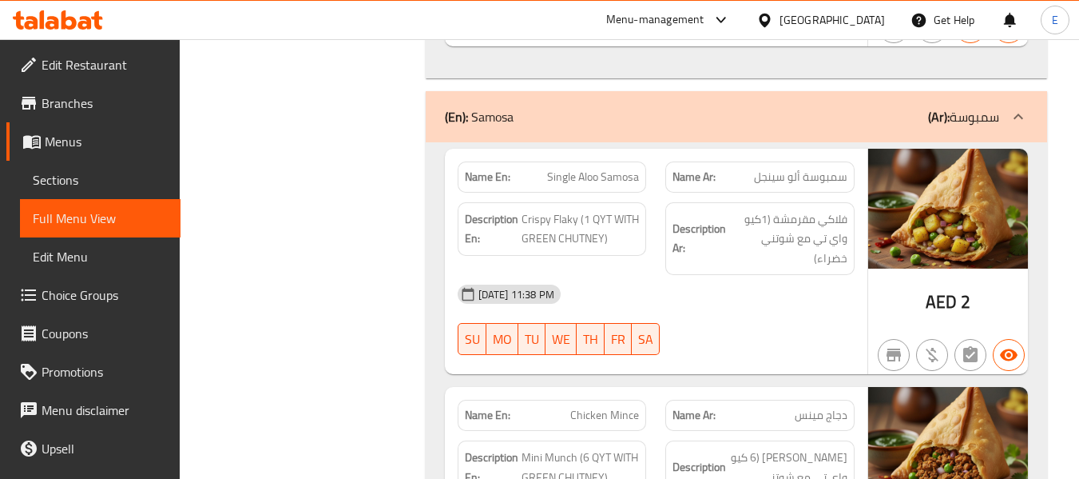
click at [649, 245] on div "Description En: Crispy Flaky (1 QYT WITH GREEN CHUTNEY)" at bounding box center [552, 239] width 209 height 93
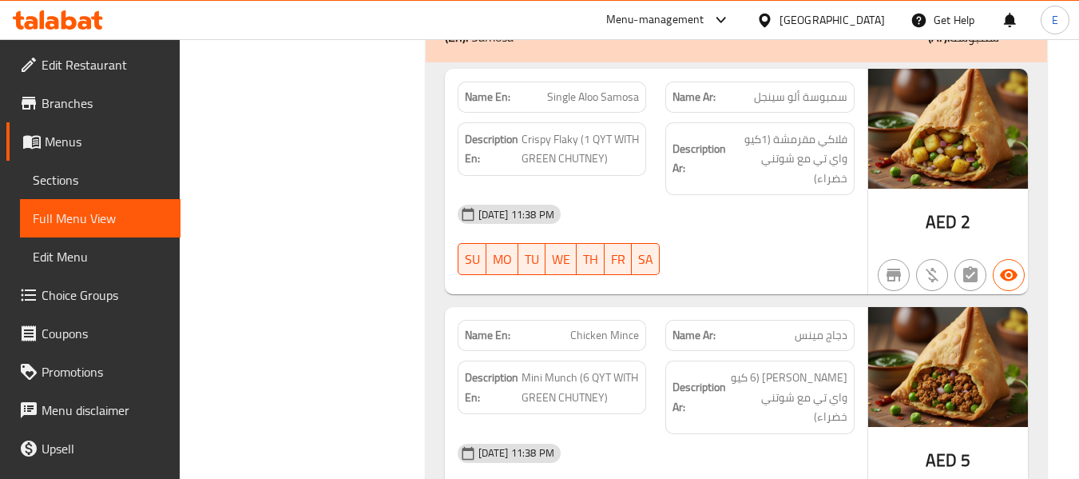
click at [825, 227] on div "[DATE] 11:38 PM" at bounding box center [656, 214] width 416 height 38
click at [430, 121] on div "Name En: Single Aloo Samosa Name Ar: سمبوسة ألو سينجل Description En: Crispy Fl…" at bounding box center [737, 433] width 622 height 742
click at [708, 210] on div "[DATE] 11:38 PM" at bounding box center [656, 214] width 416 height 38
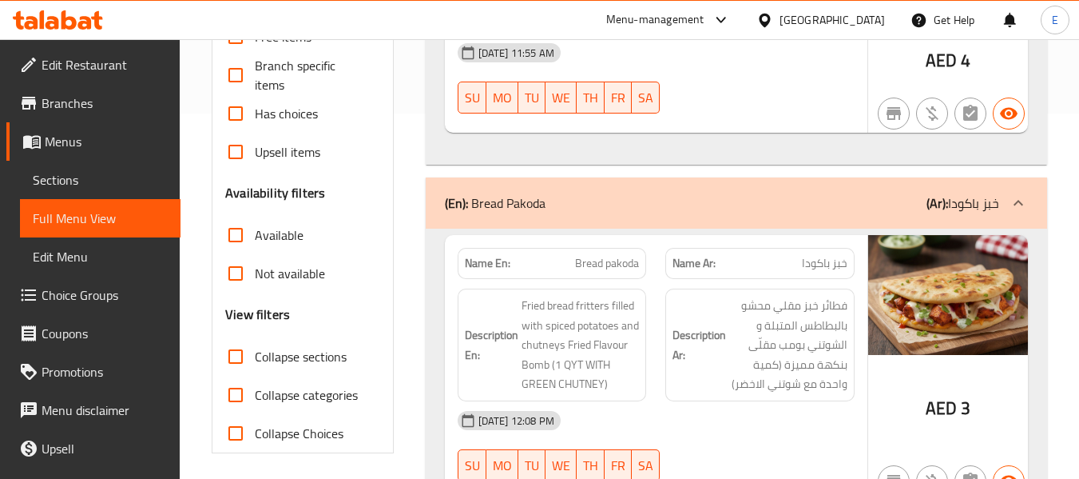
scroll to position [400, 0]
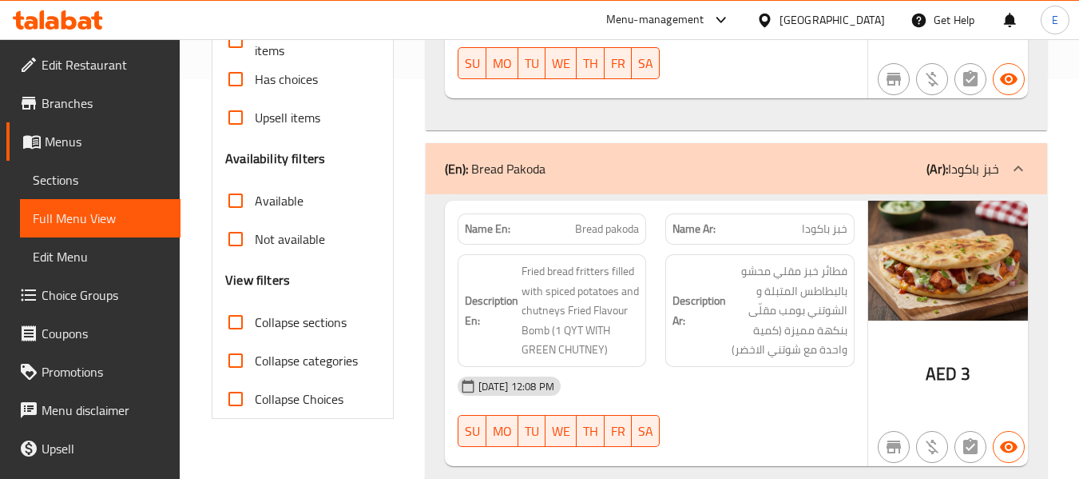
click at [241, 316] on input "Collapse sections" at bounding box center [236, 322] width 38 height 38
checkbox input "true"
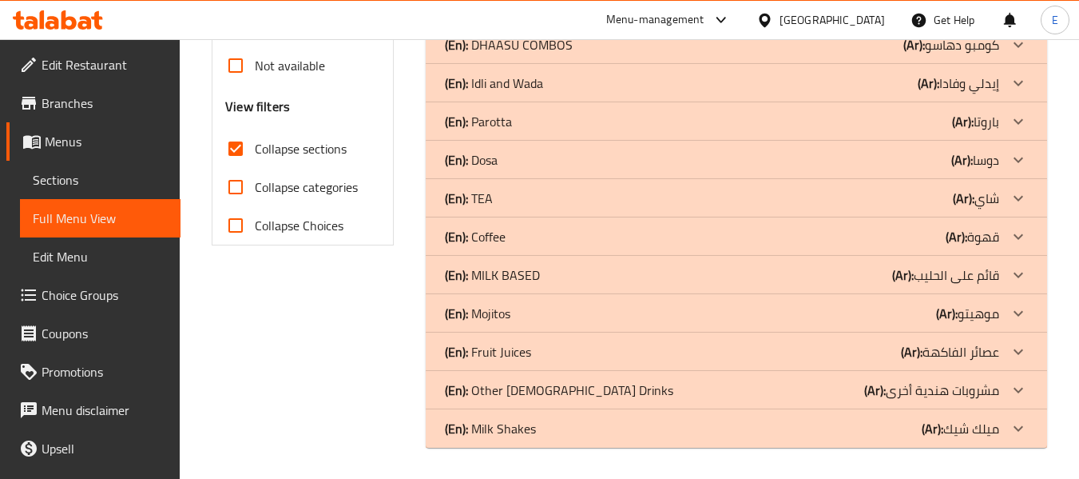
scroll to position [574, 0]
click at [861, 207] on div "(En): TEA (Ar): شاي" at bounding box center [737, 197] width 622 height 38
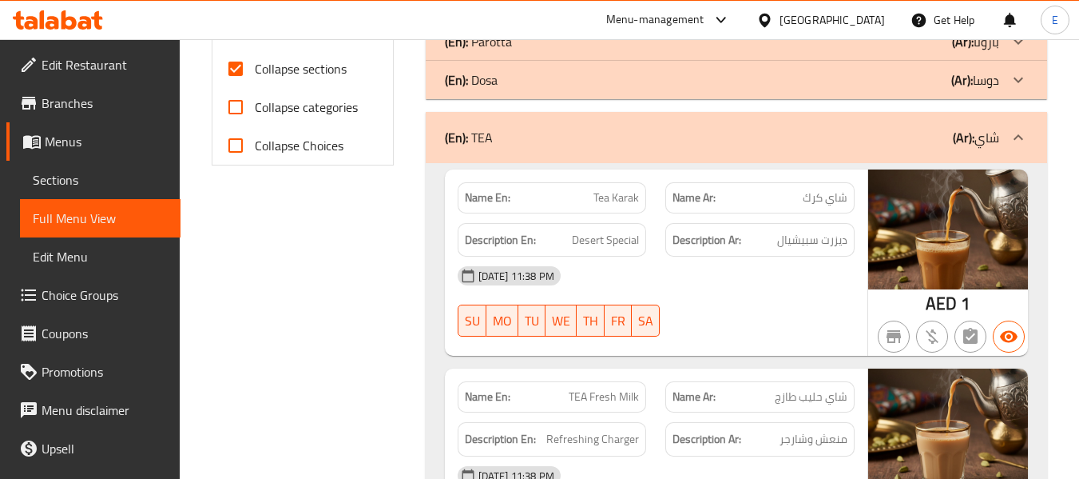
scroll to position [734, 0]
